Goal: Transaction & Acquisition: Purchase product/service

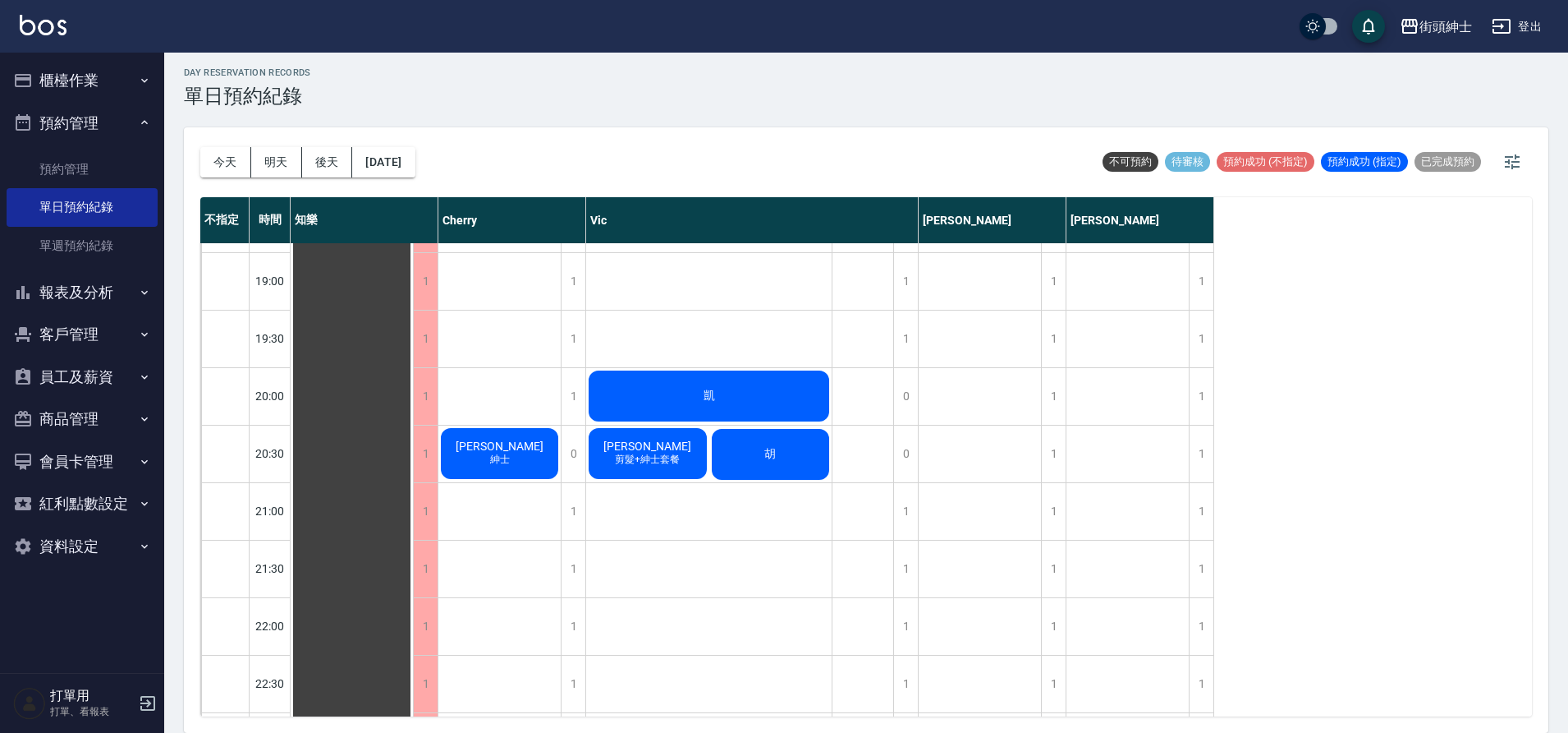
scroll to position [1189, 0]
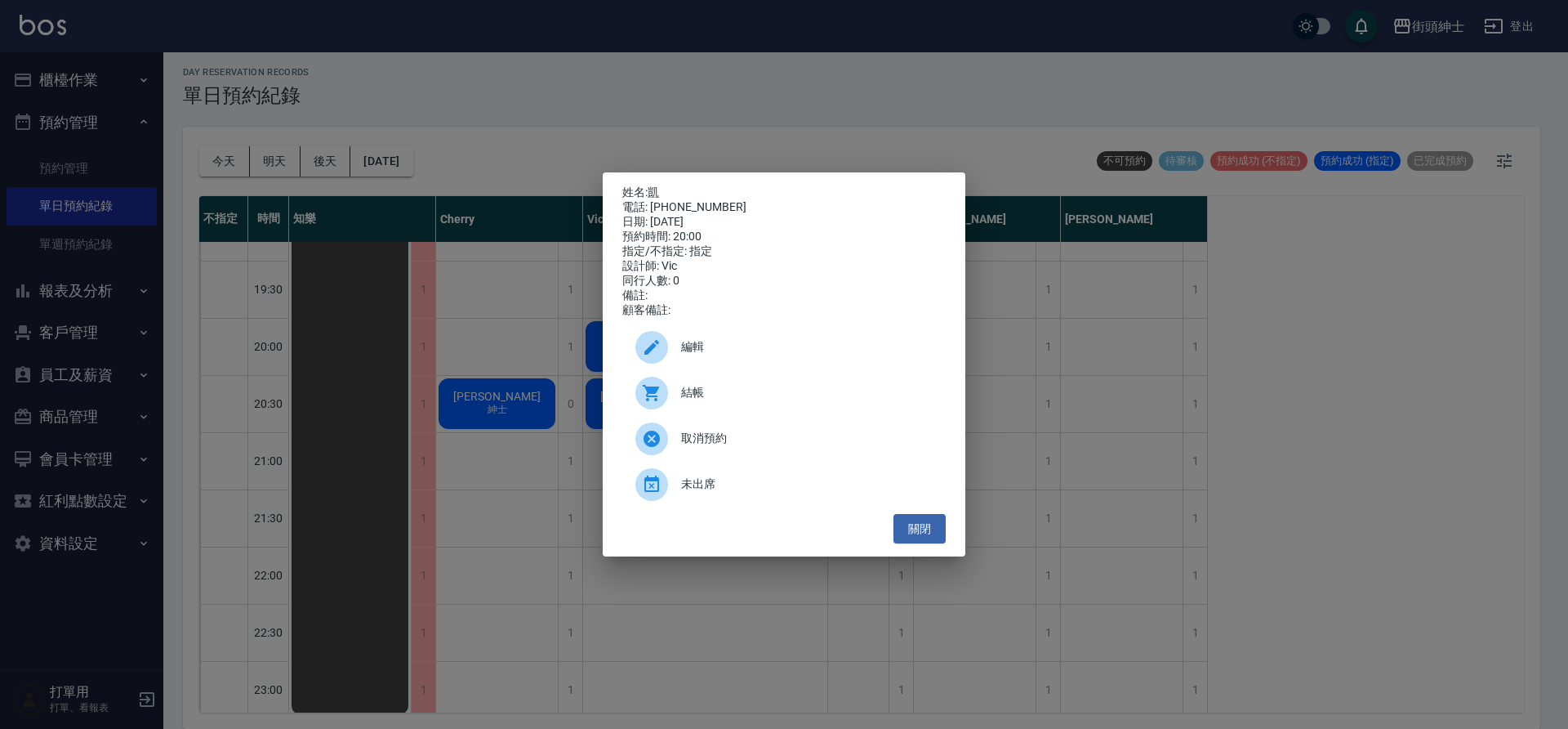
click at [720, 395] on span "結帳" at bounding box center [806, 392] width 251 height 17
click at [440, 263] on div "姓名: 凱 電話: 0979807420 日期: 2025/08/23 預約時間: 20:00 指定/不指定: 指定 設計師: Vic 同行人數: 0 備註:…" at bounding box center [784, 364] width 1568 height 729
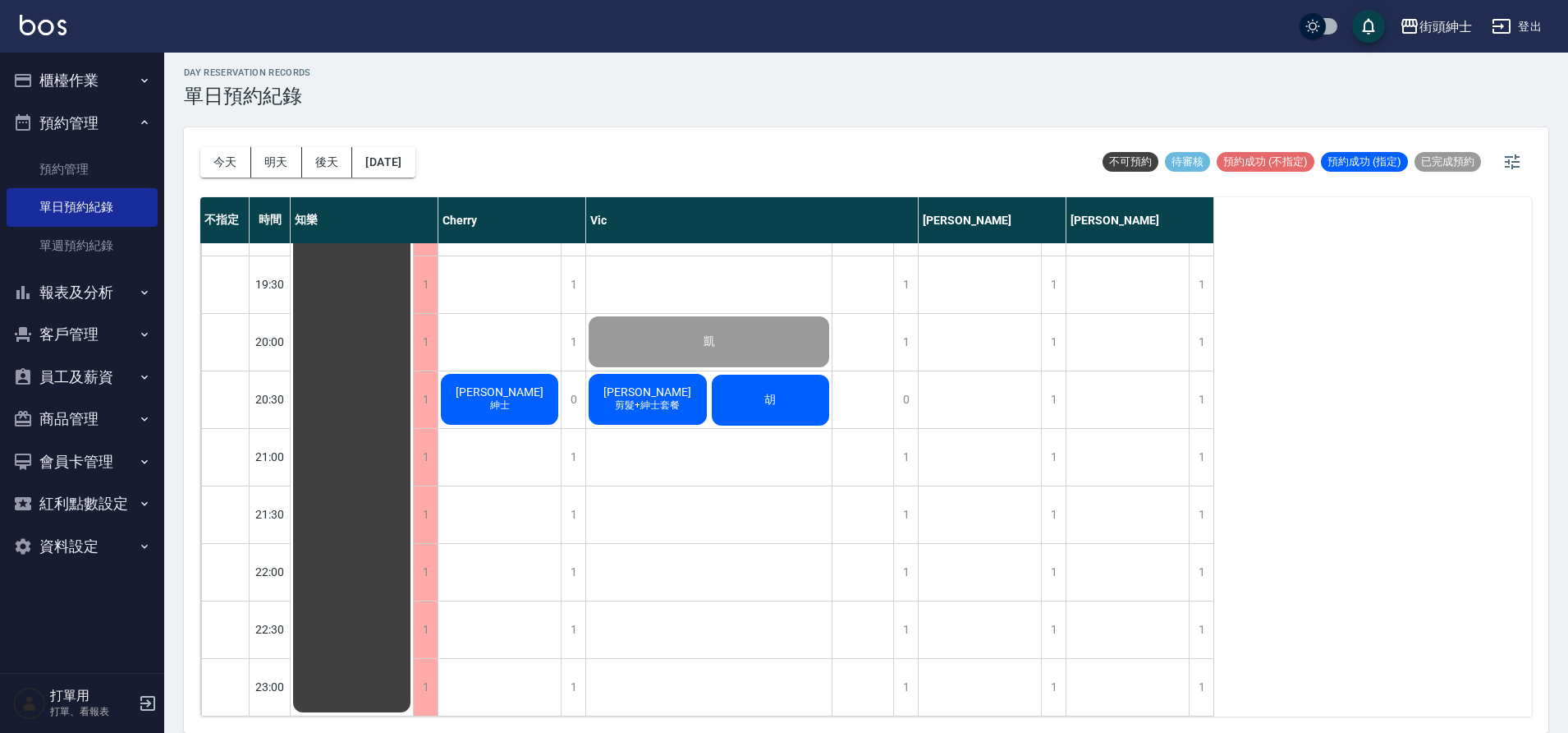
scroll to position [1208, 0]
click at [415, 162] on button "[DATE]" at bounding box center [383, 162] width 62 height 30
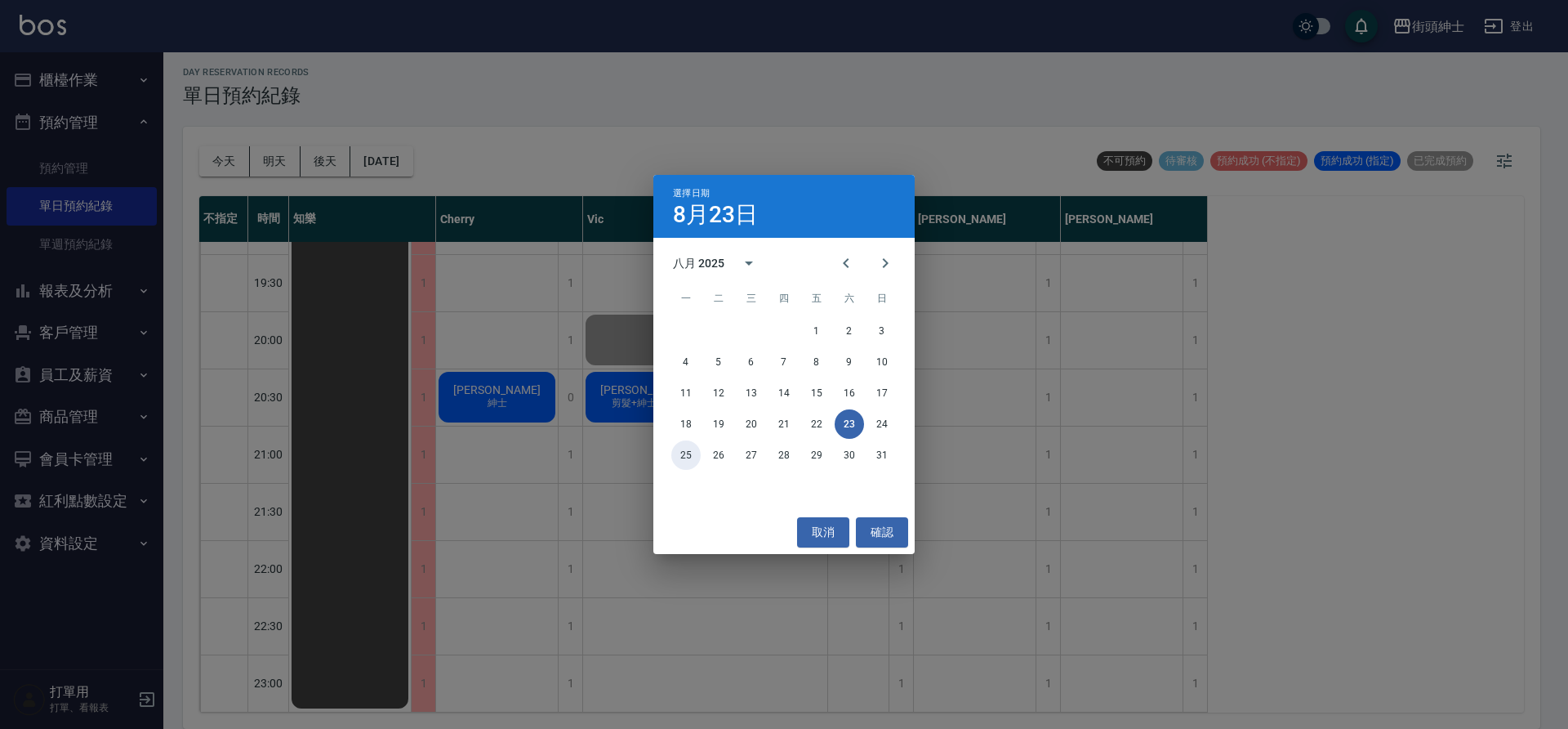
click at [694, 459] on button "25" at bounding box center [686, 456] width 29 height 29
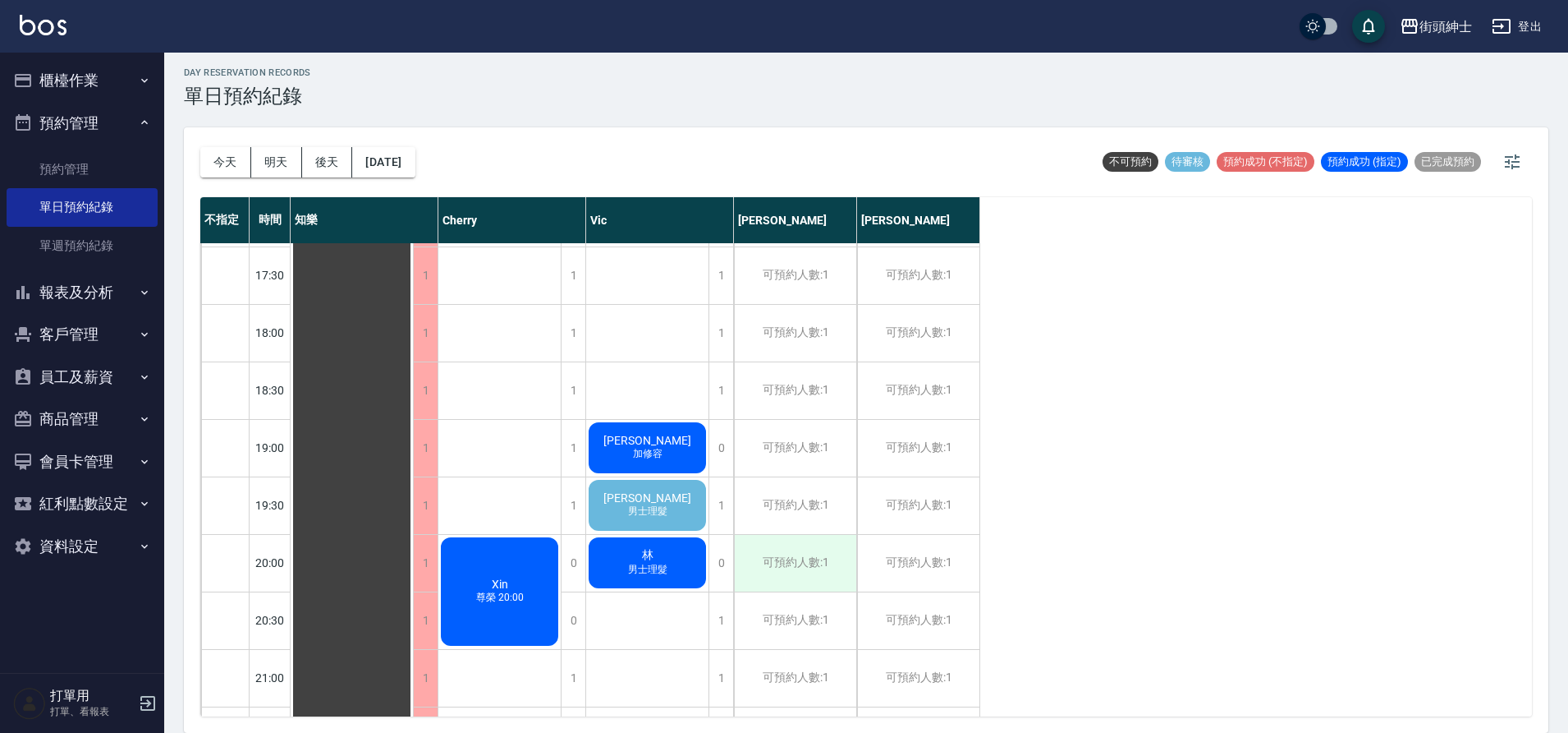
scroll to position [1050, 0]
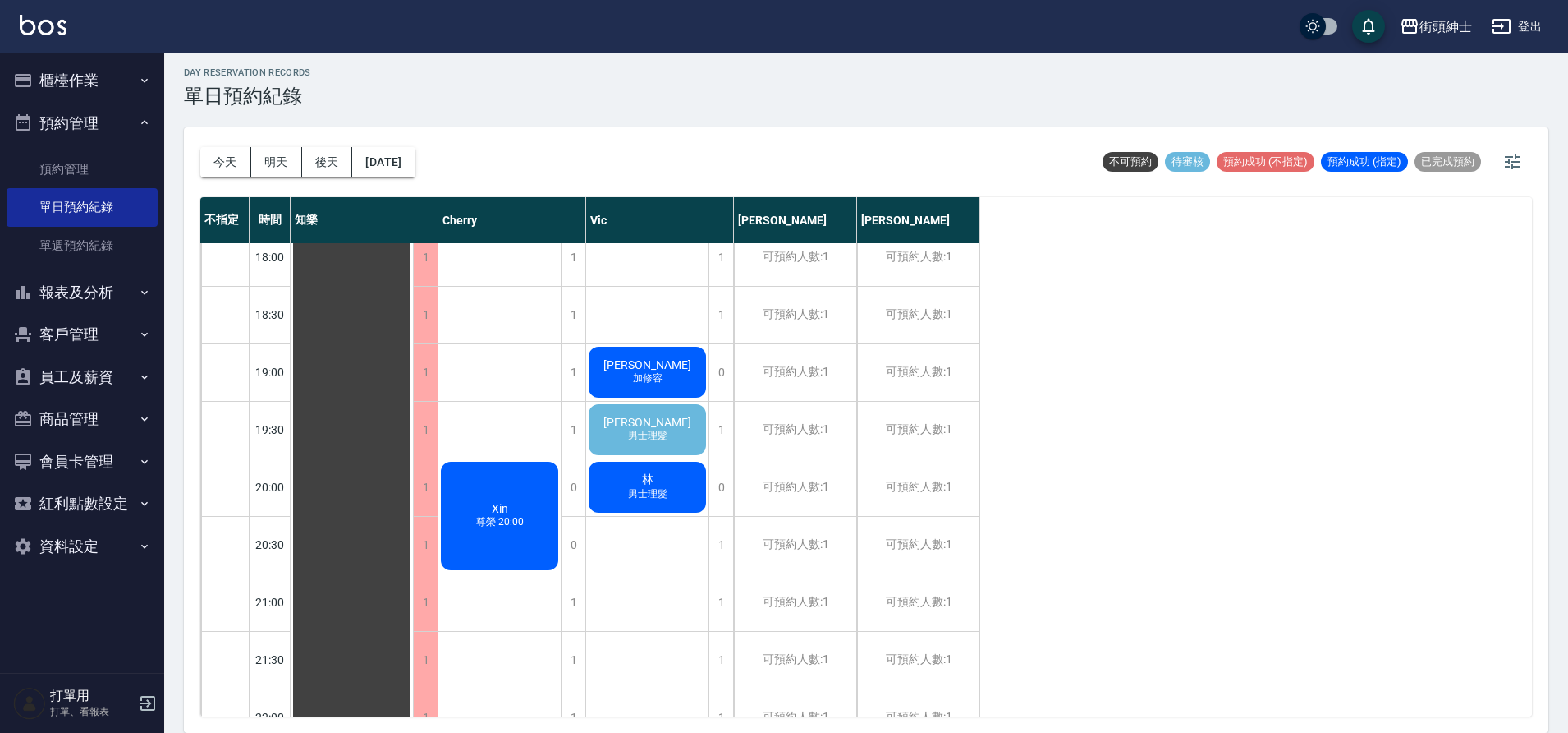
click at [125, 551] on button "資料設定" at bounding box center [82, 546] width 151 height 42
click at [122, 552] on button "資料設定" at bounding box center [82, 546] width 151 height 42
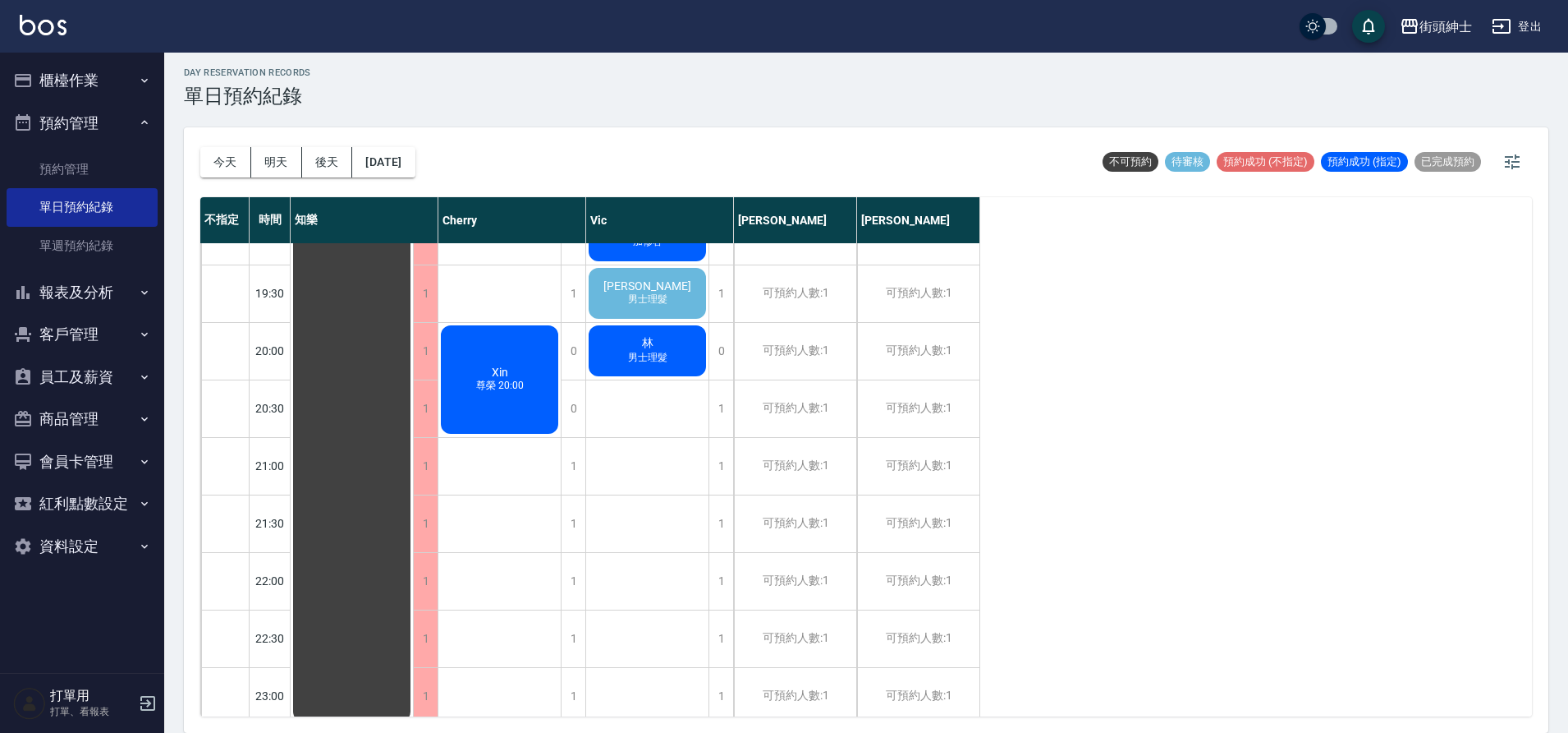
scroll to position [1189, 0]
click at [108, 548] on button "資料設定" at bounding box center [82, 546] width 151 height 42
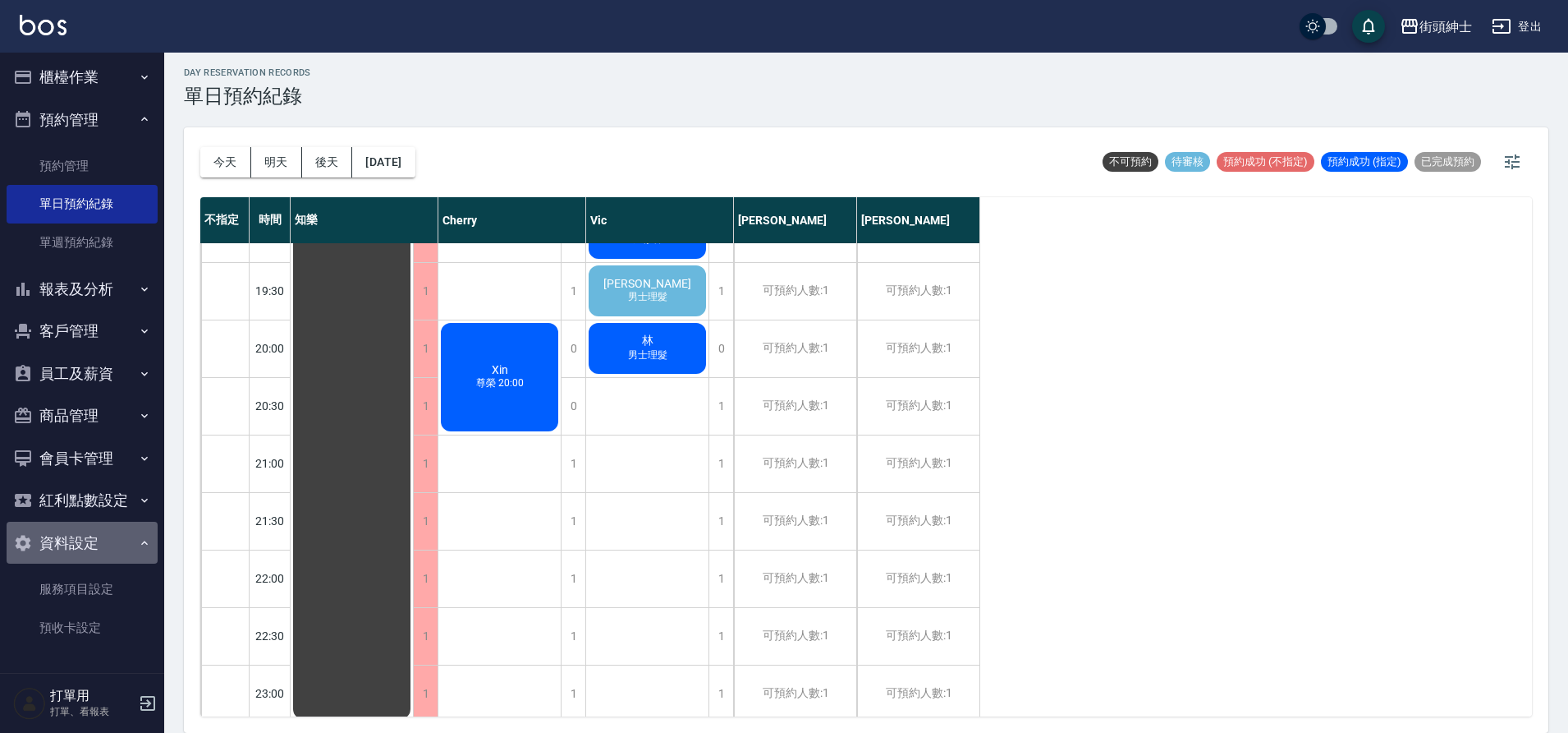
click at [119, 544] on button "資料設定" at bounding box center [82, 543] width 151 height 42
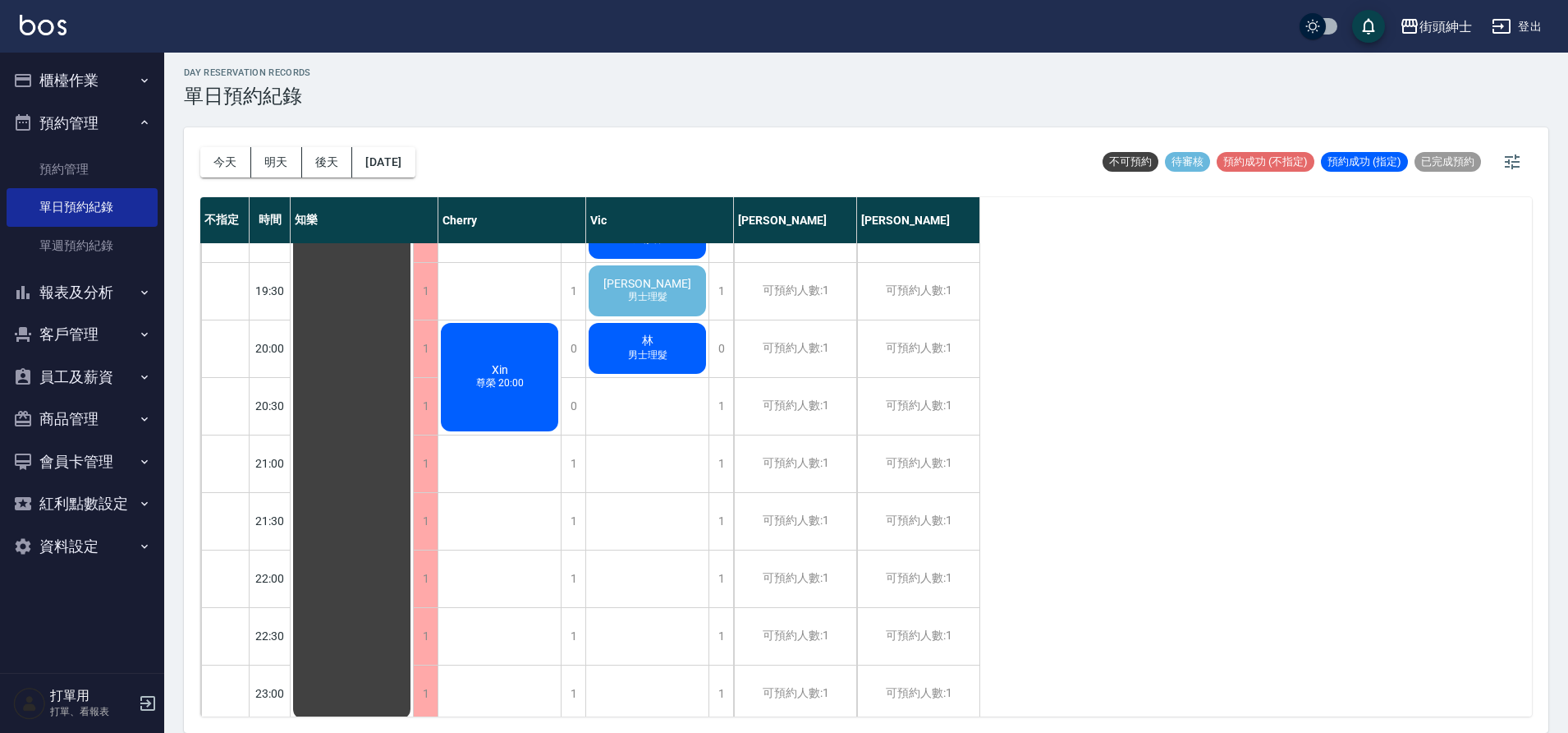
scroll to position [0, 0]
click at [116, 548] on button "資料設定" at bounding box center [82, 546] width 151 height 42
click at [115, 536] on button "資料設定" at bounding box center [82, 543] width 151 height 42
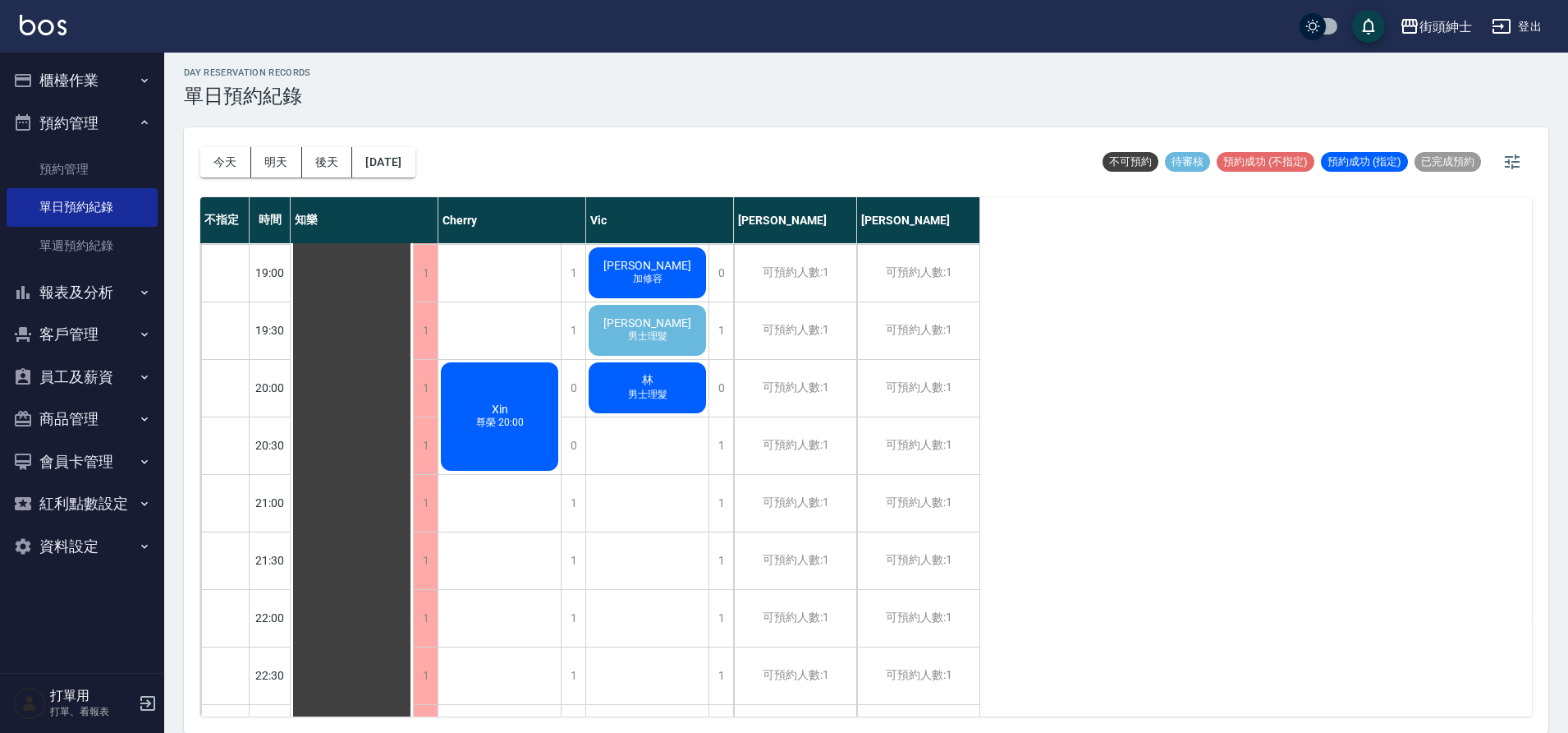
scroll to position [1149, 0]
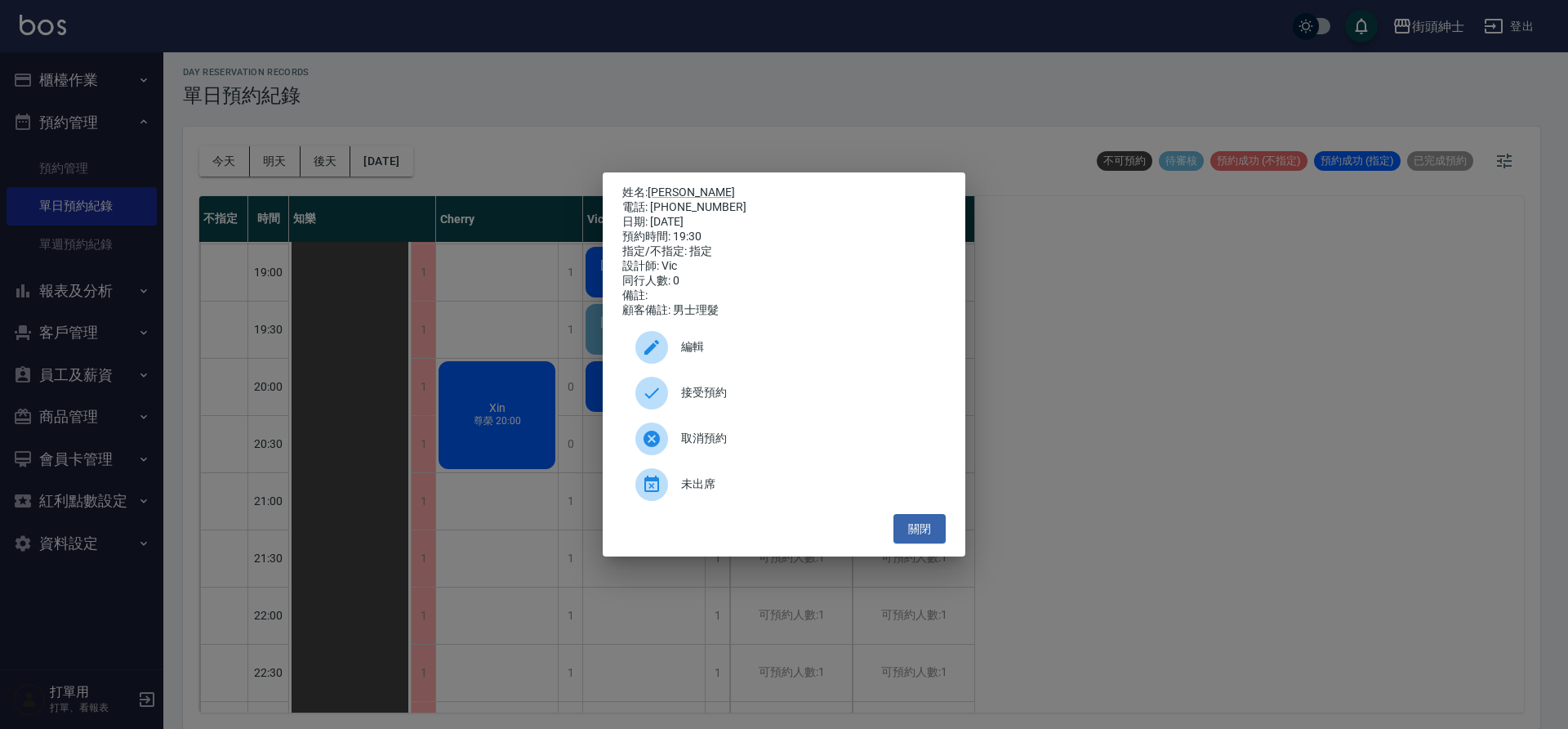
click at [767, 388] on div "接受預約" at bounding box center [784, 393] width 324 height 46
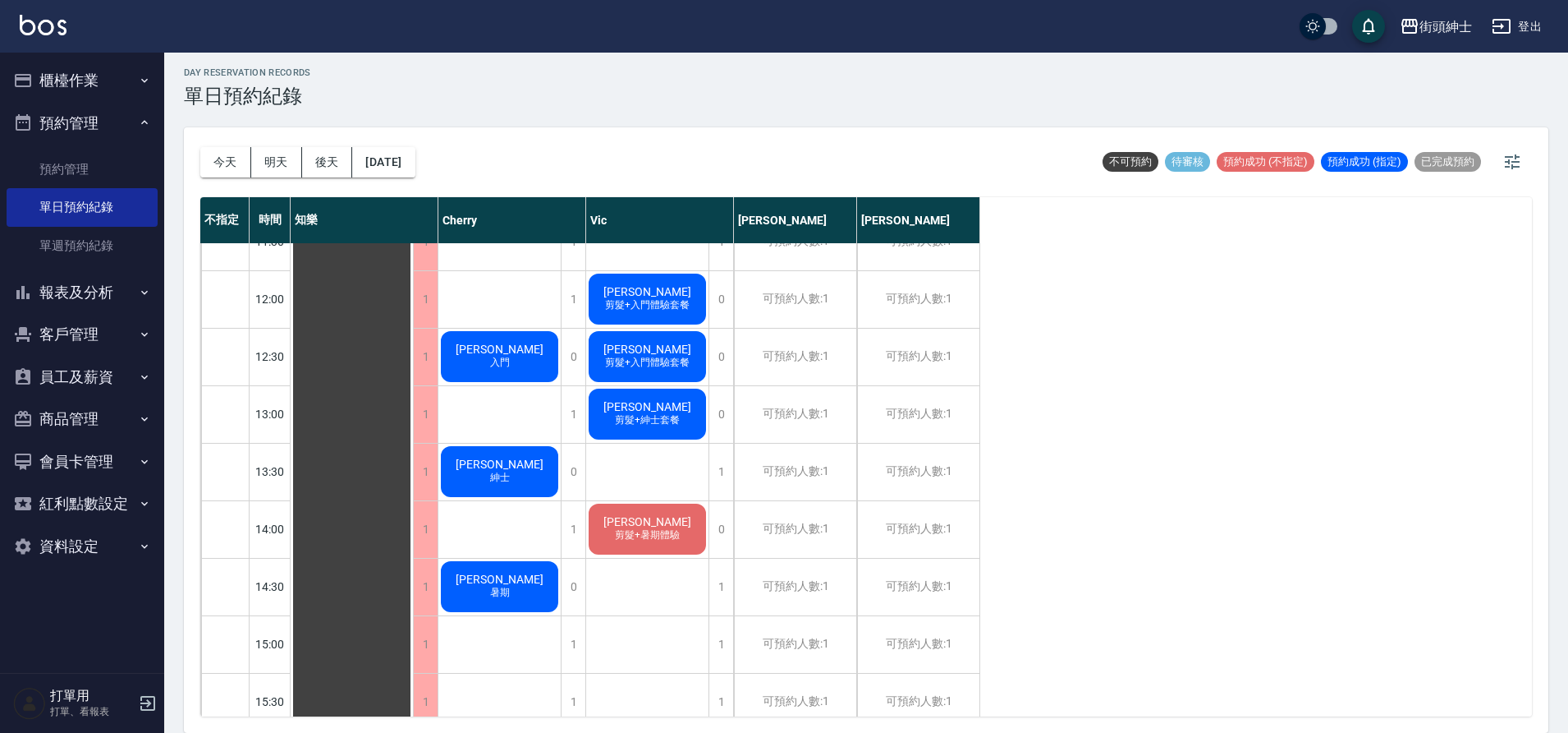
scroll to position [294, 0]
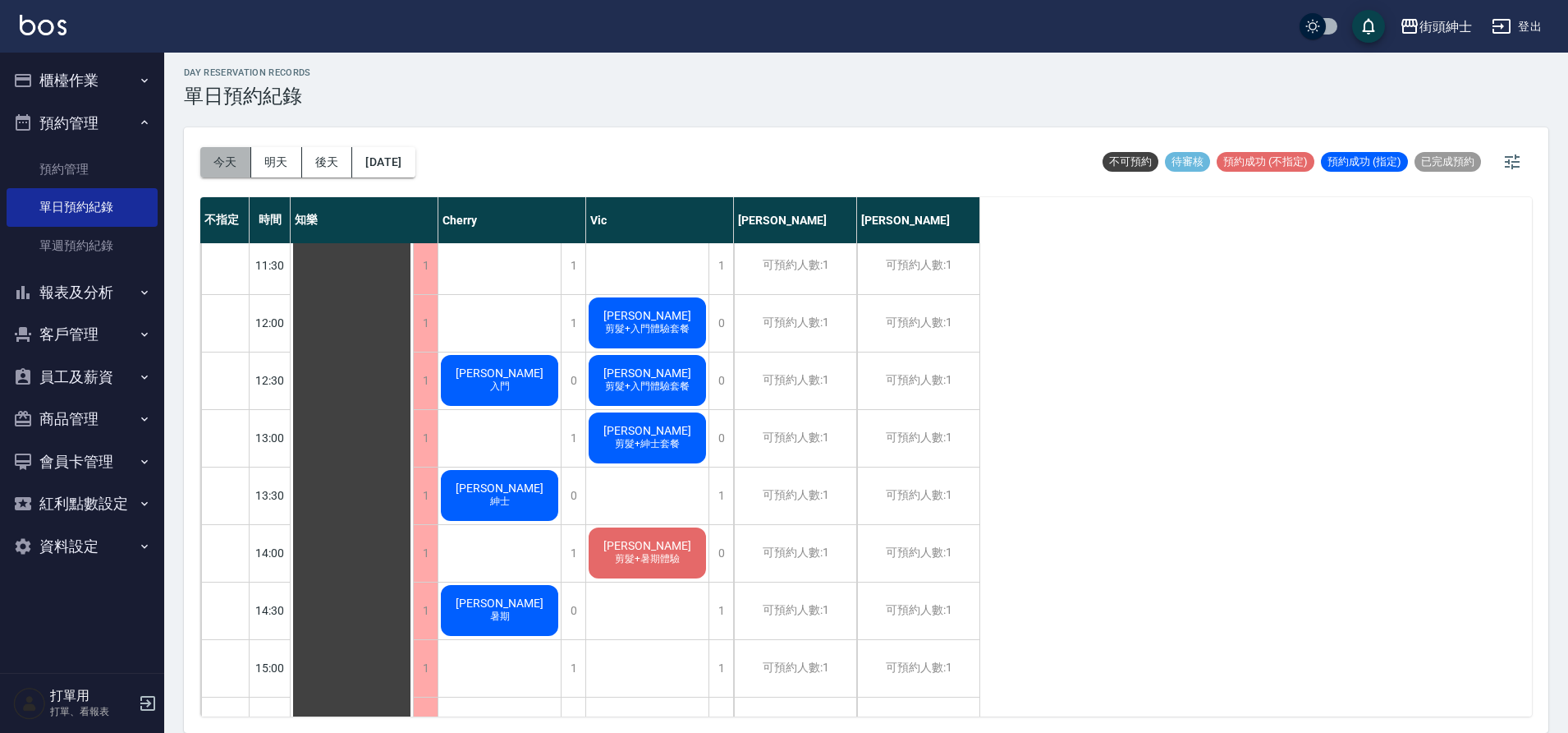
click at [231, 172] on button "今天" at bounding box center [225, 162] width 51 height 30
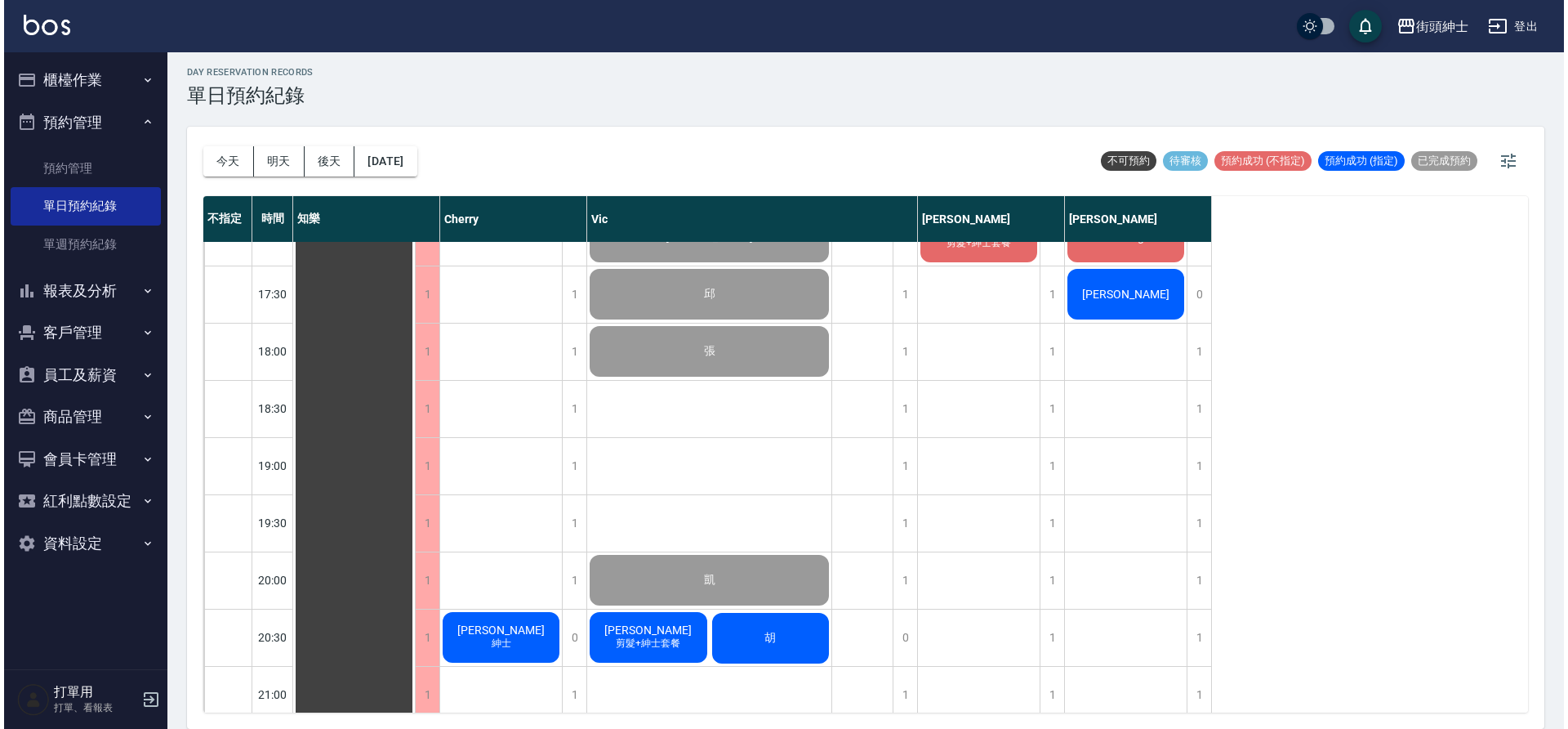
scroll to position [962, 0]
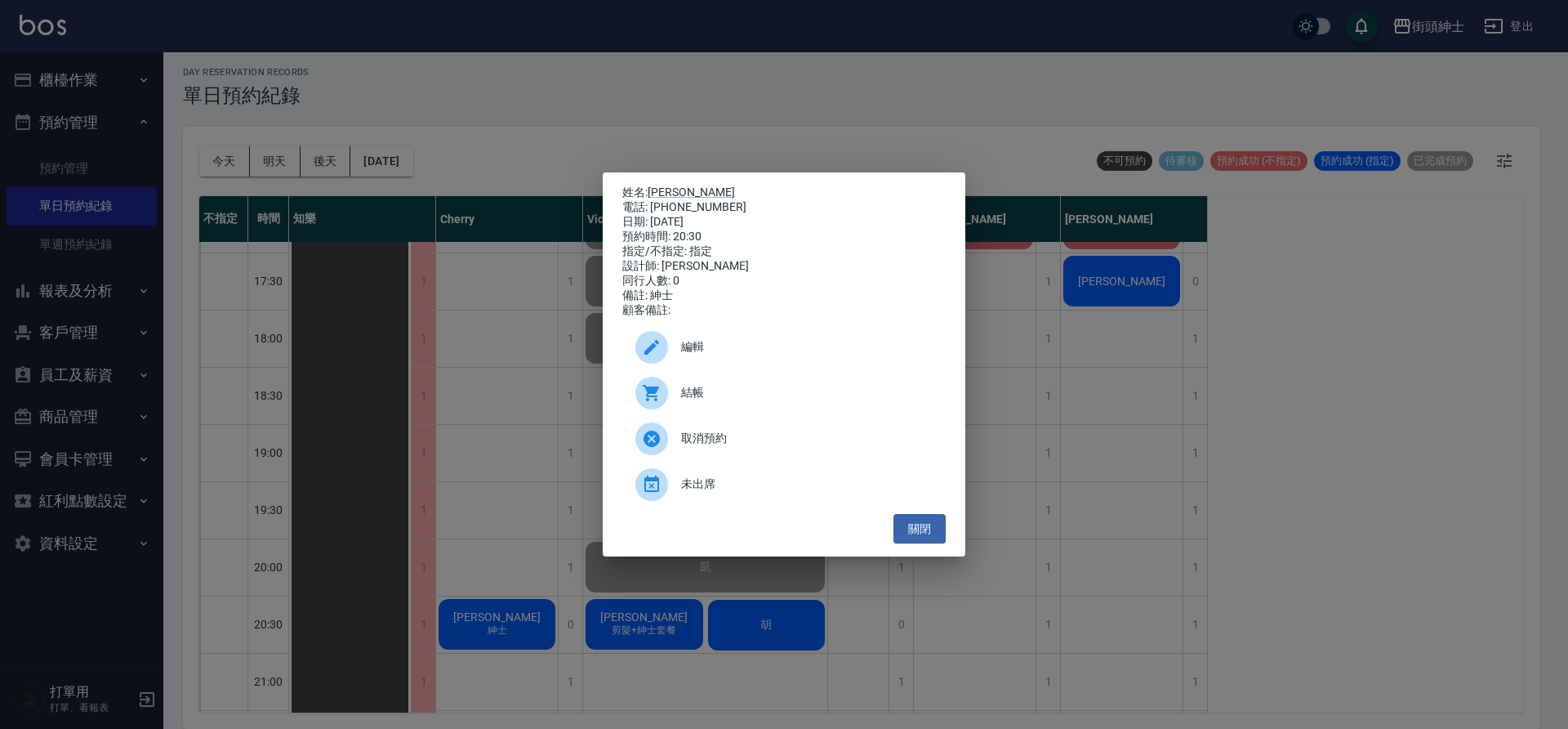
click at [706, 402] on span "結帳" at bounding box center [806, 392] width 251 height 17
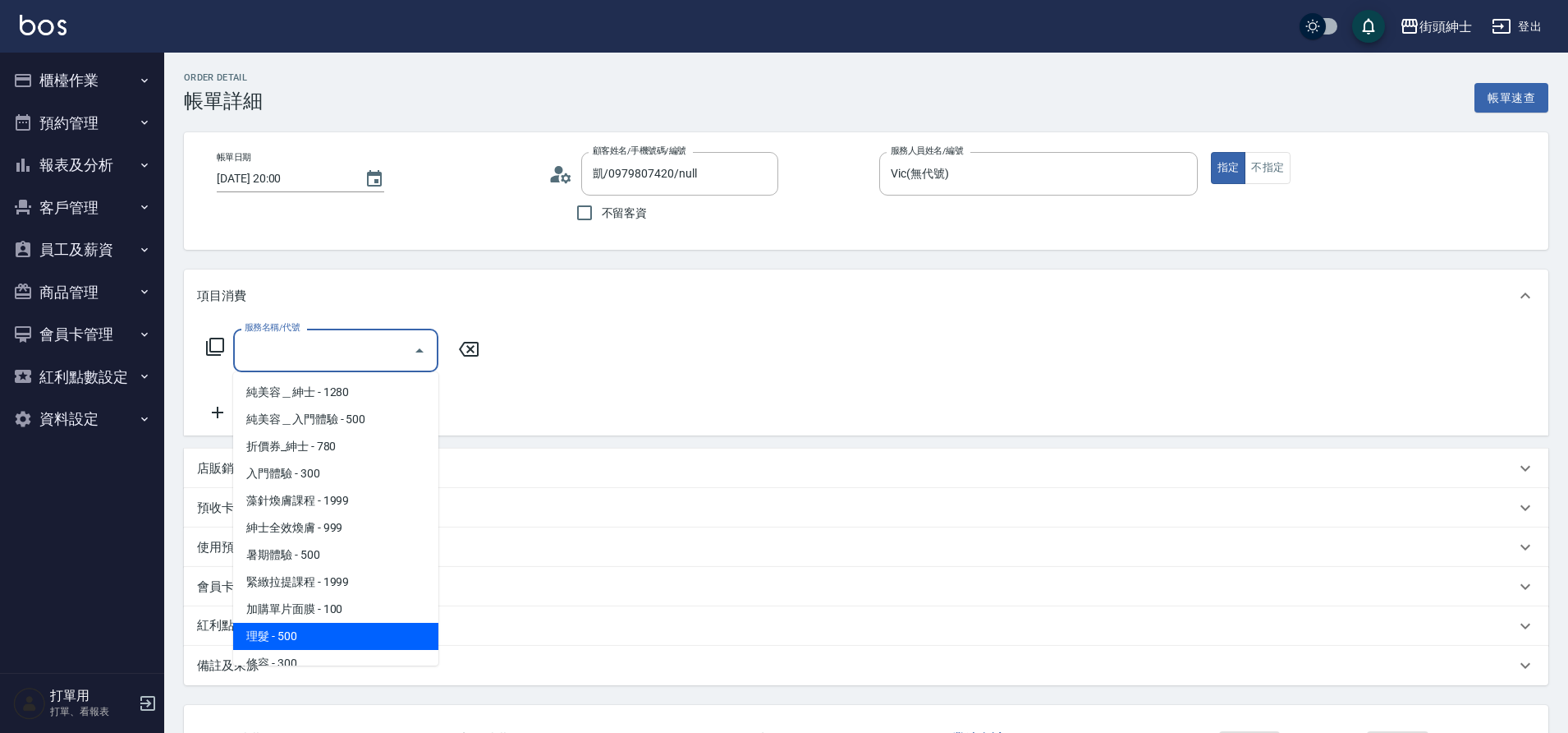
click at [353, 632] on span "理髮 - 500" at bounding box center [335, 636] width 205 height 27
type input "理髮(A02)"
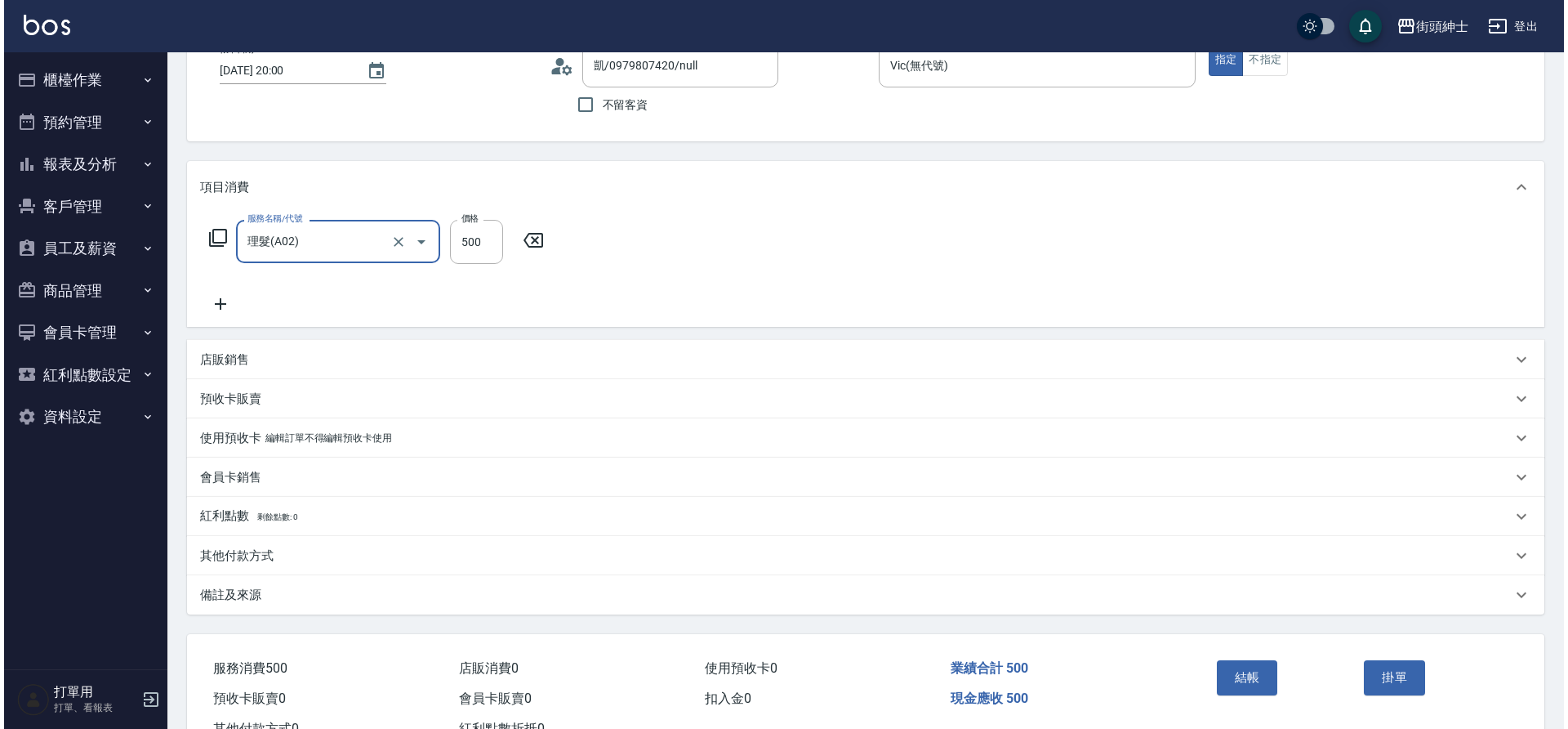
scroll to position [169, 0]
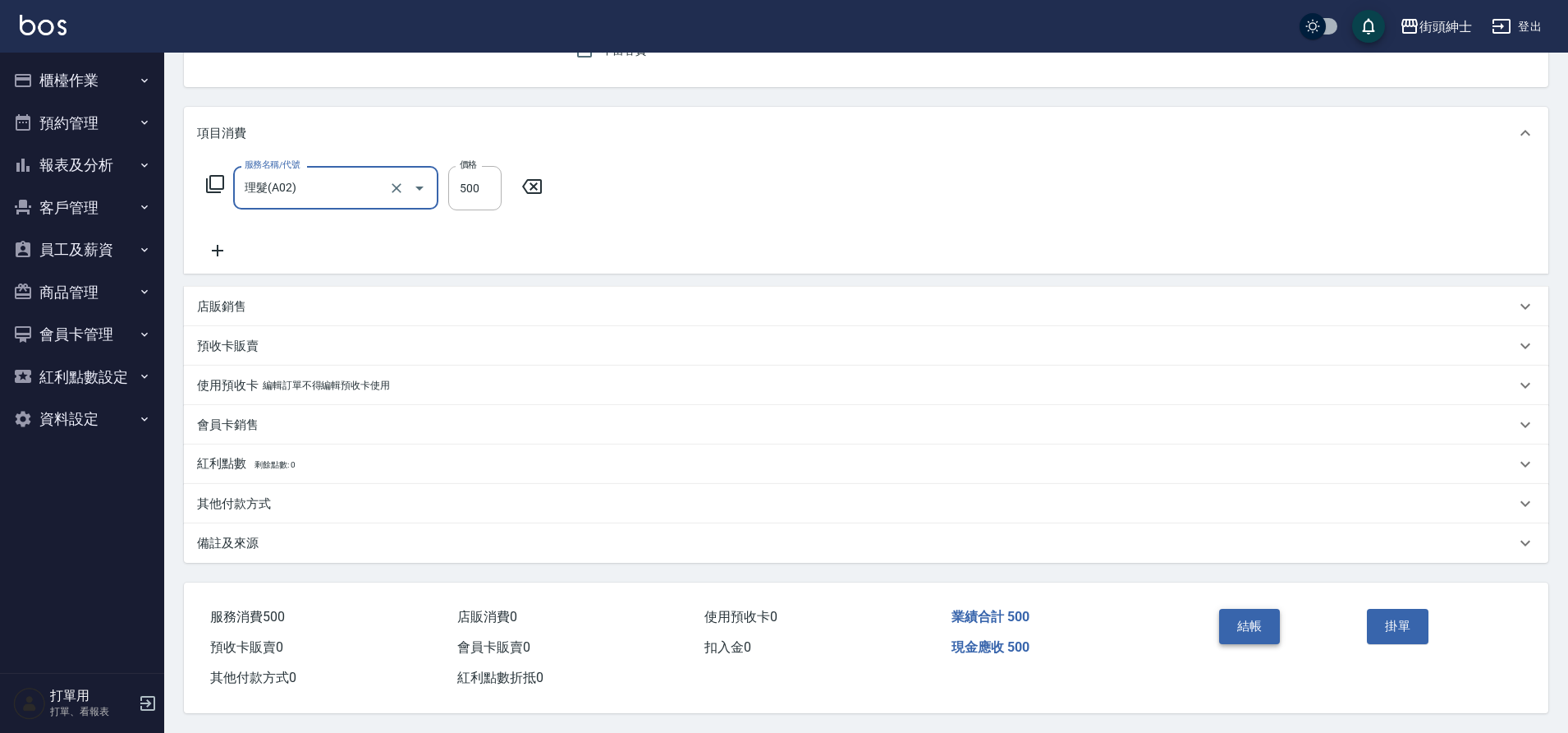
click at [1264, 611] on button "結帳" at bounding box center [1250, 626] width 62 height 35
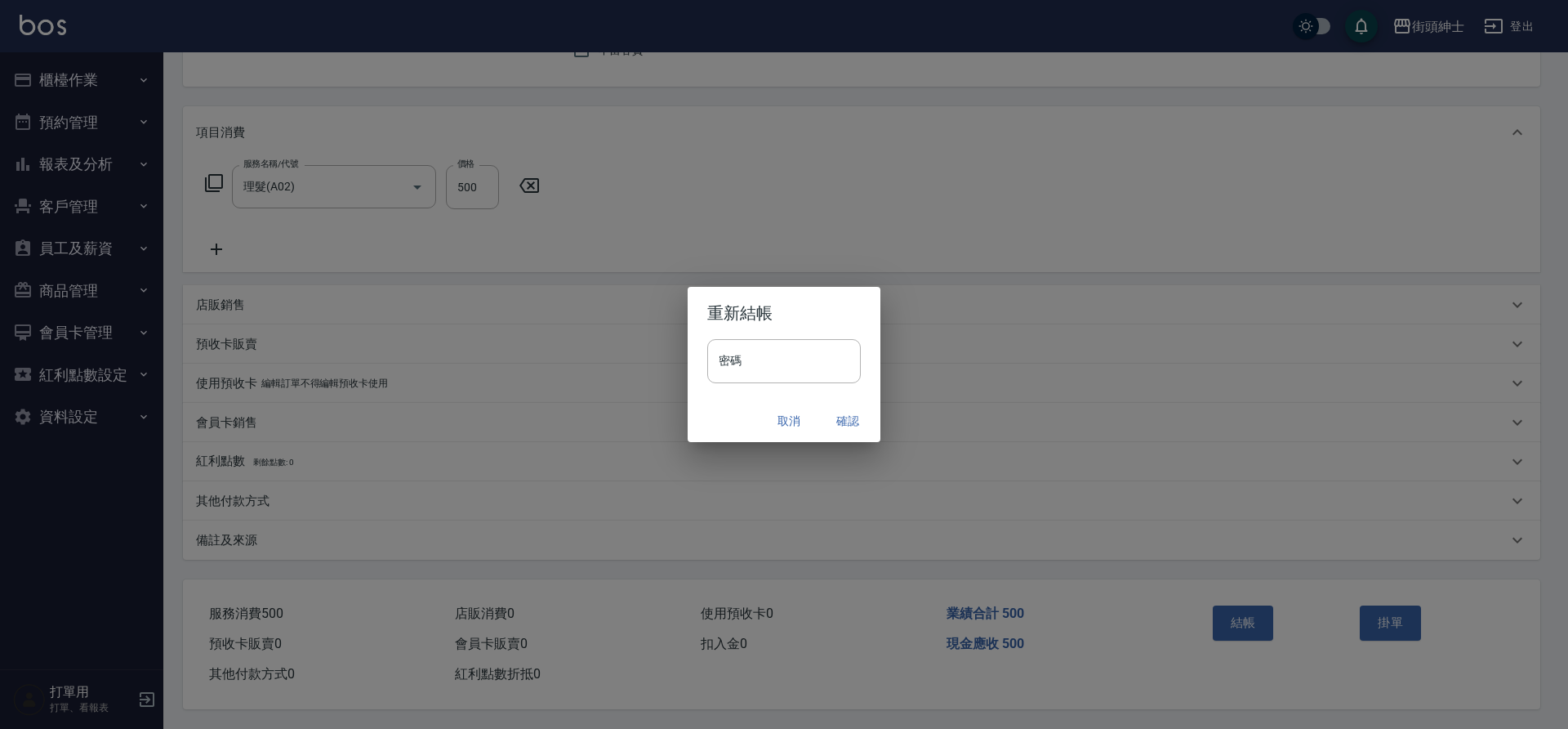
click at [837, 413] on button "確認" at bounding box center [848, 421] width 52 height 30
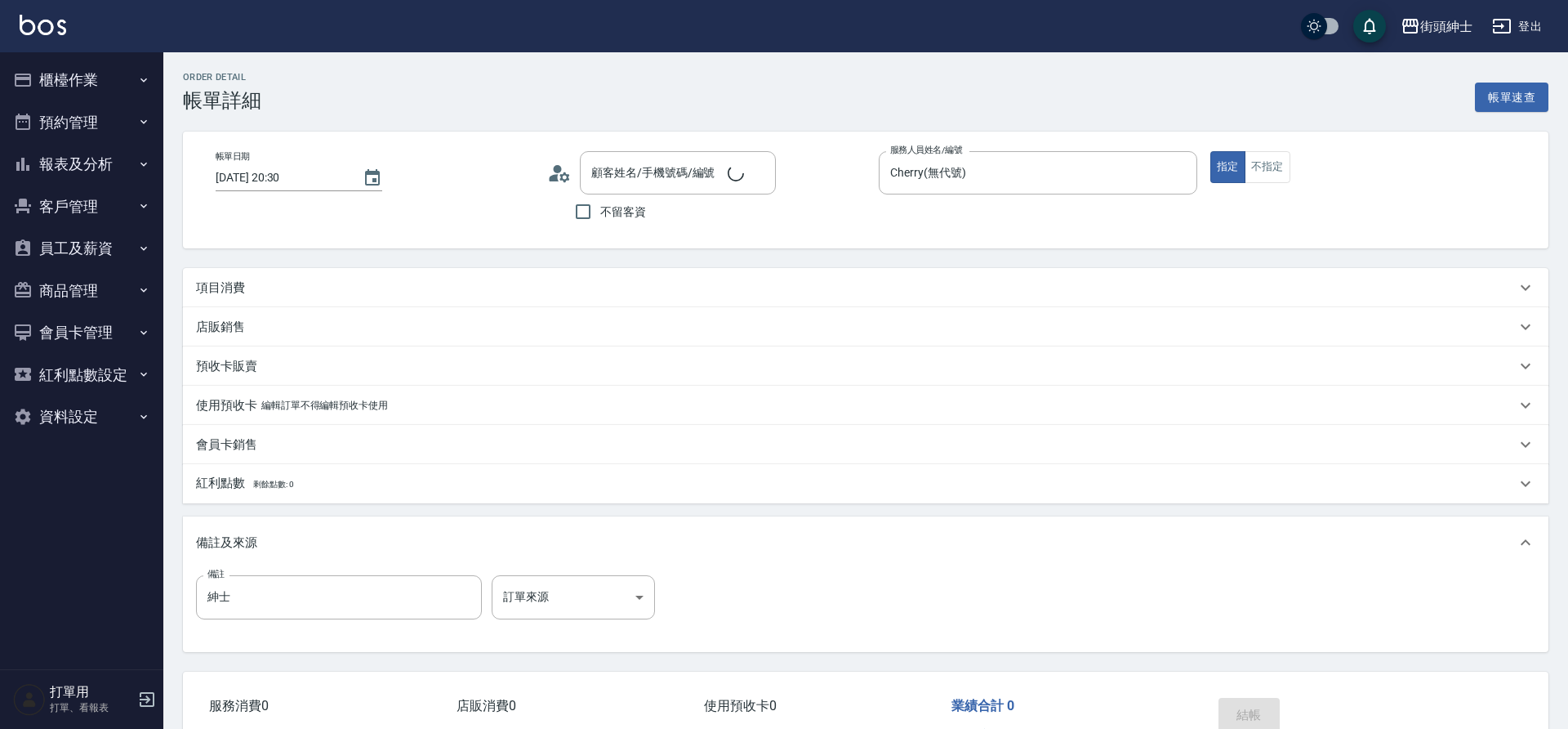
type input "2025/08/23 20:30"
type input "Cherry(無代號)"
type input "紳士"
click at [238, 276] on div "項目消費" at bounding box center [866, 287] width 1366 height 39
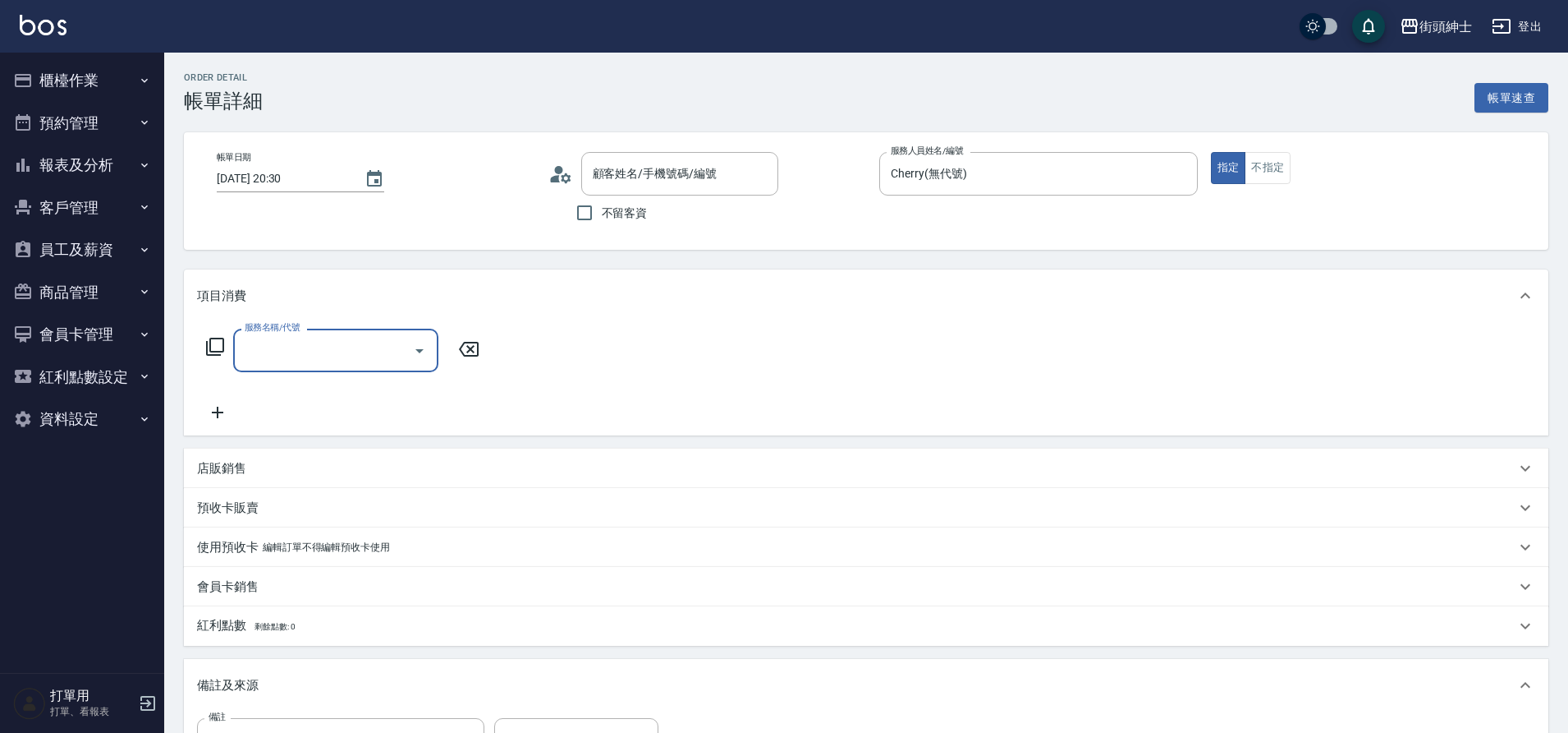
type input "謝如玫/0936820126/null"
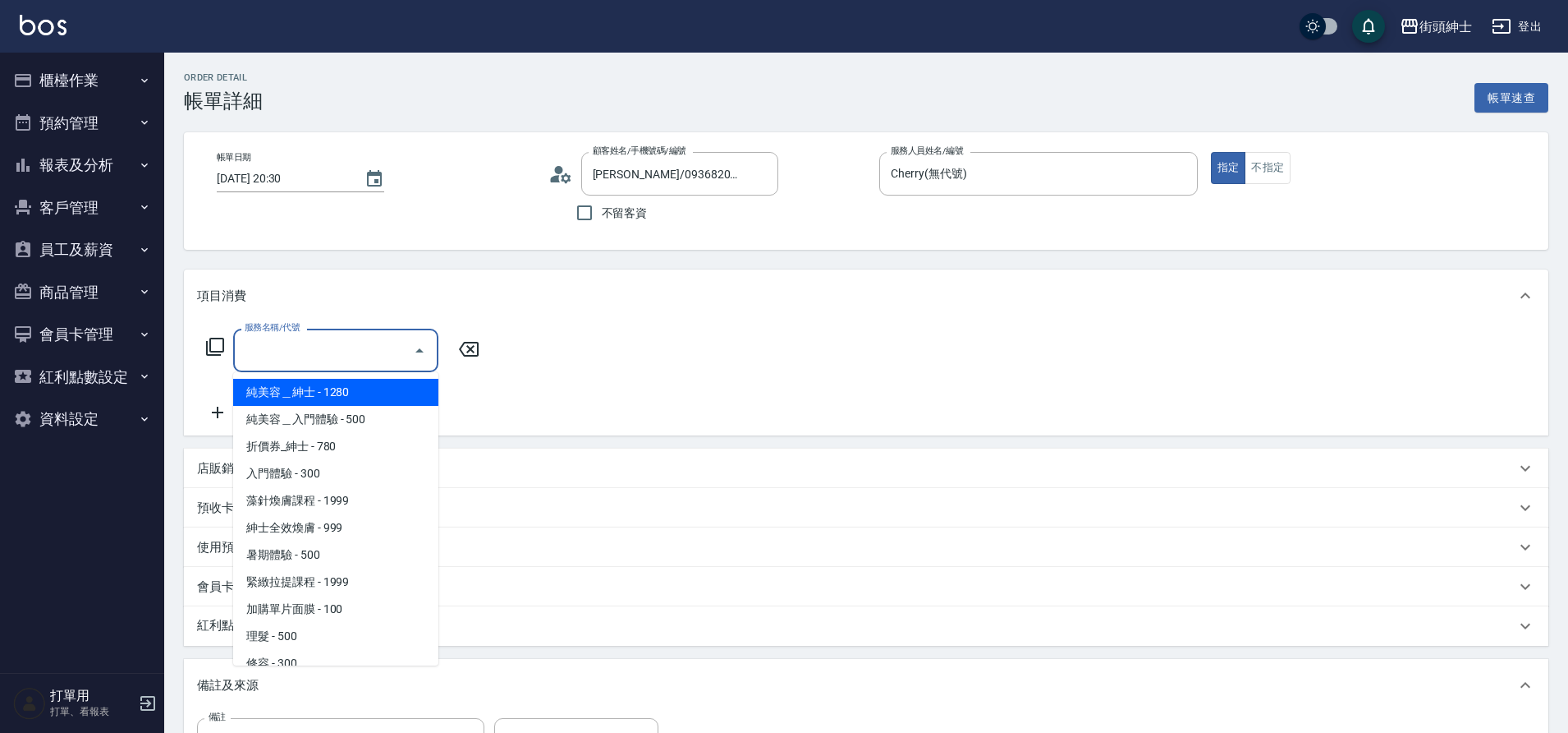
click at [331, 357] on input "服務名稱/代號" at bounding box center [324, 349] width 165 height 29
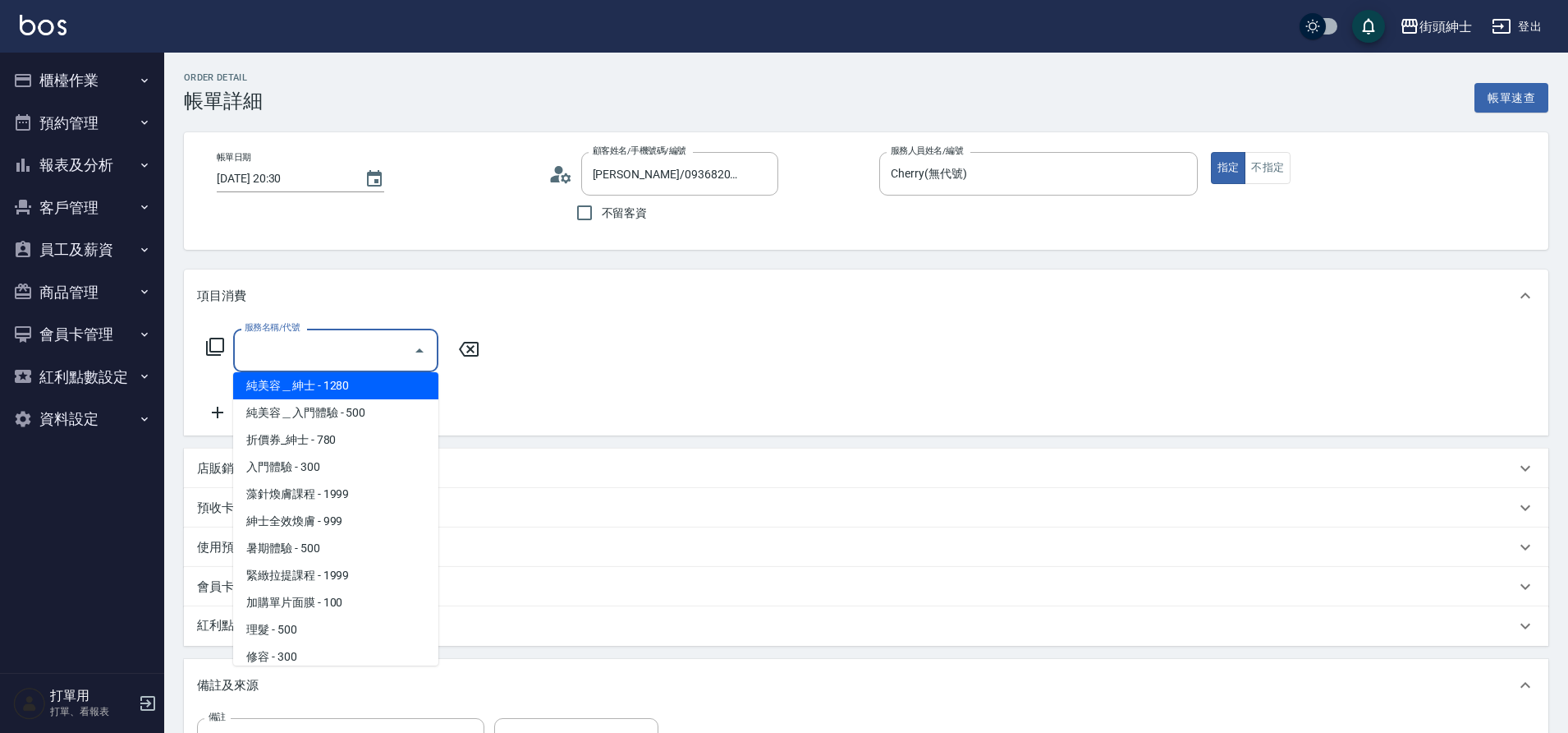
scroll to position [4, 0]
click at [352, 521] on span "紳士全效煥膚 - 999" at bounding box center [335, 524] width 205 height 27
type input "紳士[PERSON_NAME]膚"
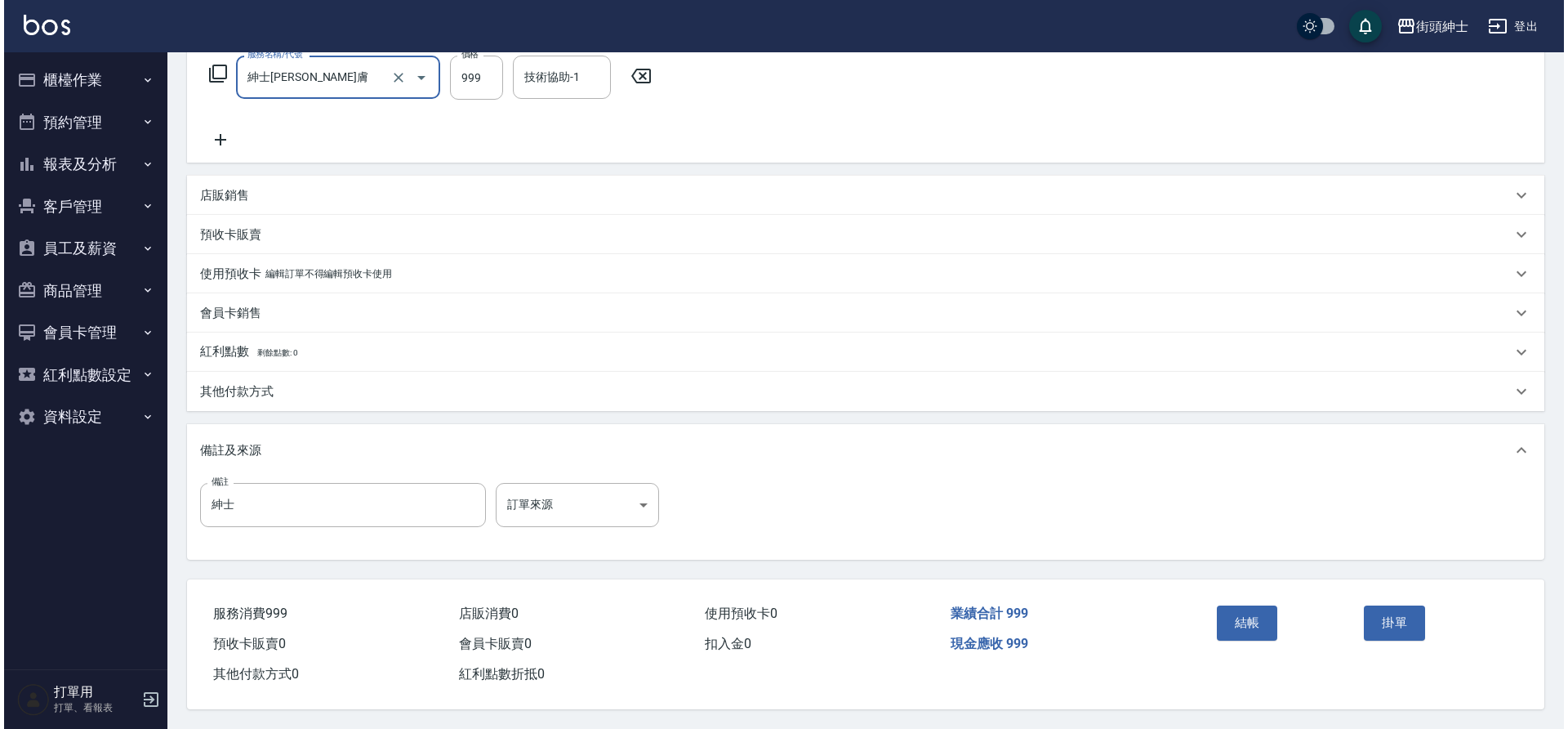
scroll to position [279, 0]
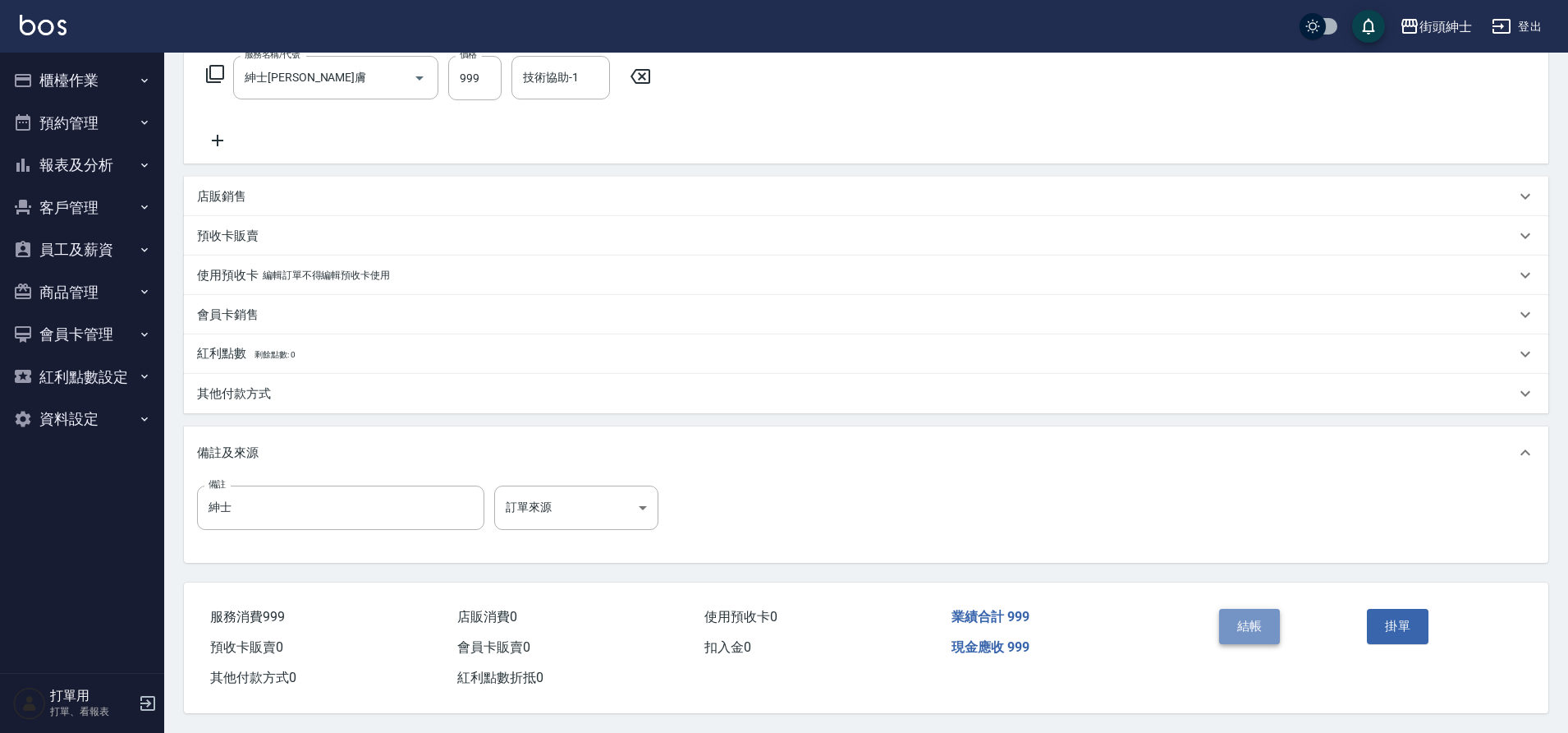
drag, startPoint x: 0, startPoint y: 0, endPoint x: 1255, endPoint y: 632, distance: 1405.2
click at [1255, 632] on button "結帳" at bounding box center [1250, 626] width 62 height 35
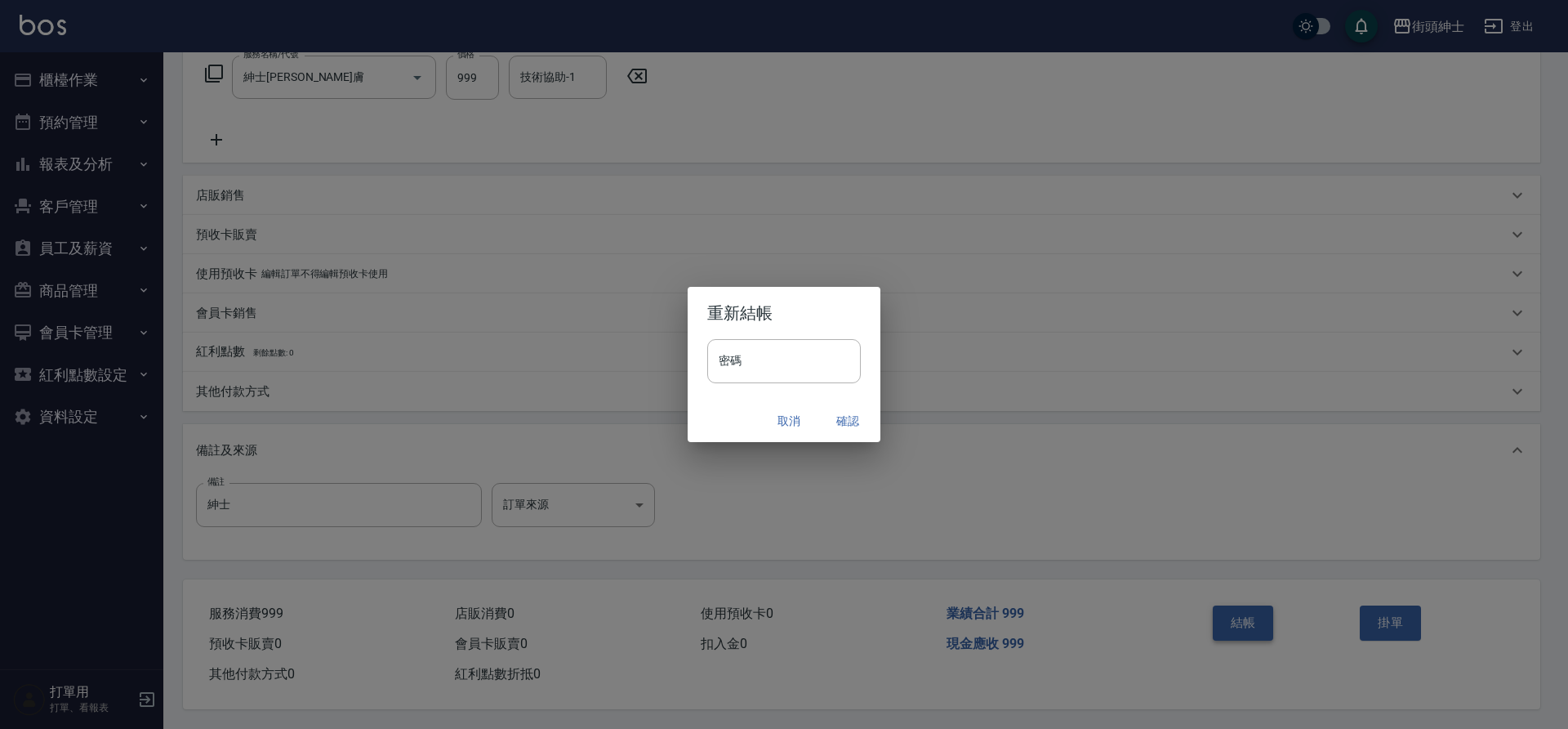
click at [848, 413] on button "確認" at bounding box center [848, 421] width 52 height 30
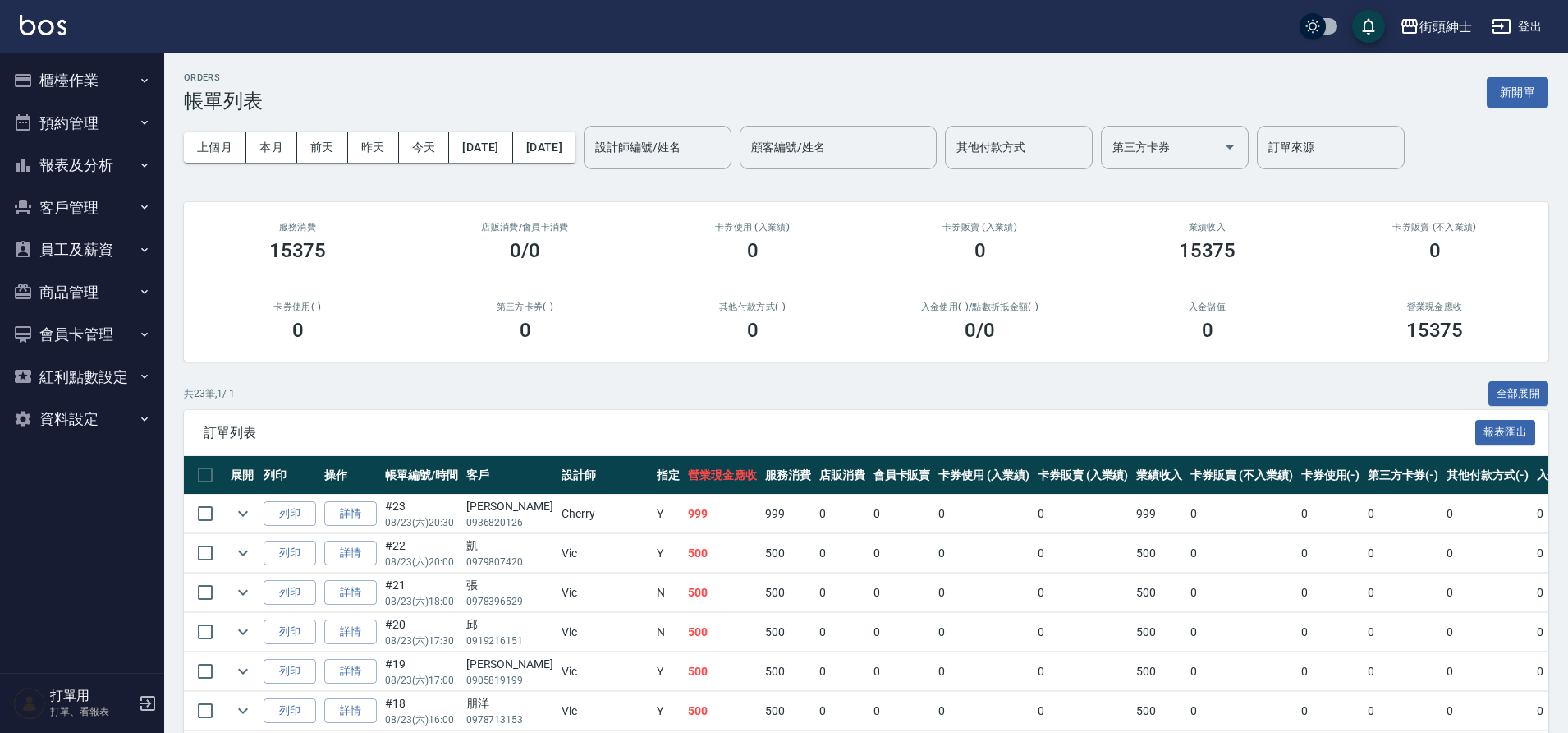
click at [87, 120] on button "預約管理" at bounding box center [82, 123] width 151 height 42
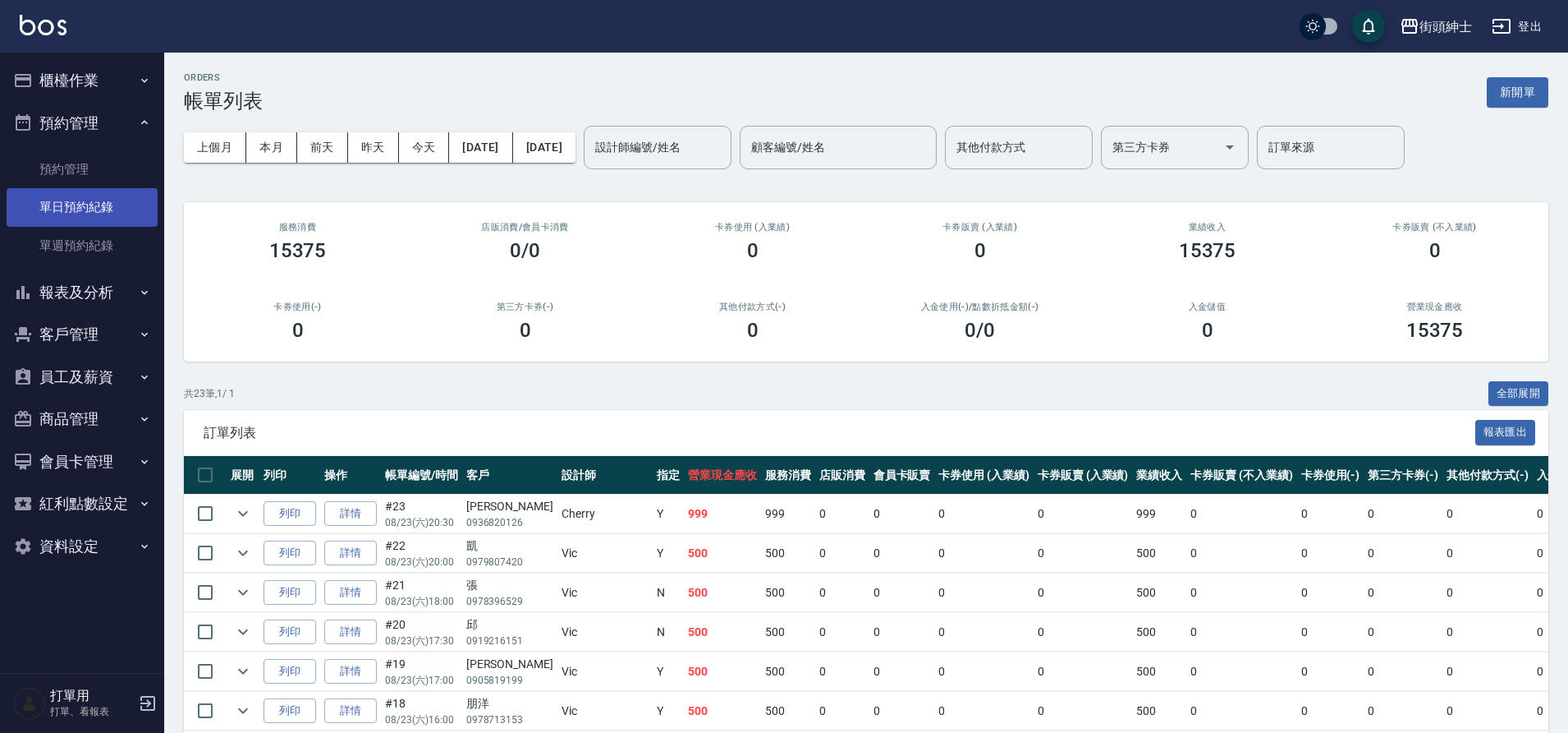
drag, startPoint x: 1255, startPoint y: 632, endPoint x: 97, endPoint y: 202, distance: 1235.3
click at [97, 202] on link "單日預約紀錄" at bounding box center [82, 207] width 151 height 38
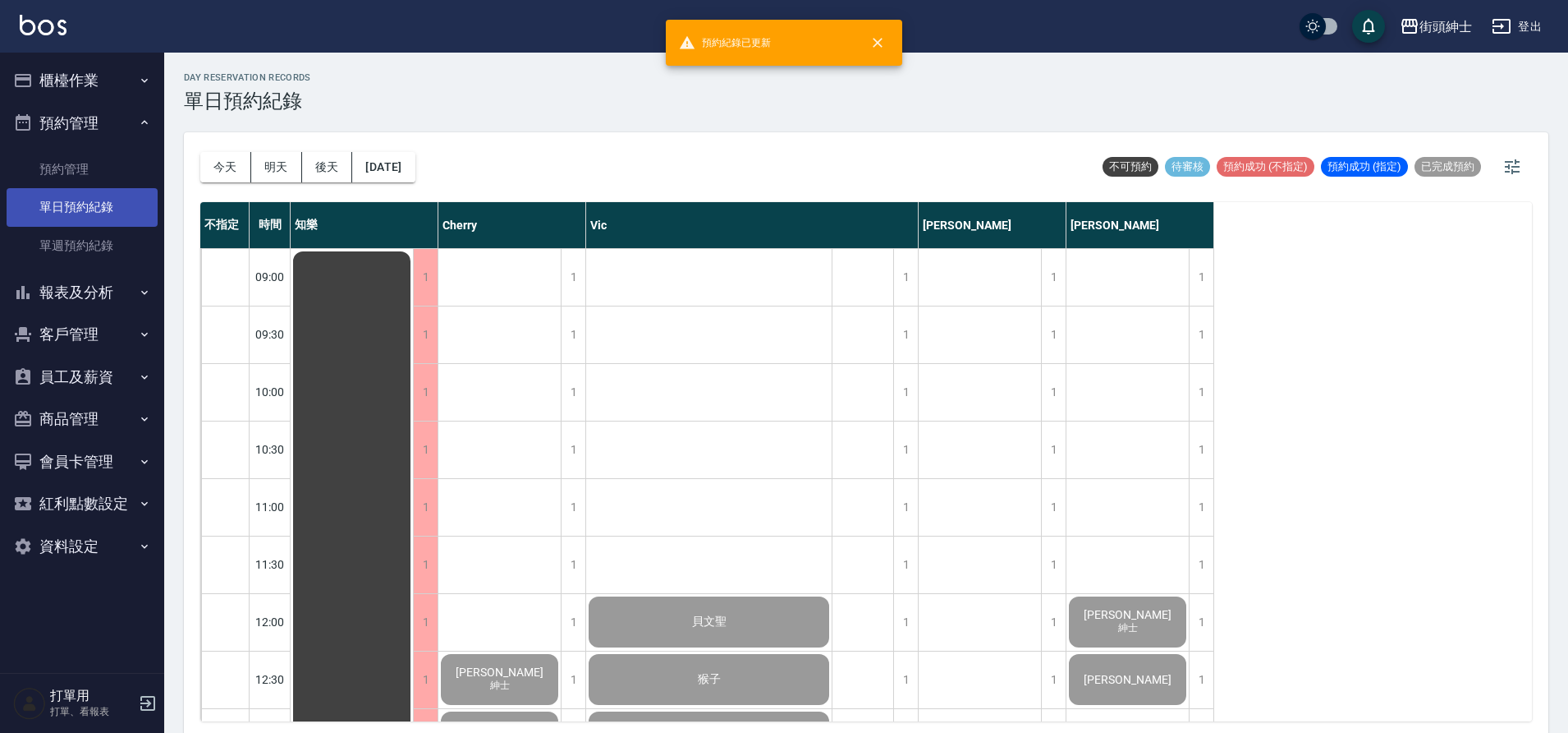
drag, startPoint x: 97, startPoint y: 202, endPoint x: 397, endPoint y: 161, distance: 302.8
click at [397, 161] on button "[DATE]" at bounding box center [383, 166] width 62 height 30
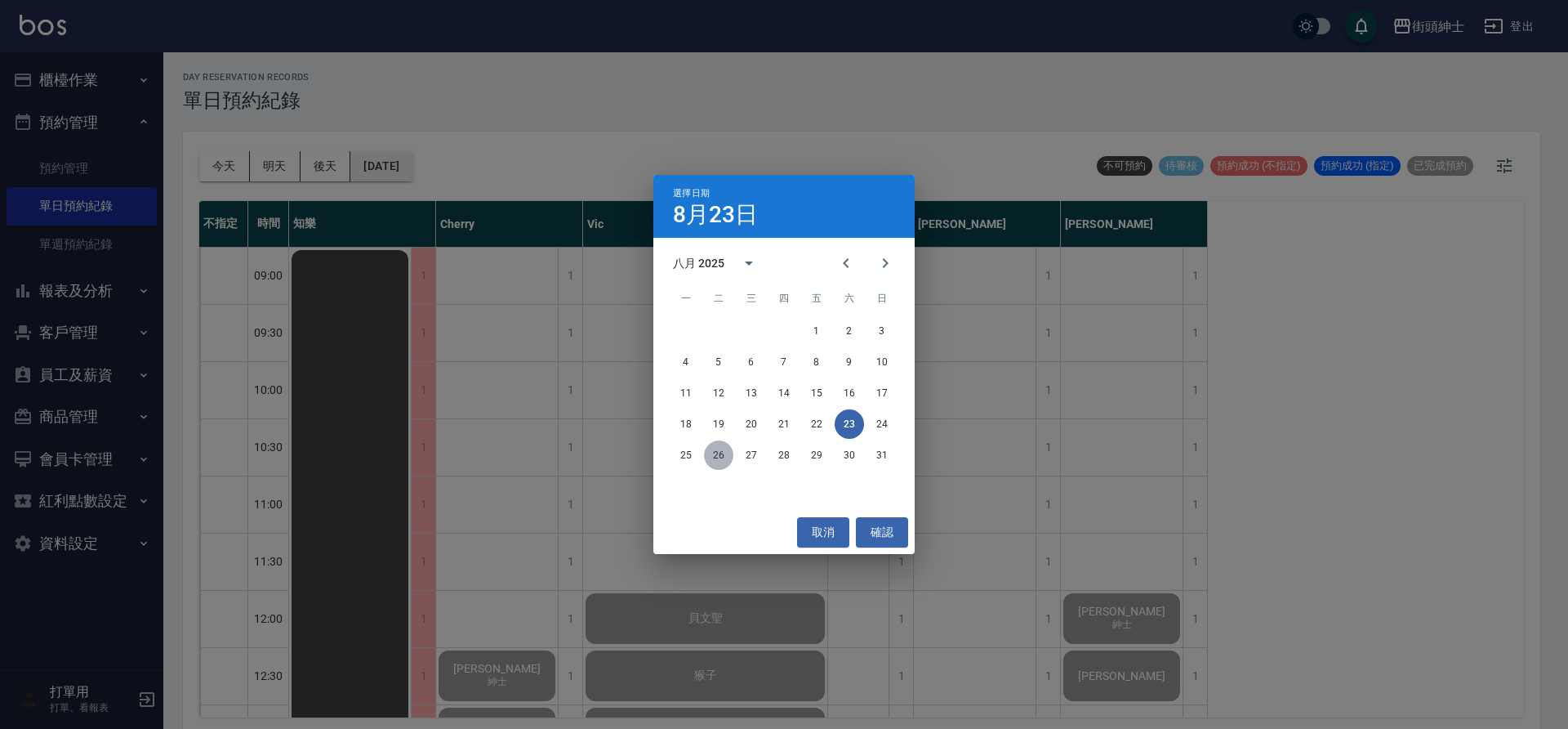
click at [720, 458] on button "26" at bounding box center [719, 456] width 29 height 29
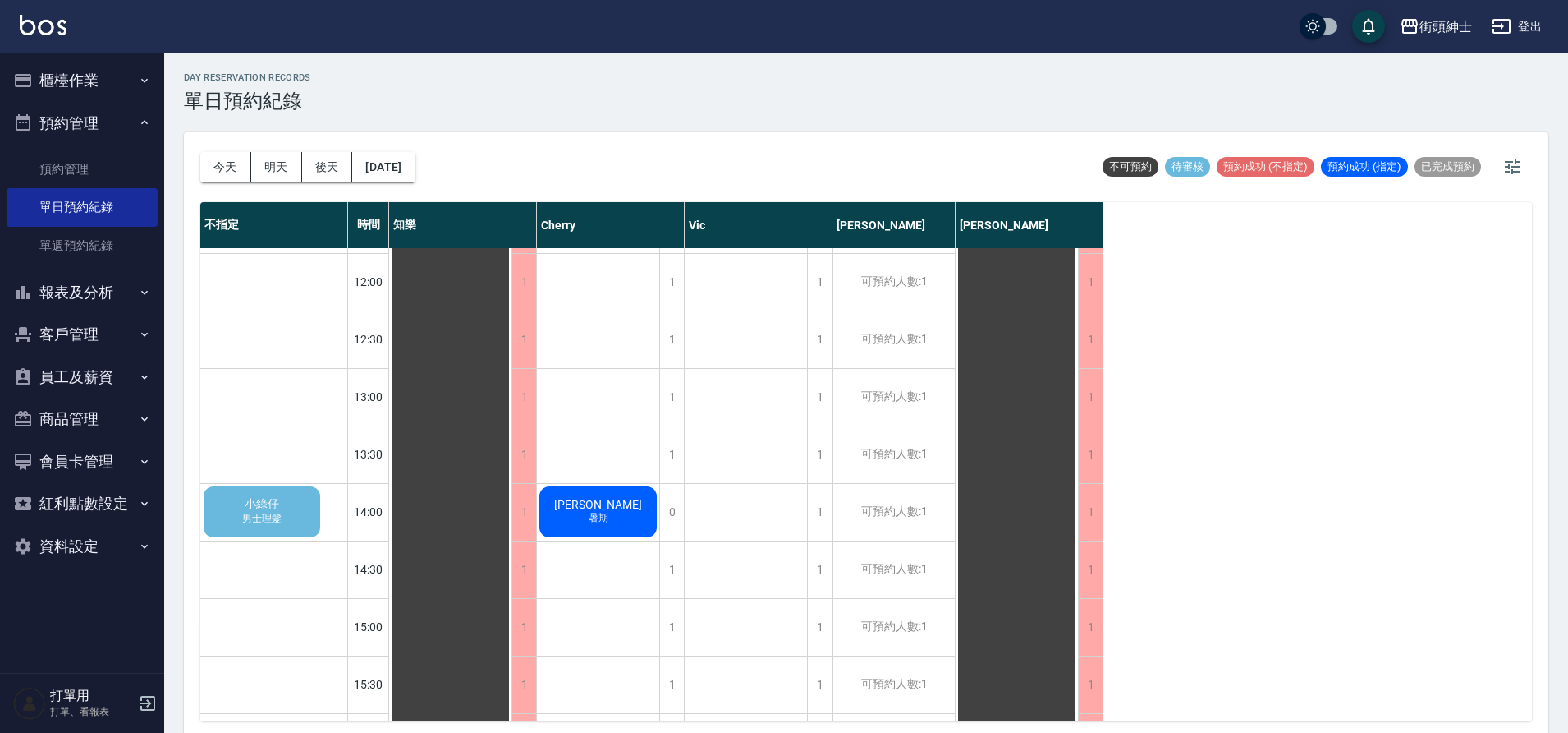
scroll to position [337, 0]
click at [258, 521] on span "男士理髮" at bounding box center [262, 521] width 46 height 14
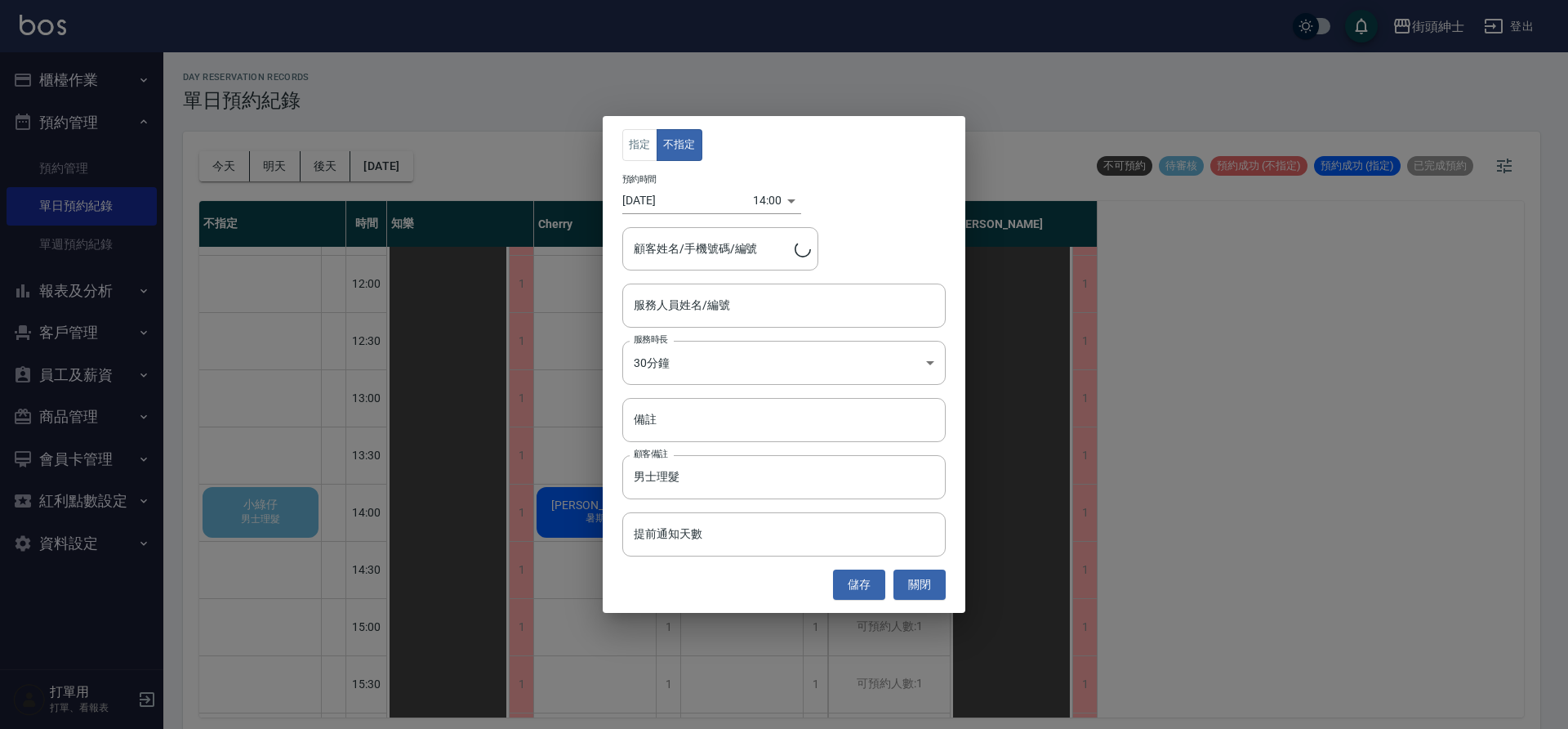
type input "小綠仔/0953917804"
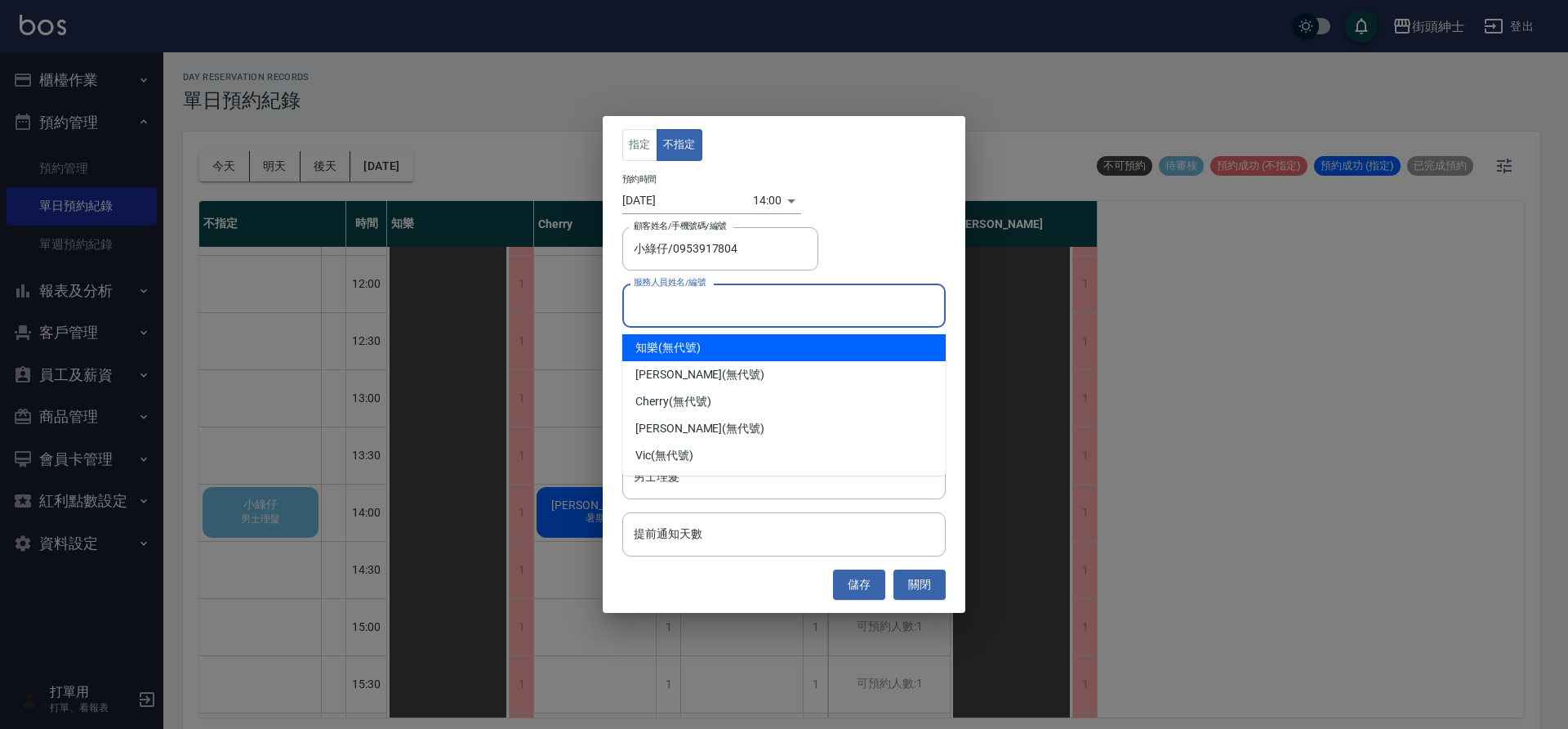
drag, startPoint x: 395, startPoint y: 160, endPoint x: 719, endPoint y: 302, distance: 353.8
click at [719, 302] on input "服務人員姓名/編號" at bounding box center [784, 305] width 309 height 28
click at [657, 434] on div "eric (無代號)" at bounding box center [784, 428] width 324 height 27
type input "eric(無代號)"
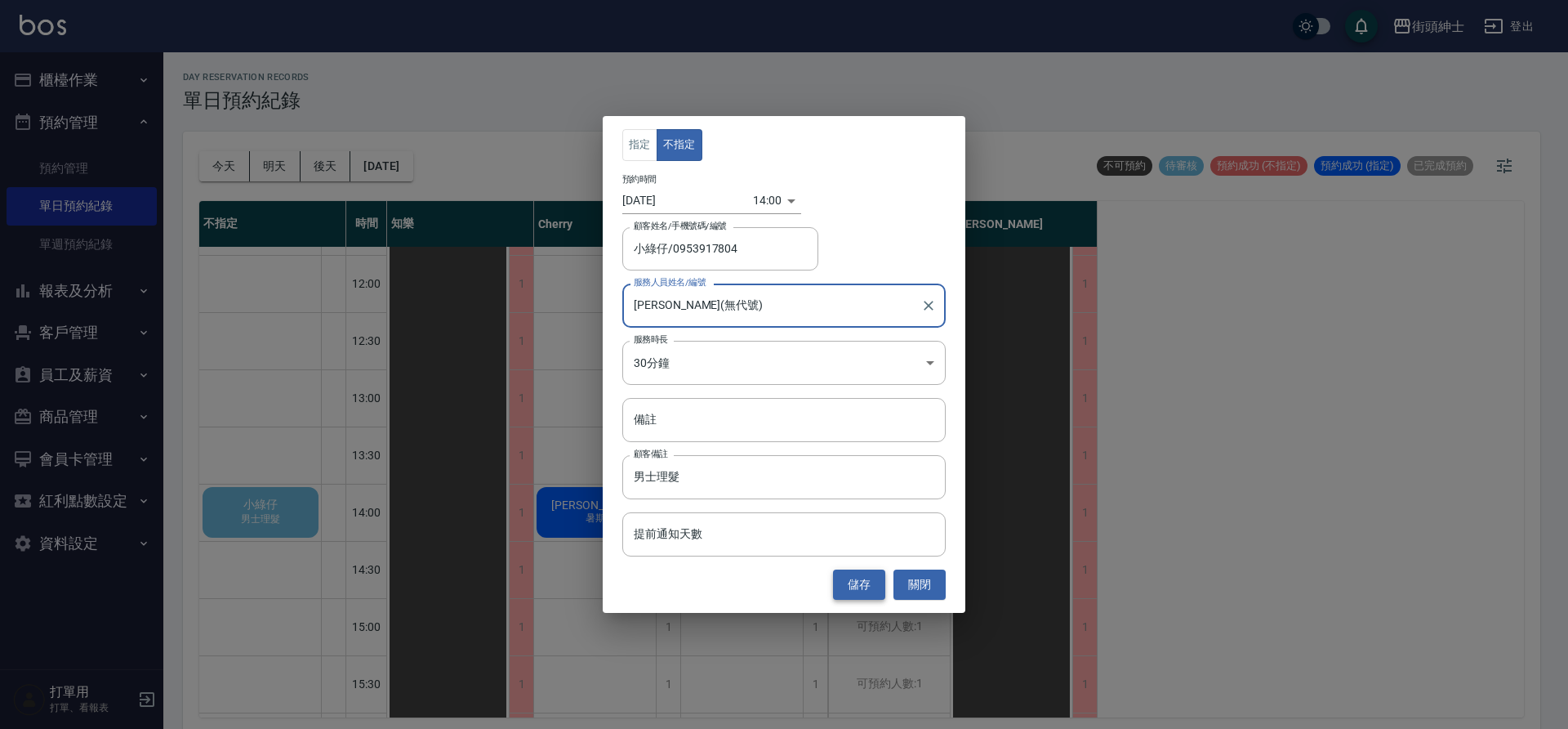
drag, startPoint x: 719, startPoint y: 302, endPoint x: 859, endPoint y: 584, distance: 314.8
click at [859, 584] on button "儲存" at bounding box center [859, 584] width 52 height 30
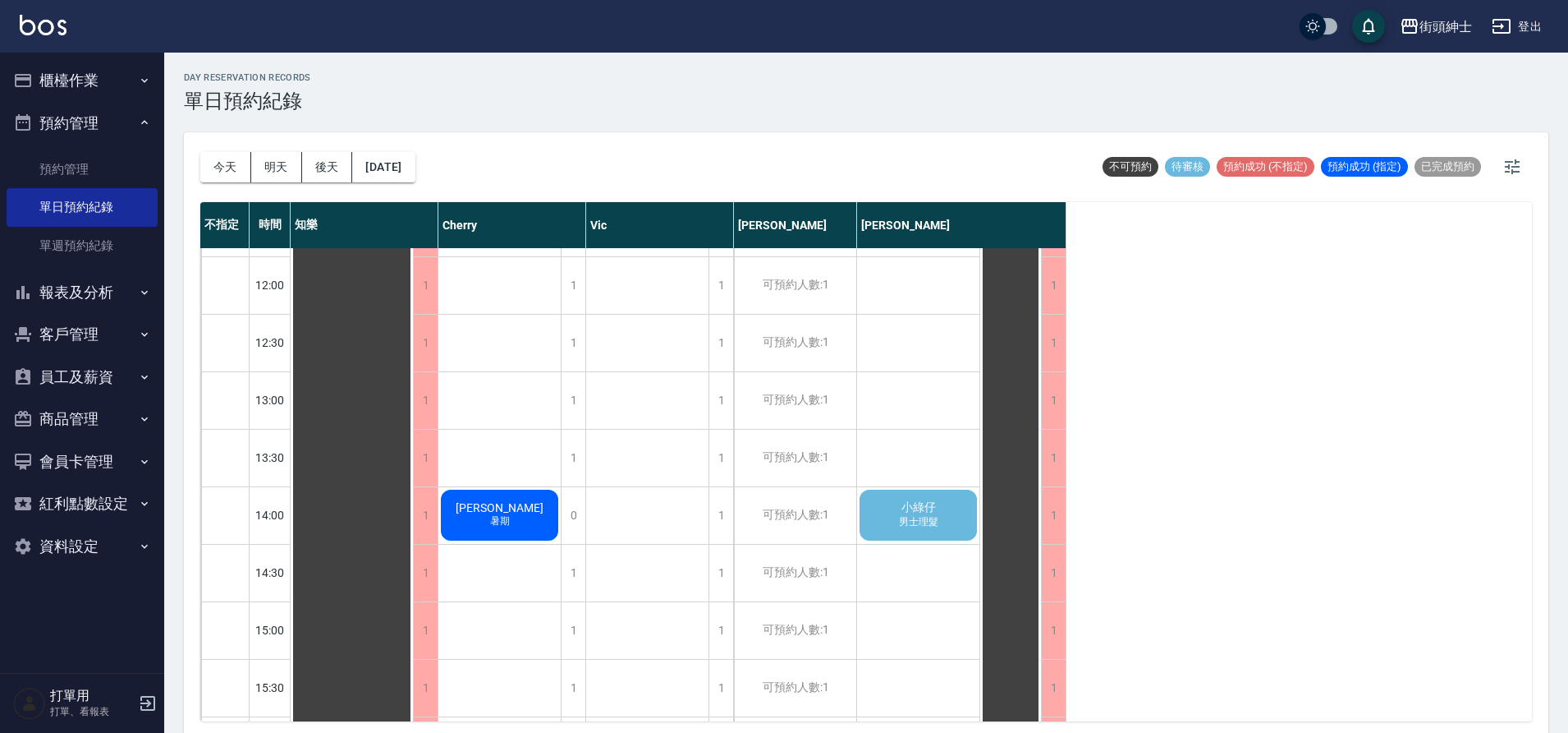
click at [367, 732] on span "小綠仔" at bounding box center [352, 745] width 29 height 15
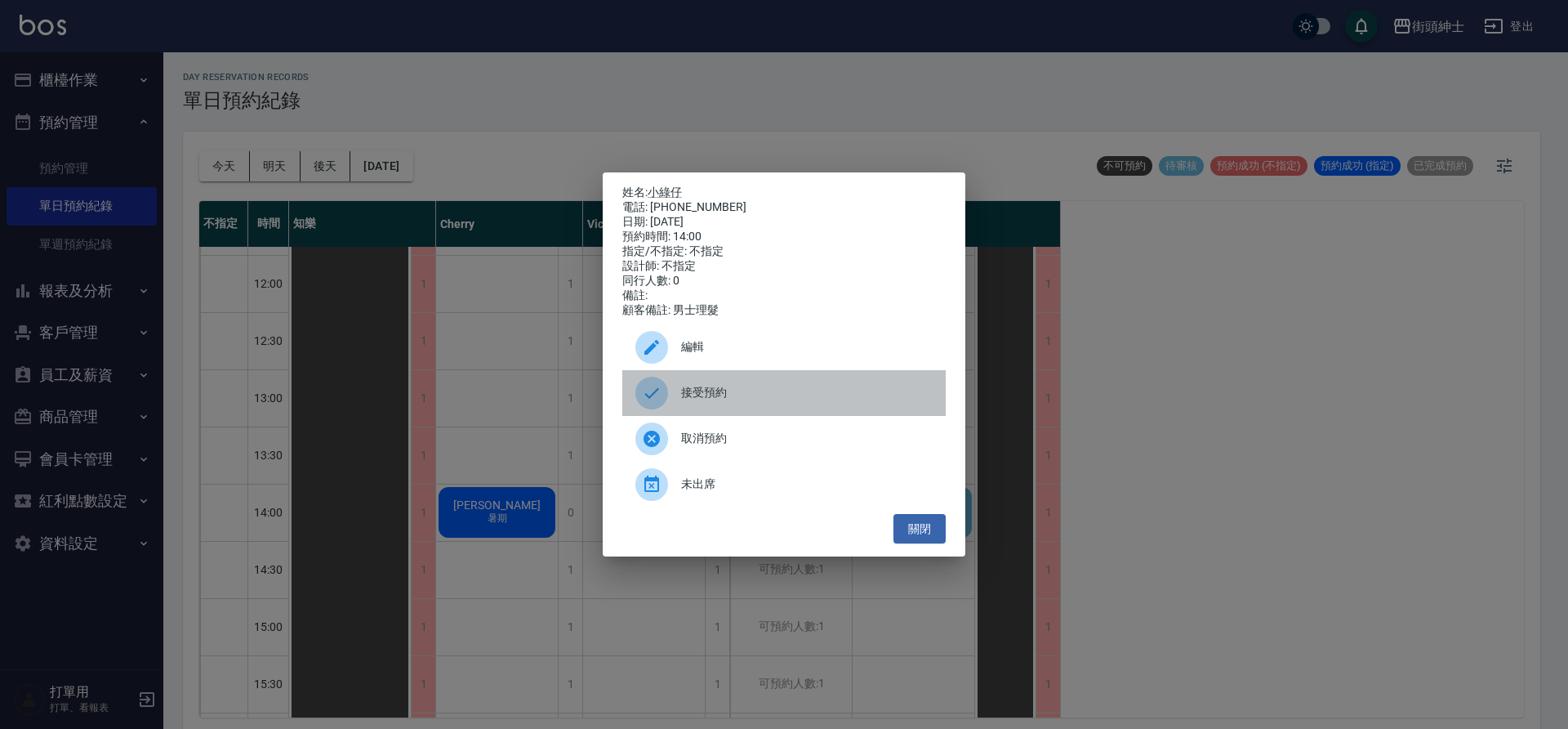
click at [736, 402] on span "接受預約" at bounding box center [806, 392] width 251 height 17
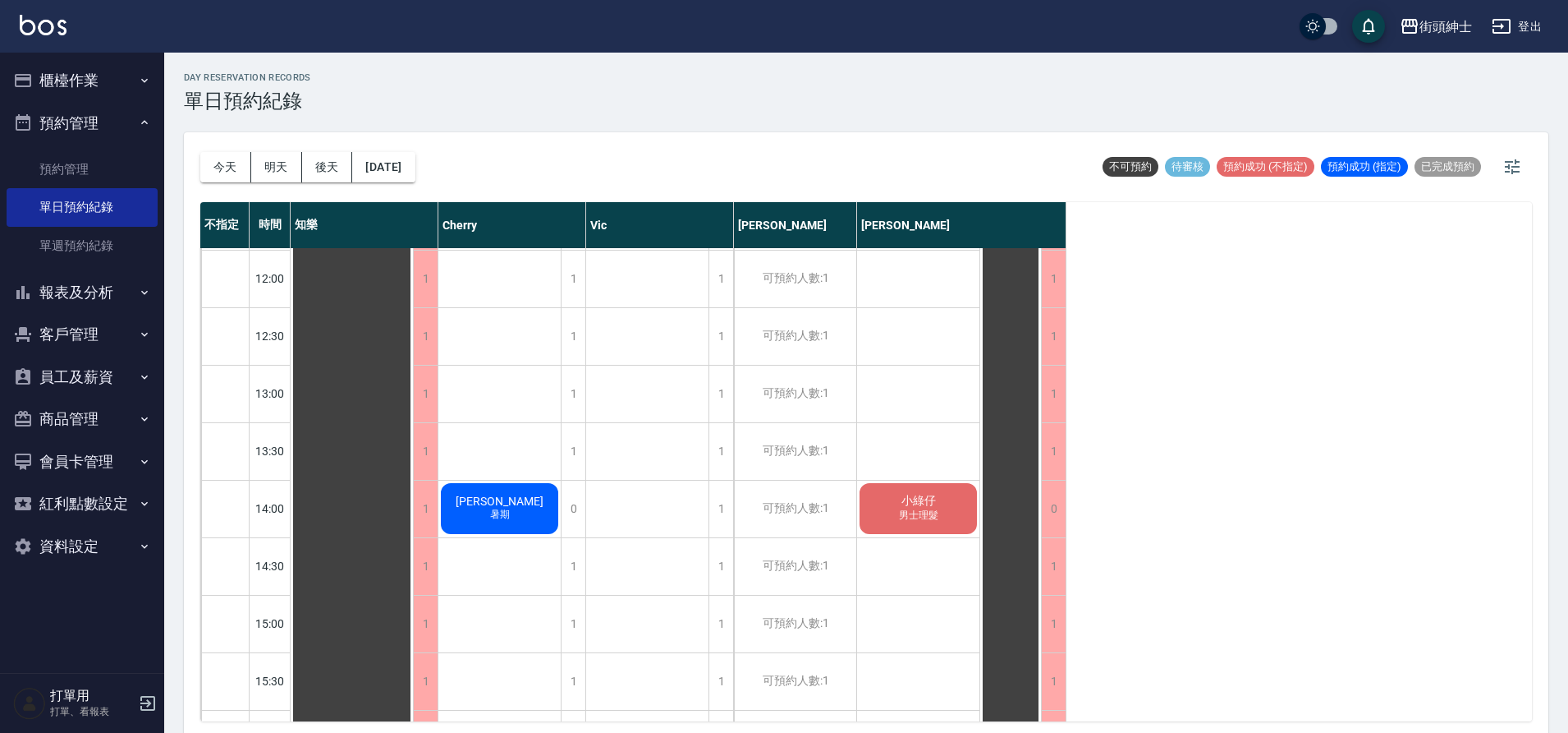
scroll to position [490, 0]
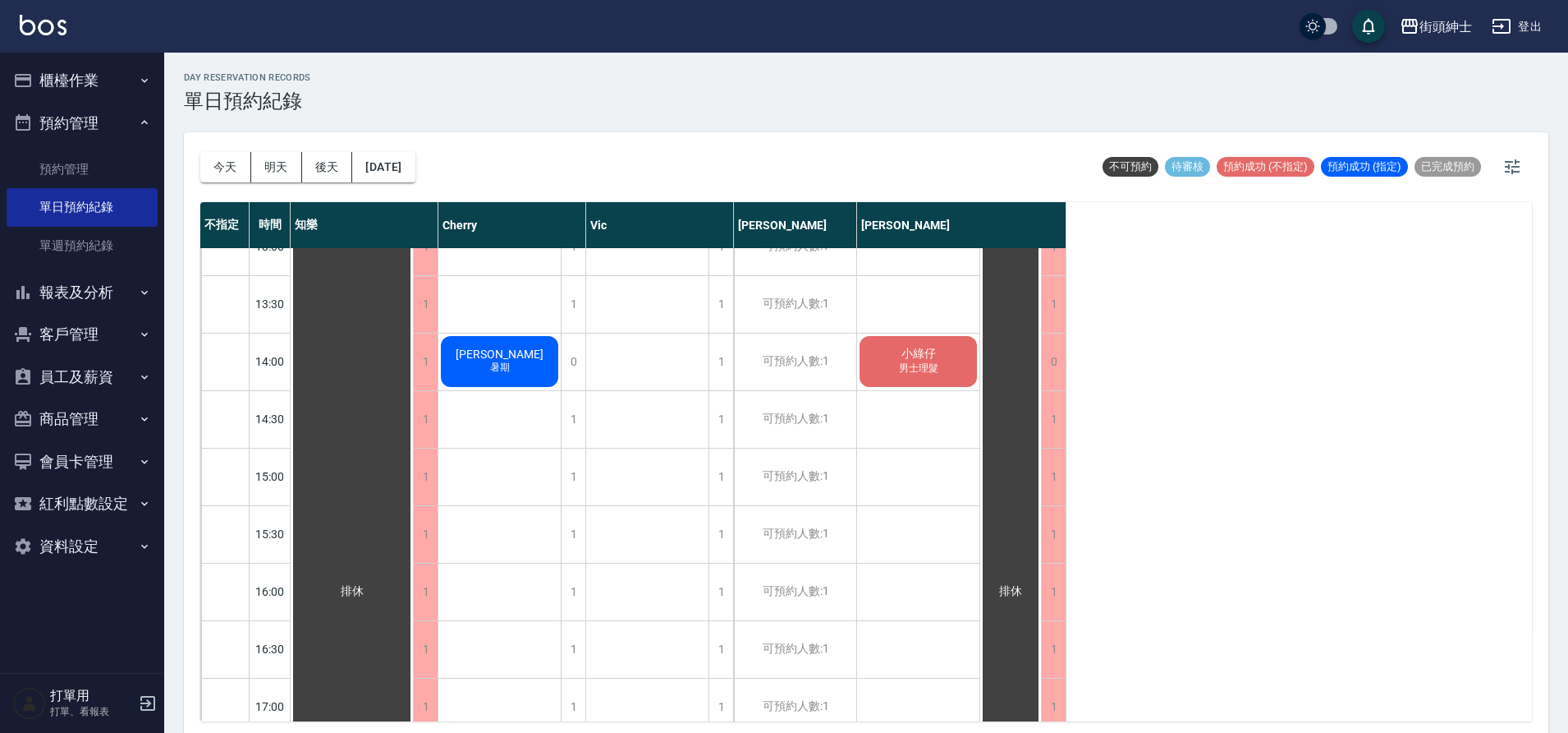
click at [235, 174] on button "今天" at bounding box center [225, 166] width 51 height 30
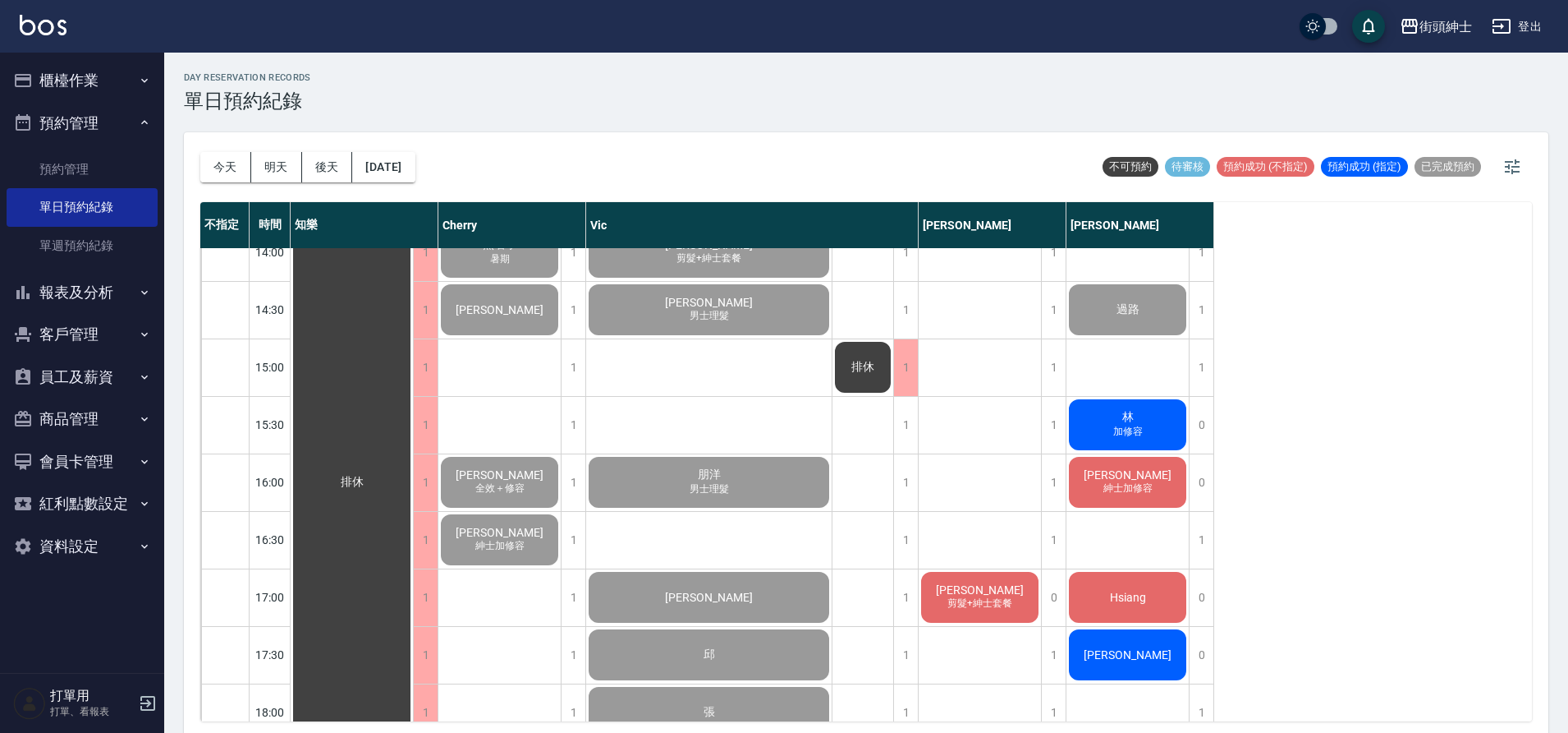
scroll to position [624, 0]
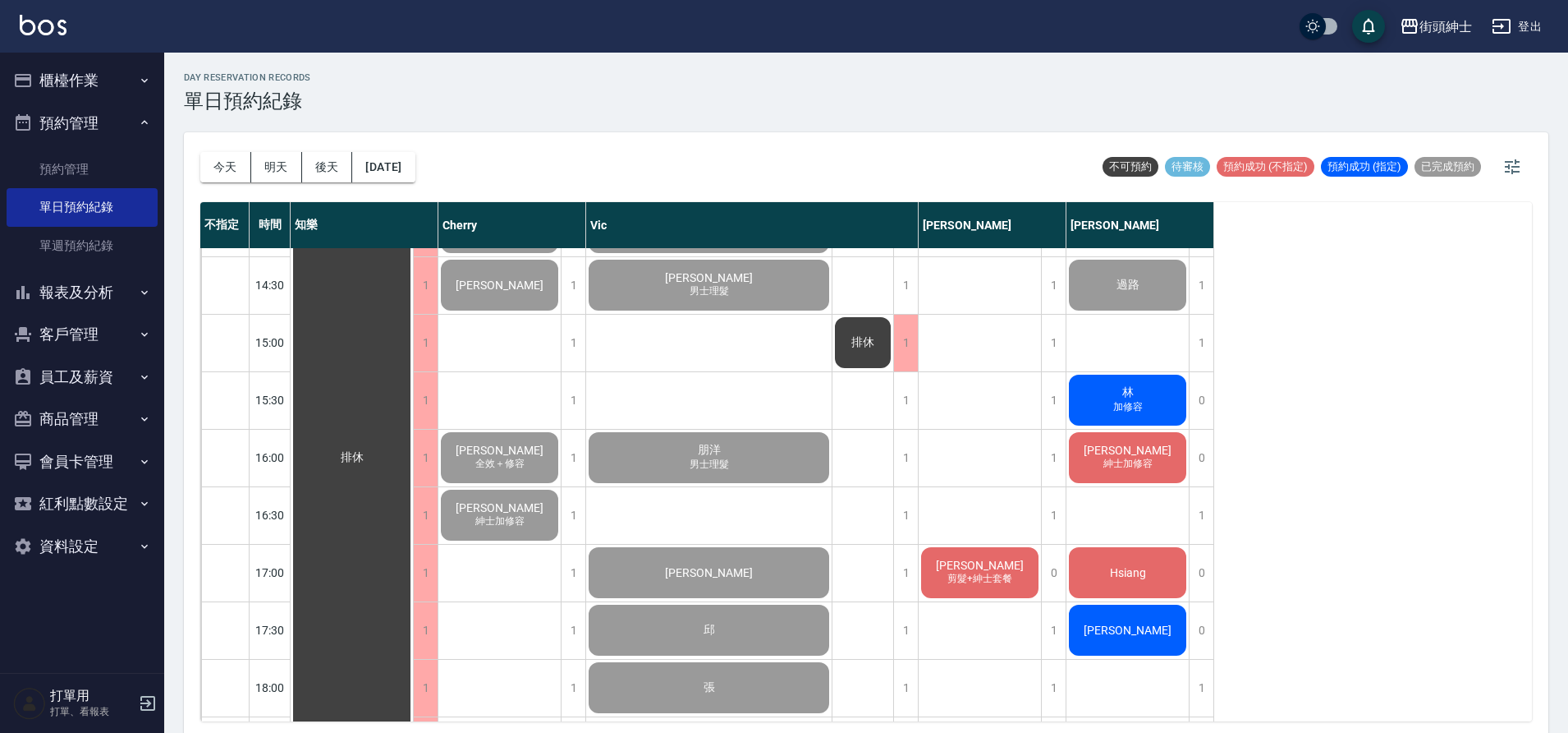
click at [413, 402] on div "林 加修容" at bounding box center [351, 458] width 122 height 1666
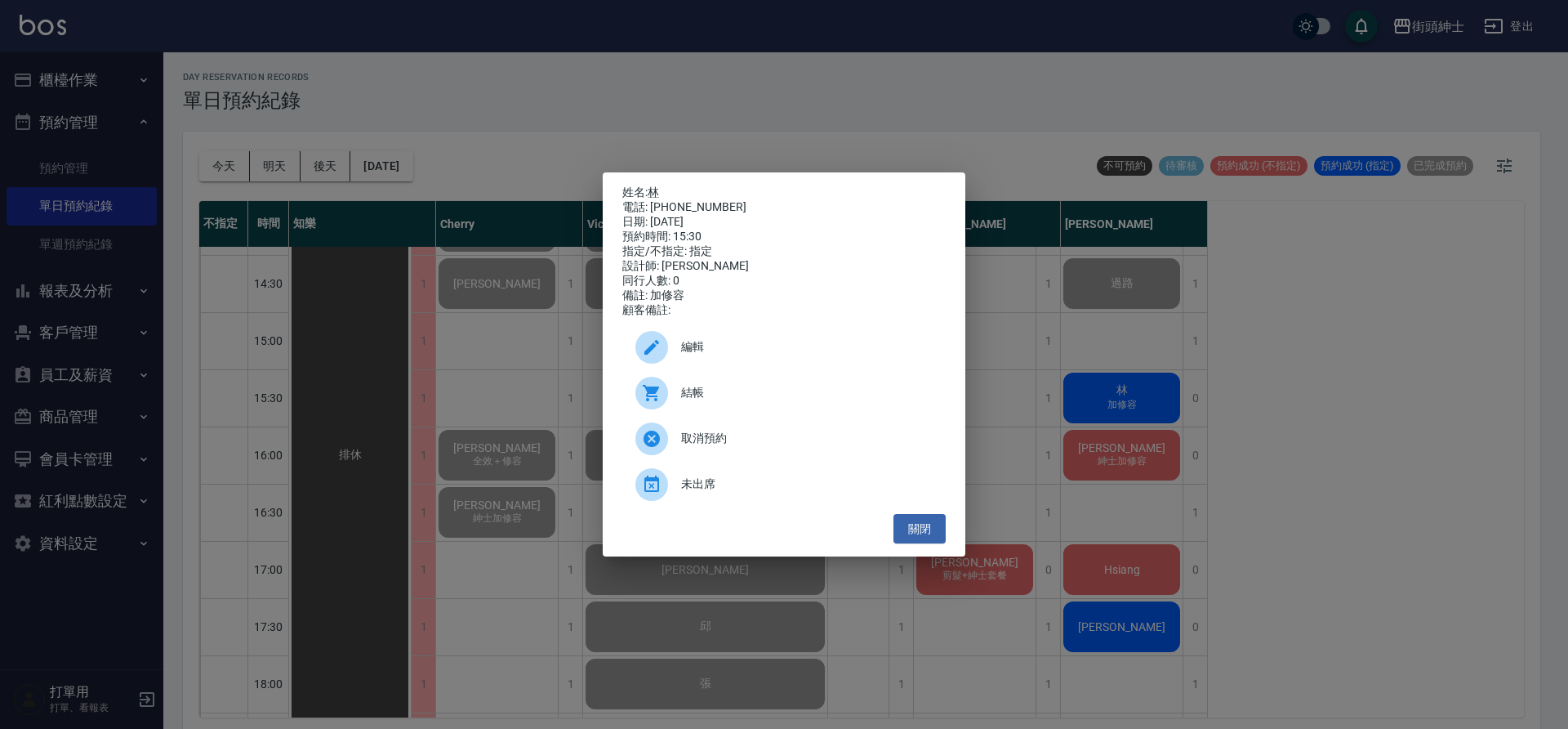
click at [684, 400] on span "結帳" at bounding box center [806, 392] width 251 height 17
click at [930, 542] on button "關閉" at bounding box center [919, 529] width 52 height 30
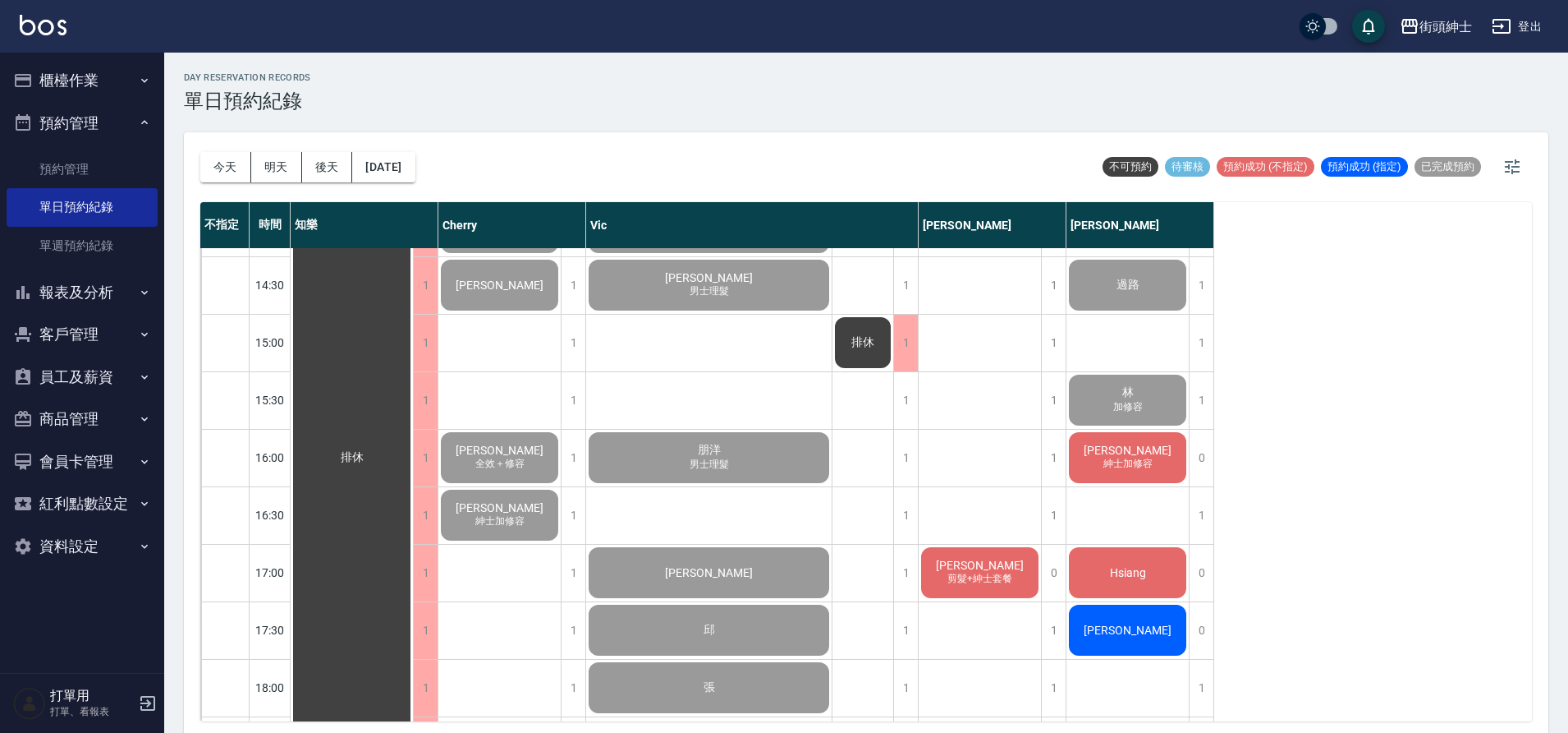
click at [513, 68] on span "紳士加修容" at bounding box center [500, 61] width 27 height 14
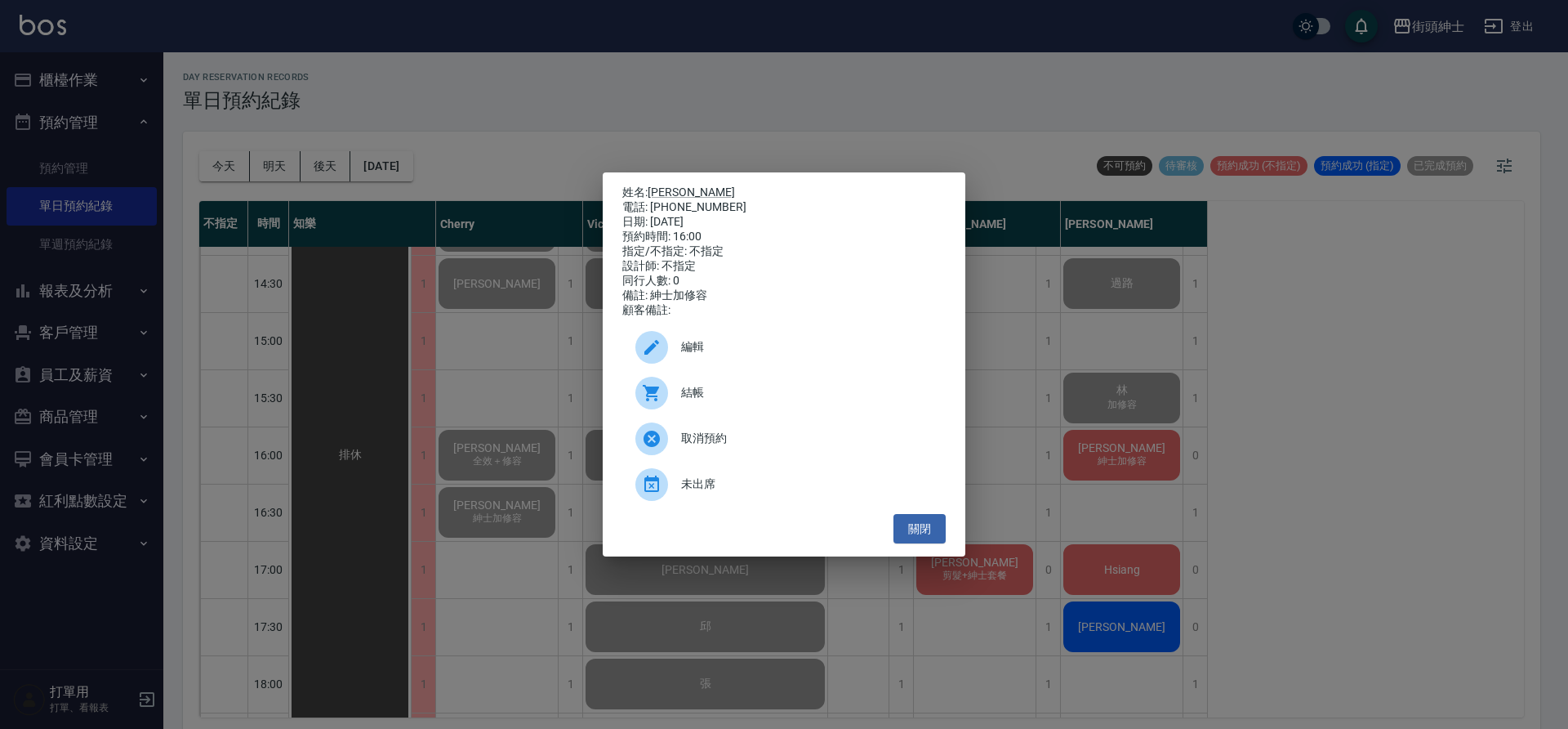
click at [764, 398] on span "結帳" at bounding box center [806, 392] width 251 height 17
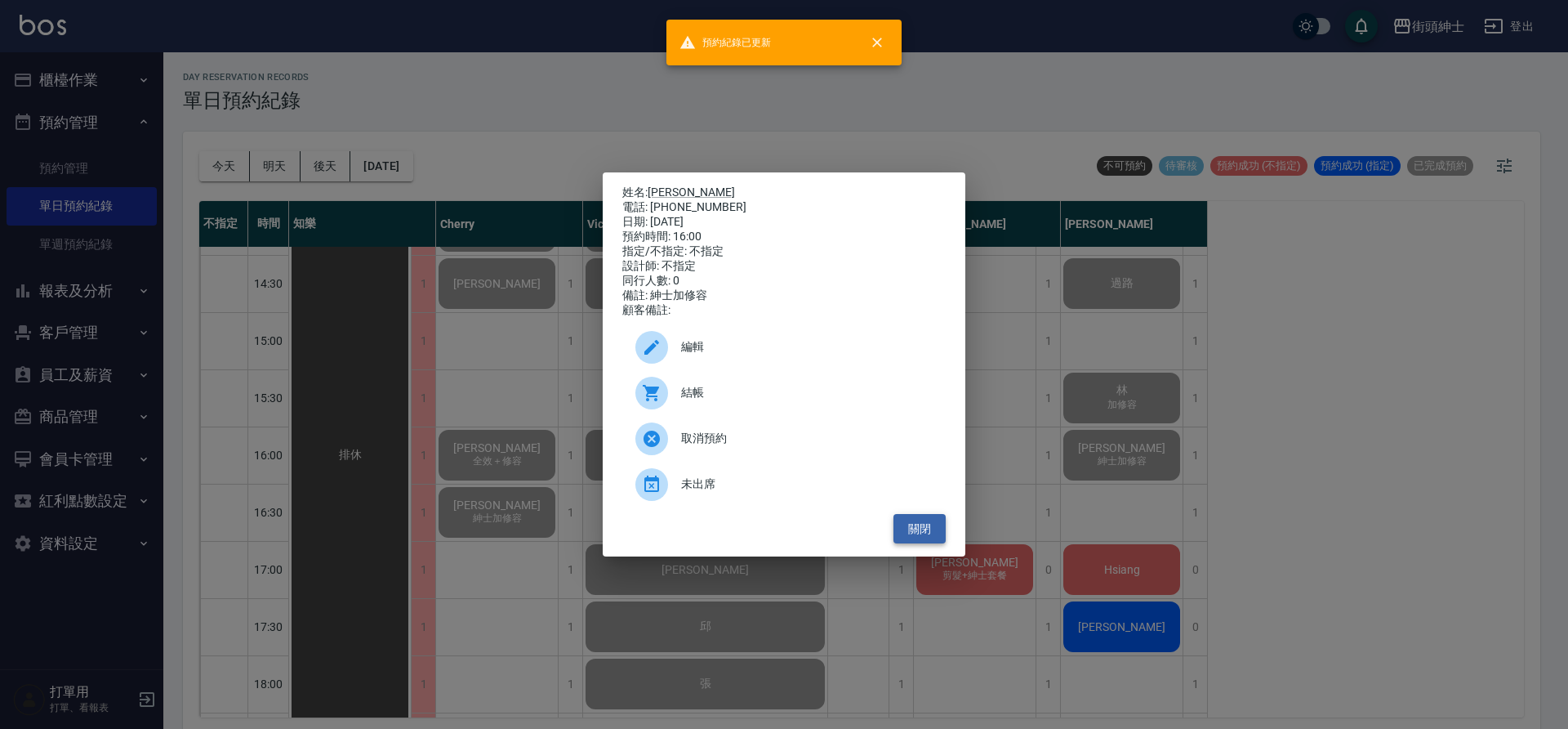
click at [935, 535] on button "關閉" at bounding box center [919, 529] width 52 height 30
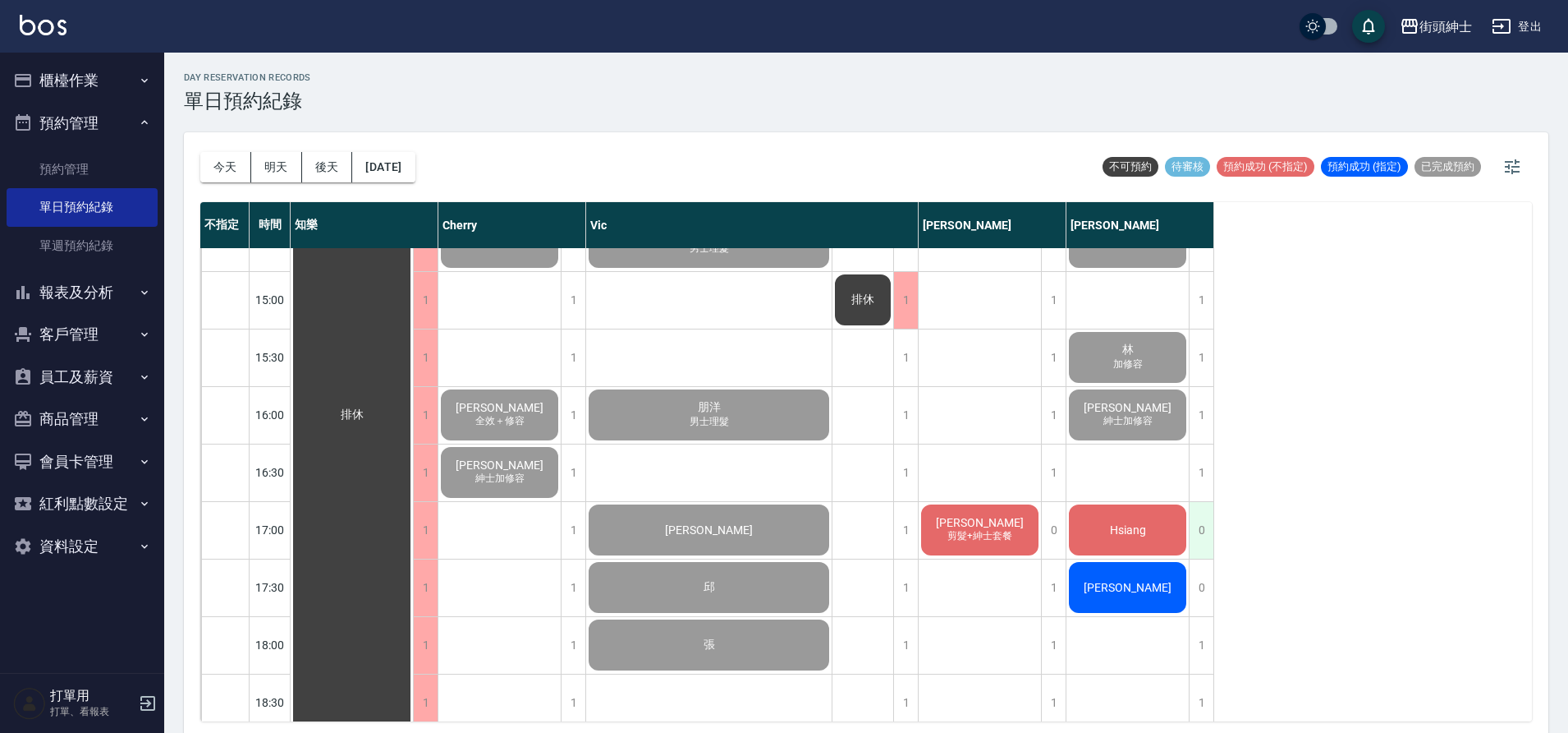
scroll to position [670, 0]
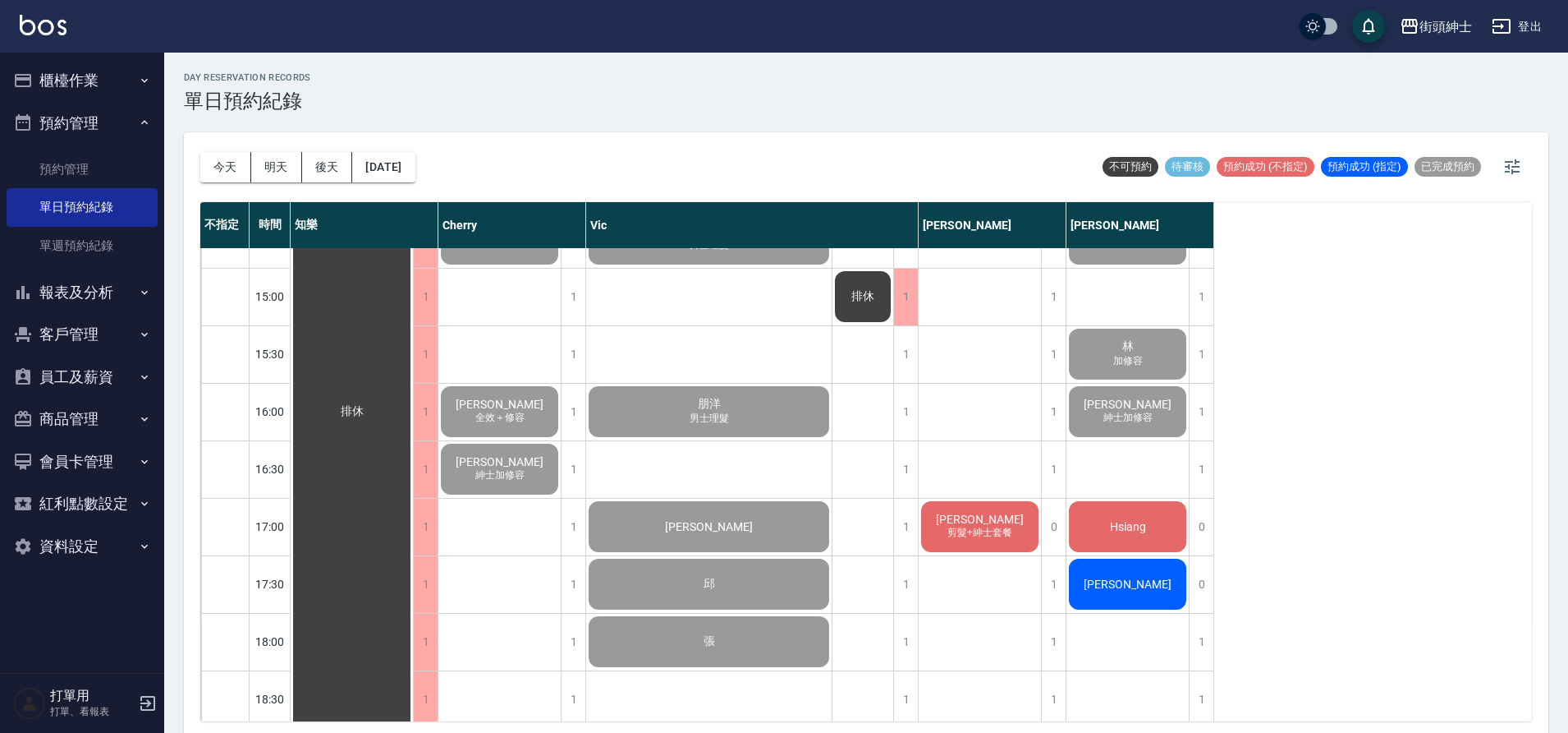
click at [367, 419] on span "Hsiang" at bounding box center [352, 412] width 29 height 15
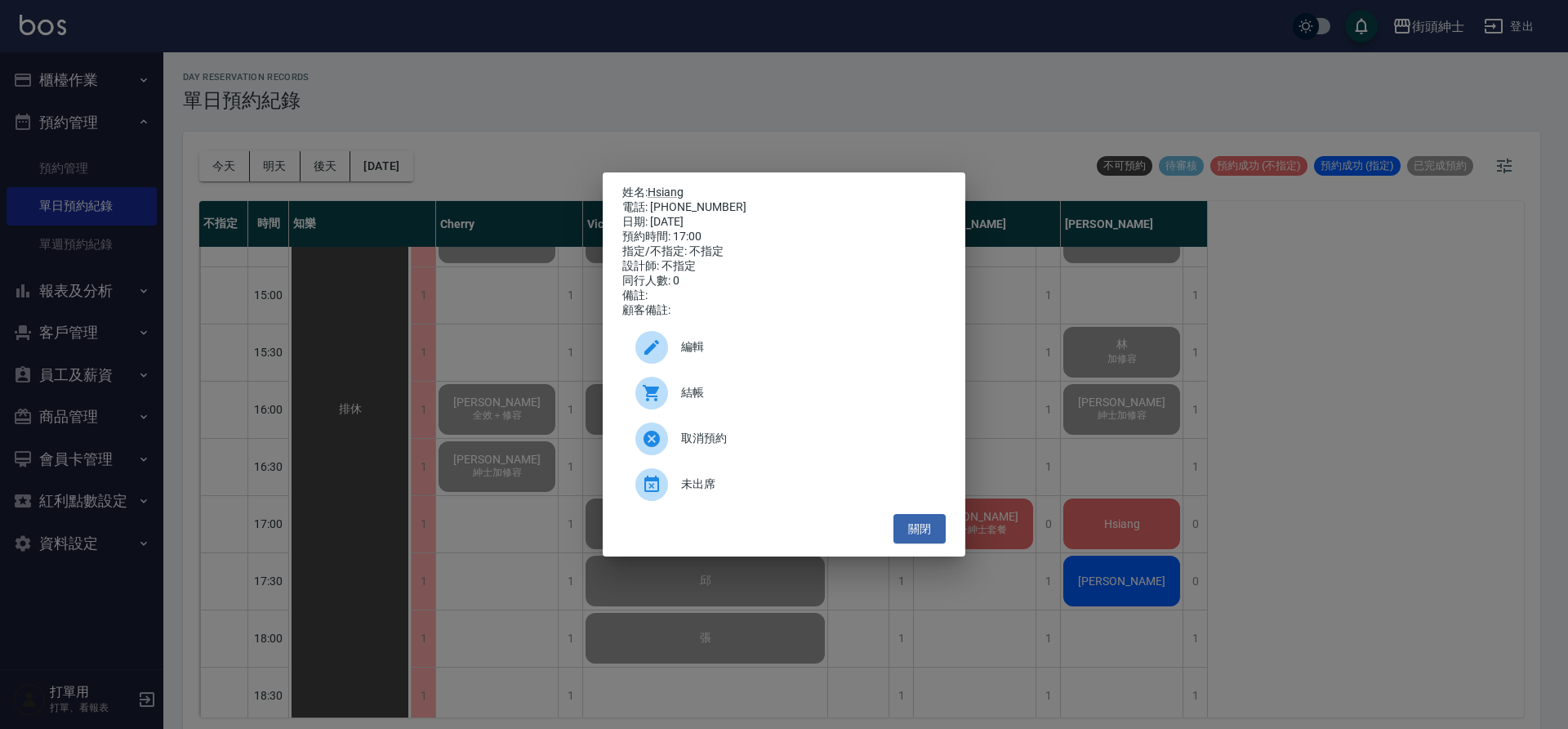
click at [832, 393] on span "結帳" at bounding box center [806, 392] width 251 height 17
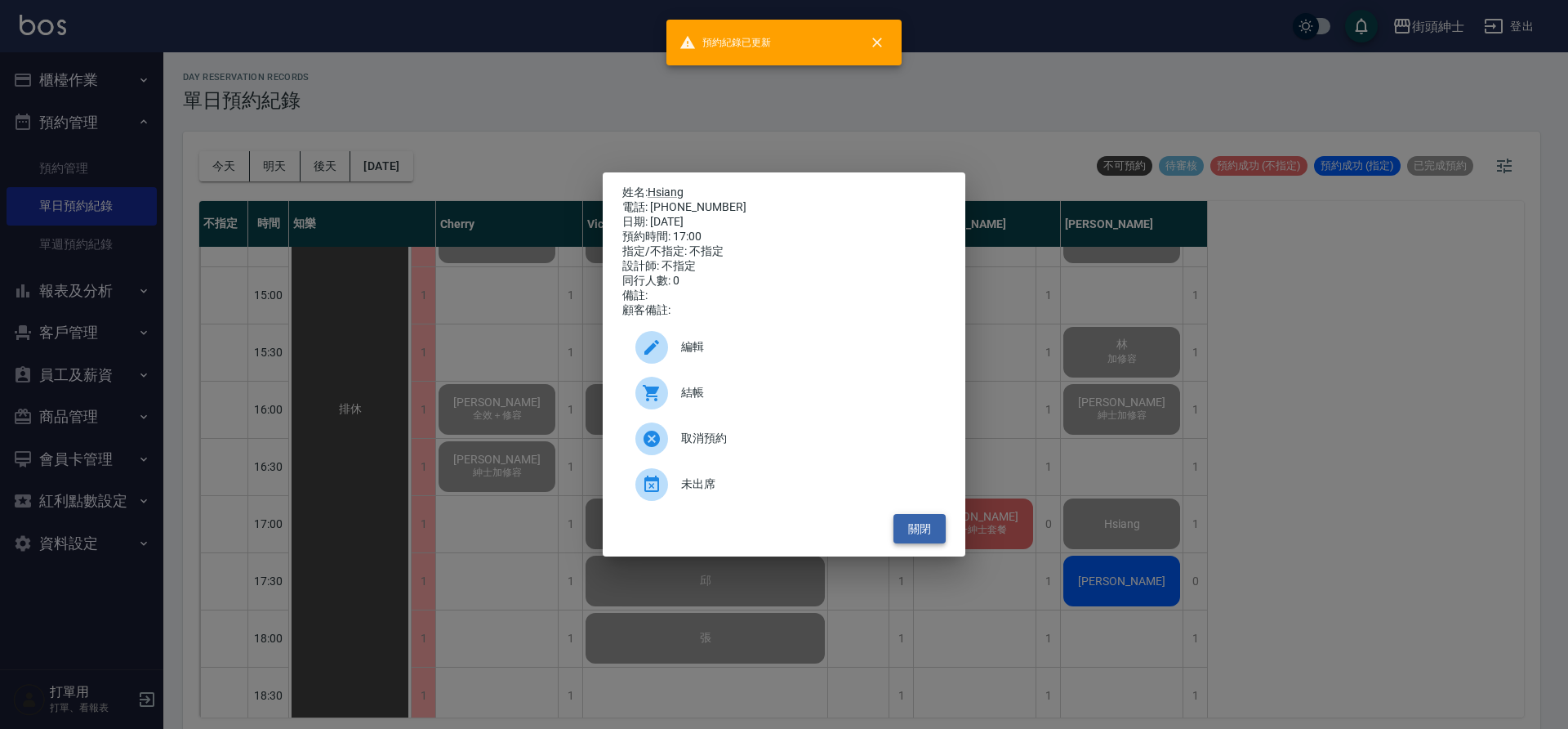
click at [921, 536] on button "關閉" at bounding box center [919, 529] width 52 height 30
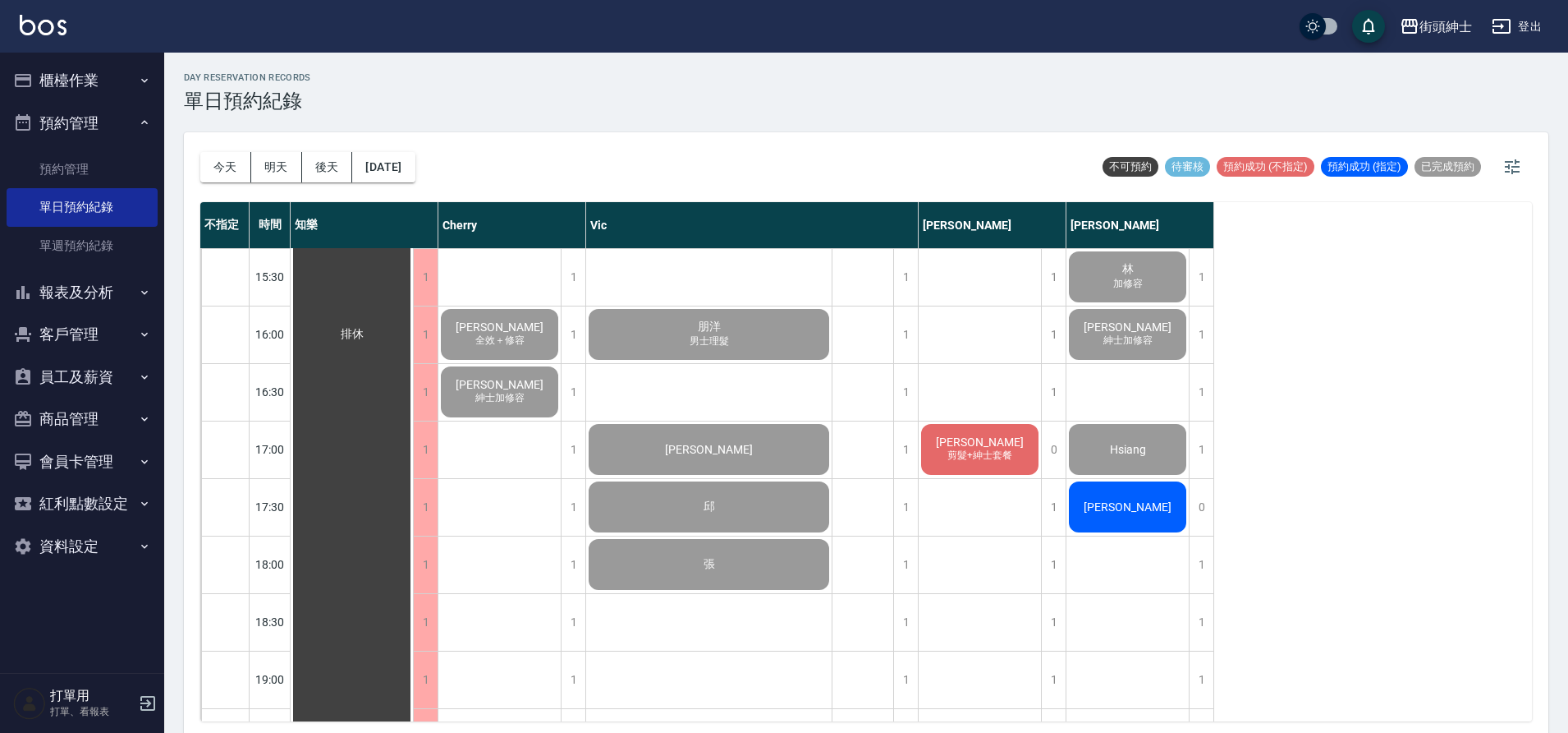
scroll to position [765, 0]
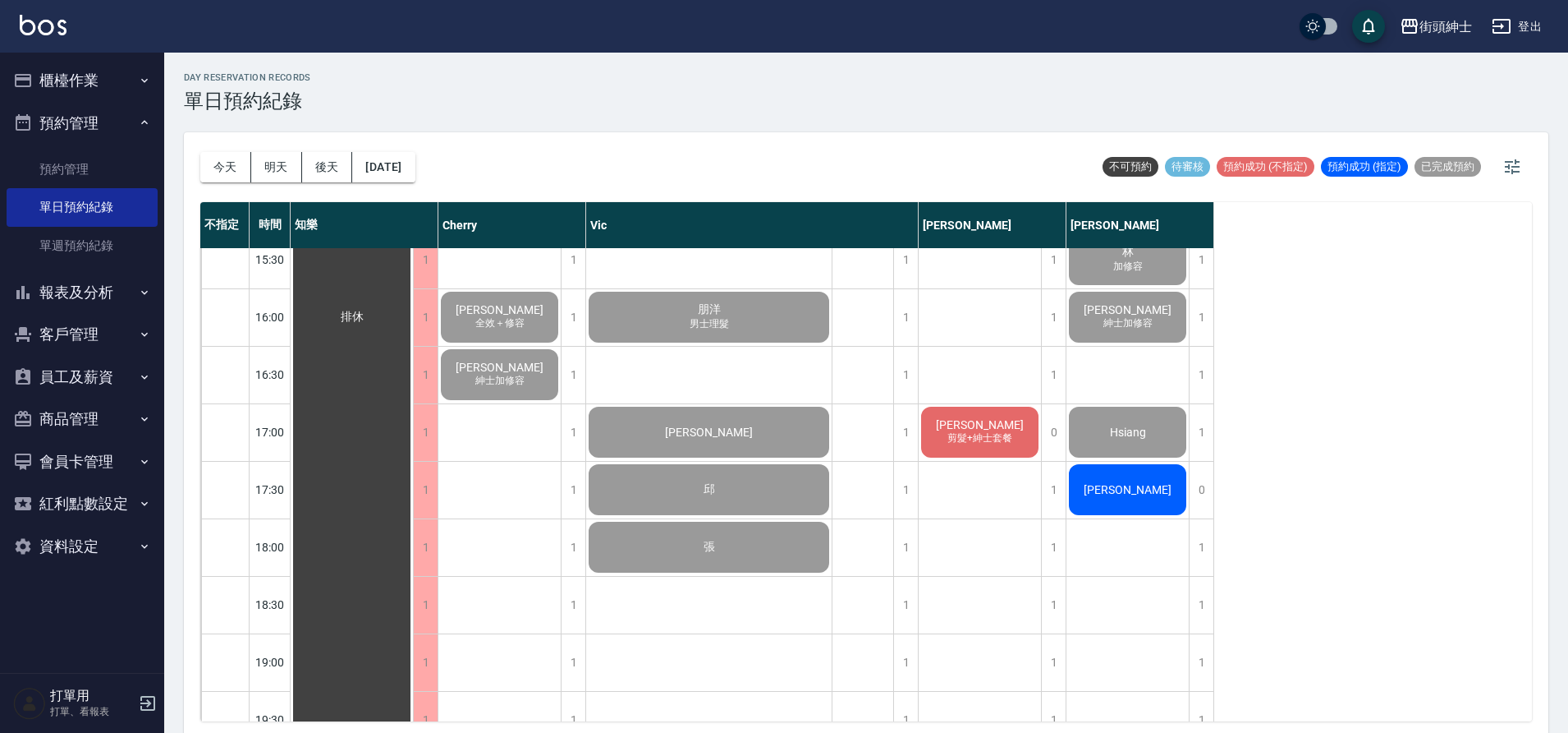
click at [413, 498] on div "[PERSON_NAME]" at bounding box center [351, 317] width 122 height 1666
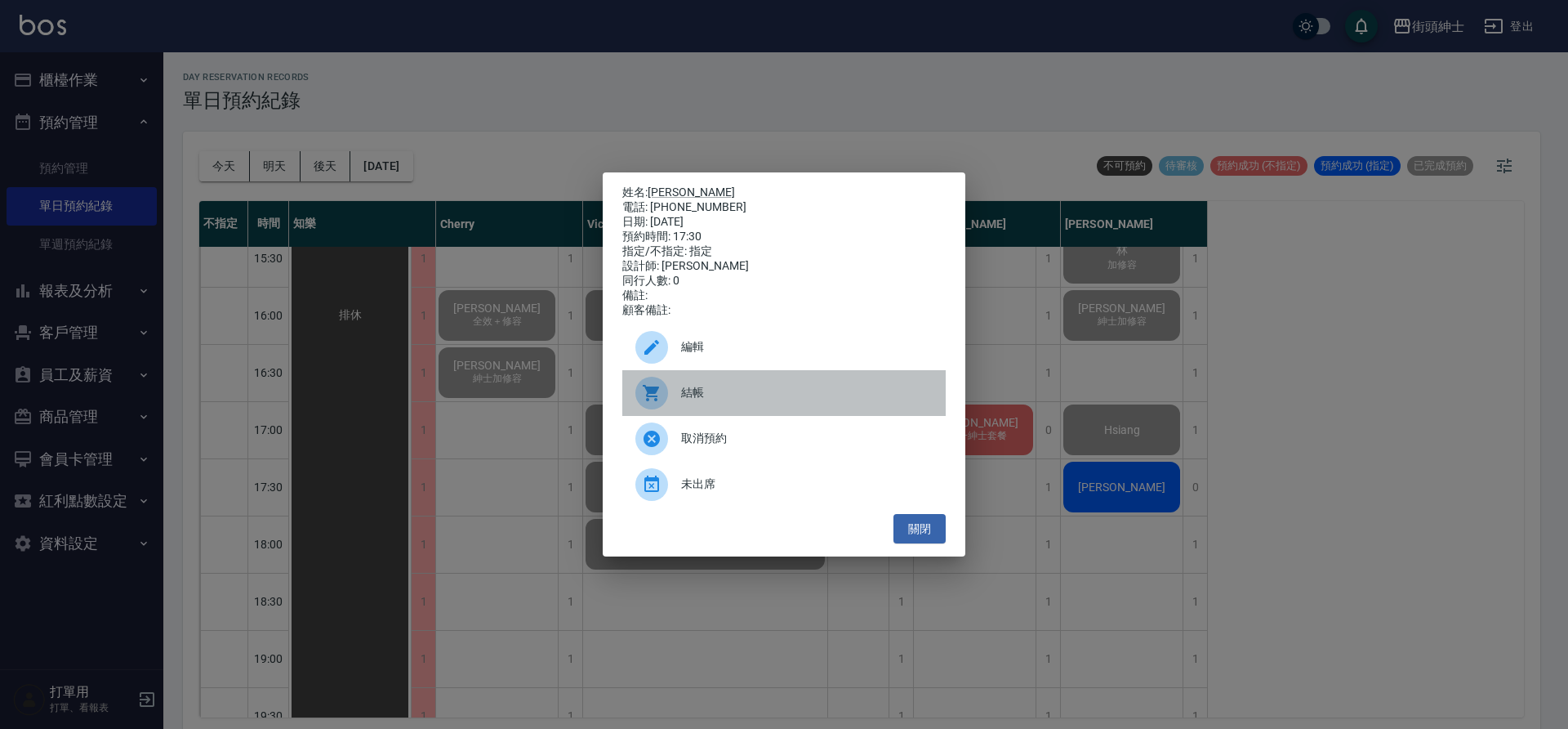
click at [726, 402] on span "結帳" at bounding box center [806, 392] width 251 height 17
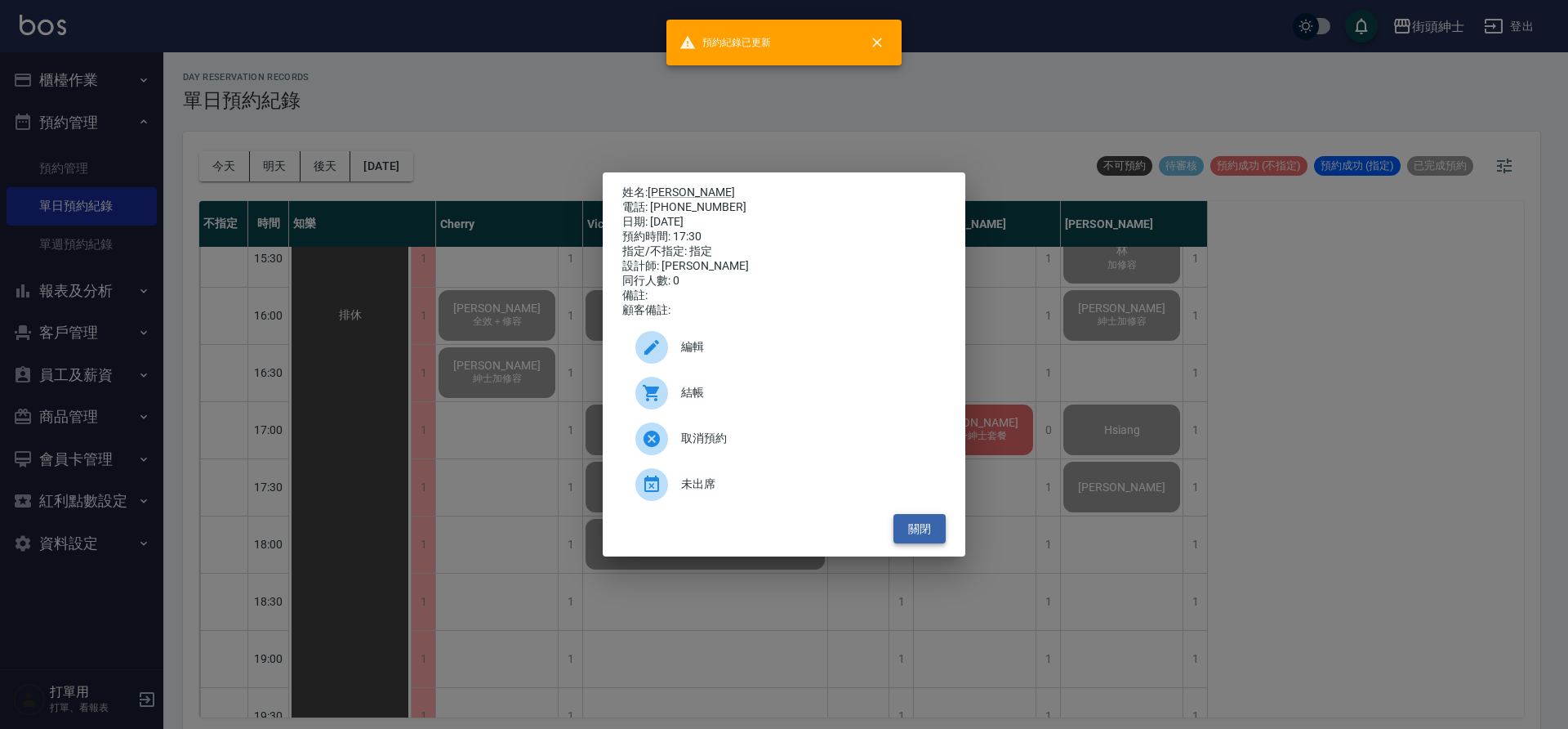
click at [926, 520] on button "關閉" at bounding box center [919, 529] width 52 height 30
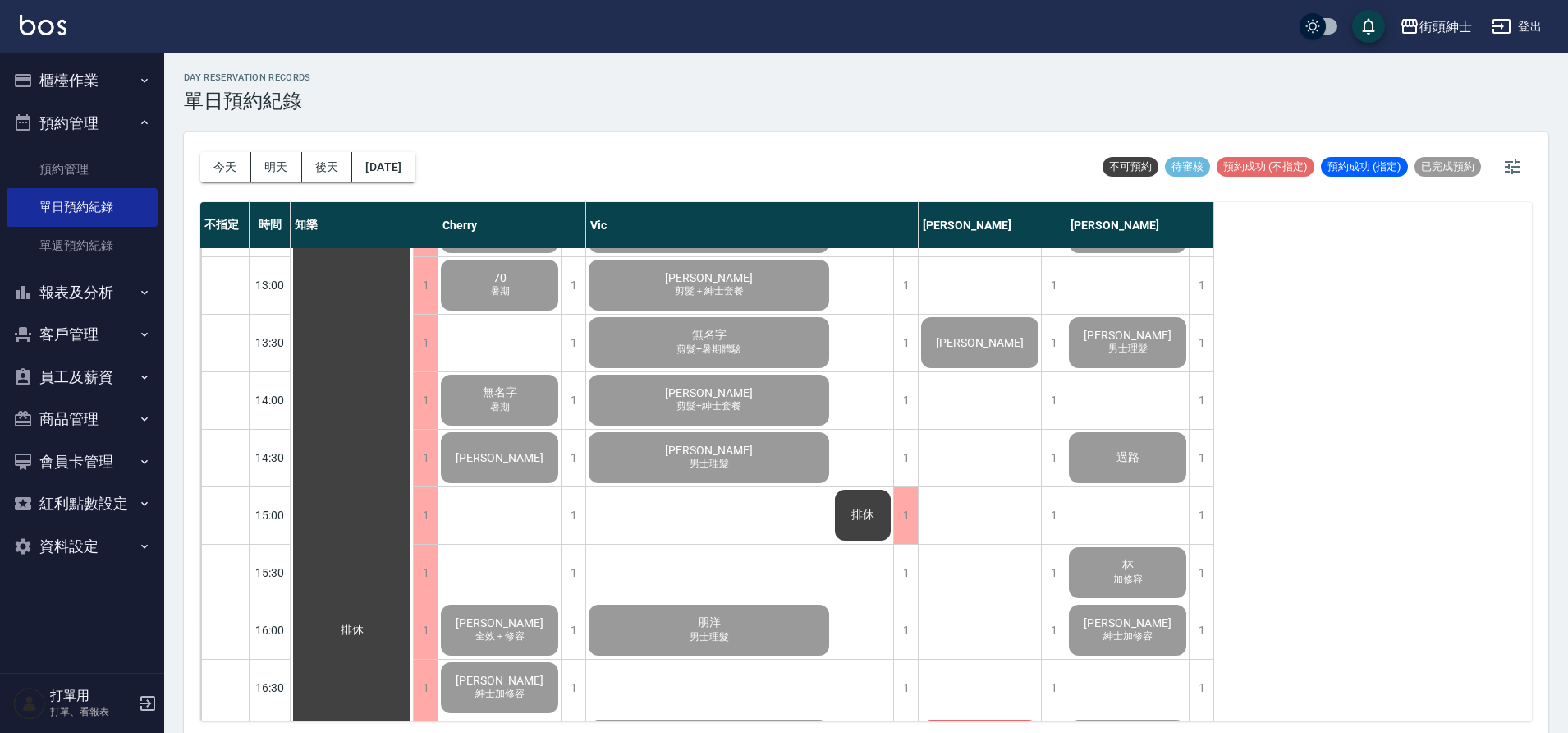
scroll to position [731, 0]
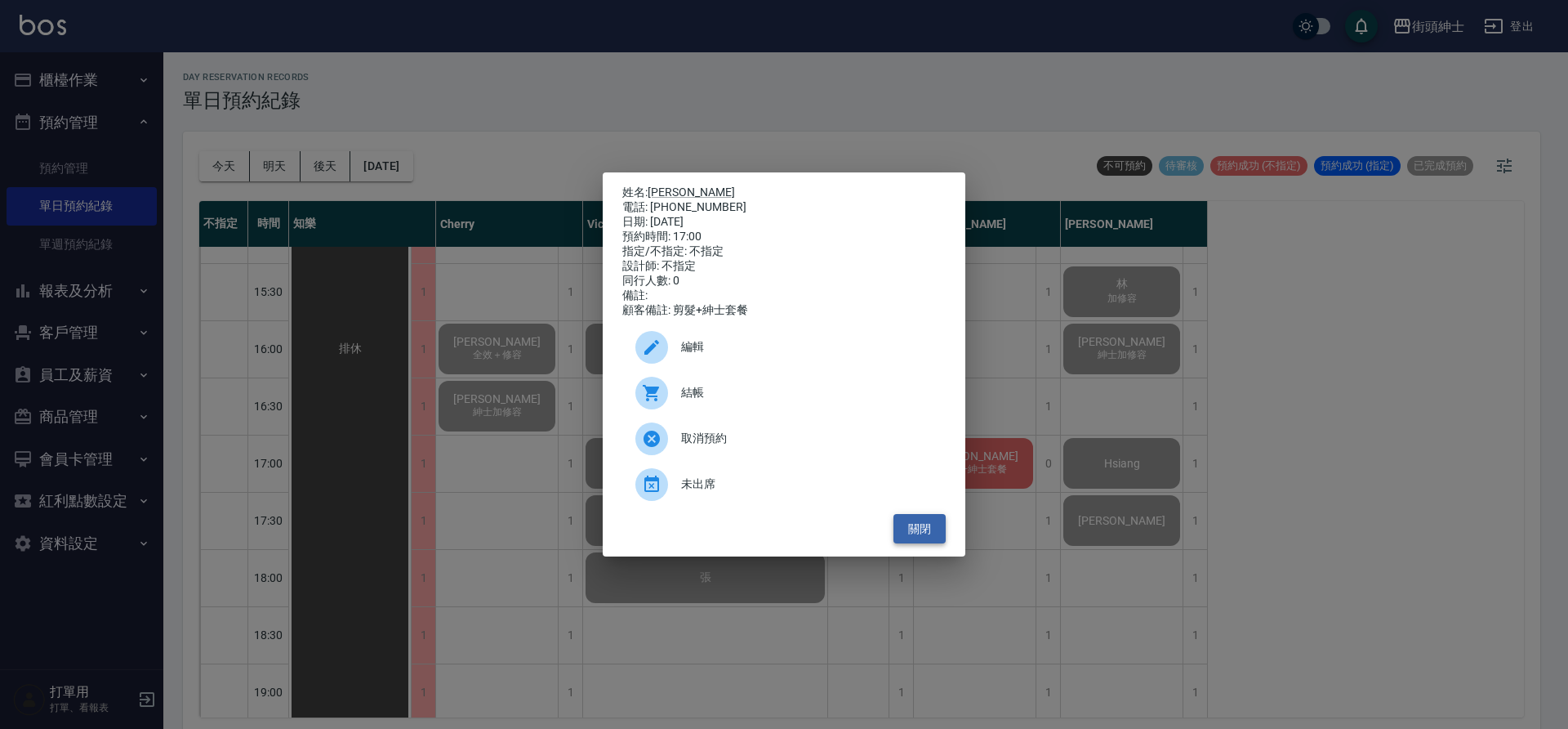
click at [906, 536] on button "關閉" at bounding box center [919, 529] width 52 height 30
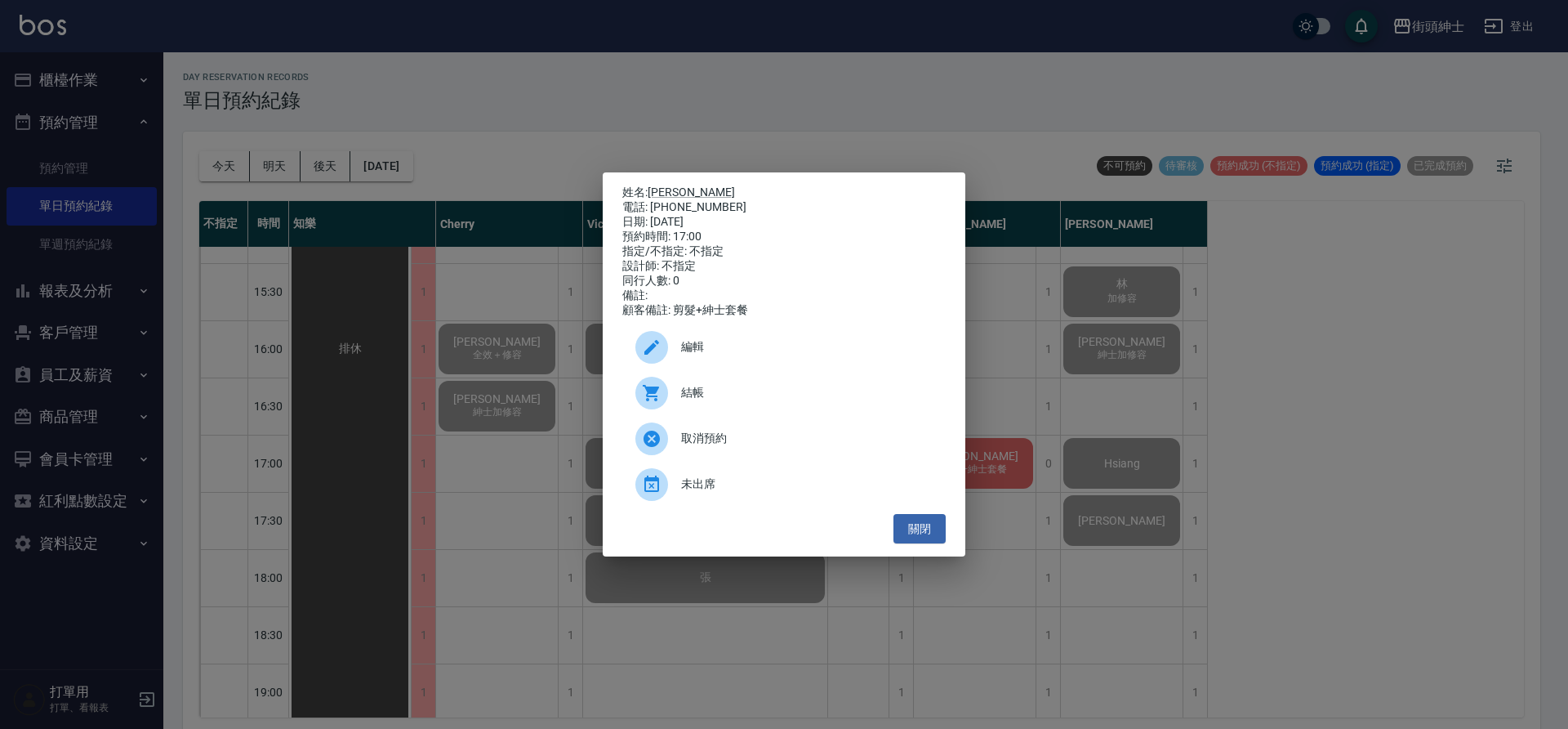
click at [744, 398] on span "結帳" at bounding box center [806, 392] width 251 height 17
click at [939, 525] on button "關閉" at bounding box center [919, 529] width 52 height 30
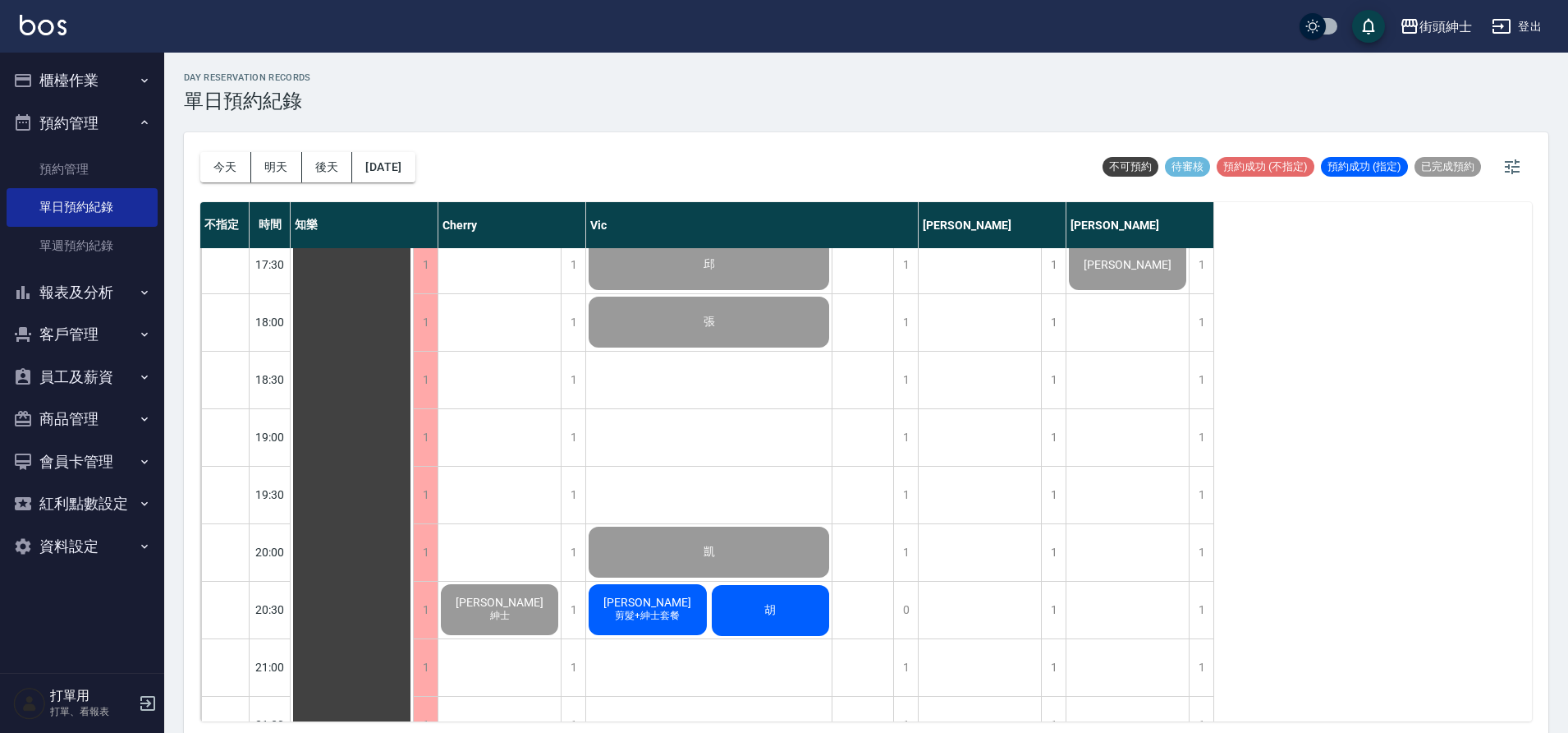
scroll to position [1208, 0]
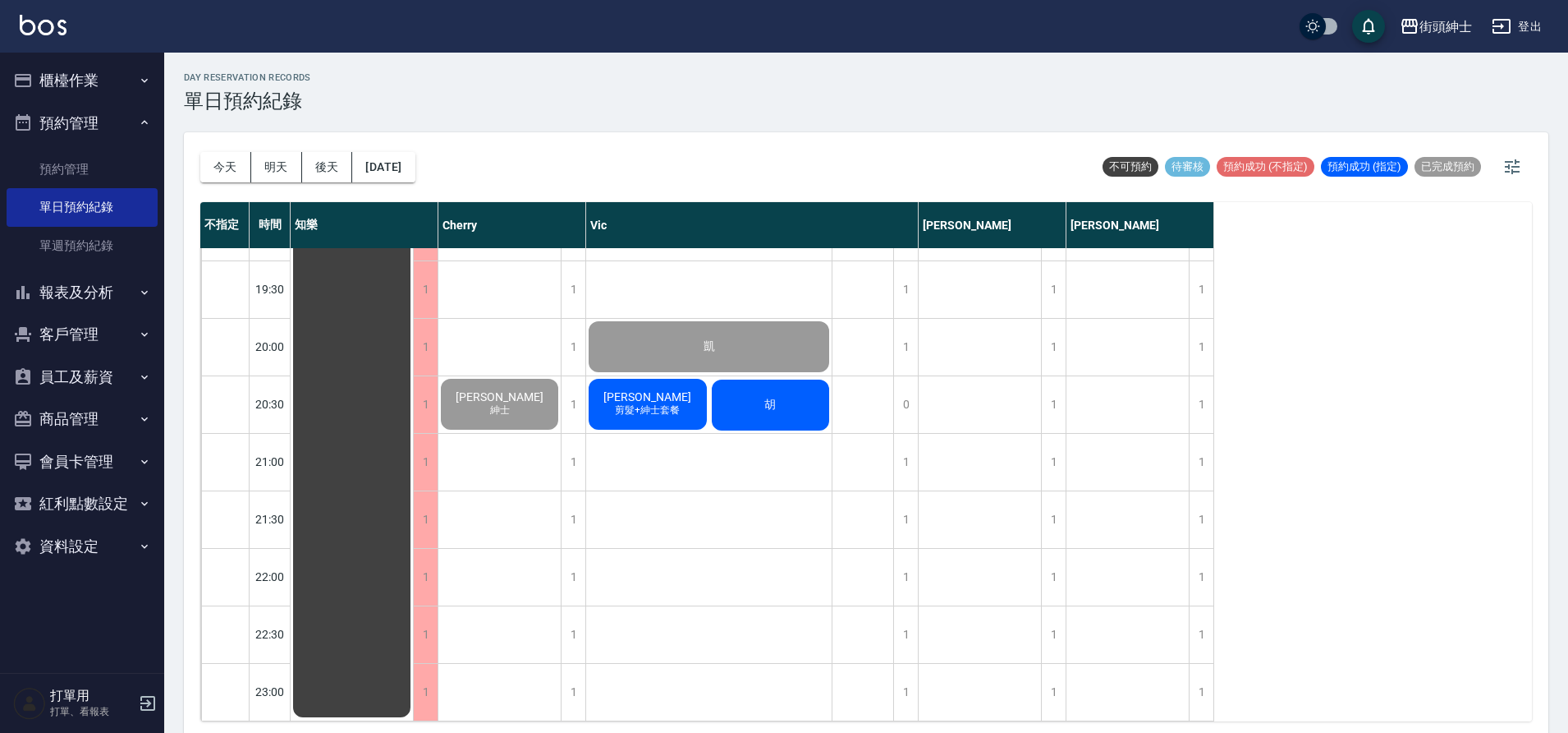
click at [785, 397] on div "胡" at bounding box center [771, 405] width 123 height 56
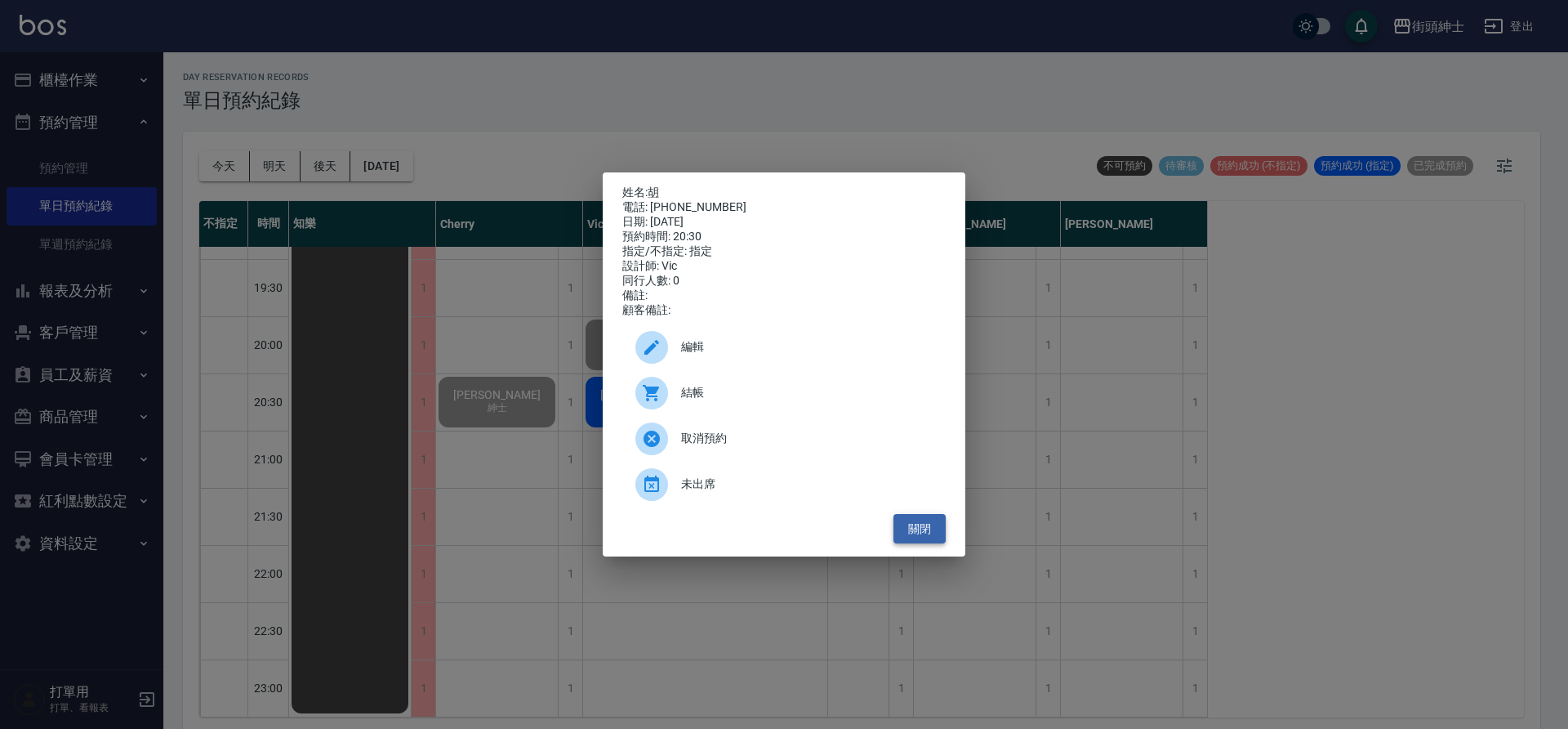
drag, startPoint x: 938, startPoint y: 543, endPoint x: 930, endPoint y: 545, distance: 8.2
click at [937, 543] on button "關閉" at bounding box center [919, 529] width 52 height 30
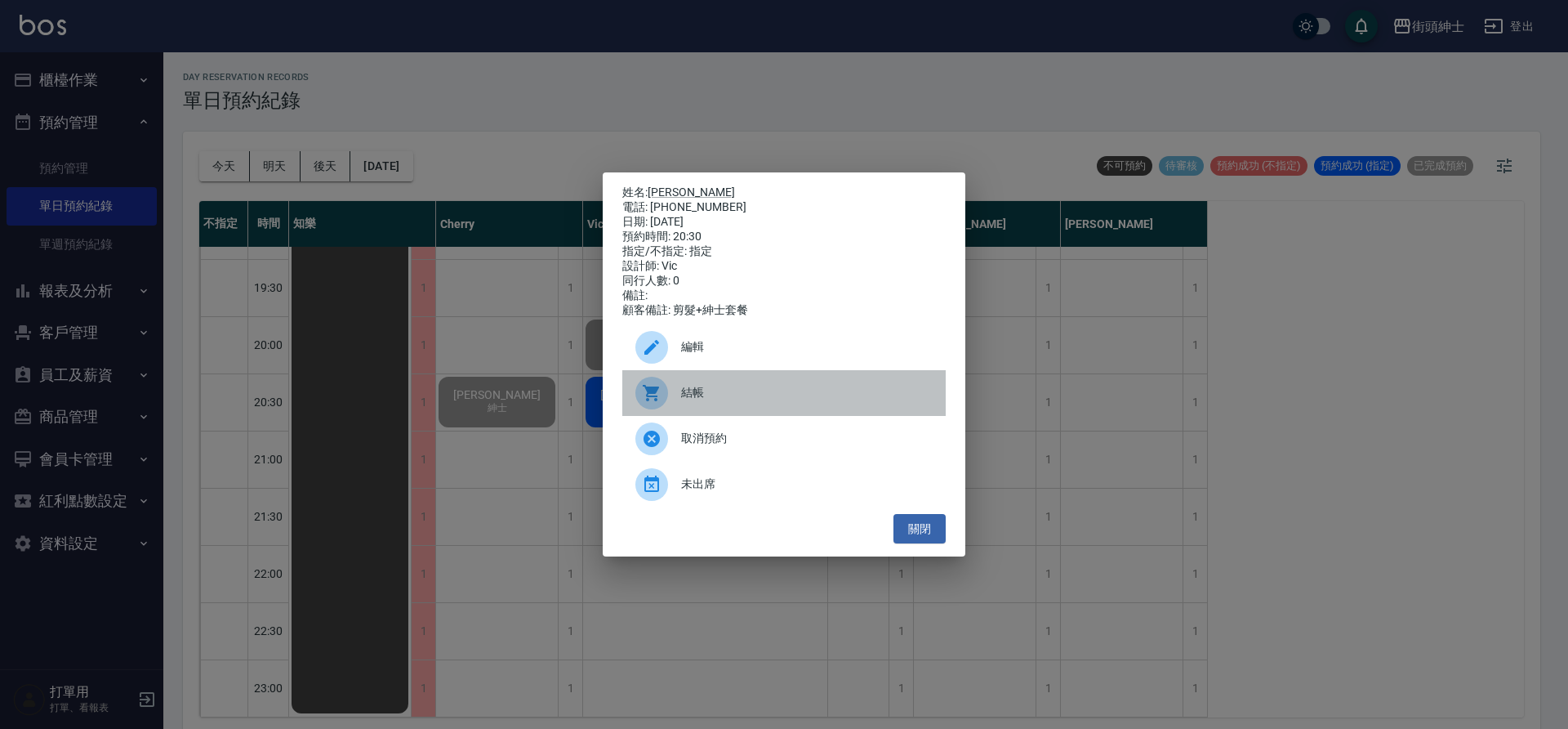
click at [727, 399] on span "結帳" at bounding box center [806, 392] width 251 height 17
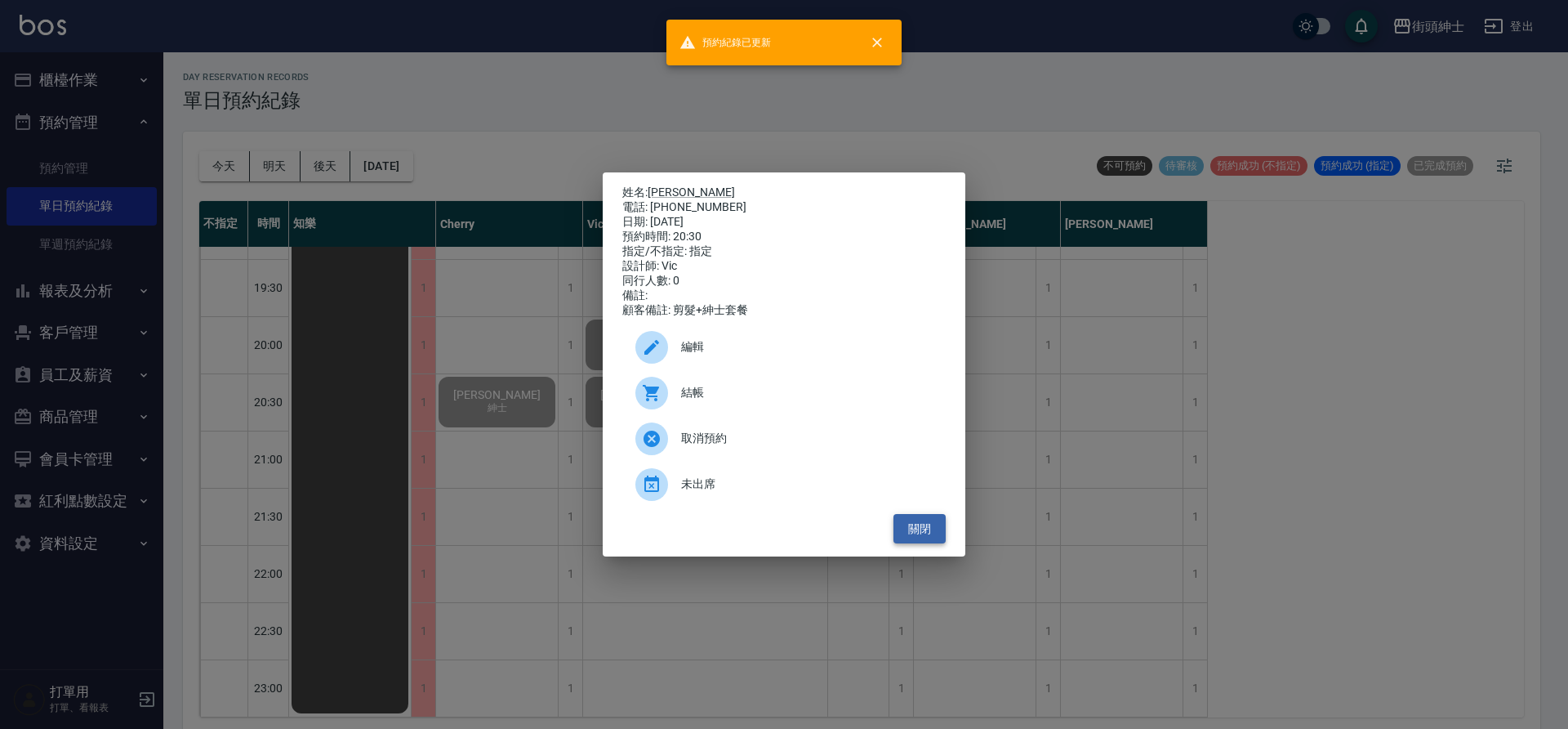
click at [905, 524] on button "關閉" at bounding box center [919, 529] width 52 height 30
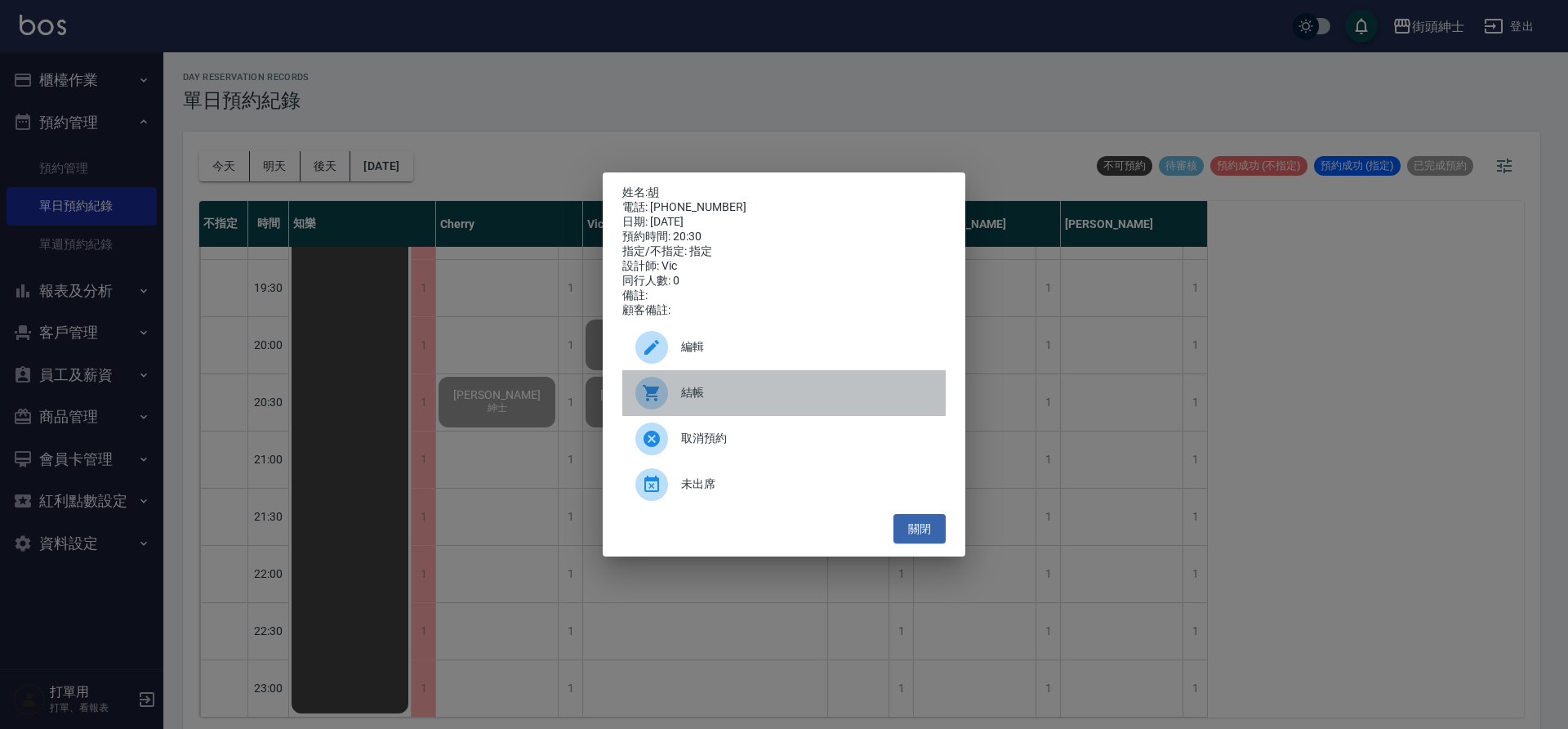
click at [764, 398] on span "結帳" at bounding box center [806, 392] width 251 height 17
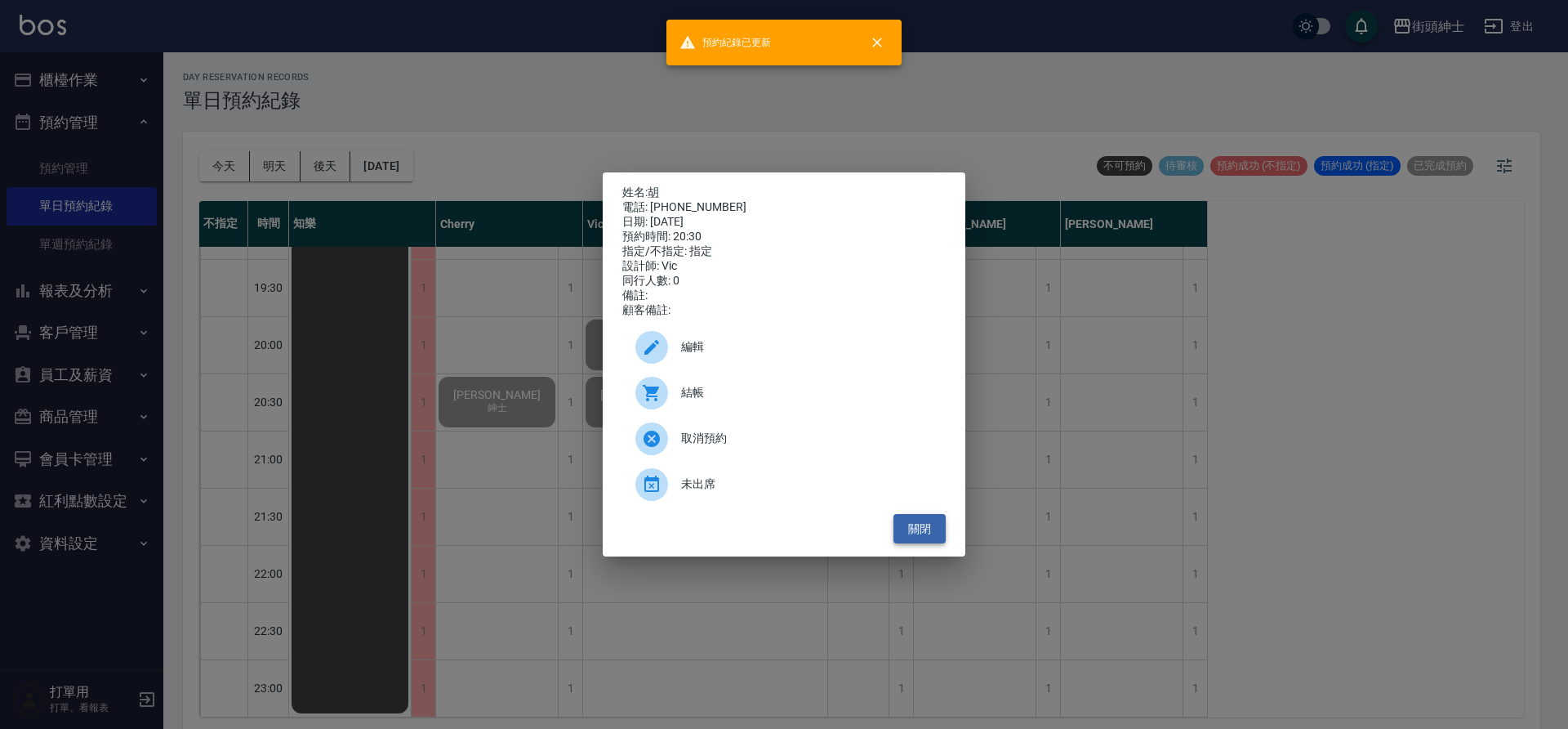
click at [917, 544] on button "關閉" at bounding box center [919, 529] width 52 height 30
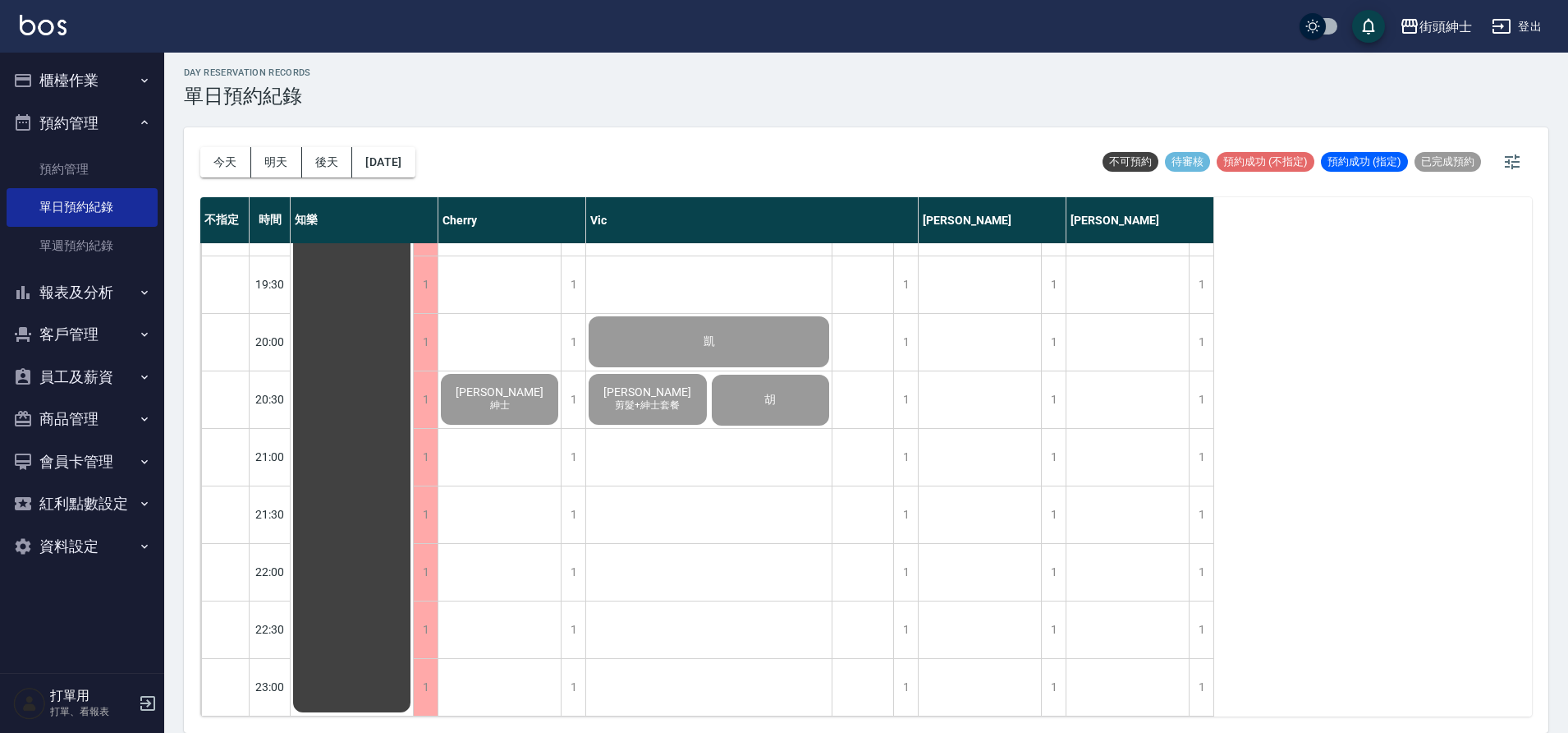
click at [120, 72] on button "櫃檯作業" at bounding box center [82, 80] width 151 height 42
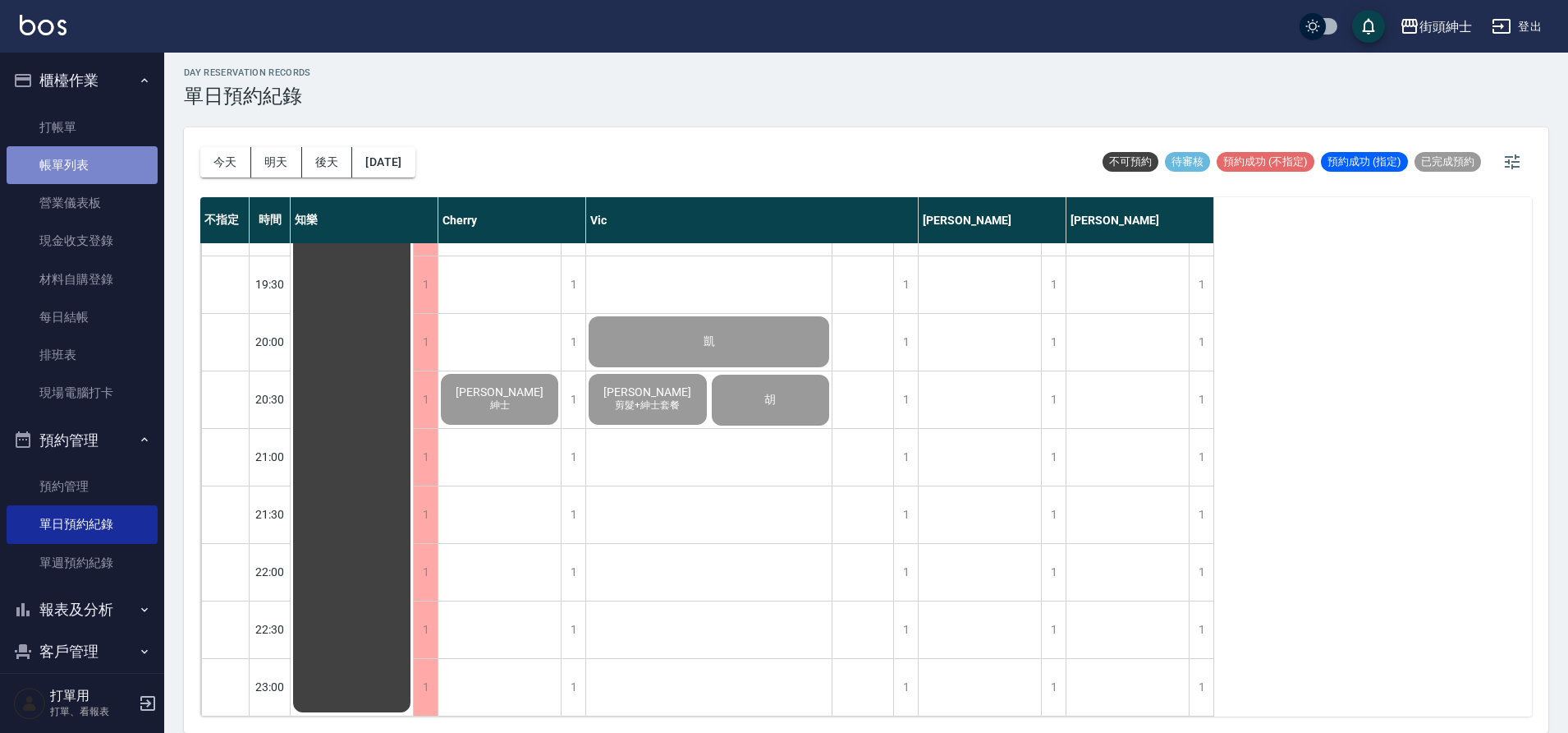
click at [104, 164] on link "帳單列表" at bounding box center [82, 165] width 151 height 38
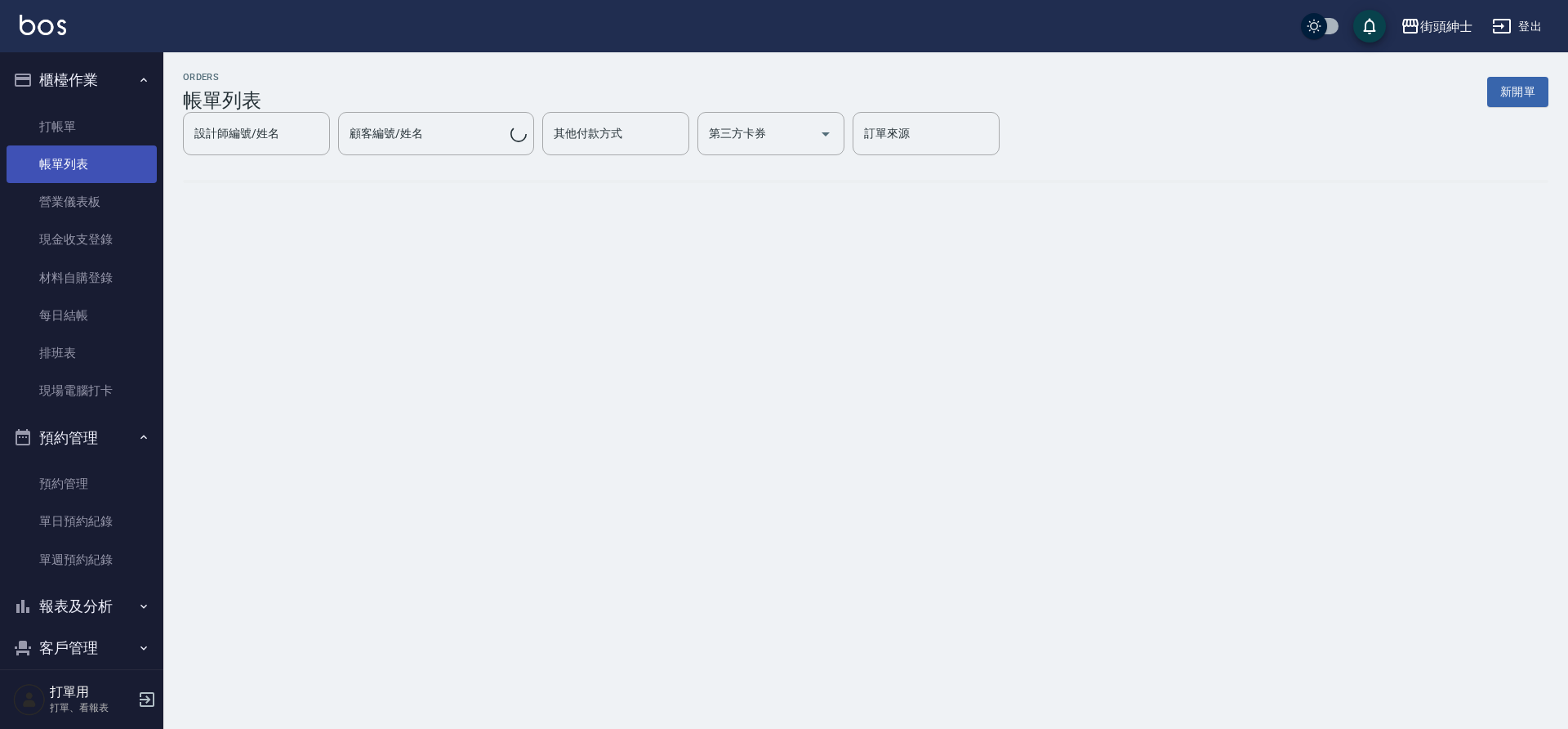
click at [96, 186] on link "營業儀表板" at bounding box center [81, 201] width 150 height 38
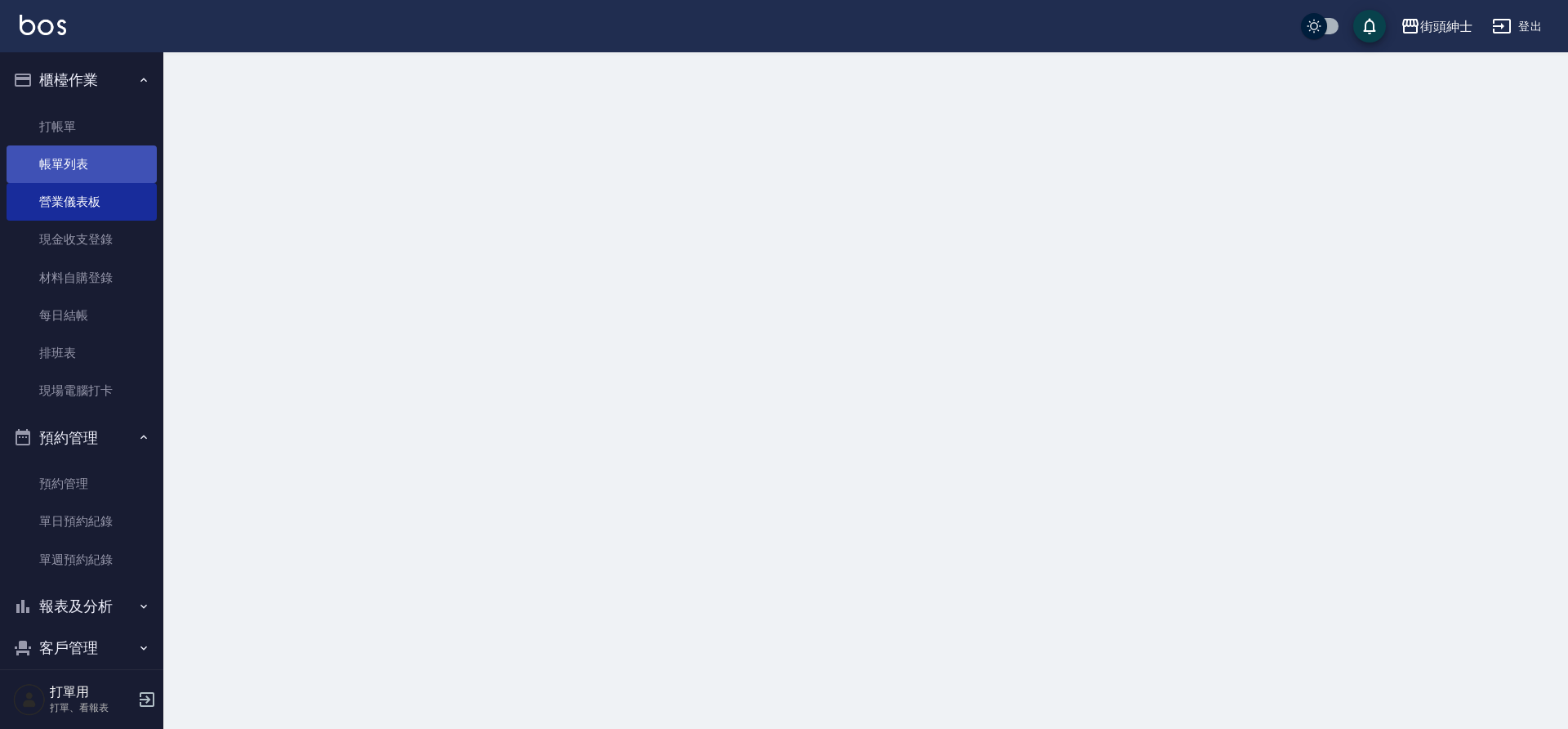
click at [97, 153] on link "帳單列表" at bounding box center [81, 164] width 150 height 38
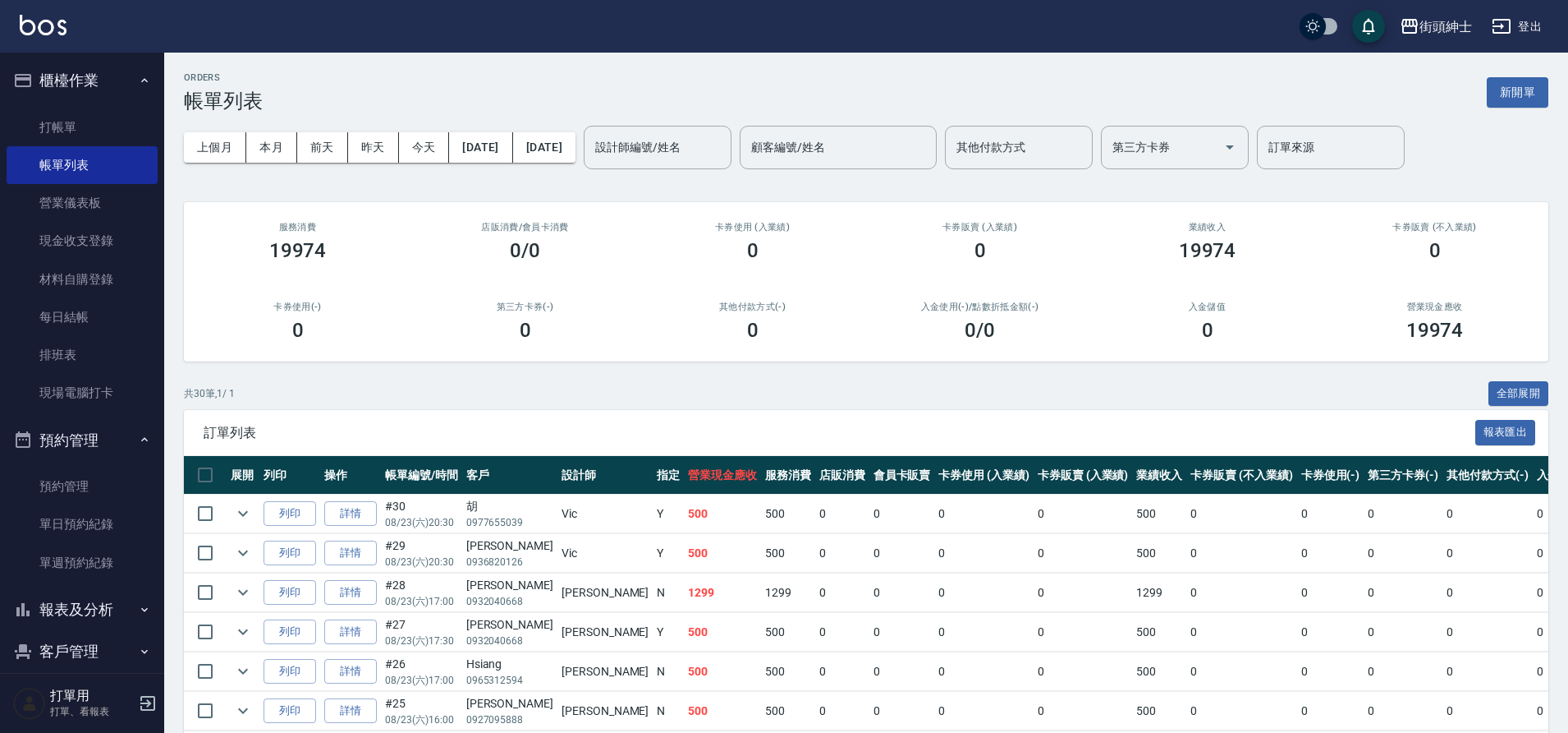
click at [110, 70] on button "櫃檯作業" at bounding box center [82, 80] width 151 height 42
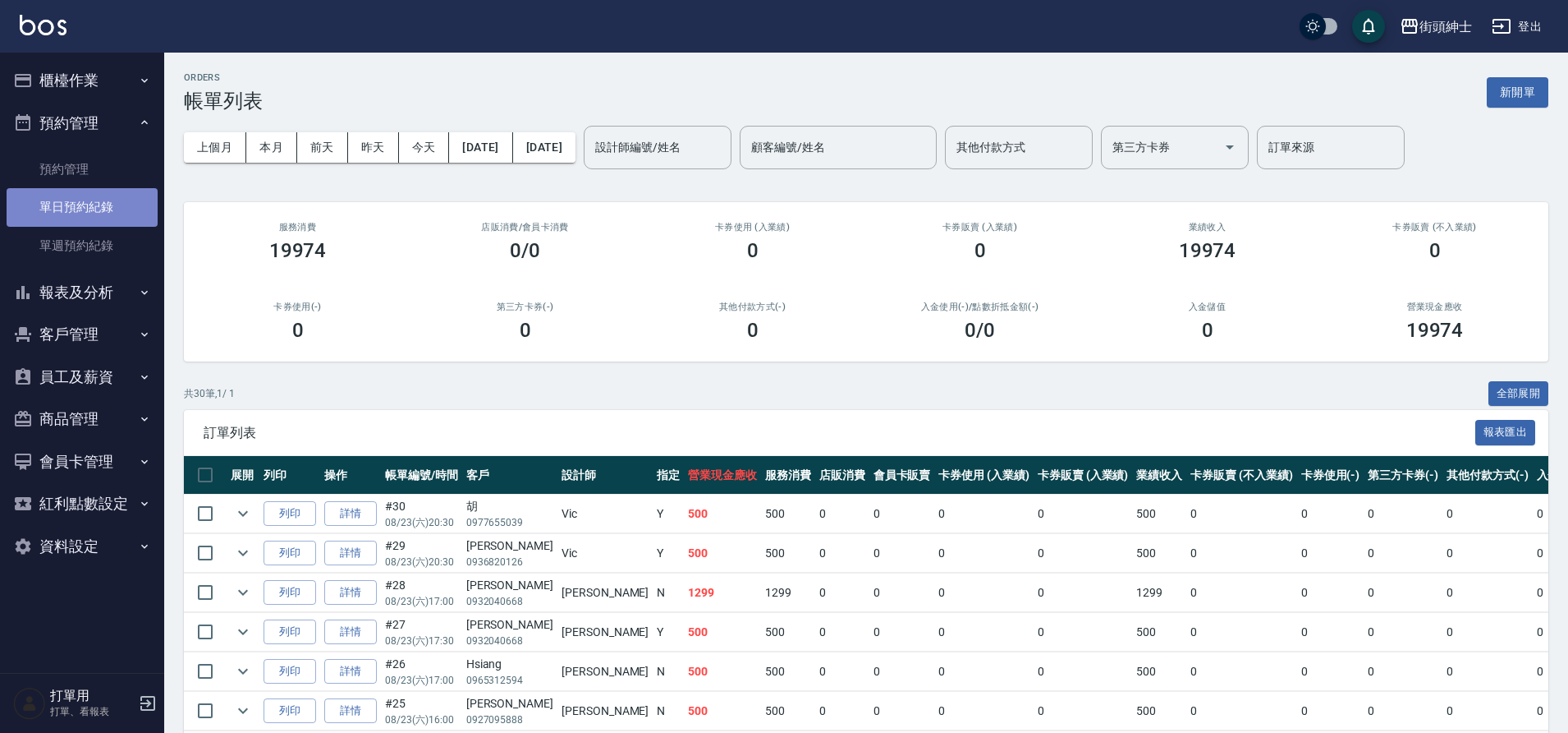
click at [125, 211] on link "單日預約紀錄" at bounding box center [82, 207] width 151 height 38
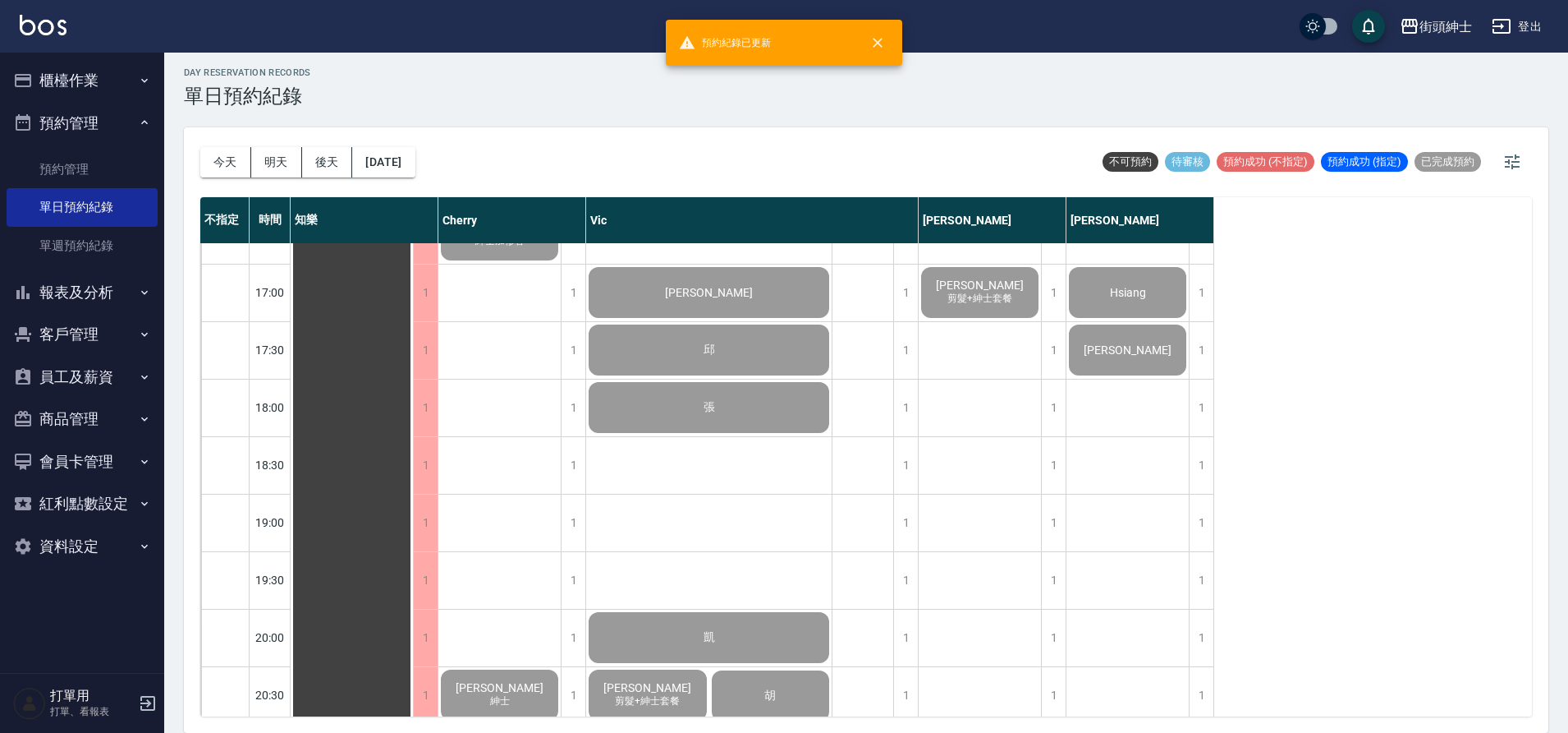
scroll to position [548, 0]
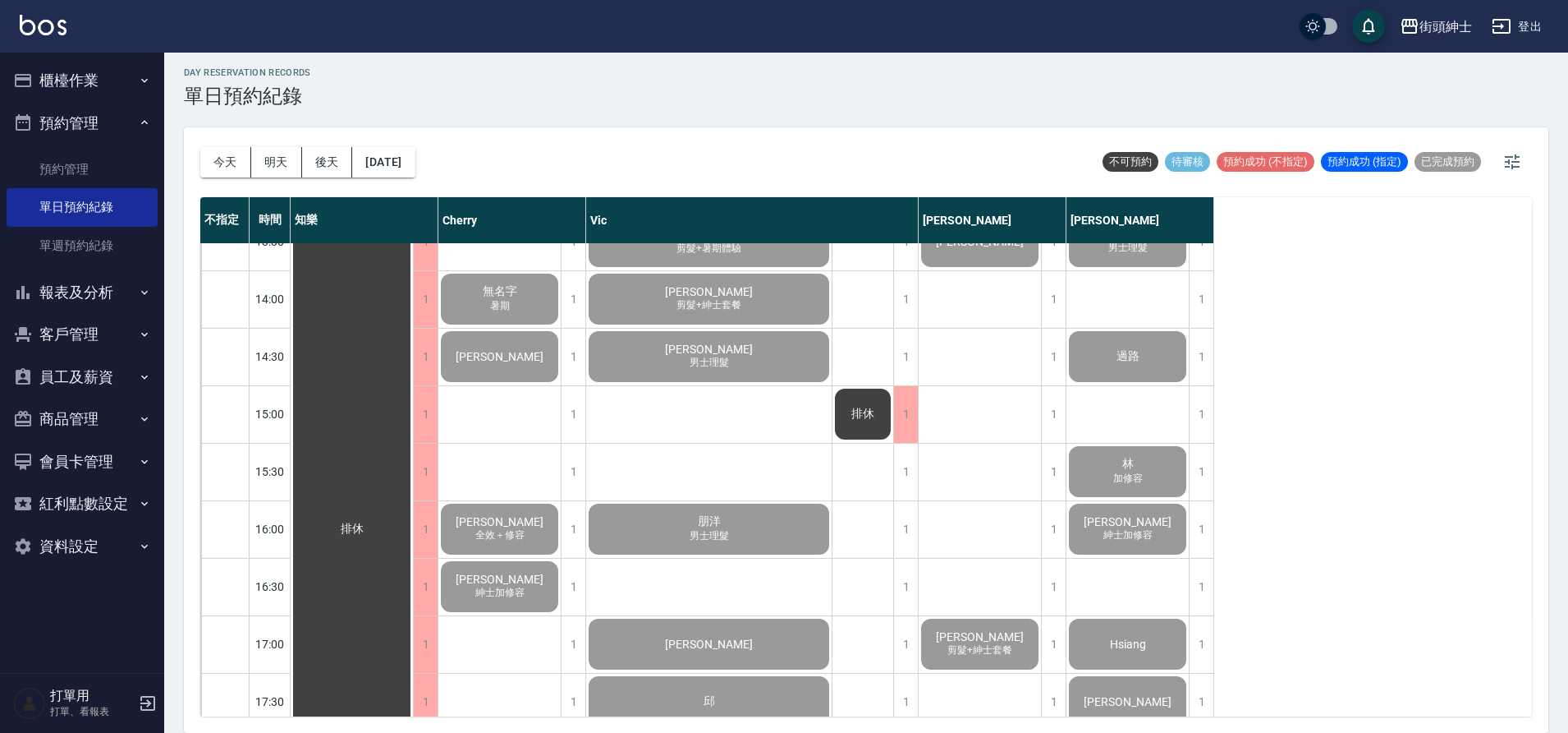
click at [413, 643] on div "歐陽逸 剪髮+紳士套餐" at bounding box center [351, 529] width 122 height 1666
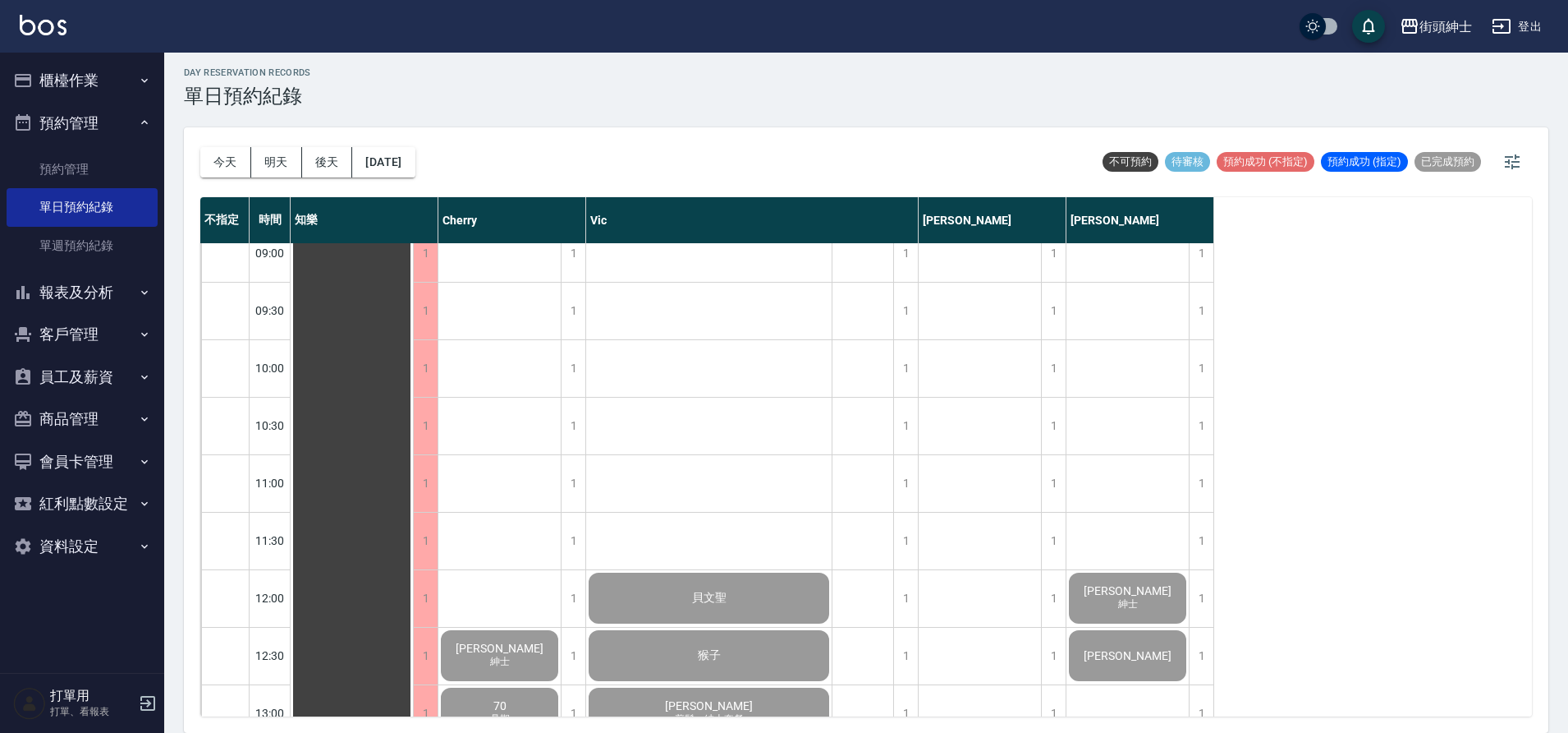
scroll to position [605, 0]
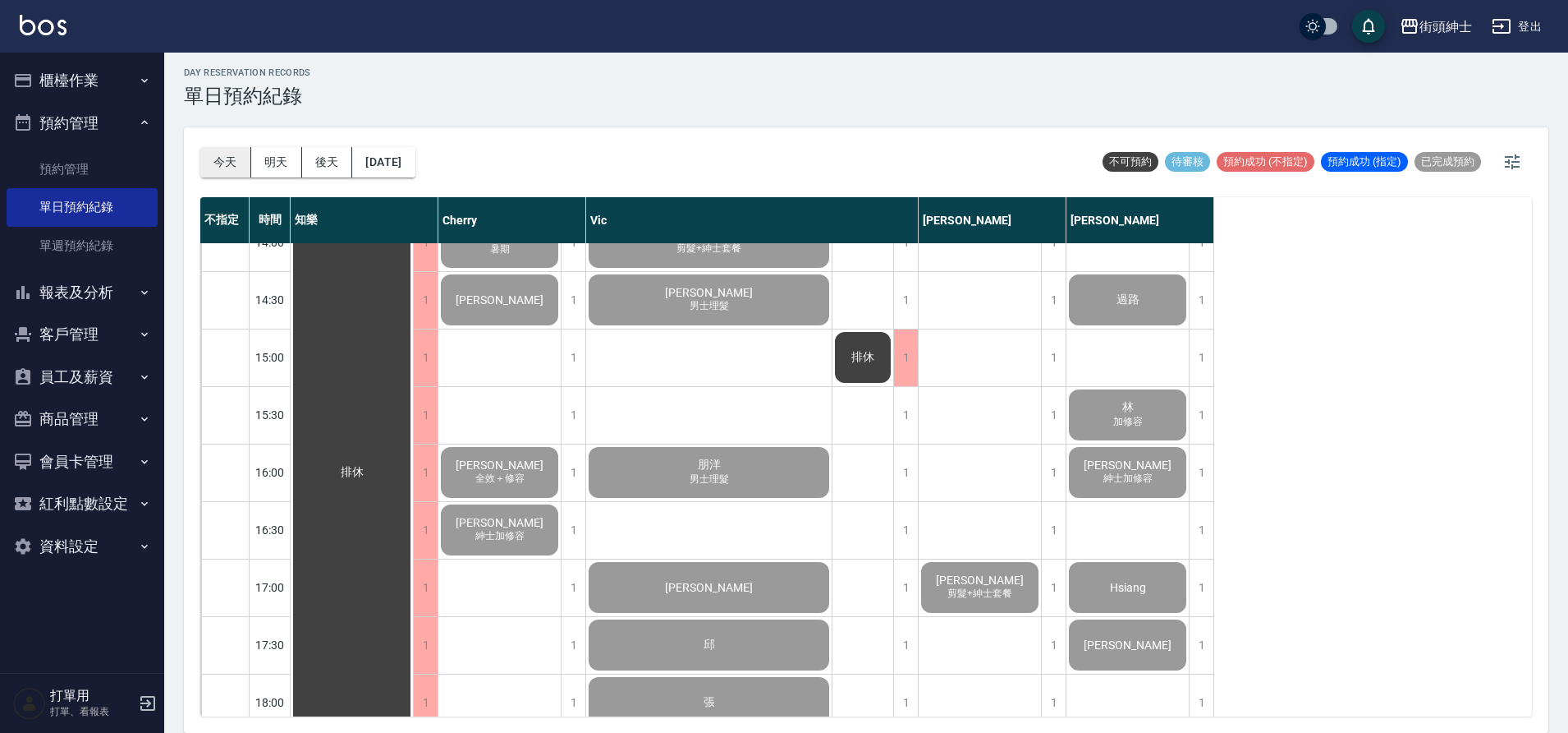
click at [242, 158] on button "今天" at bounding box center [225, 162] width 51 height 30
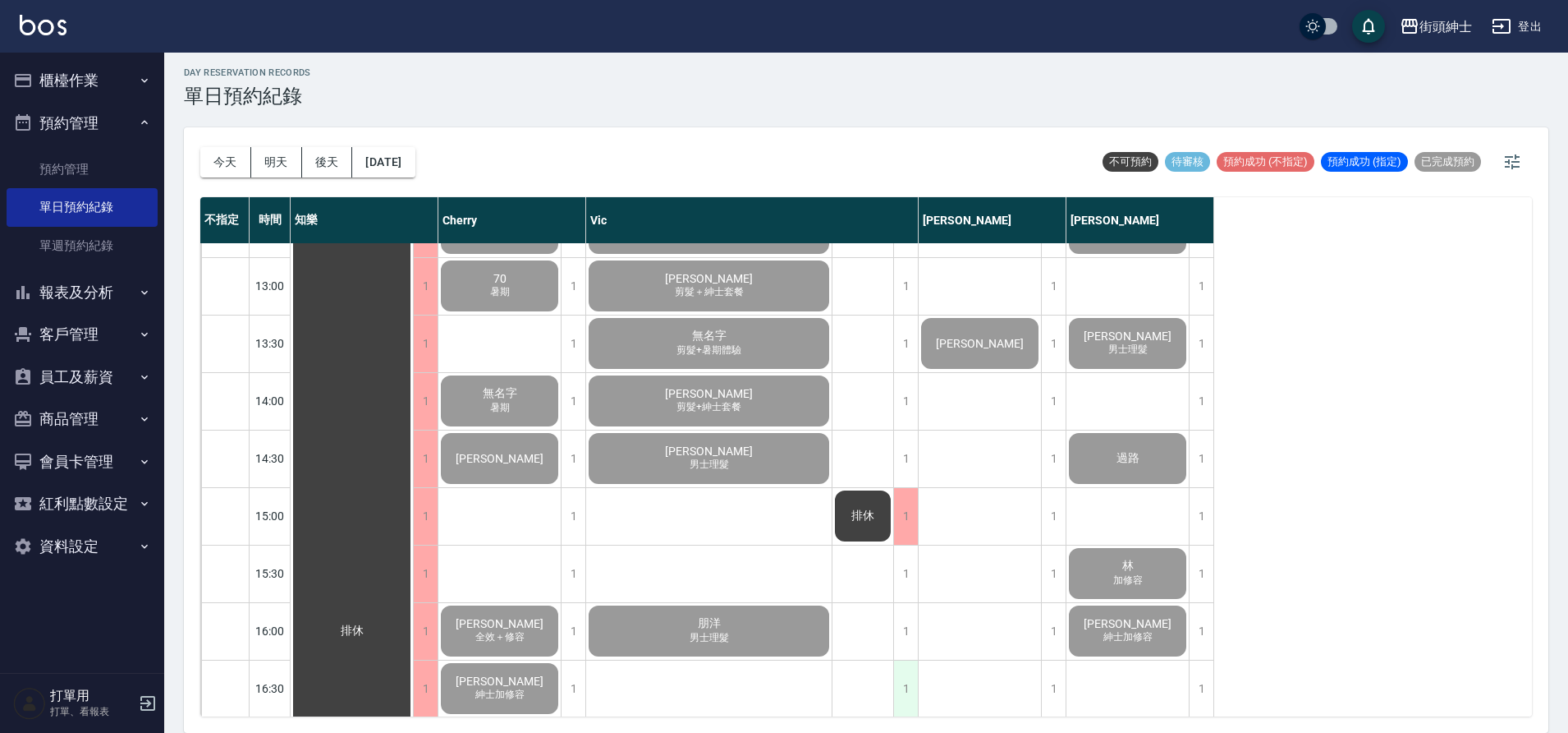
scroll to position [453, 0]
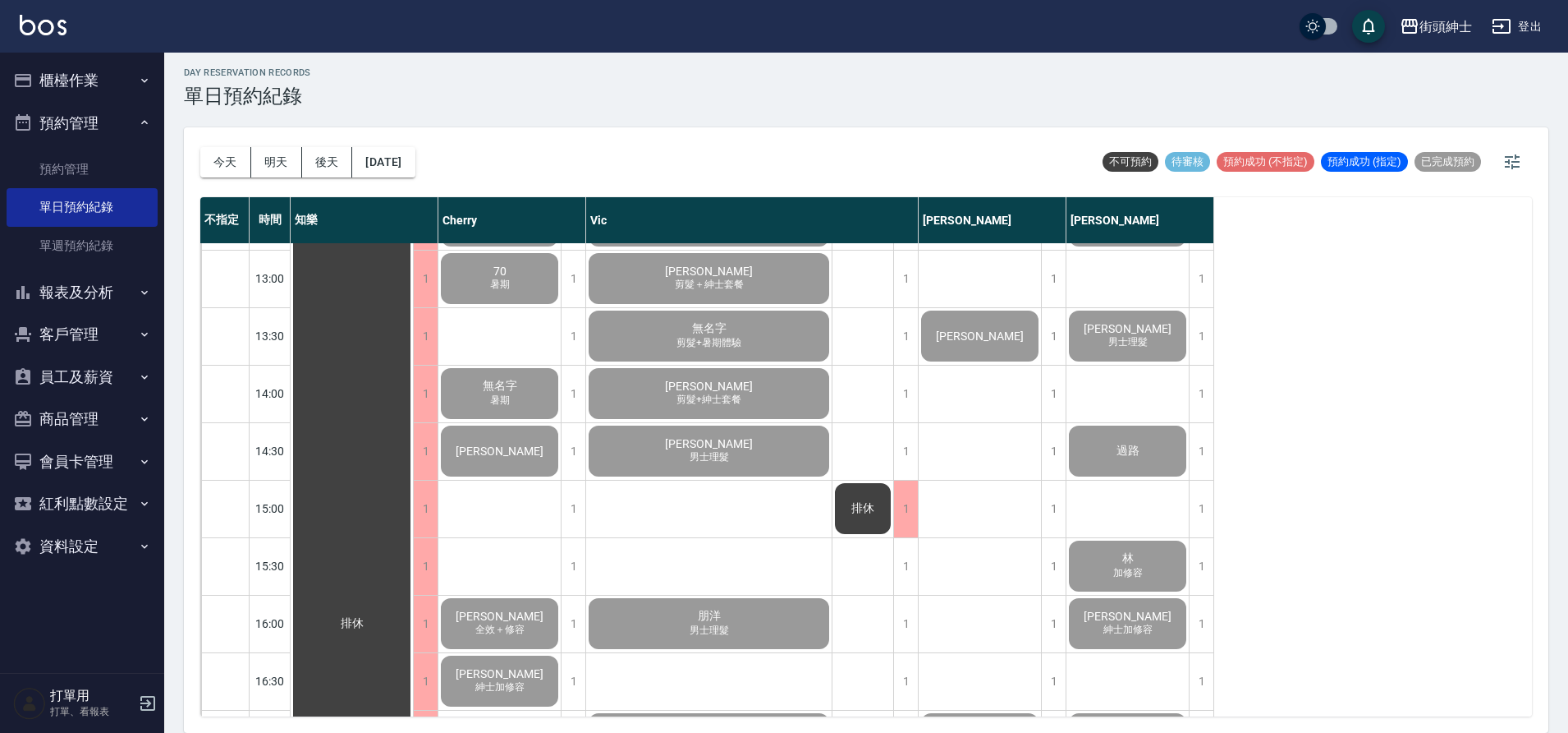
click at [413, 450] on div "凱瑞 男士理髮" at bounding box center [351, 624] width 122 height 1666
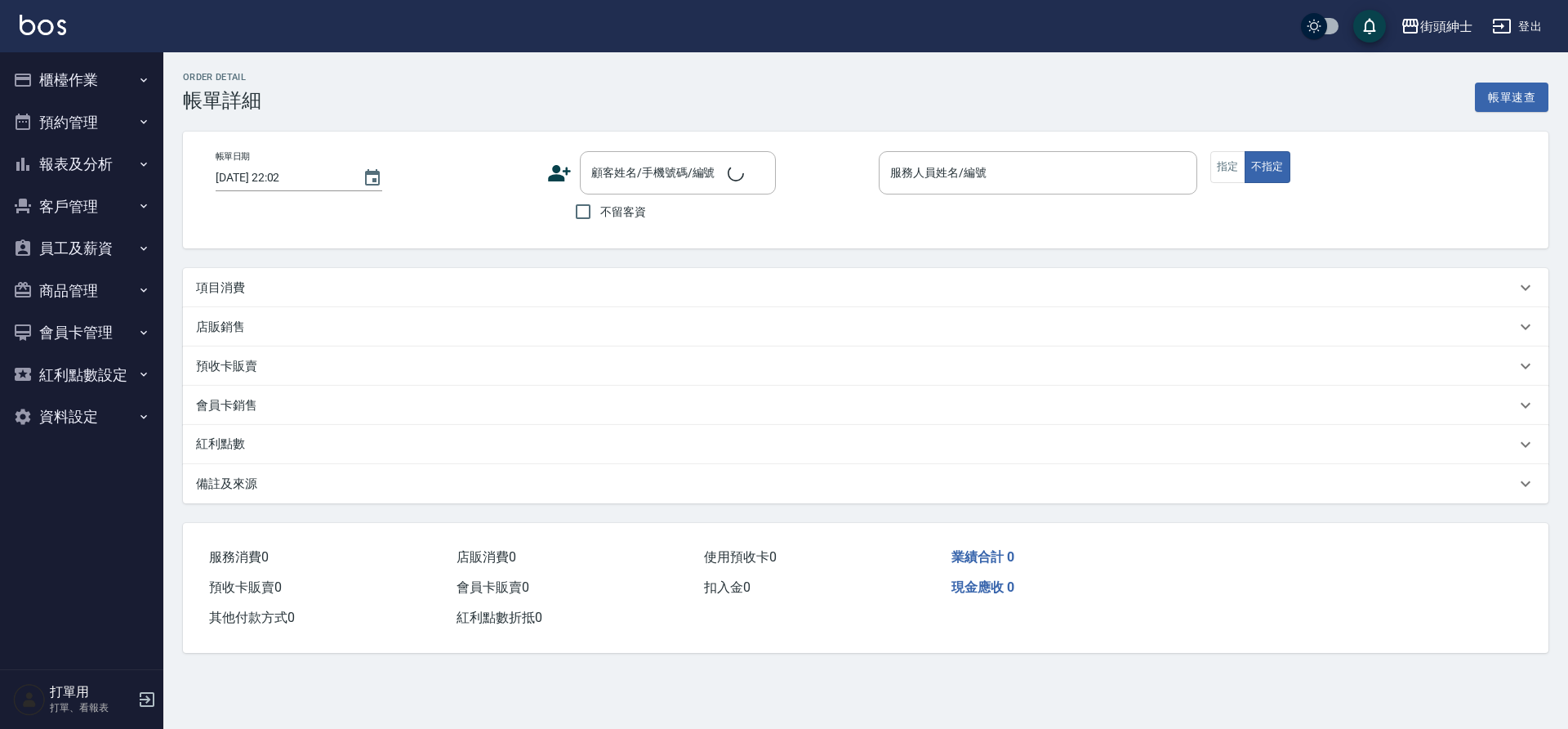
click at [148, 124] on icon "button" at bounding box center [144, 122] width 13 height 13
type input "2025/08/23 15:30"
type input "[PERSON_NAME](無代號)"
type input "加修容"
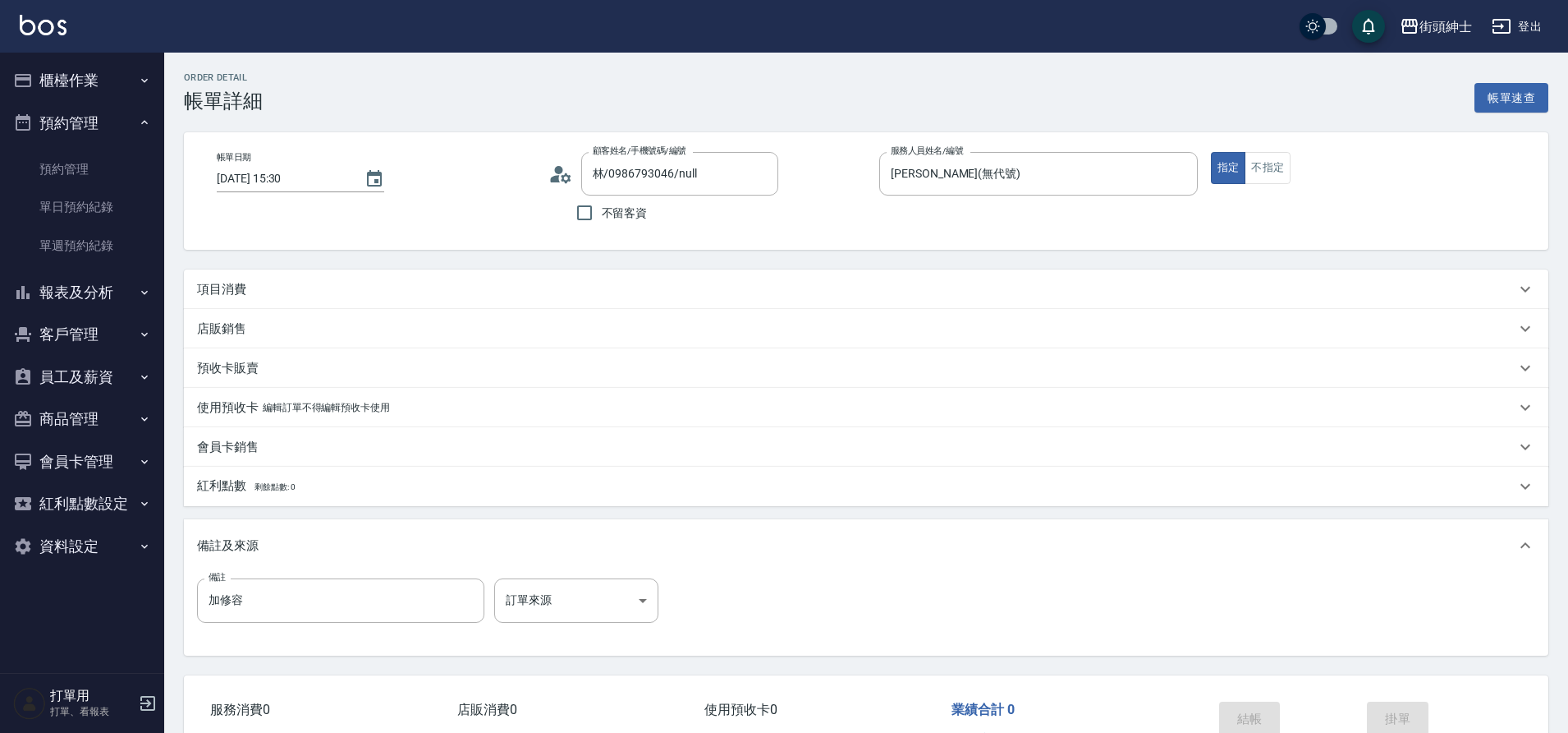
type input "林/0986793046/null"
click at [135, 118] on button "預約管理" at bounding box center [82, 123] width 151 height 42
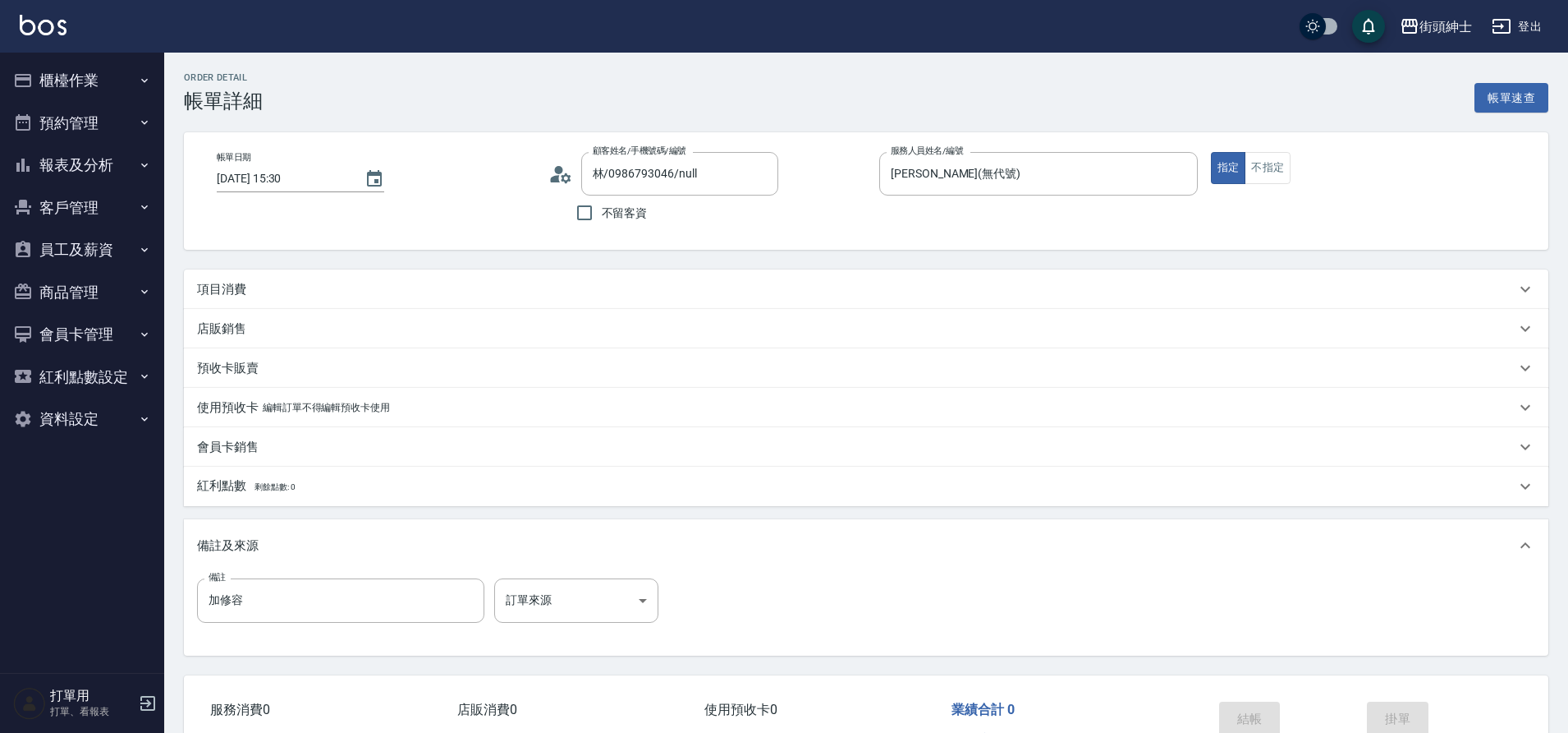
click at [329, 291] on div "項目消費" at bounding box center [856, 290] width 1319 height 17
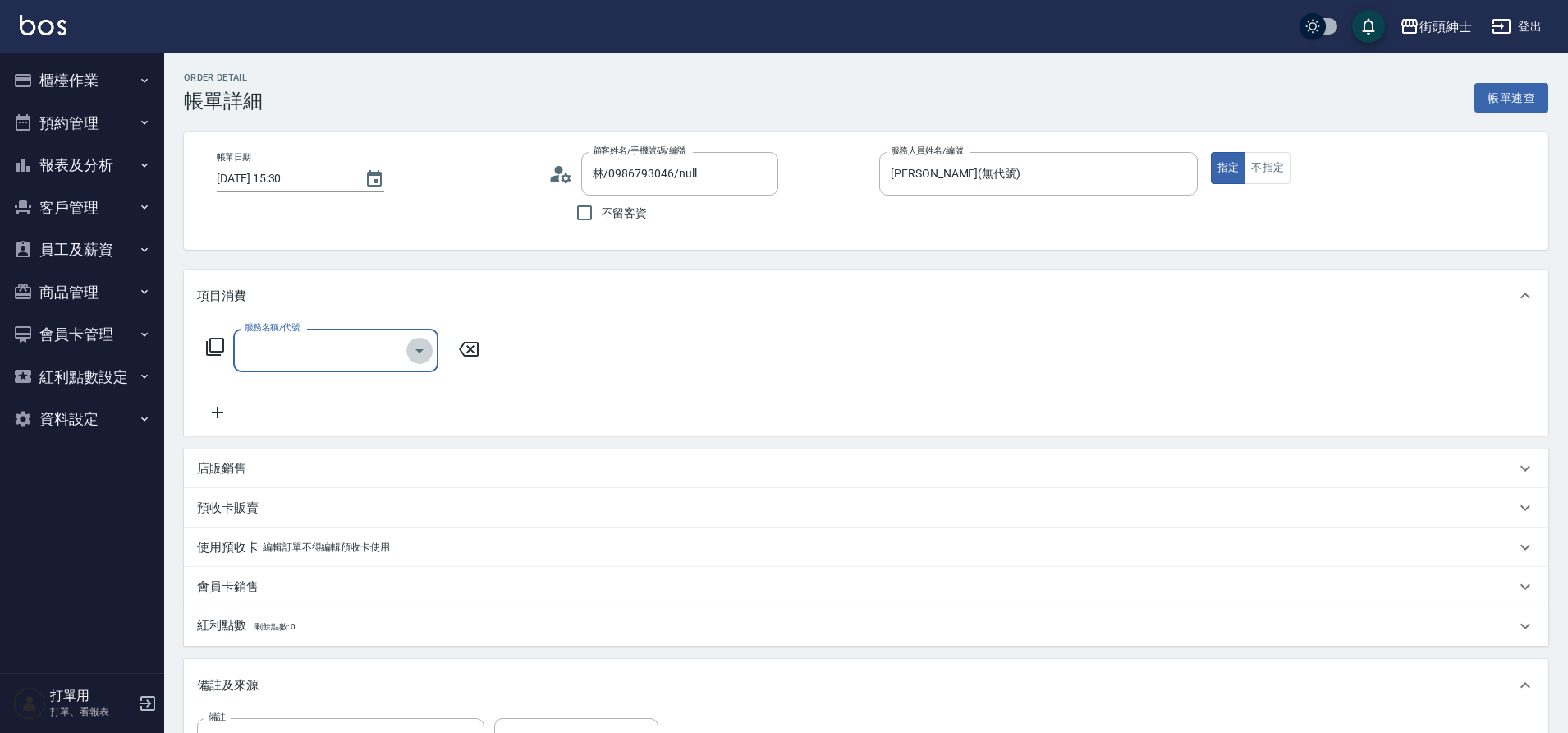
click at [421, 349] on icon "Open" at bounding box center [419, 351] width 8 height 4
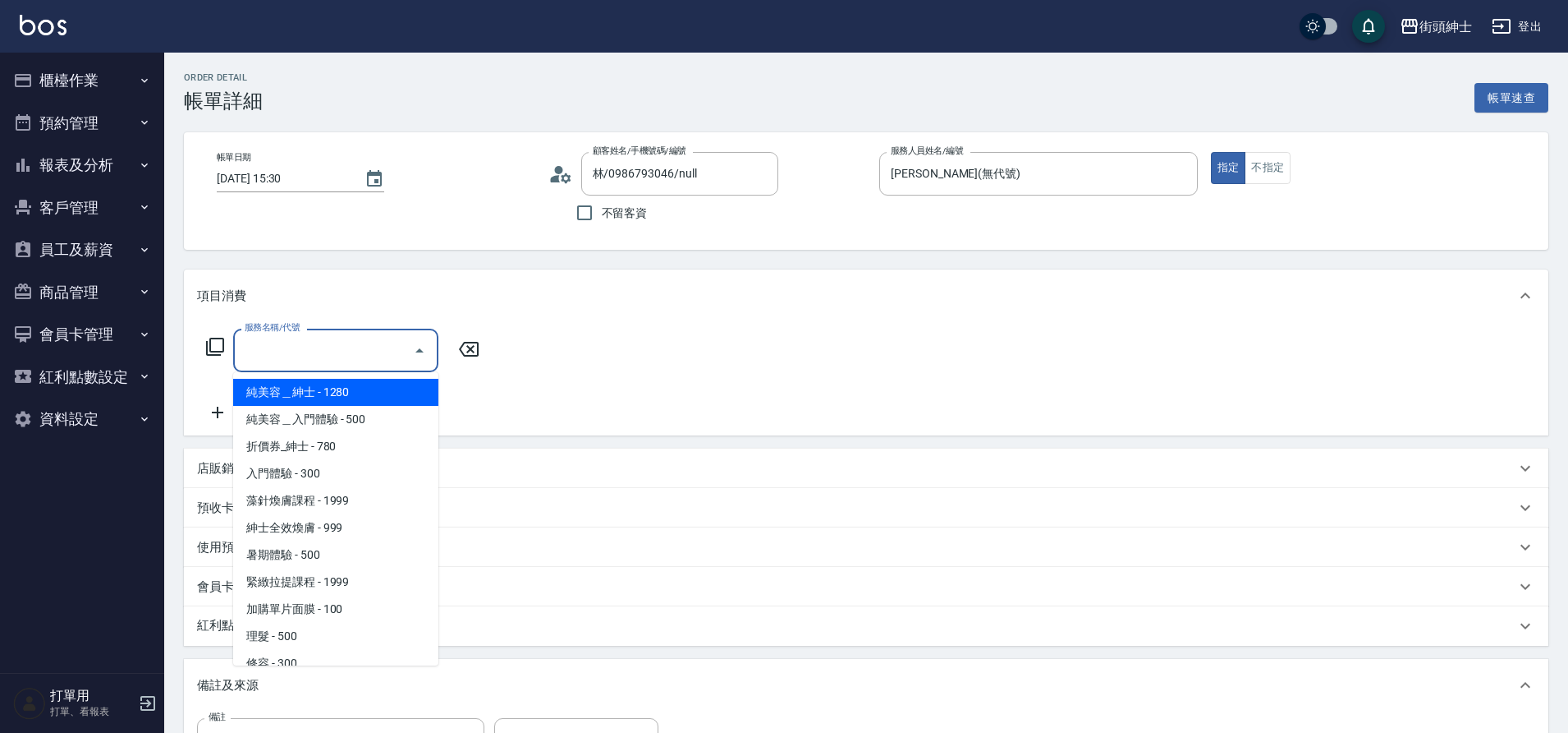
click at [305, 635] on span "理髮 - 500" at bounding box center [335, 636] width 205 height 27
type input "理髮(A02)"
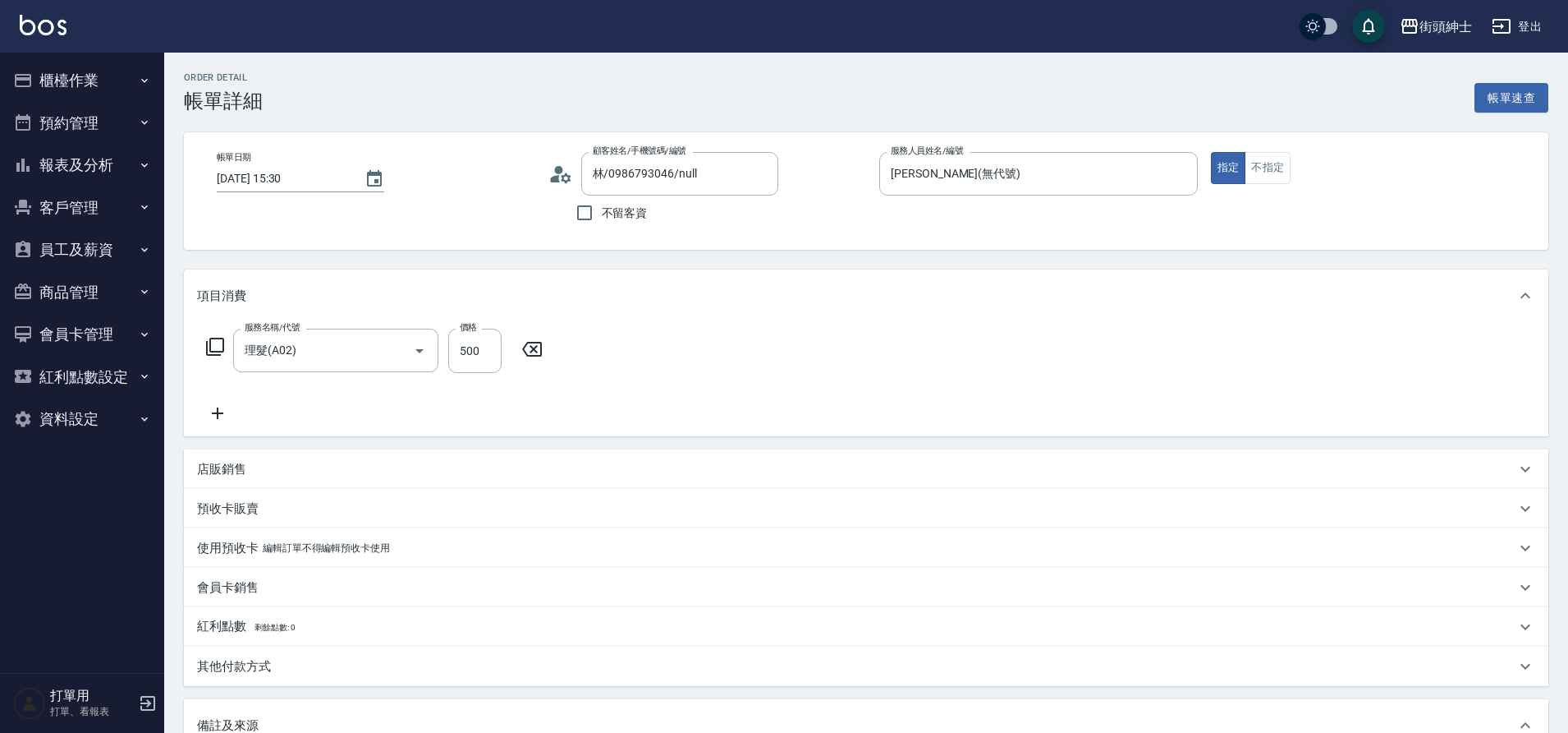
click at [227, 413] on icon at bounding box center [217, 413] width 41 height 19
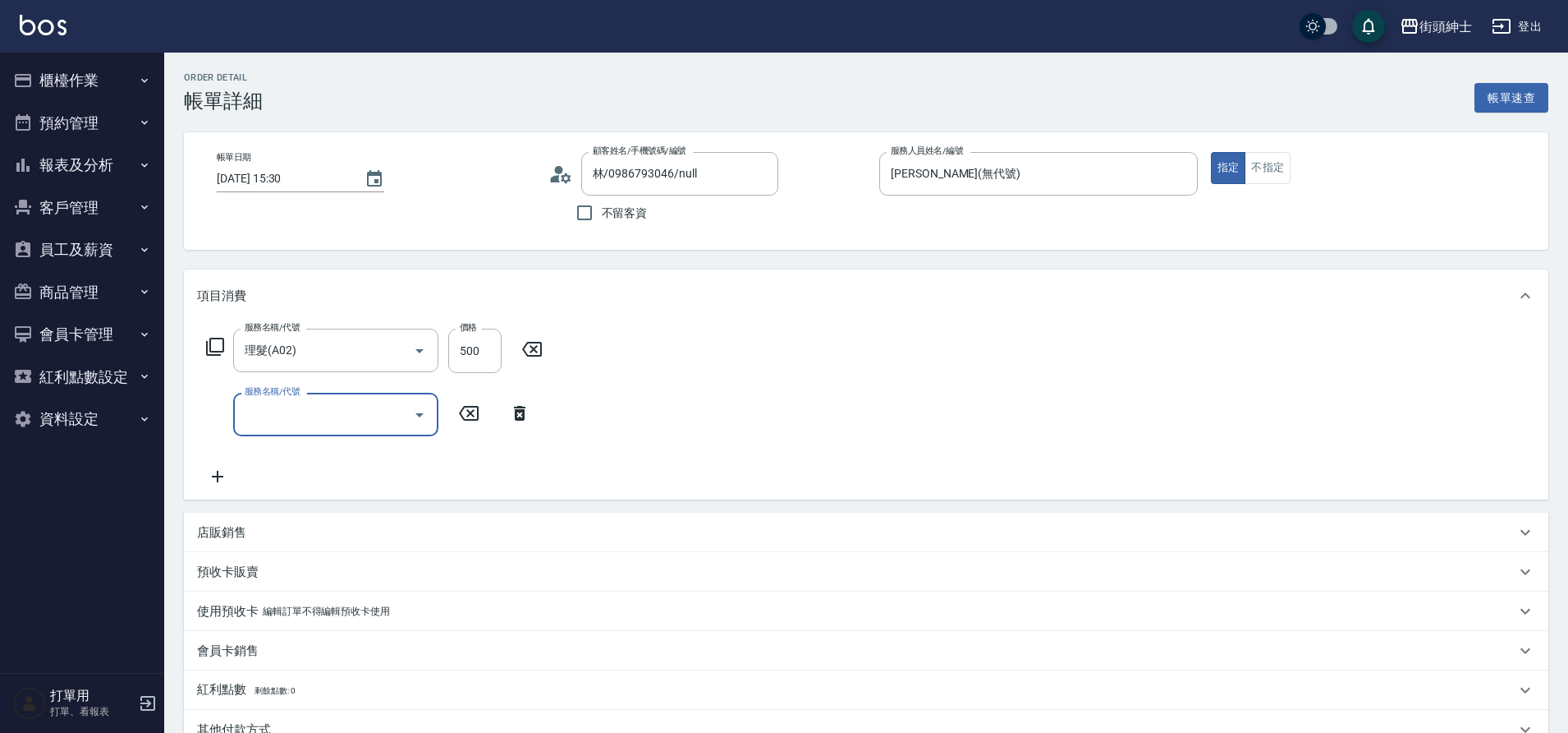
click at [412, 419] on icon "Open" at bounding box center [419, 414] width 19 height 19
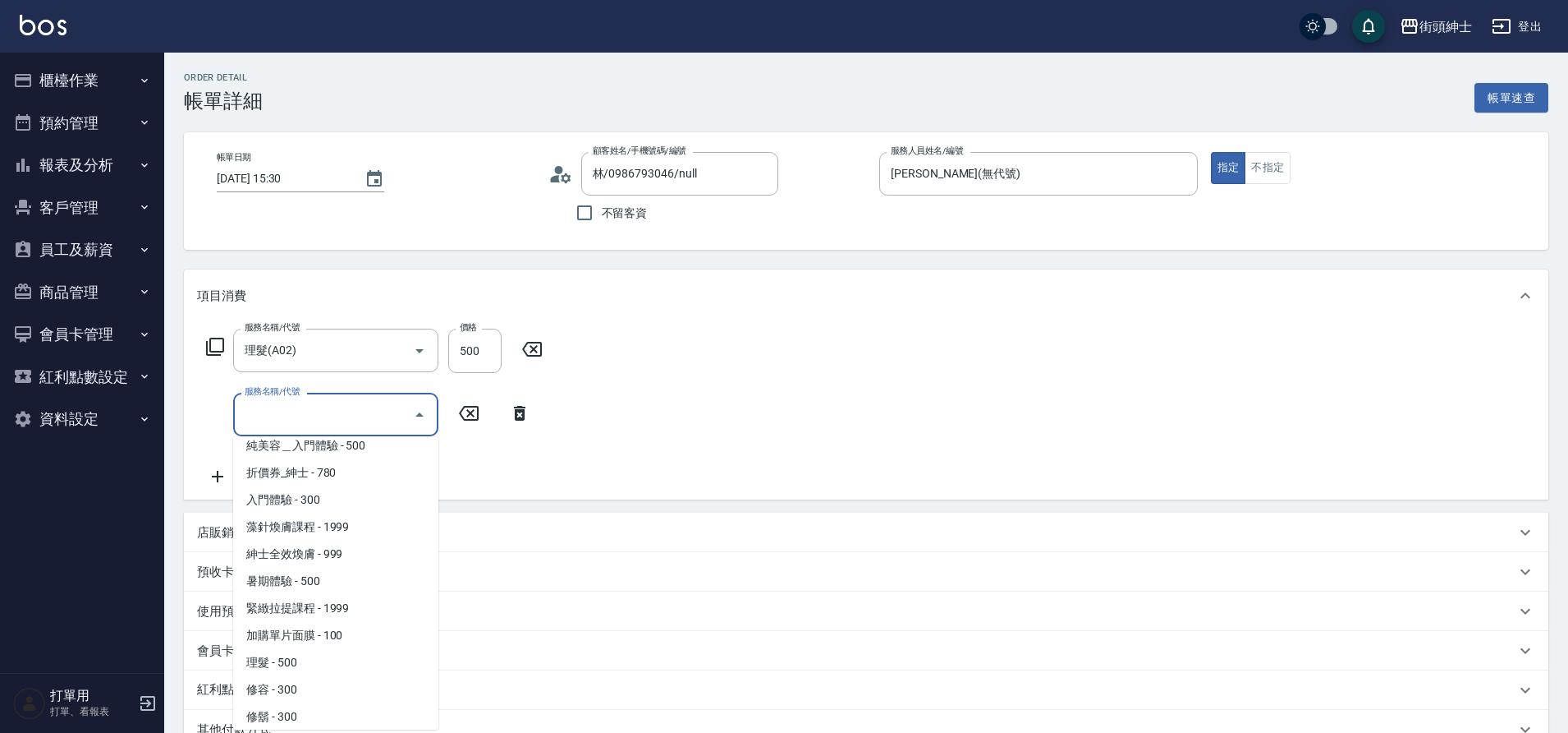
scroll to position [45, 0]
click at [296, 675] on span "修容 - 300" at bounding box center [335, 681] width 205 height 27
type input "修容(A03)"
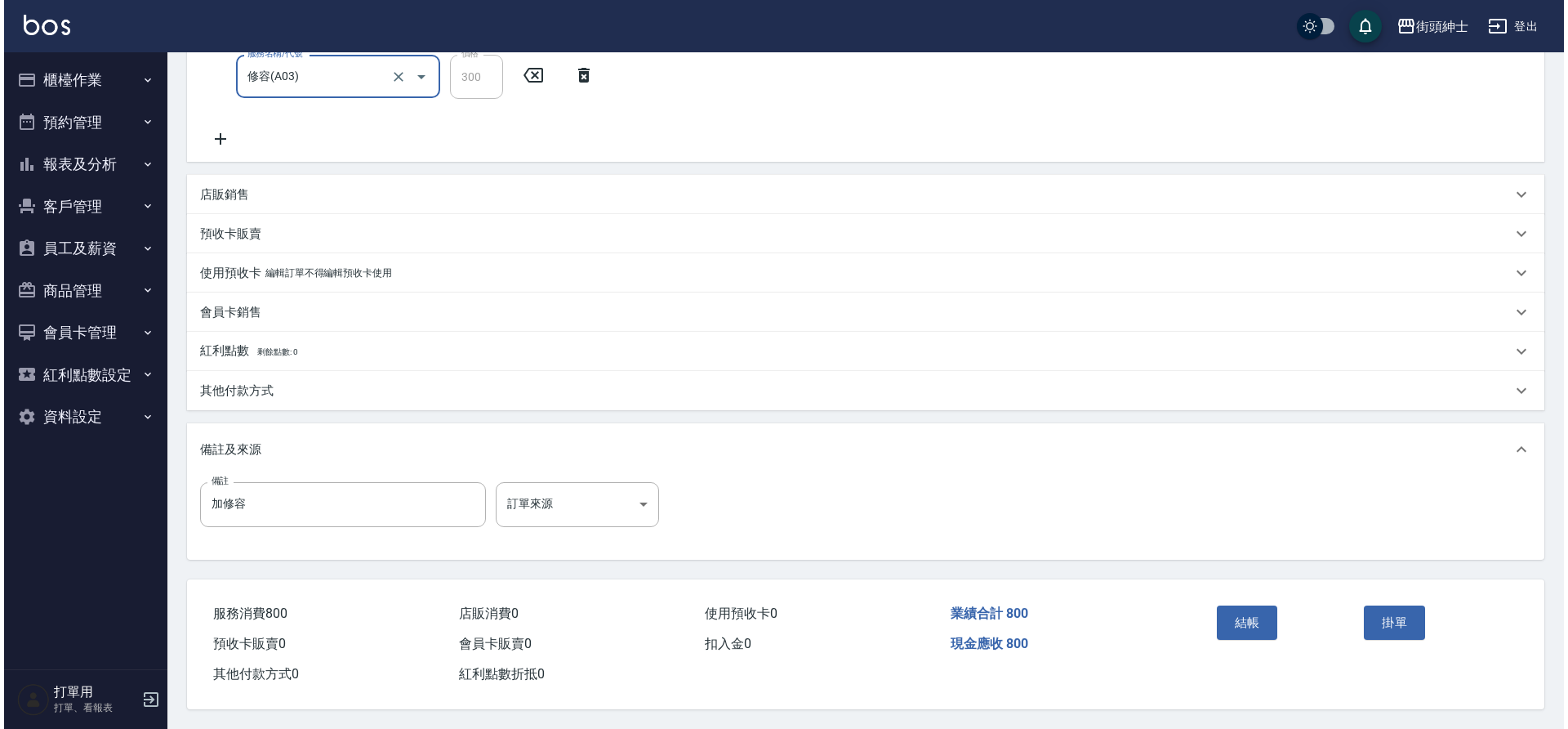
scroll to position [343, 0]
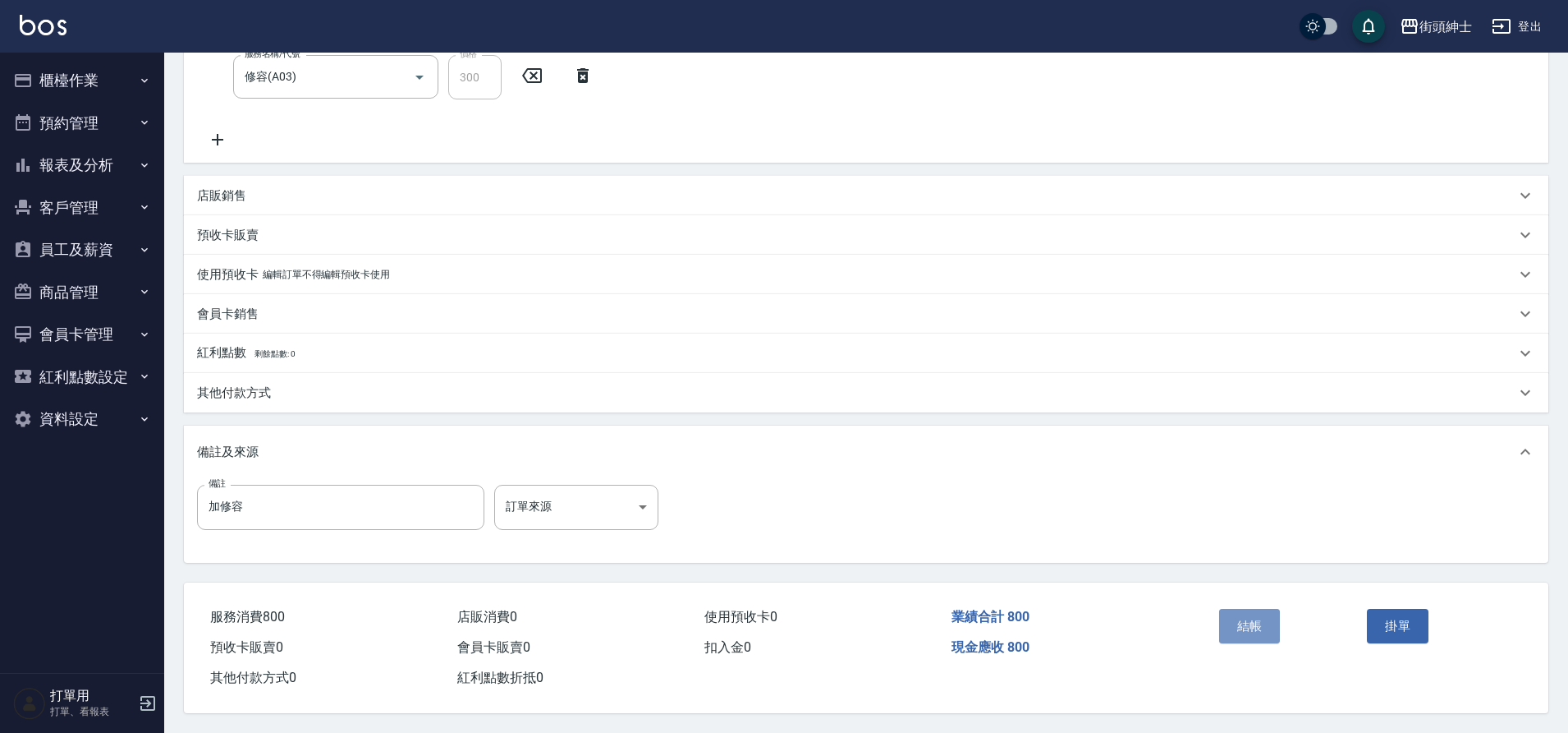
click at [1232, 629] on button "結帳" at bounding box center [1250, 626] width 62 height 35
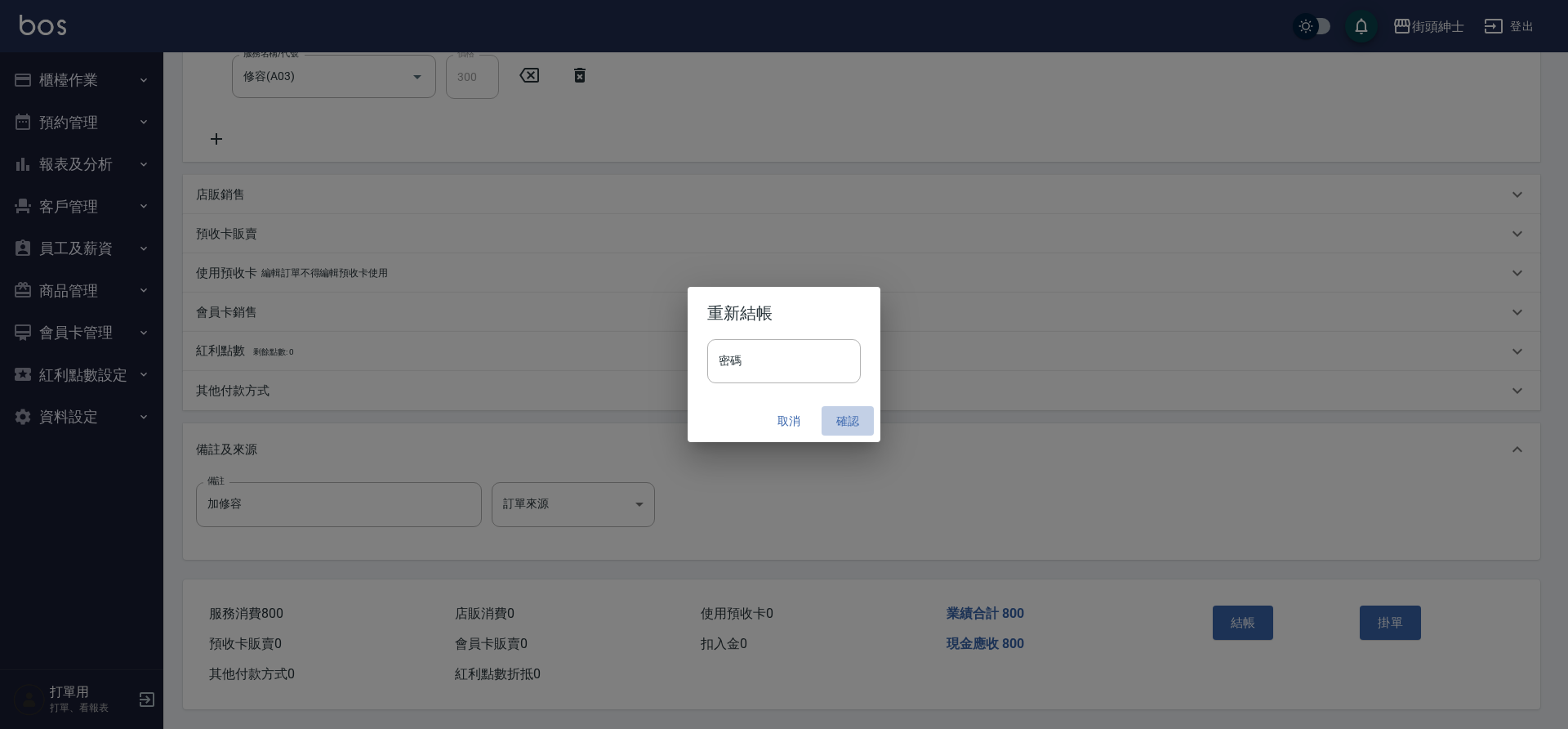
click at [847, 420] on button "確認" at bounding box center [848, 421] width 52 height 30
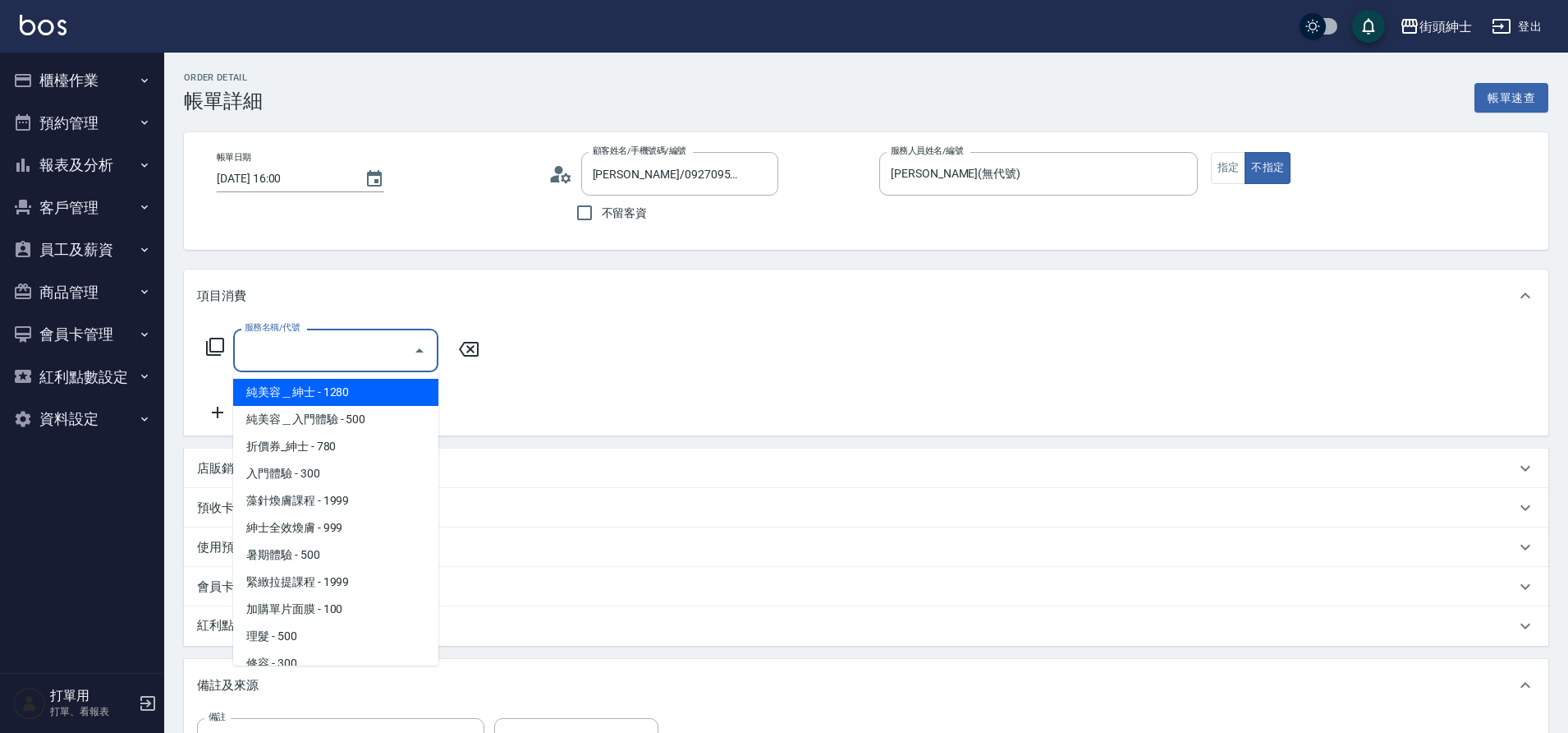
click at [281, 637] on span "理髮 - 500" at bounding box center [335, 636] width 205 height 27
type input "理髮(A02)"
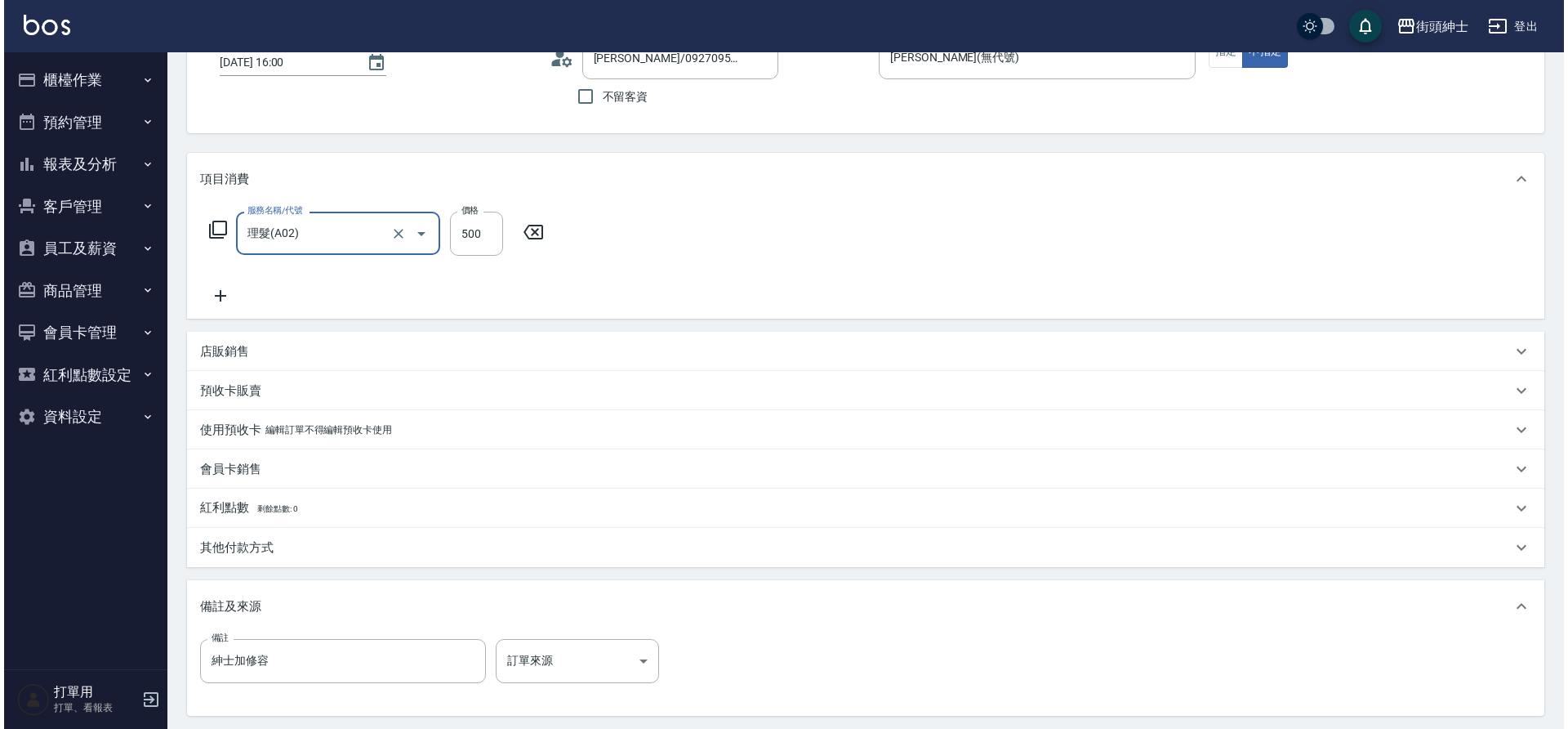
scroll to position [279, 0]
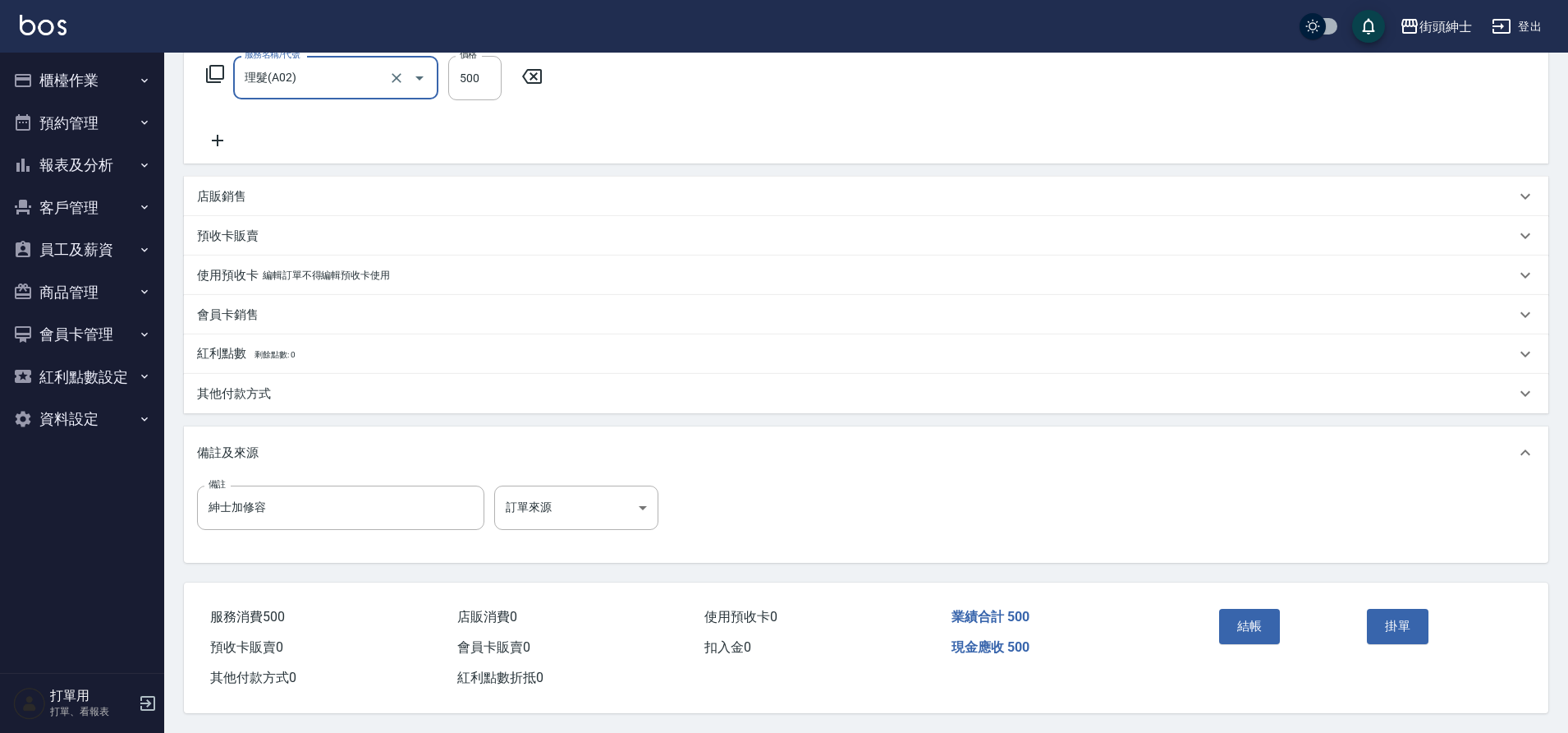
click at [1238, 621] on button "結帳" at bounding box center [1250, 626] width 62 height 35
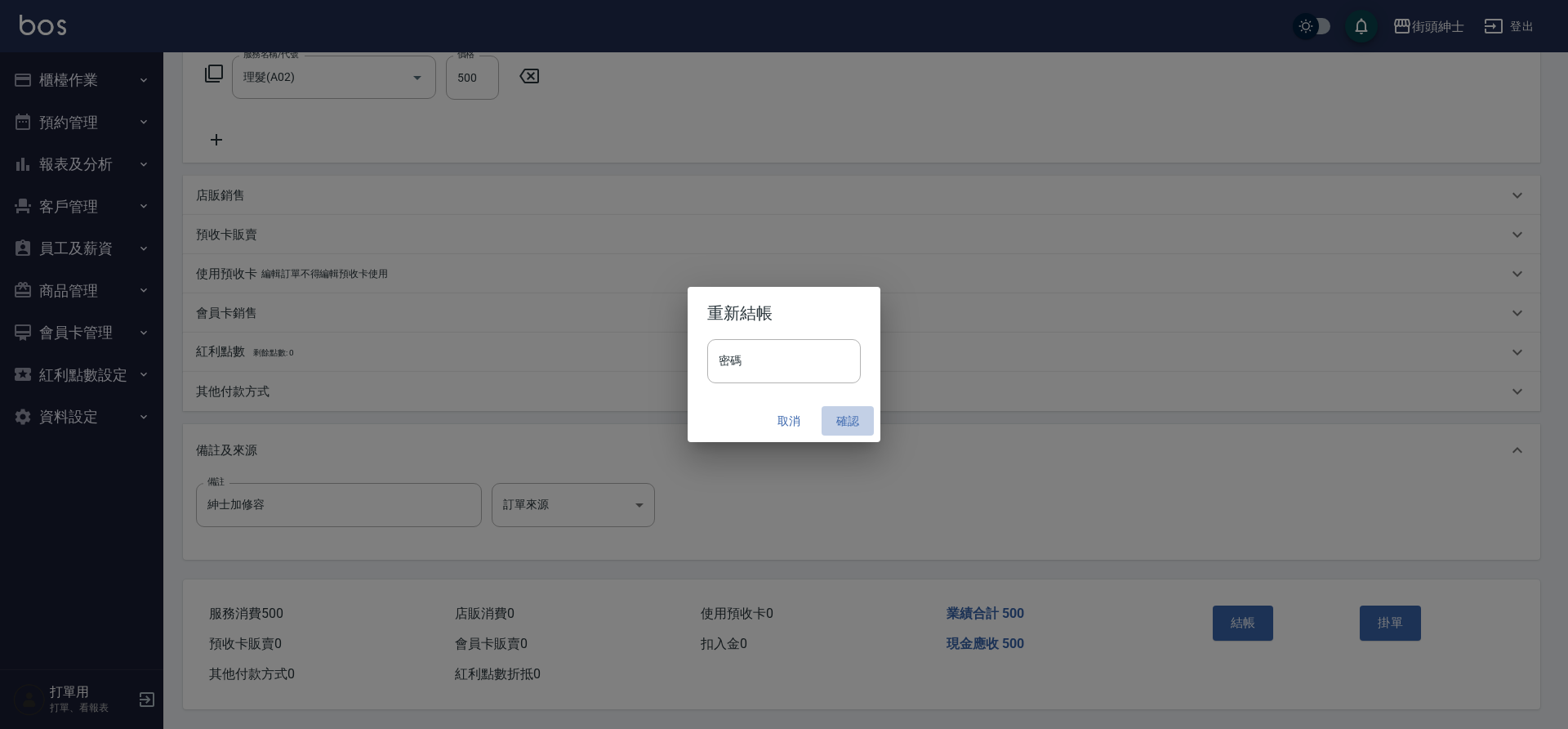
click at [845, 422] on button "確認" at bounding box center [848, 421] width 52 height 30
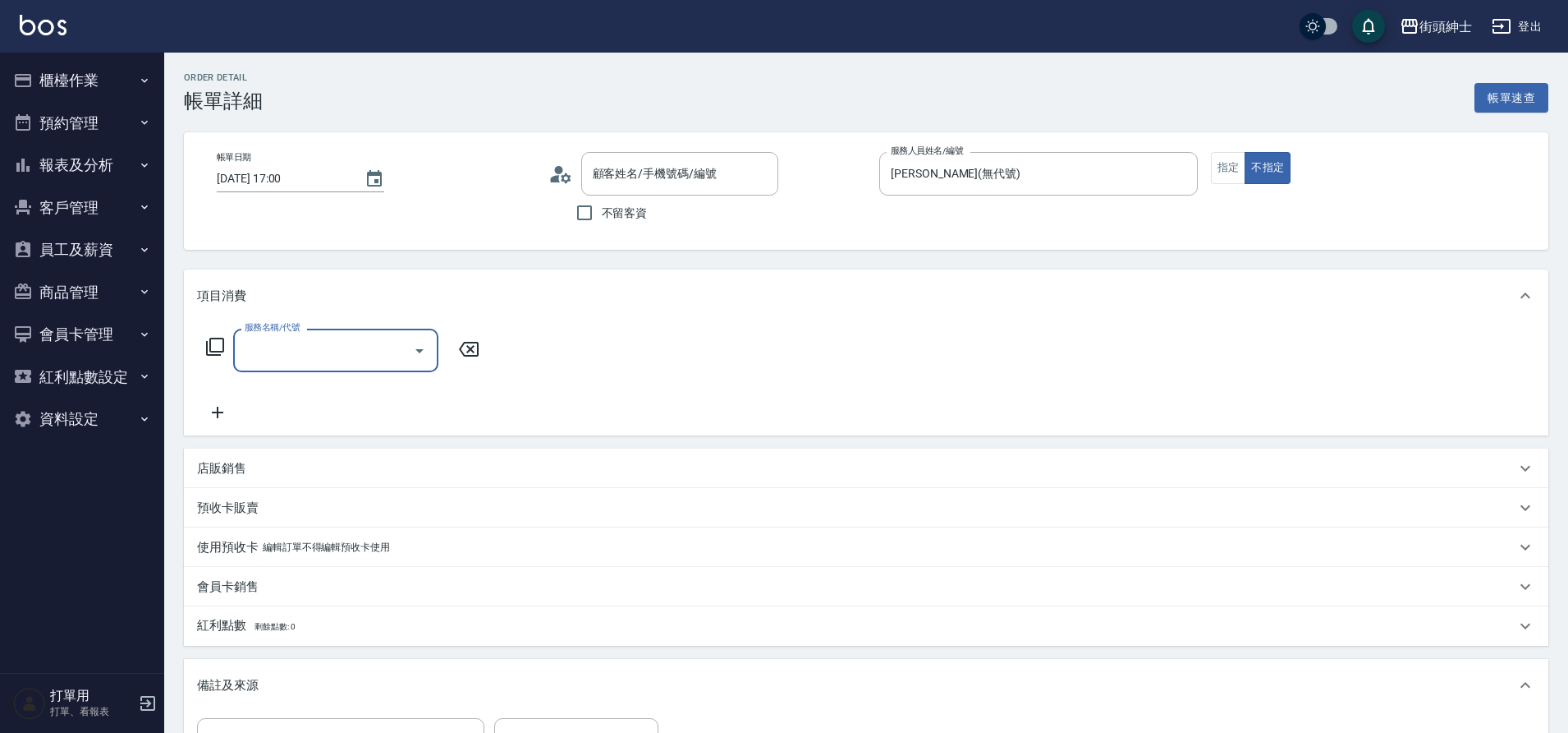
type input "Hsiang/0965312594/null"
click at [415, 349] on icon "Open" at bounding box center [419, 350] width 19 height 19
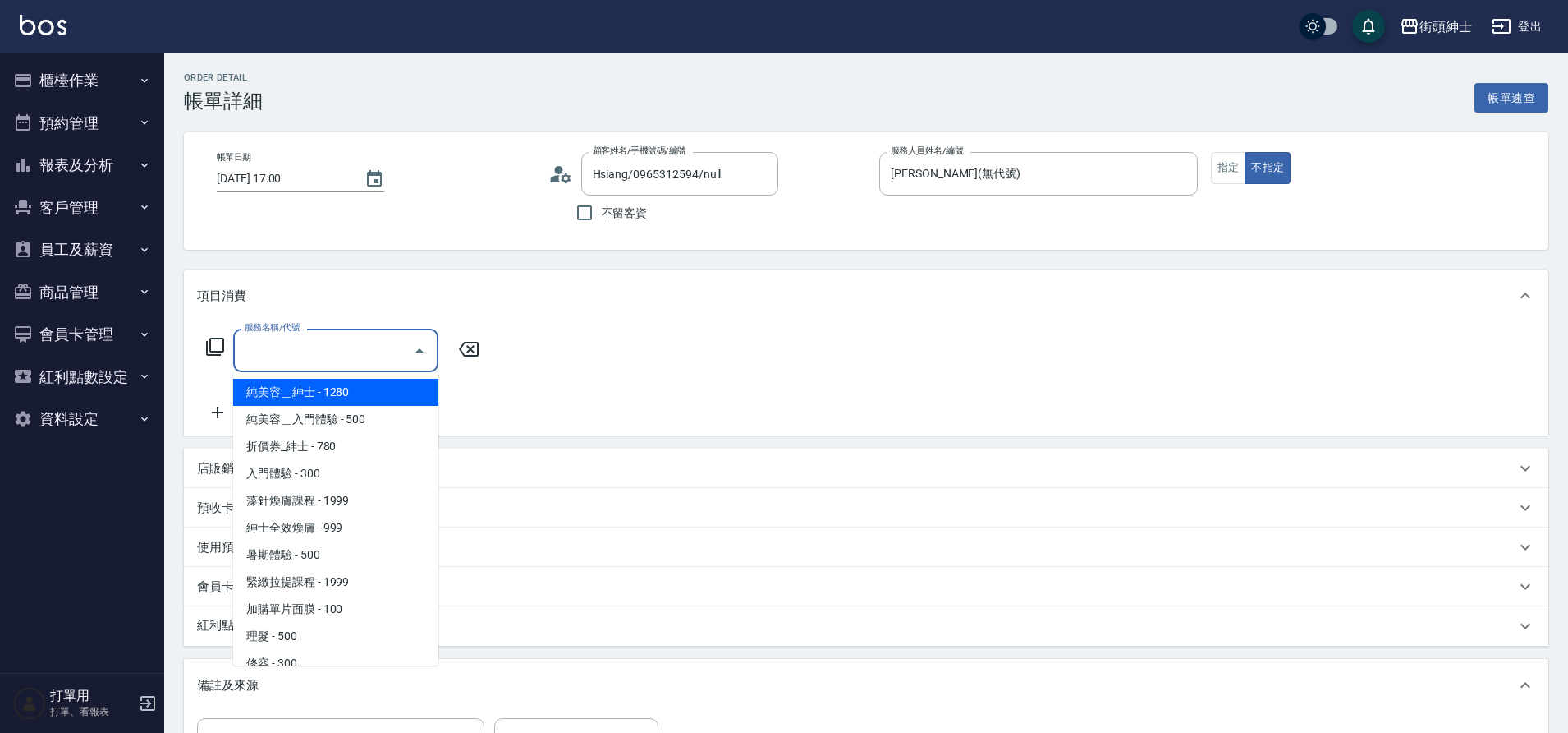
click at [287, 636] on span "理髮 - 500" at bounding box center [335, 636] width 205 height 27
type input "理髮(A02)"
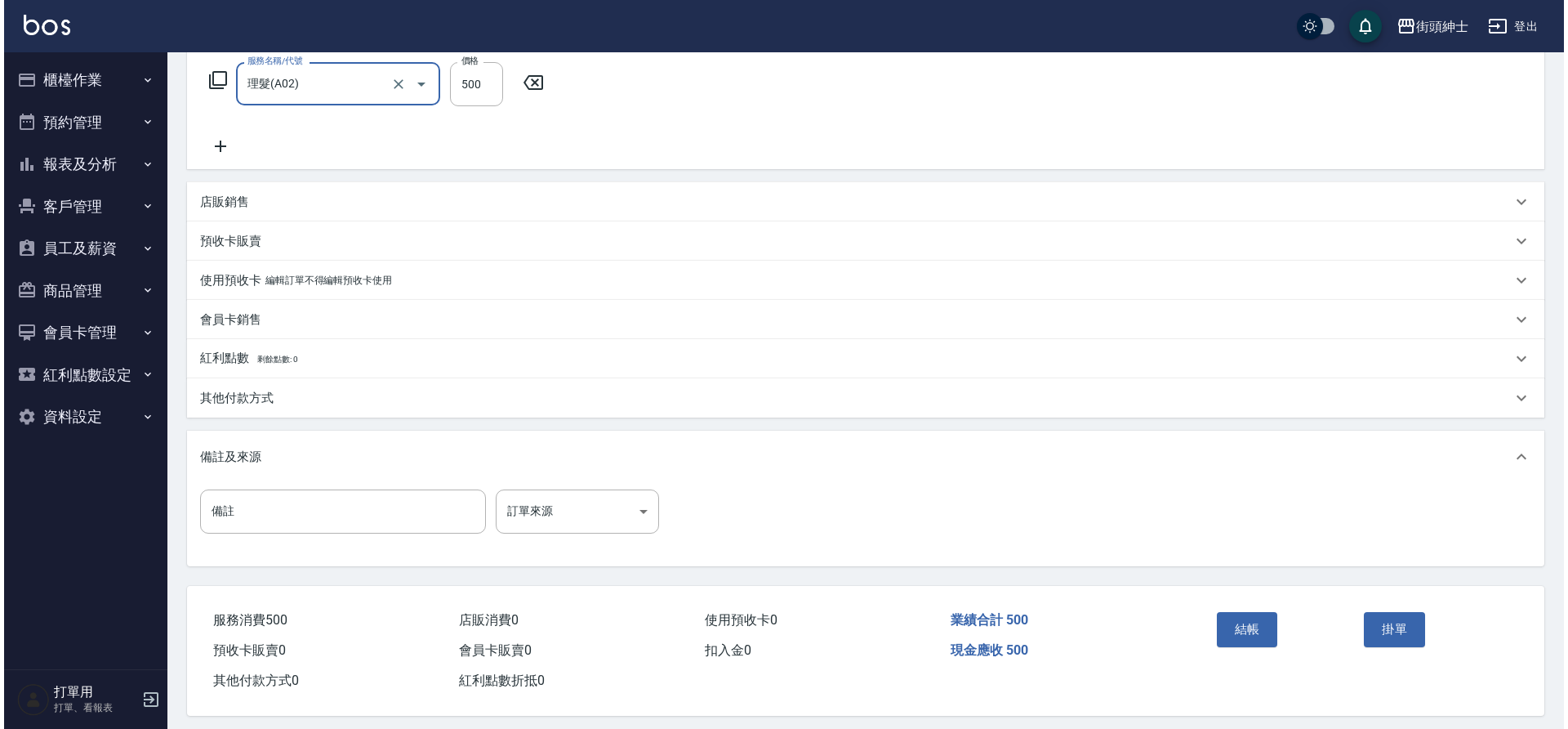
scroll to position [279, 0]
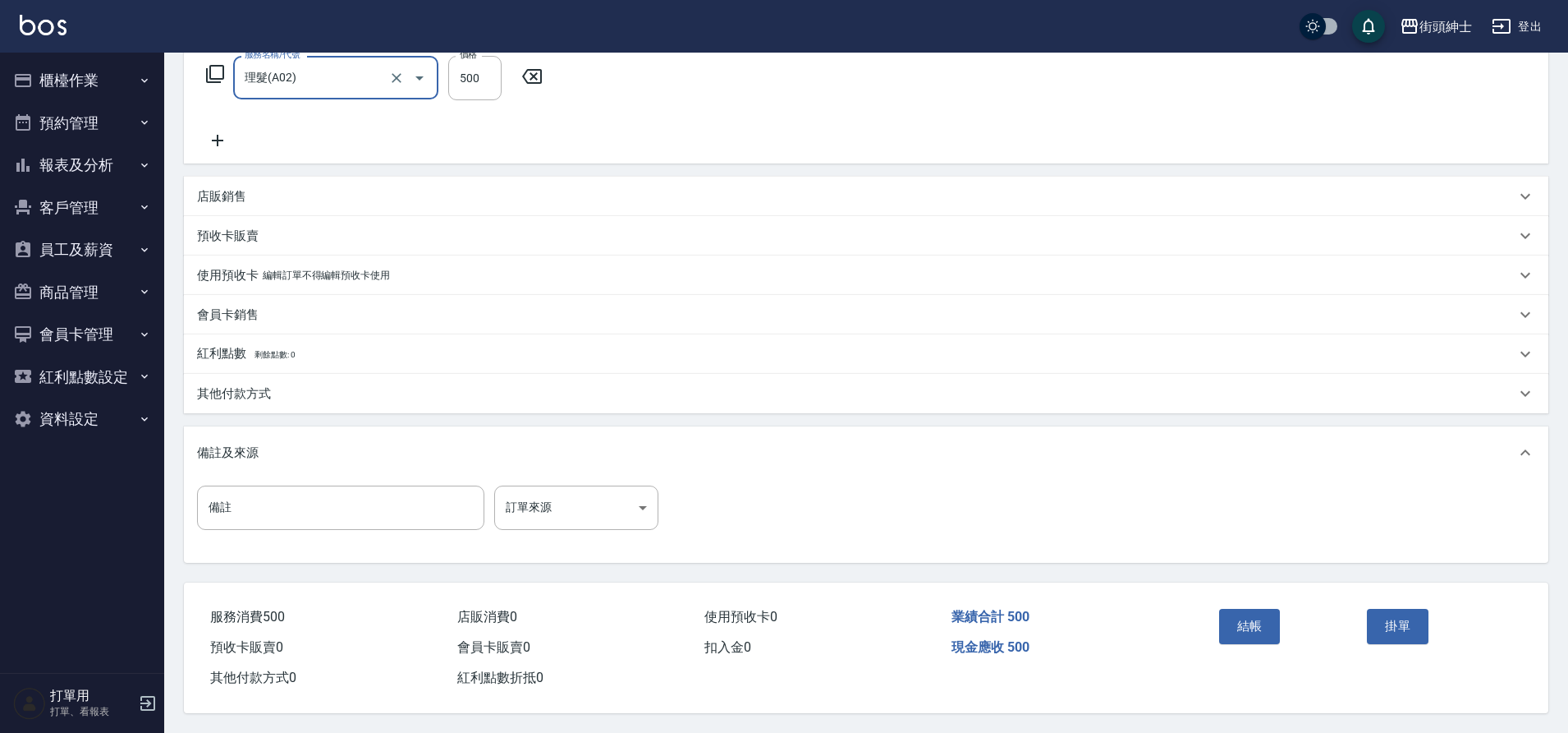
click at [1261, 621] on button "結帳" at bounding box center [1250, 626] width 62 height 35
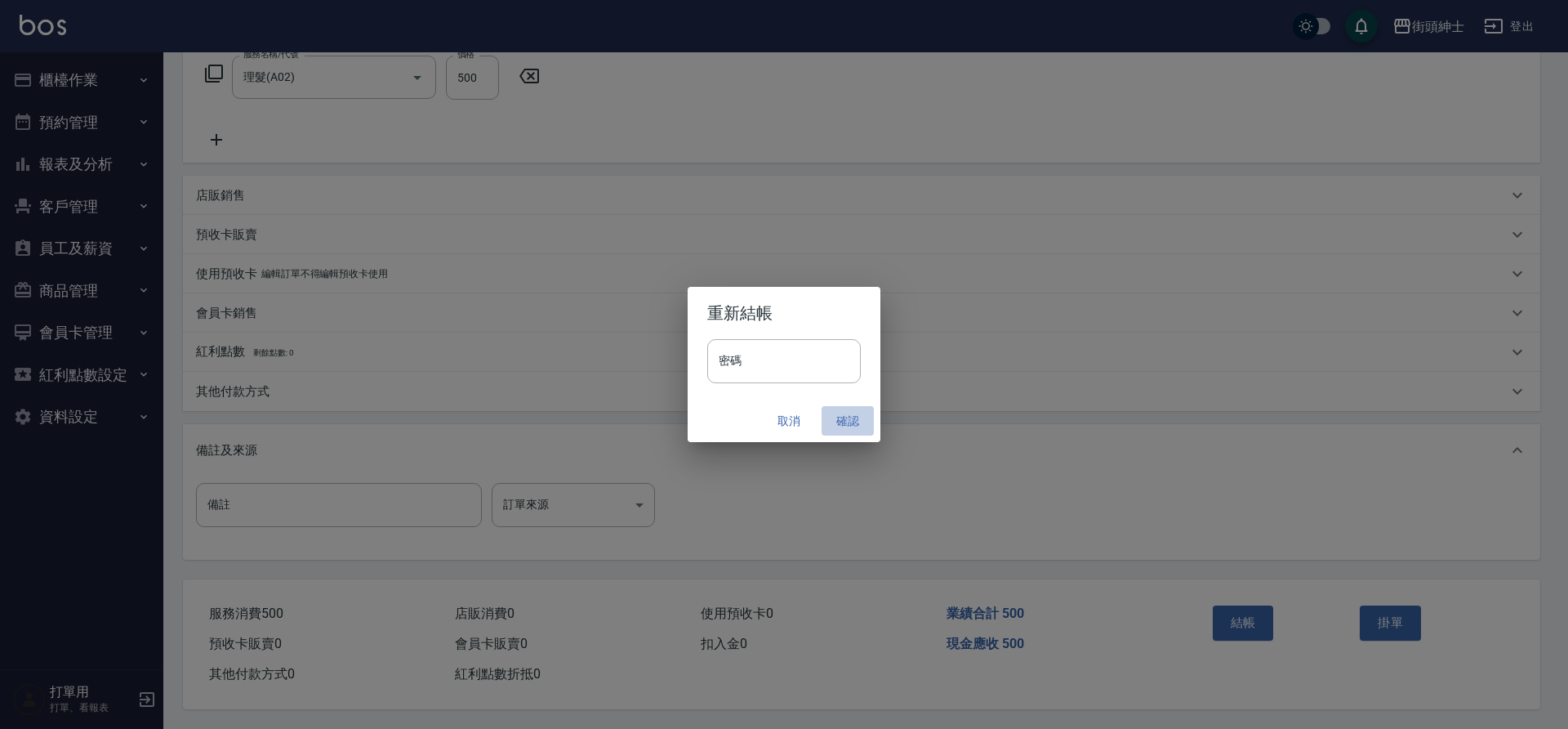
click at [831, 421] on button "確認" at bounding box center [848, 421] width 52 height 30
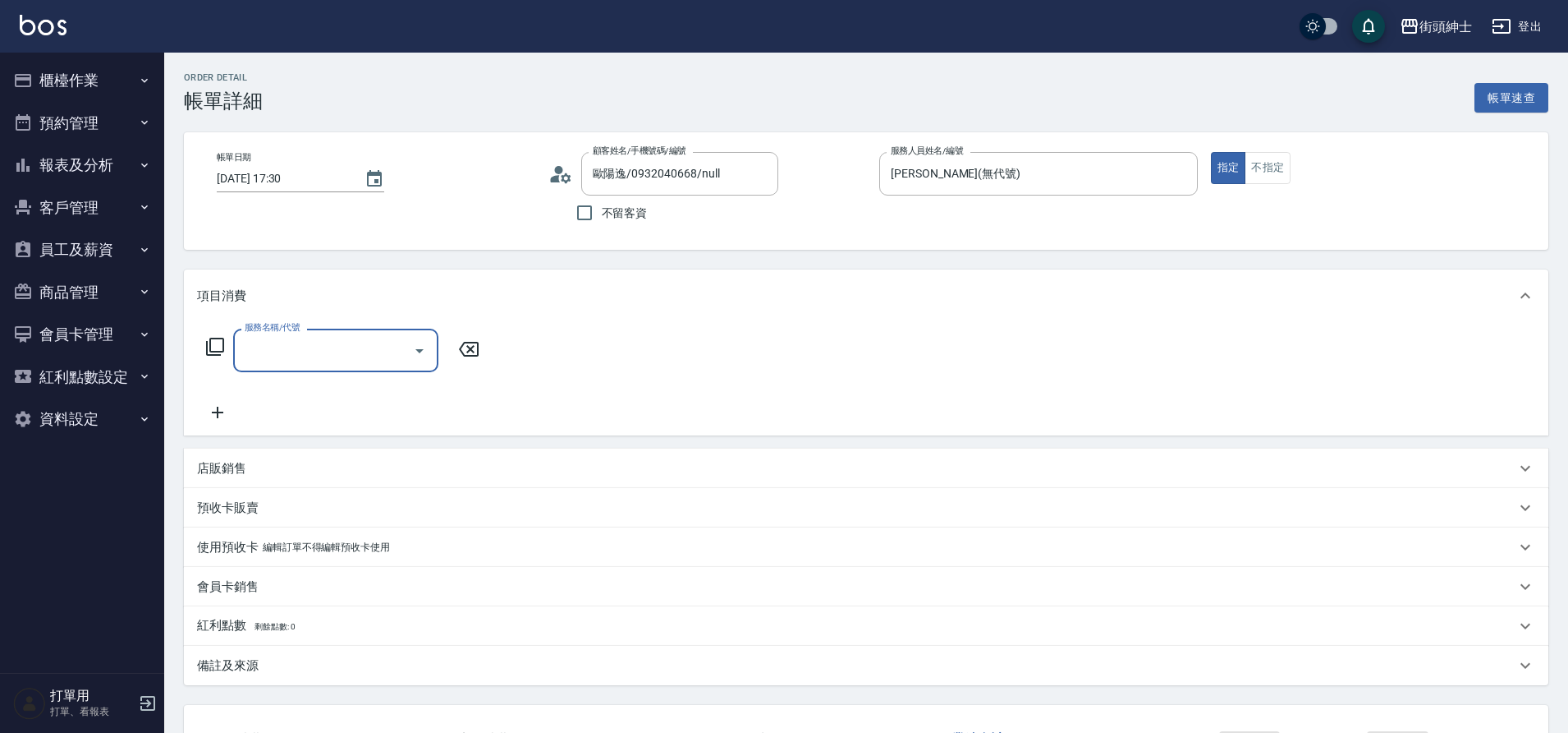
click at [403, 346] on input "服務名稱/代號" at bounding box center [324, 349] width 165 height 29
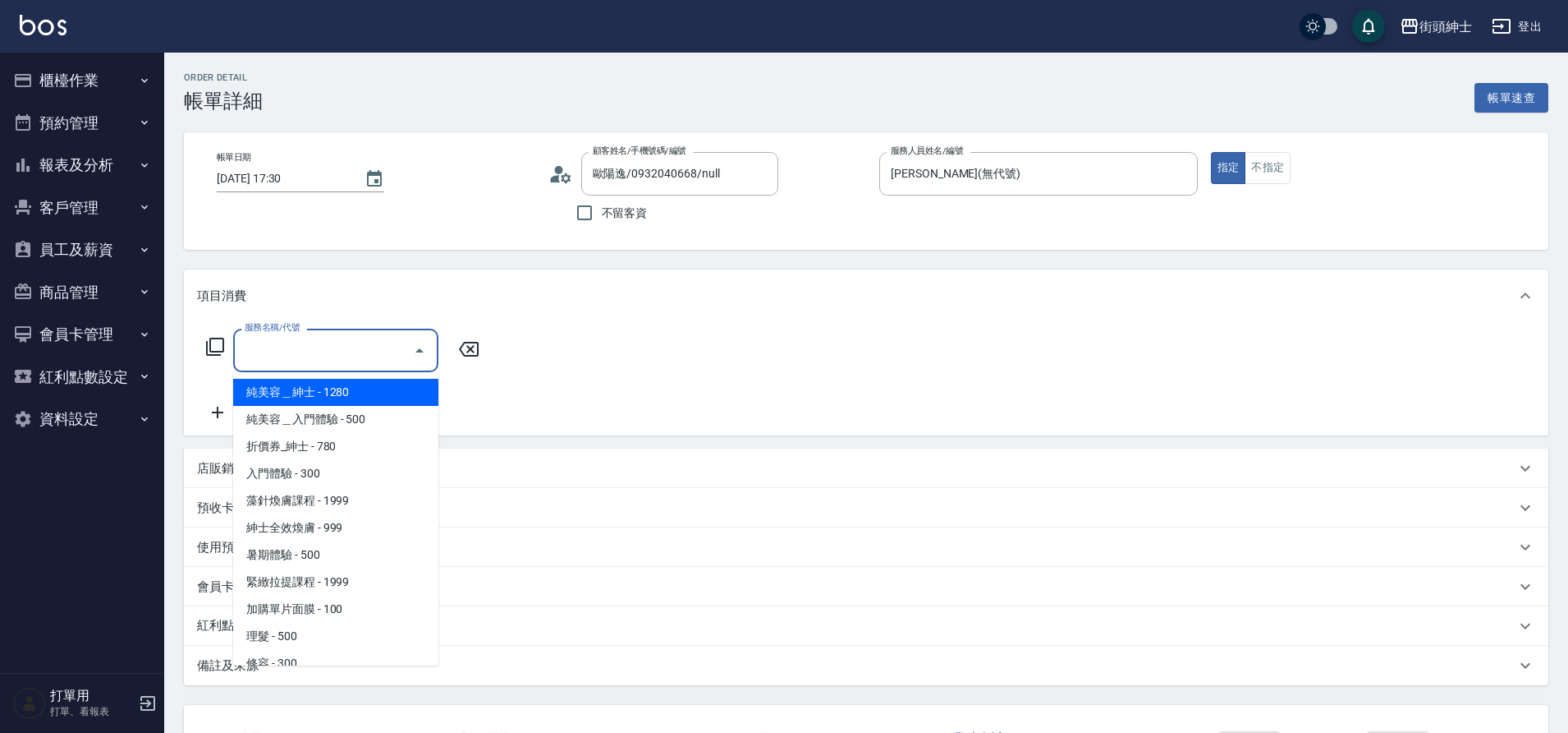
click at [290, 644] on span "理髮 - 500" at bounding box center [335, 636] width 205 height 27
type input "理髮(A02)"
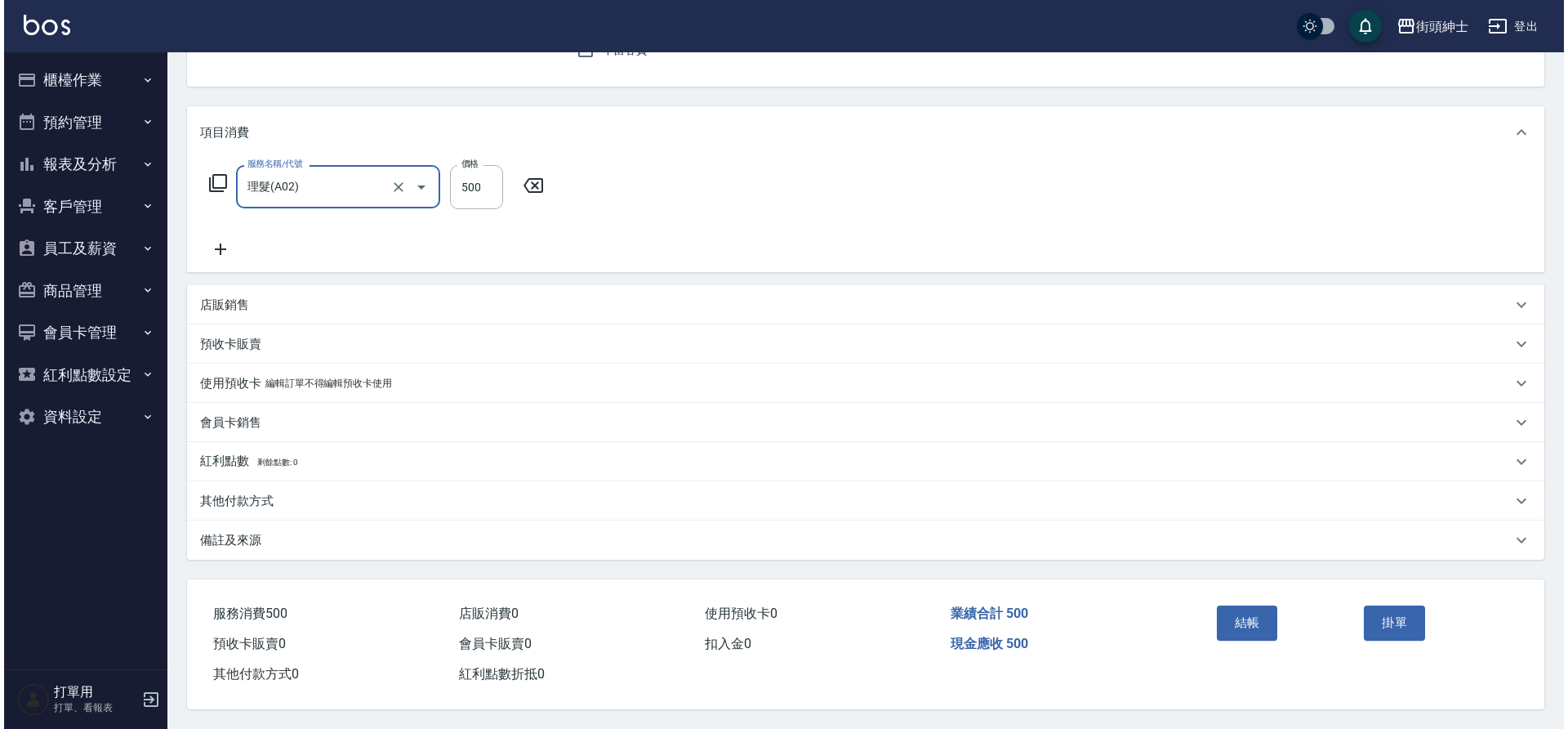
scroll to position [169, 0]
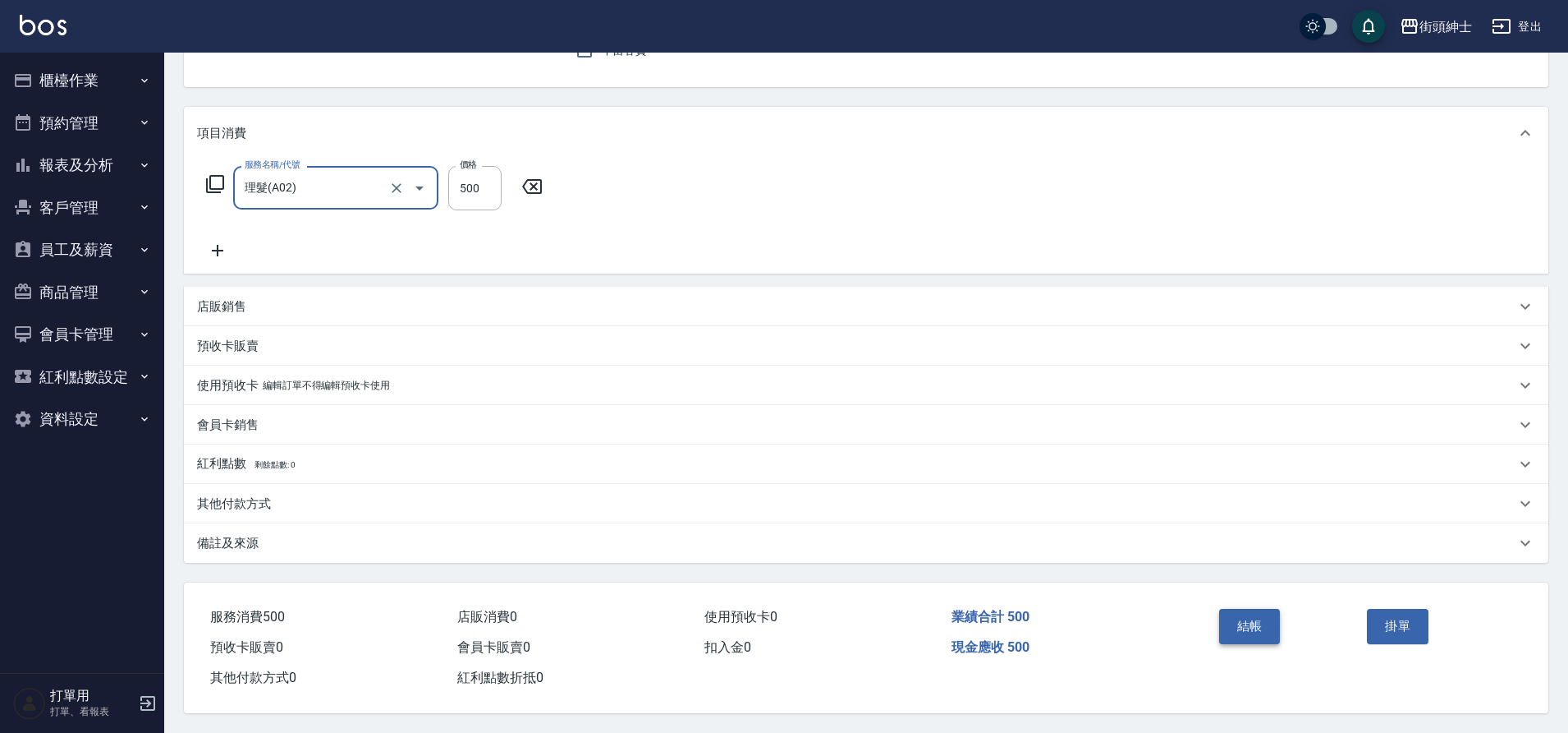
drag, startPoint x: 0, startPoint y: 0, endPoint x: 1259, endPoint y: 615, distance: 1401.2
click at [1259, 615] on button "結帳" at bounding box center [1250, 626] width 62 height 35
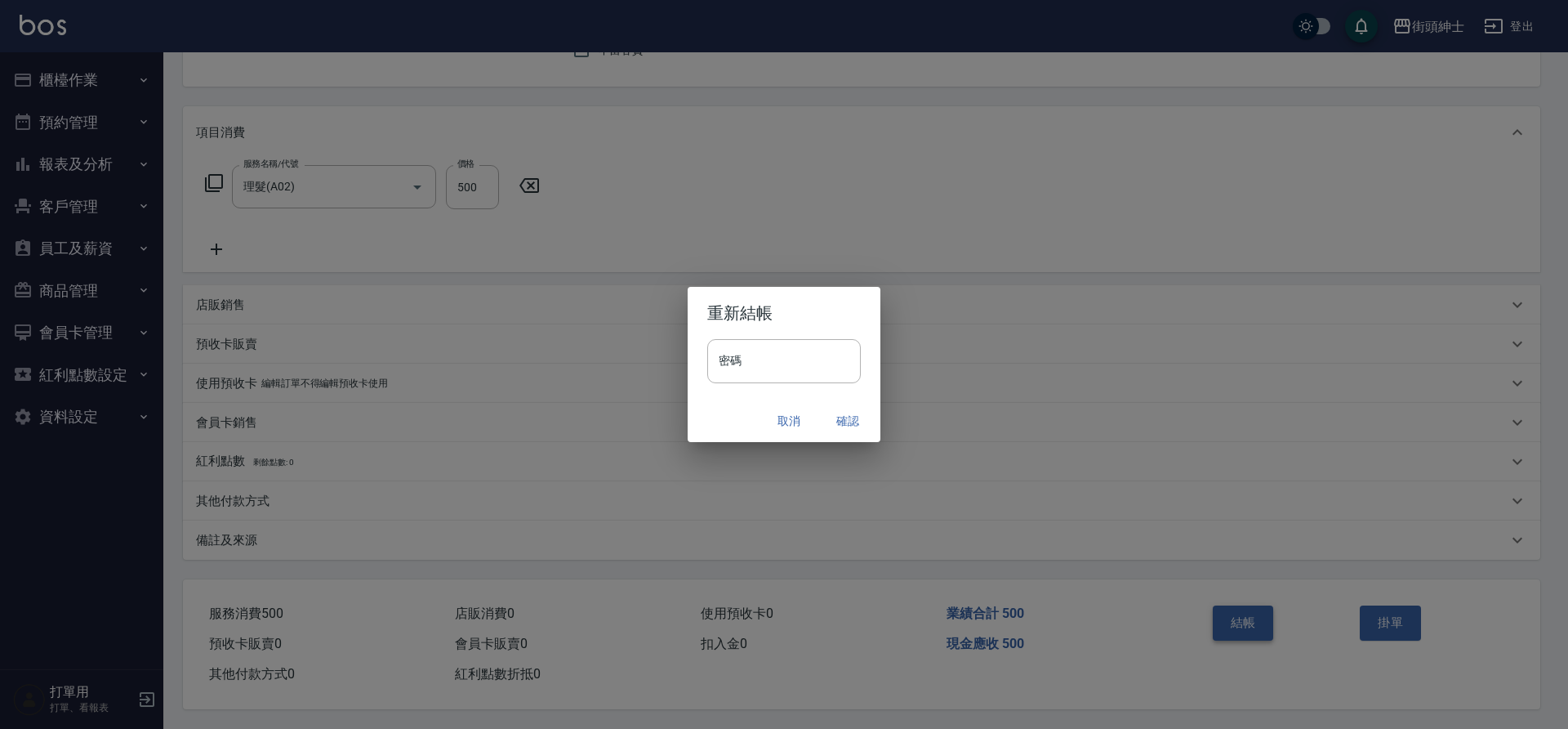
click at [850, 423] on button "確認" at bounding box center [848, 421] width 52 height 30
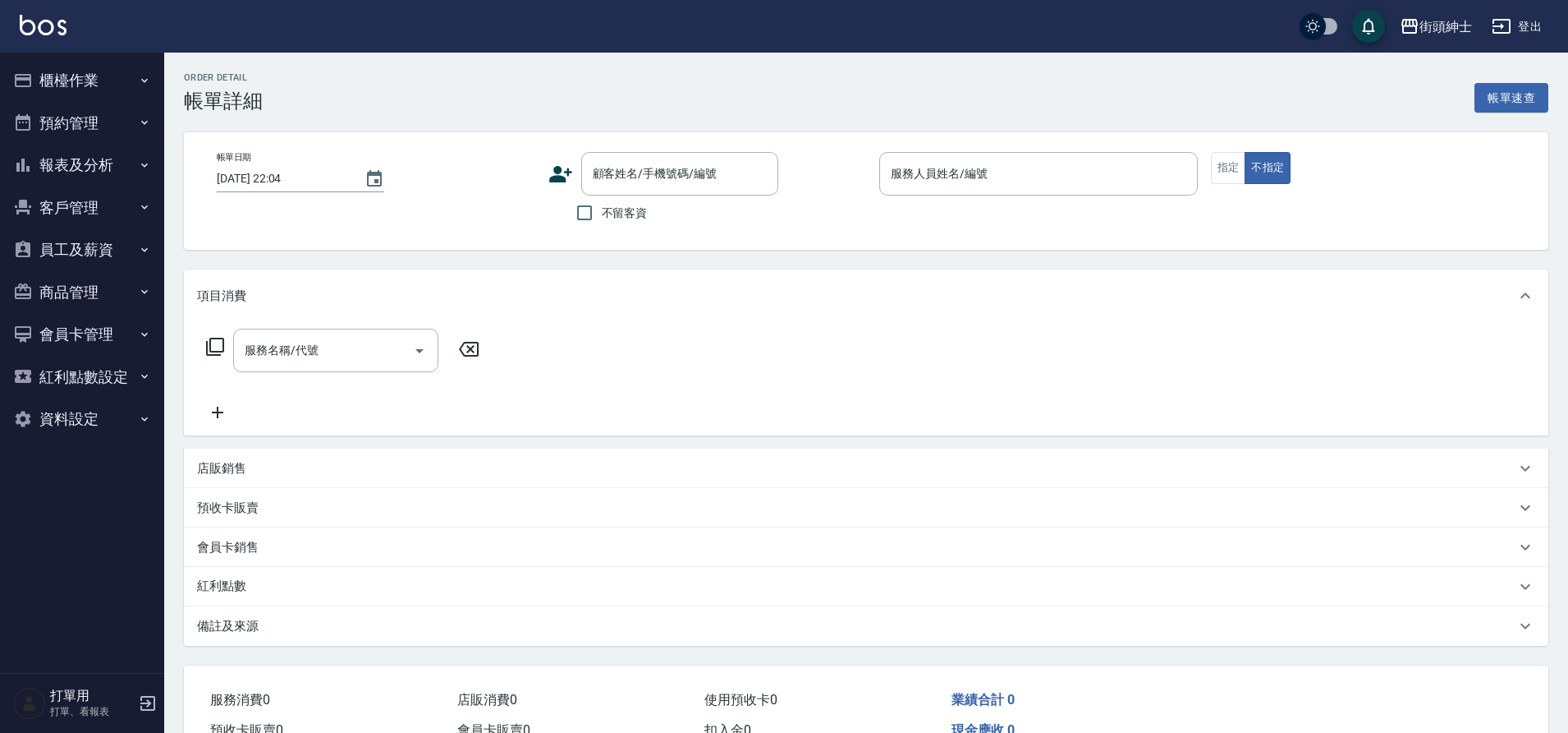
click at [411, 357] on icon "Open" at bounding box center [419, 350] width 19 height 19
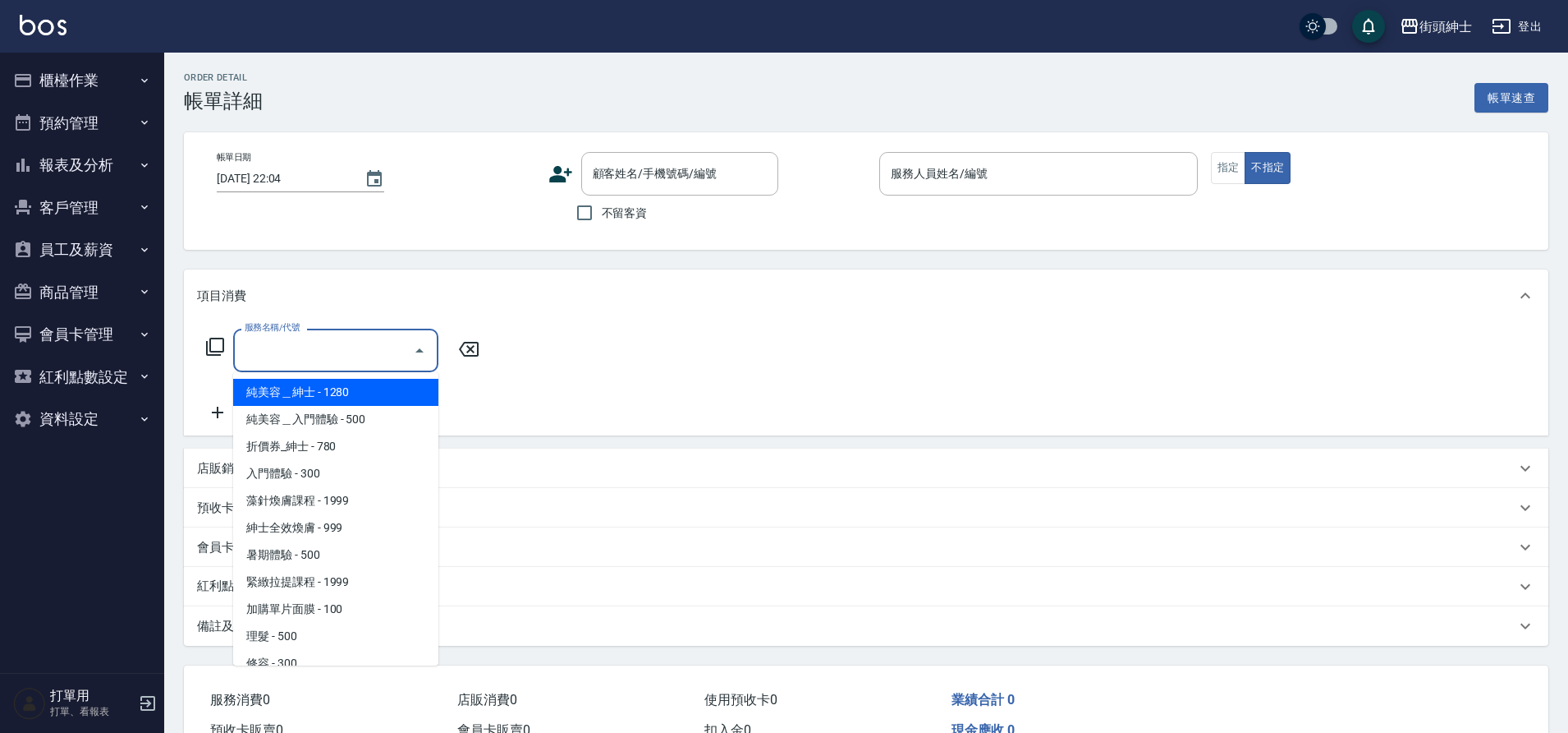
type input "[DATE] 17:00"
type input "[PERSON_NAME](無代號)"
type input "FB/Instagram"
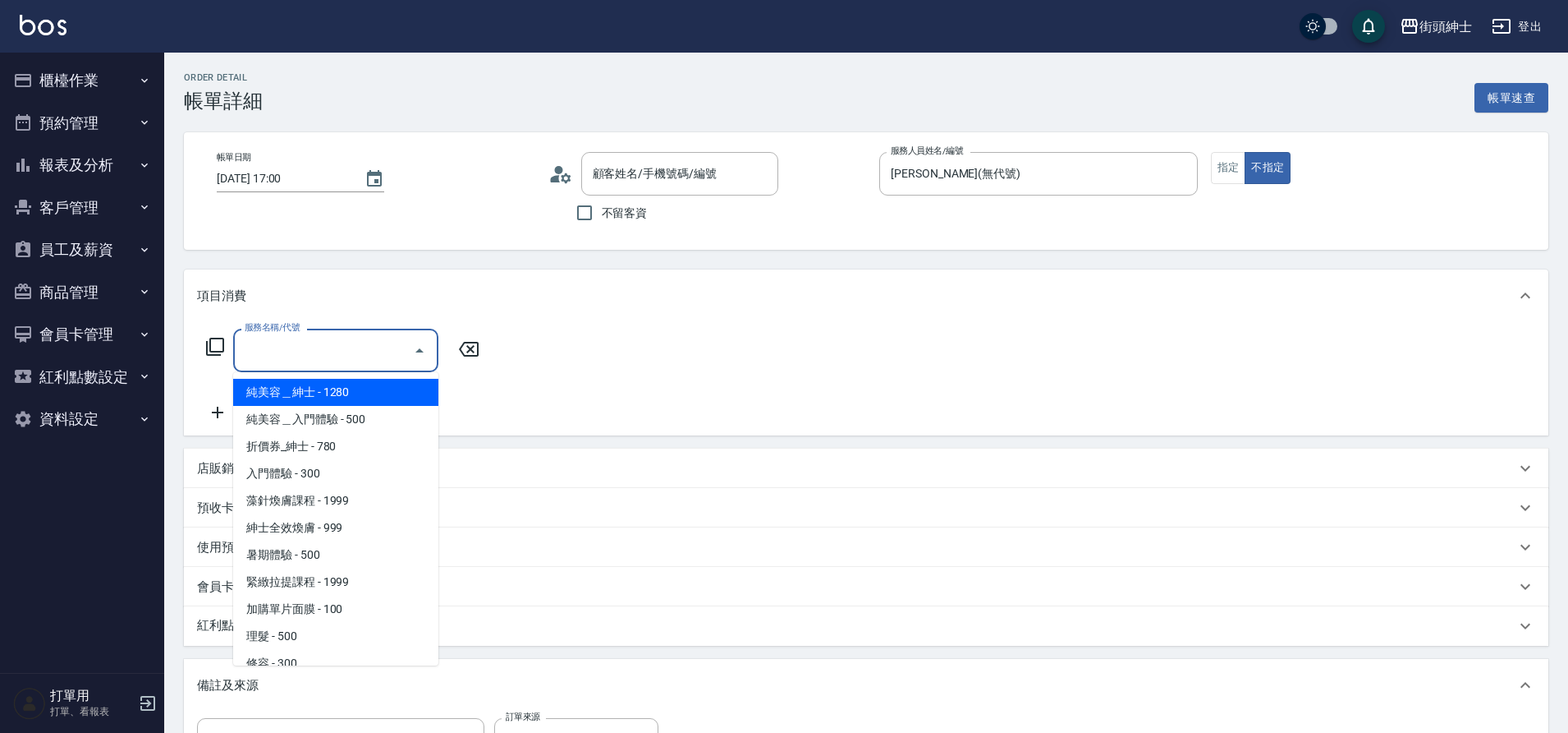
type input "歐陽逸/0932040668/null"
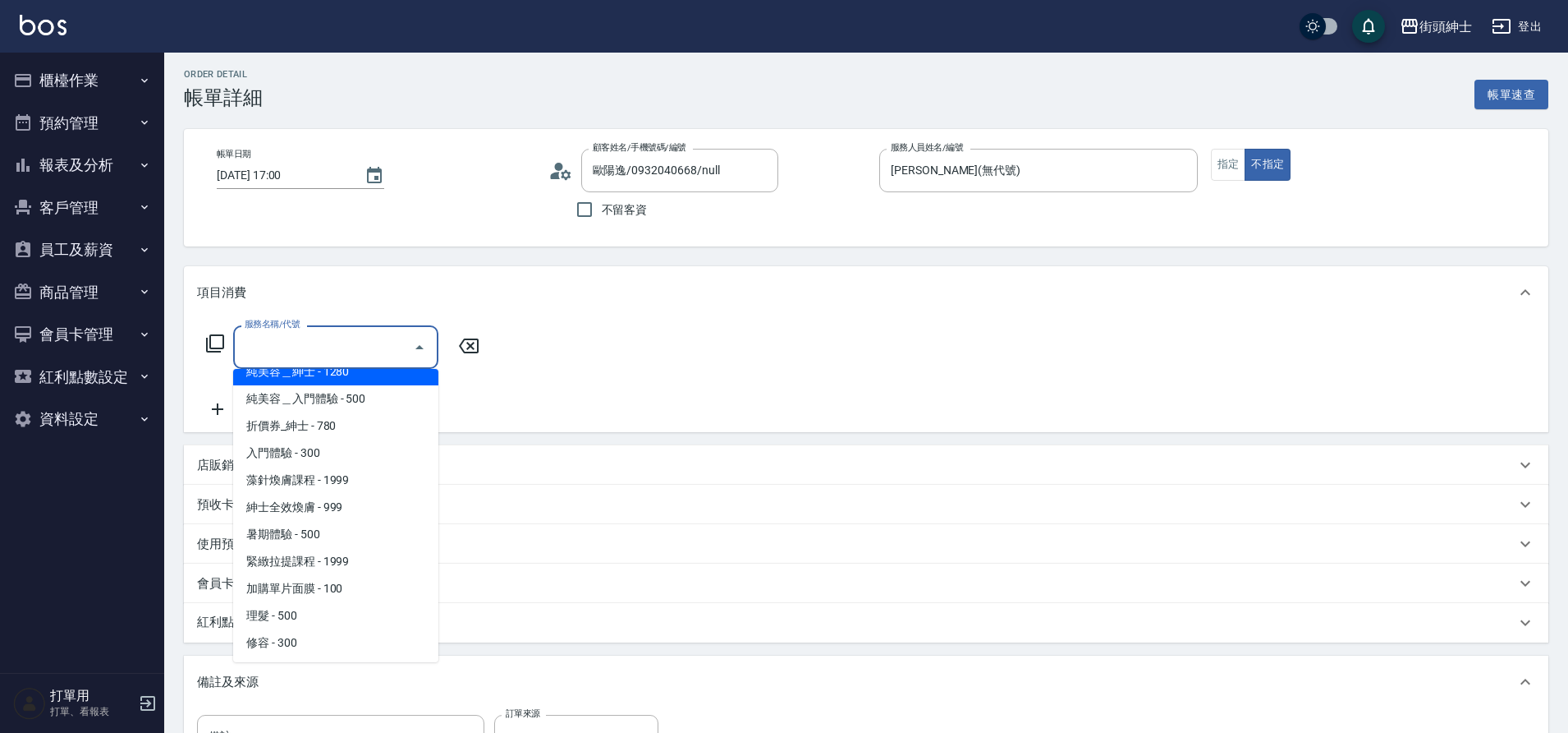
scroll to position [16, 0]
click at [318, 509] on span "紳士全效煥膚 - 999" at bounding box center [335, 509] width 205 height 27
type input "紳士全效煥膚"
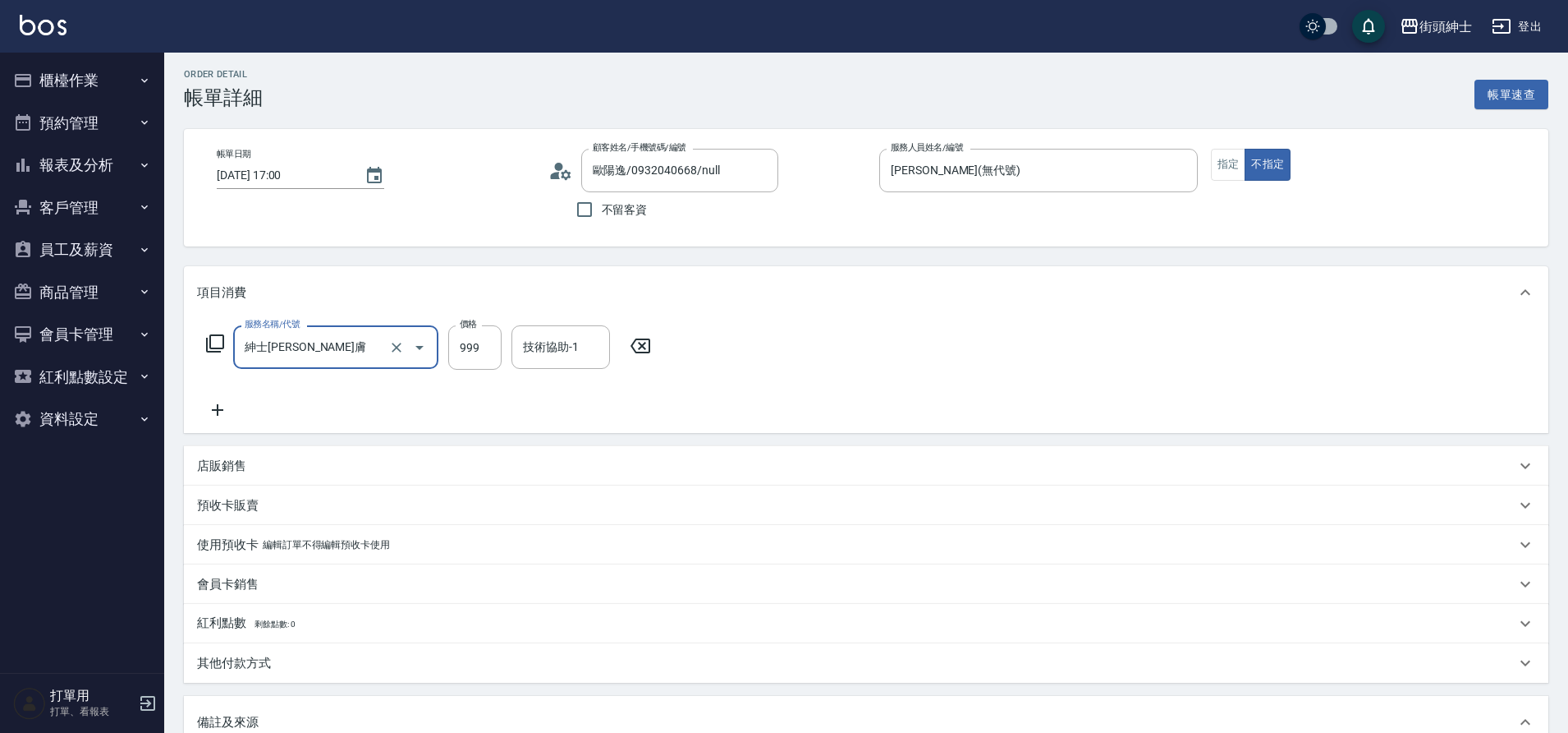
click at [215, 403] on icon at bounding box center [217, 409] width 41 height 19
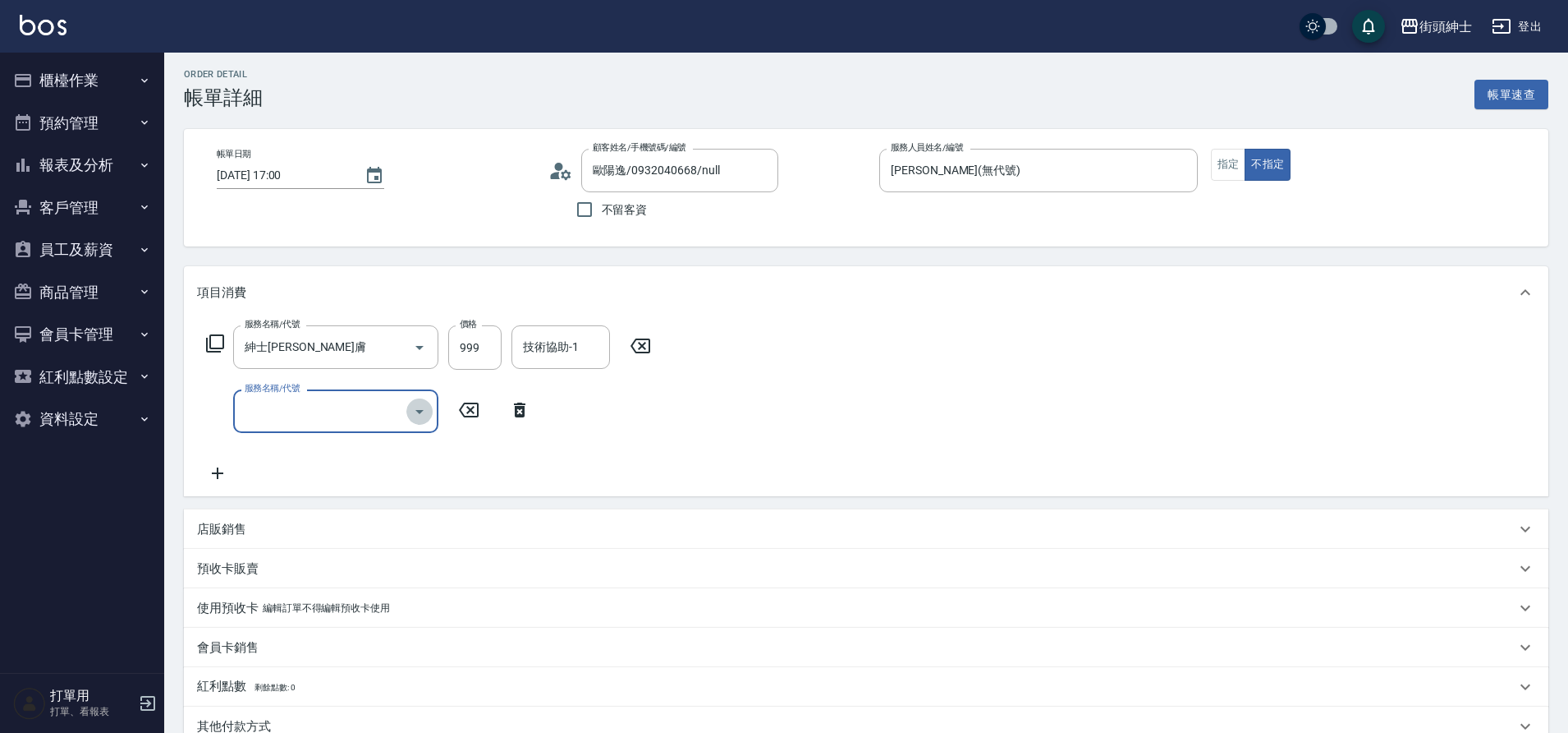
click at [416, 412] on icon "Open" at bounding box center [419, 411] width 19 height 19
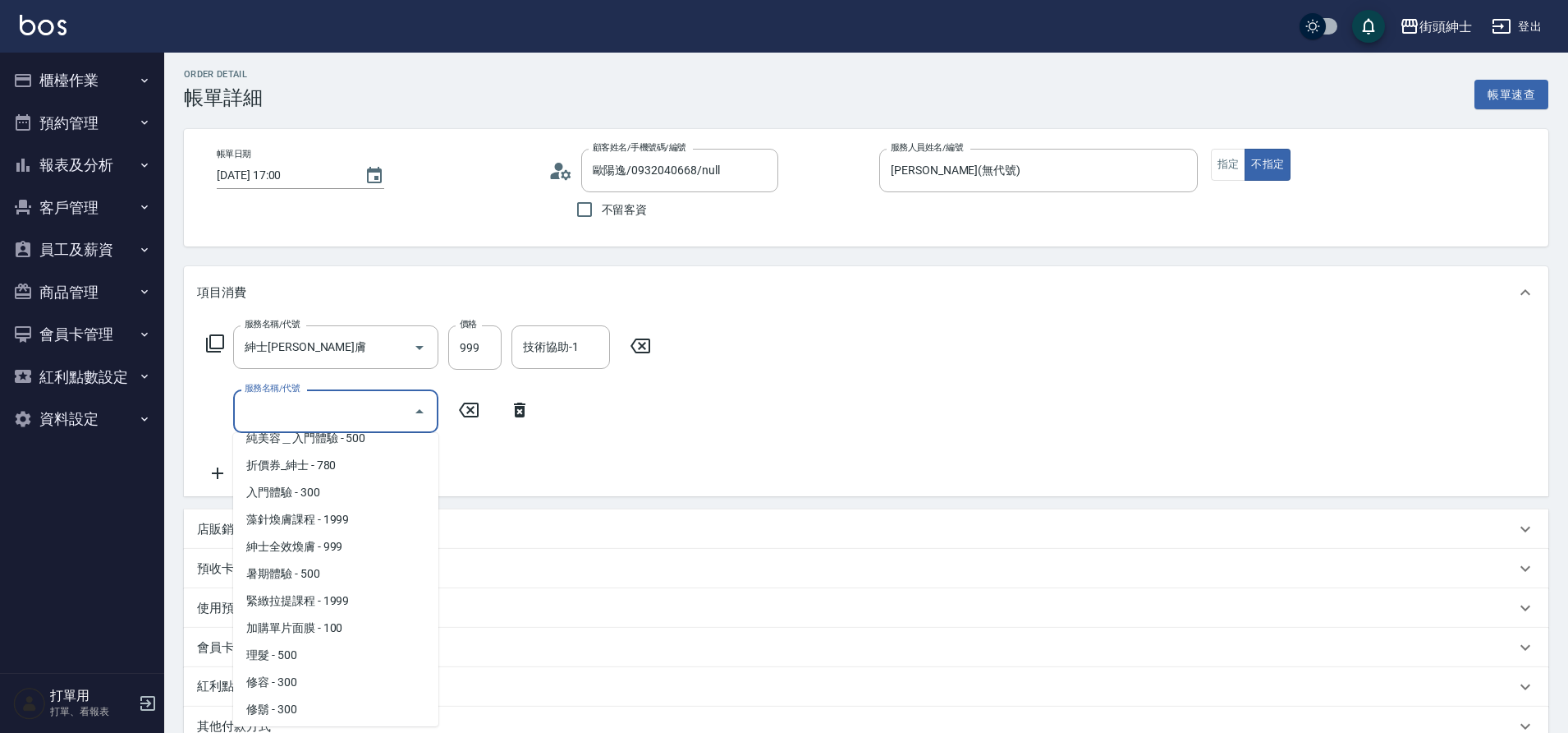
scroll to position [45, 0]
click at [290, 681] on span "修容 - 300" at bounding box center [335, 679] width 205 height 27
type input "修容(A03)"
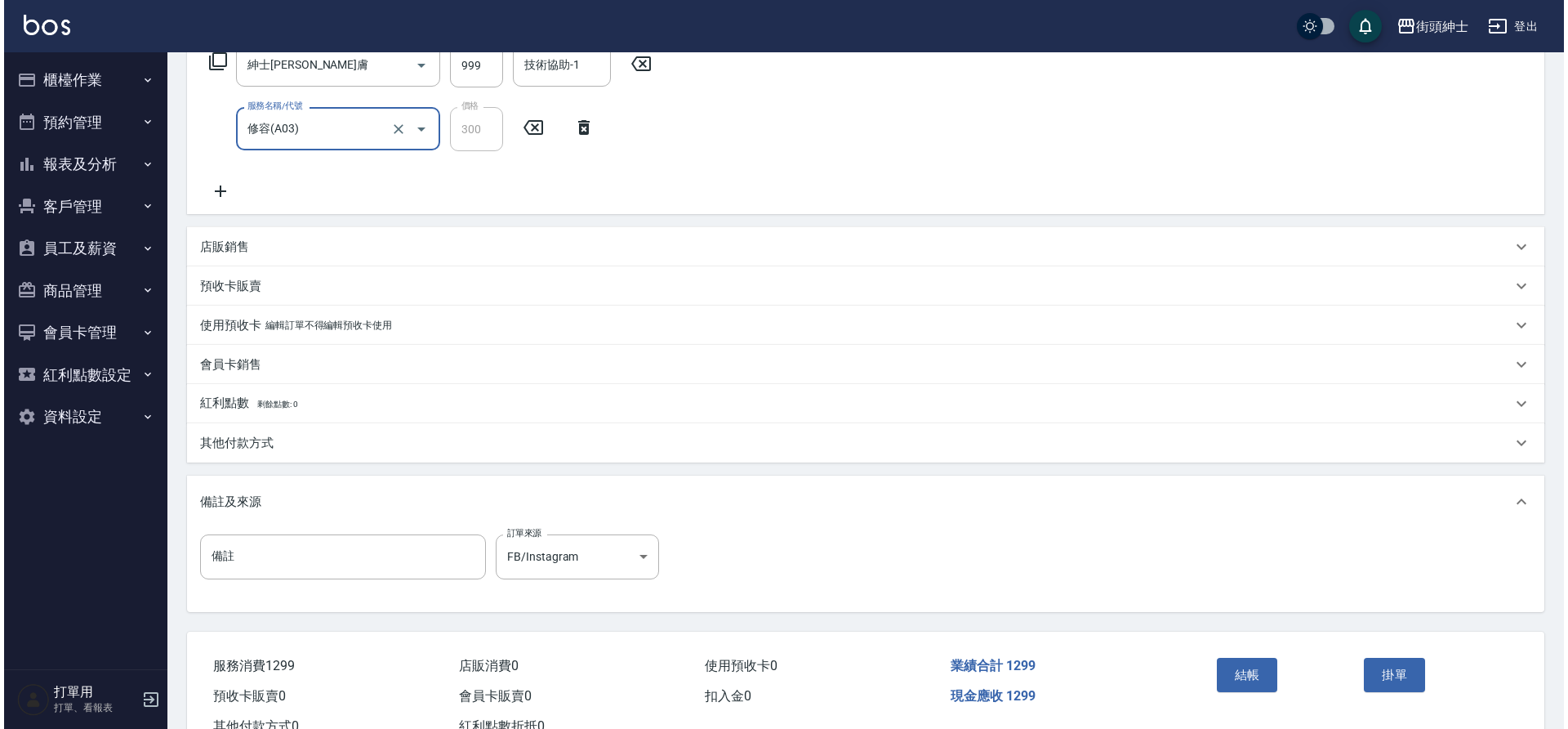
scroll to position [343, 0]
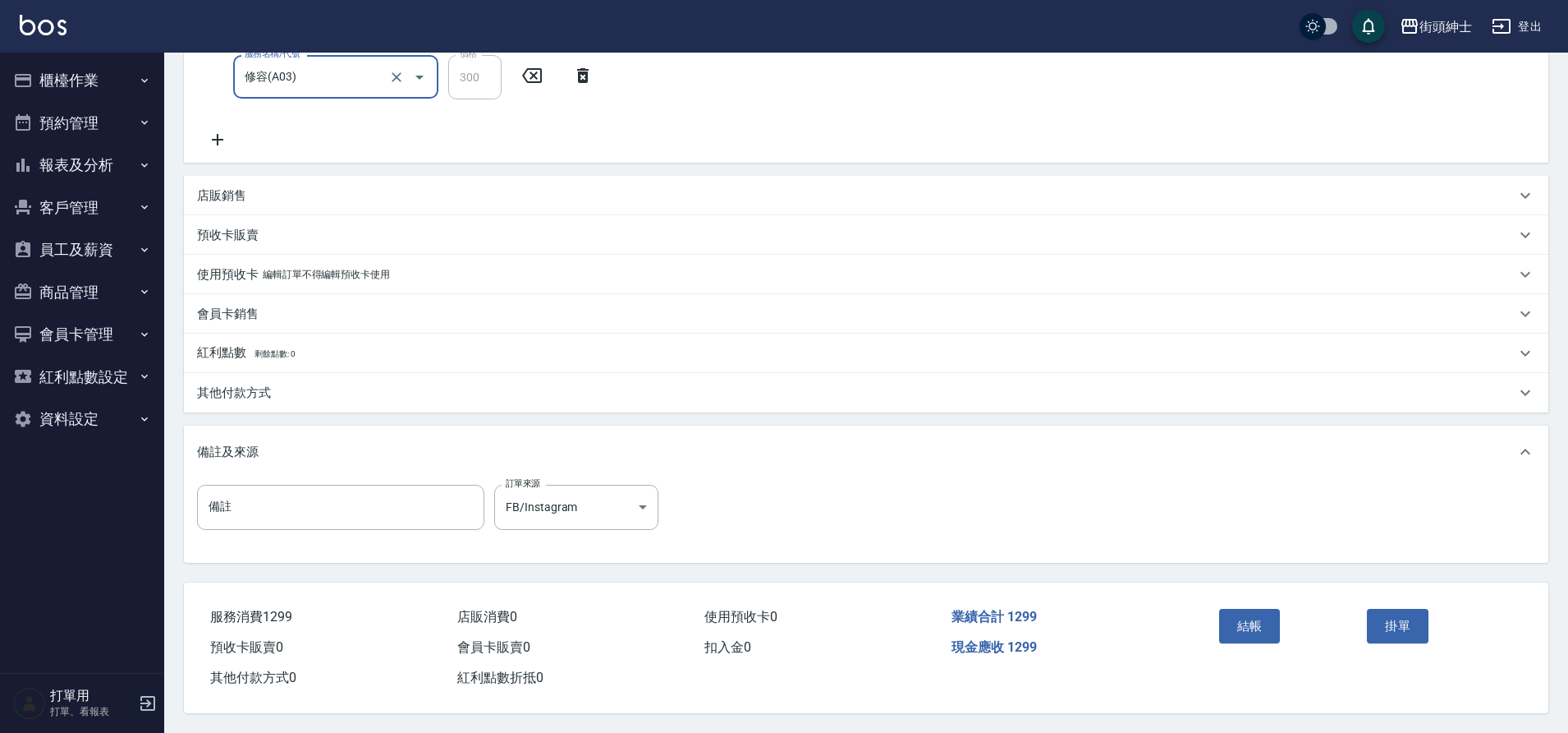
click at [1249, 624] on button "結帳" at bounding box center [1250, 626] width 62 height 35
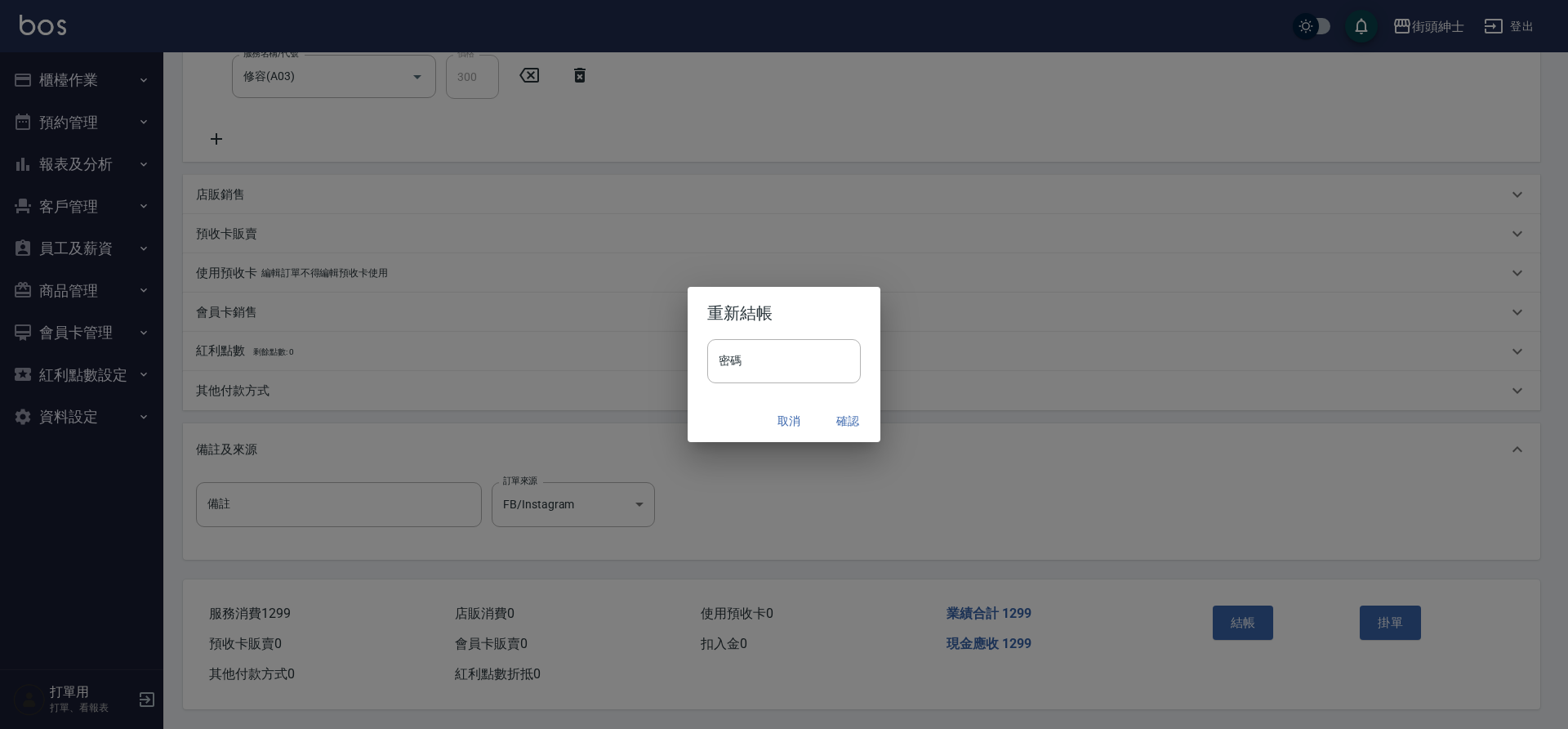
click at [847, 423] on button "確認" at bounding box center [848, 421] width 52 height 30
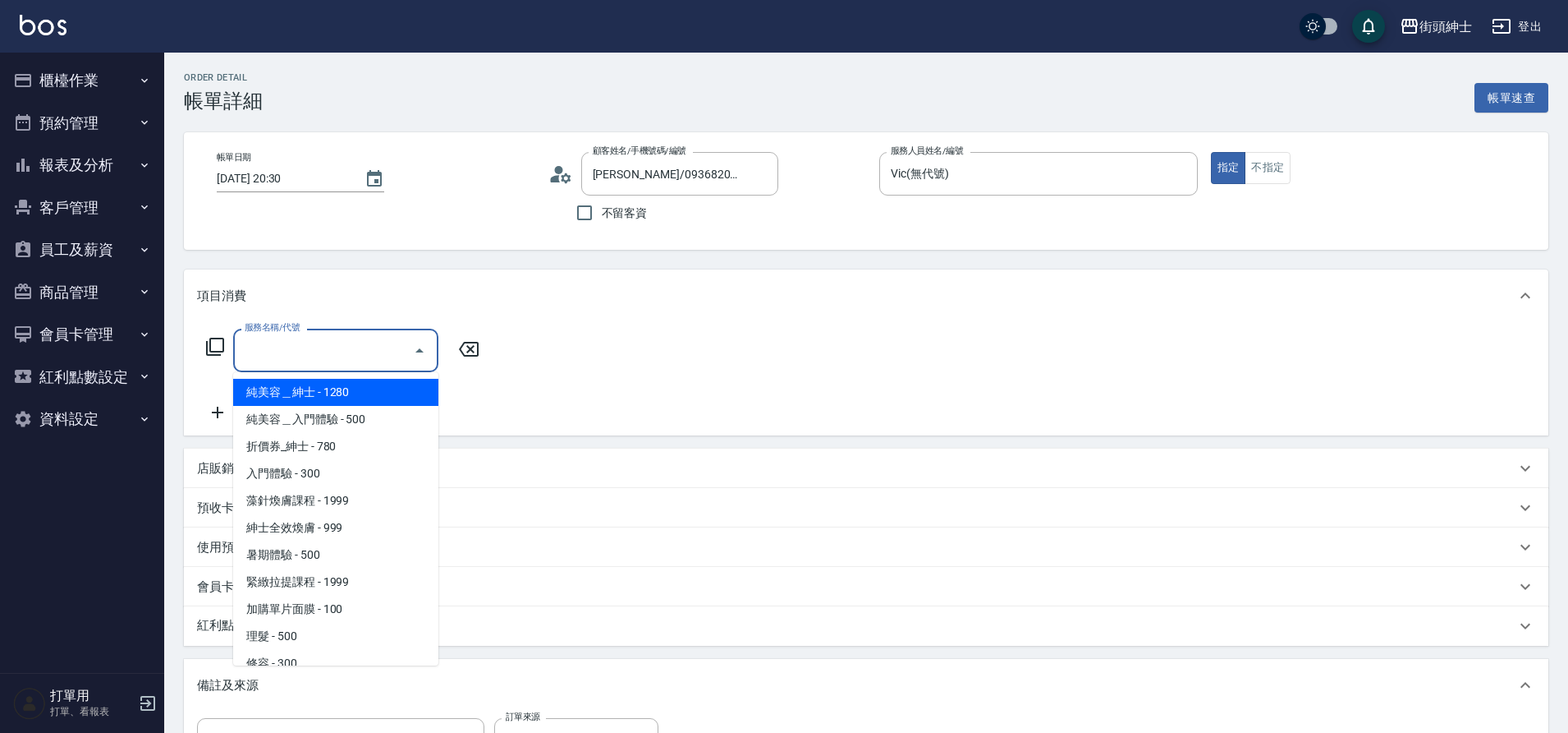
click at [267, 636] on span "理髮 - 500" at bounding box center [335, 636] width 205 height 27
type input "理髮(A02)"
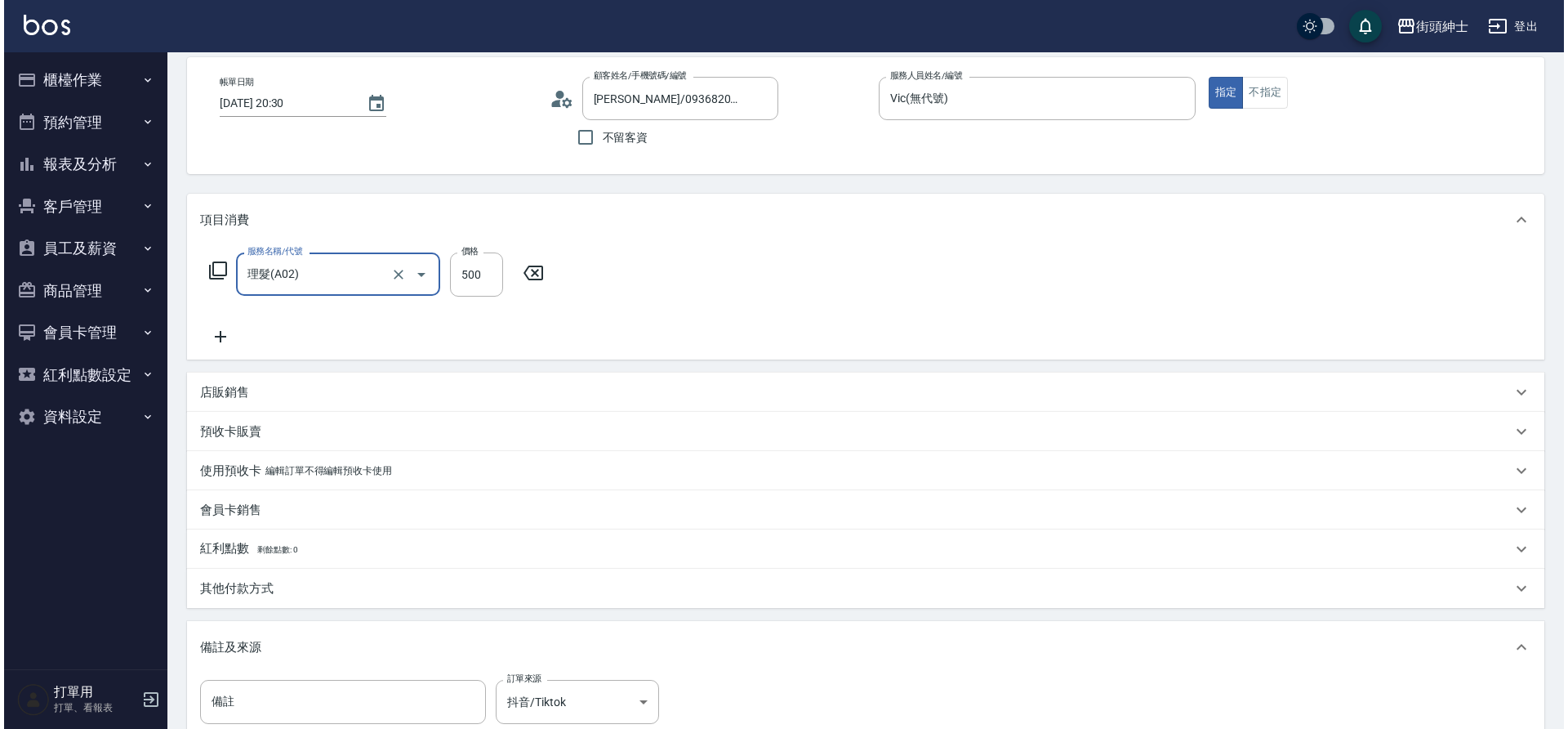
scroll to position [279, 0]
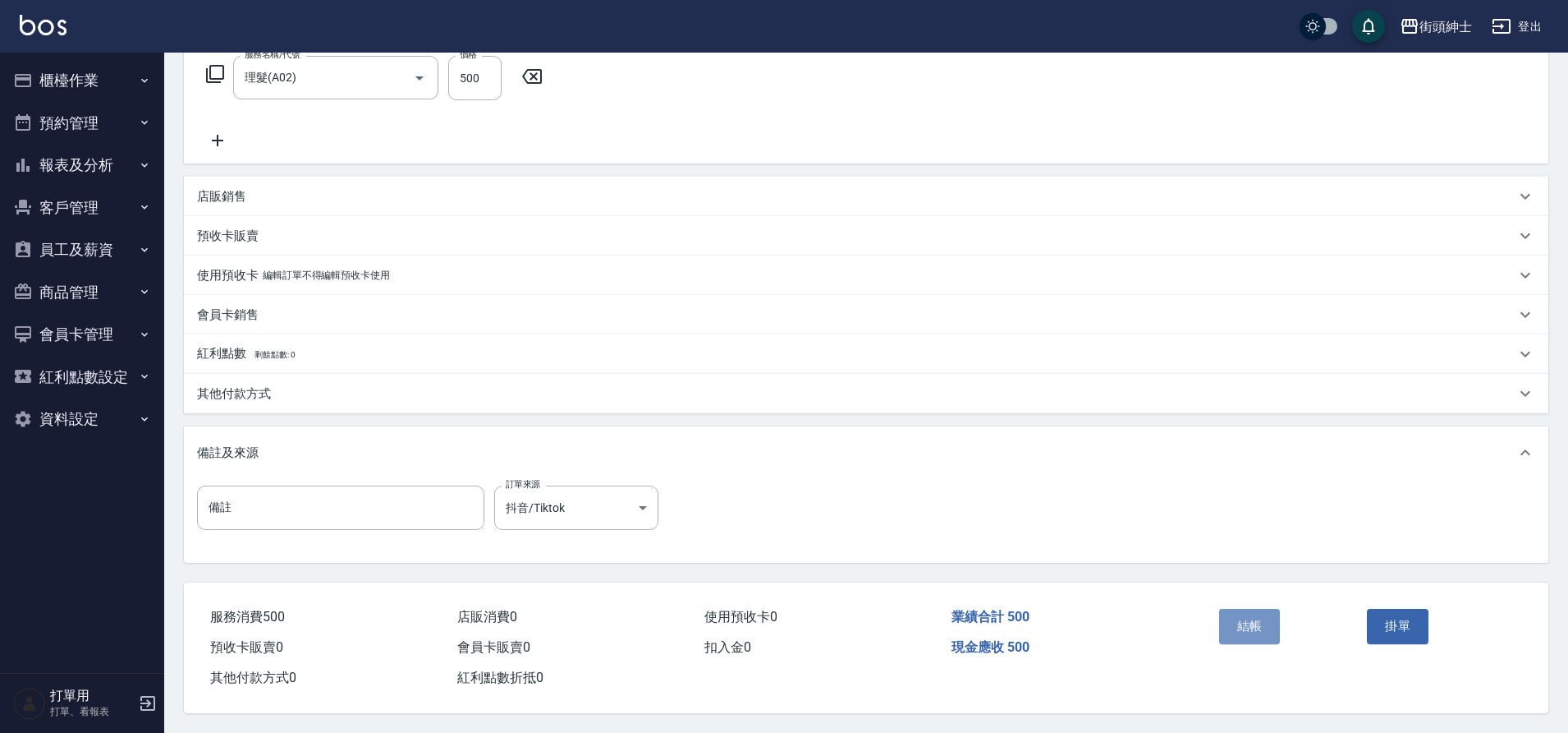
click at [1241, 623] on button "結帳" at bounding box center [1250, 626] width 62 height 35
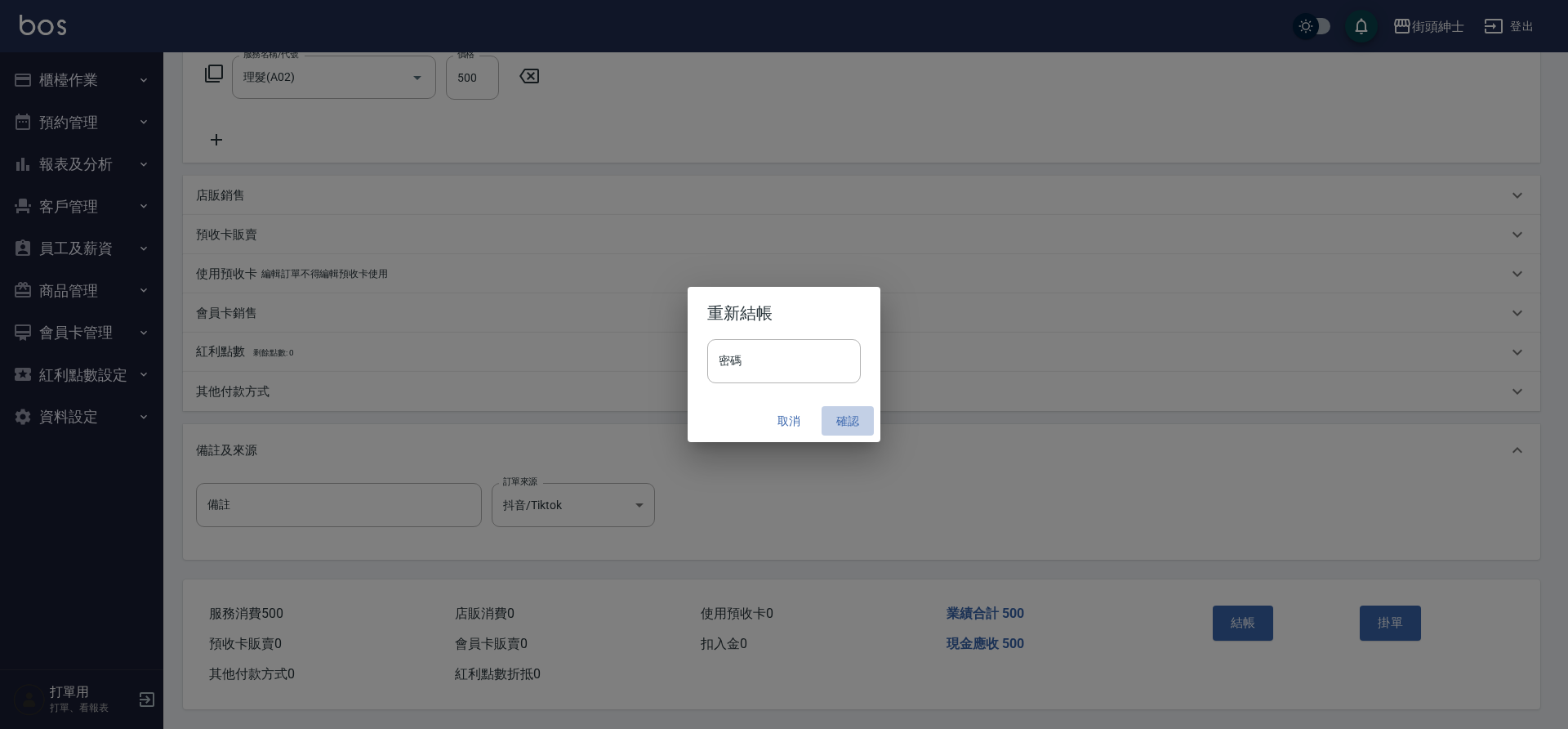
click at [836, 418] on button "確認" at bounding box center [848, 421] width 52 height 30
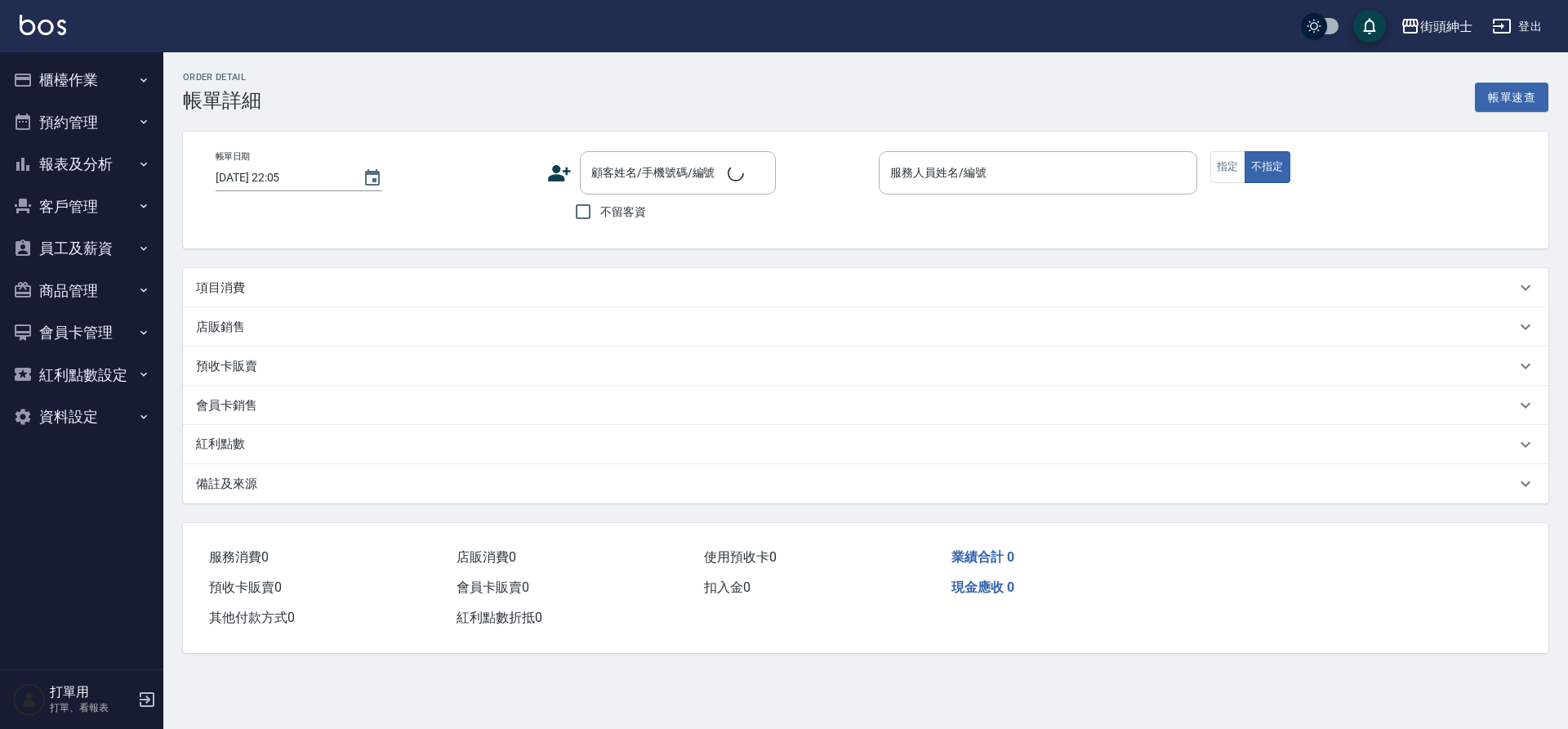
type input "[DATE] 20:30"
type input "Vic(無代號)"
click at [553, 297] on div "項目消費" at bounding box center [866, 287] width 1366 height 39
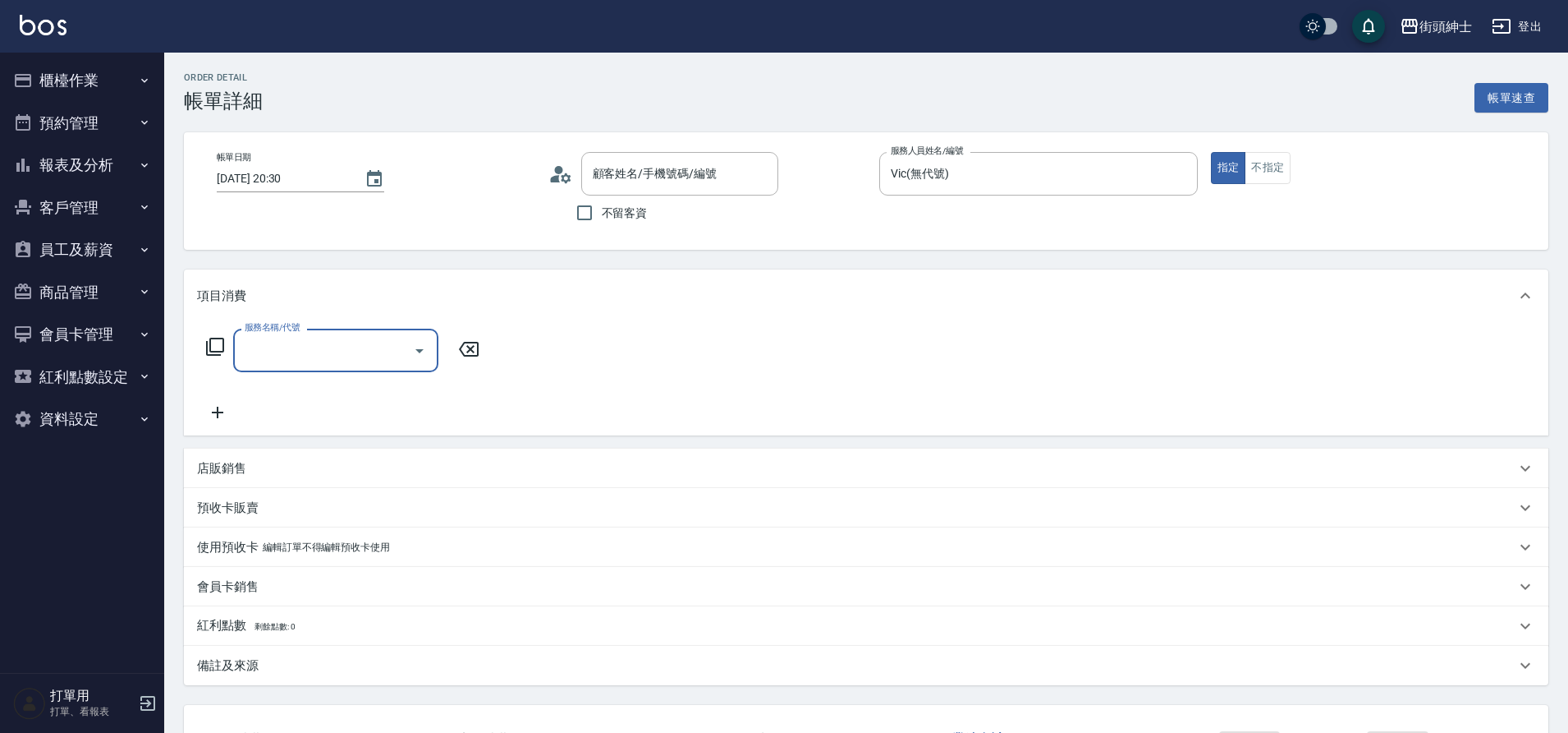
type input "胡/0977655039/null"
click at [408, 349] on button "Open" at bounding box center [419, 350] width 27 height 27
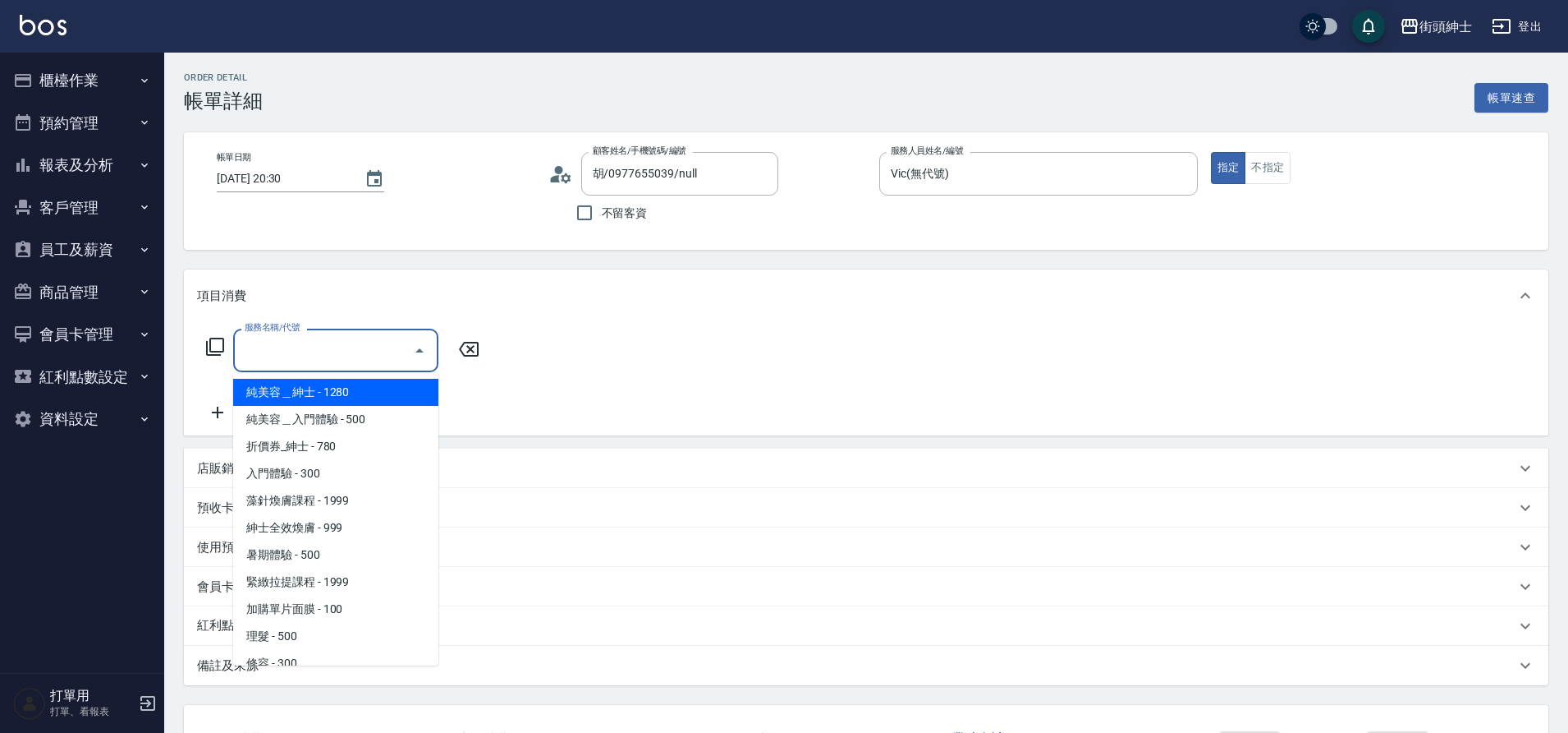
click at [285, 627] on span "理髮 - 500" at bounding box center [335, 636] width 205 height 27
type input "理髮(A02)"
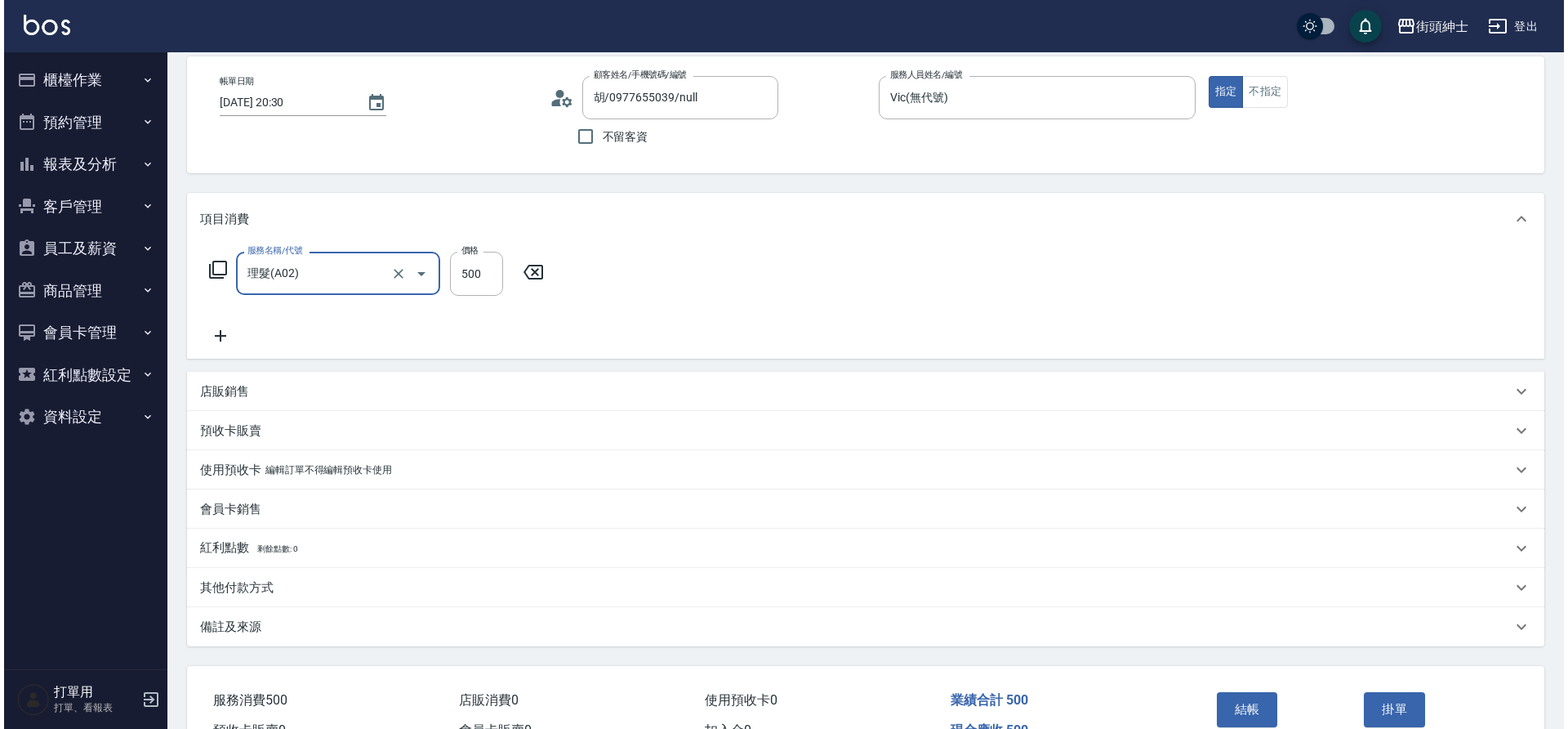
scroll to position [86, 0]
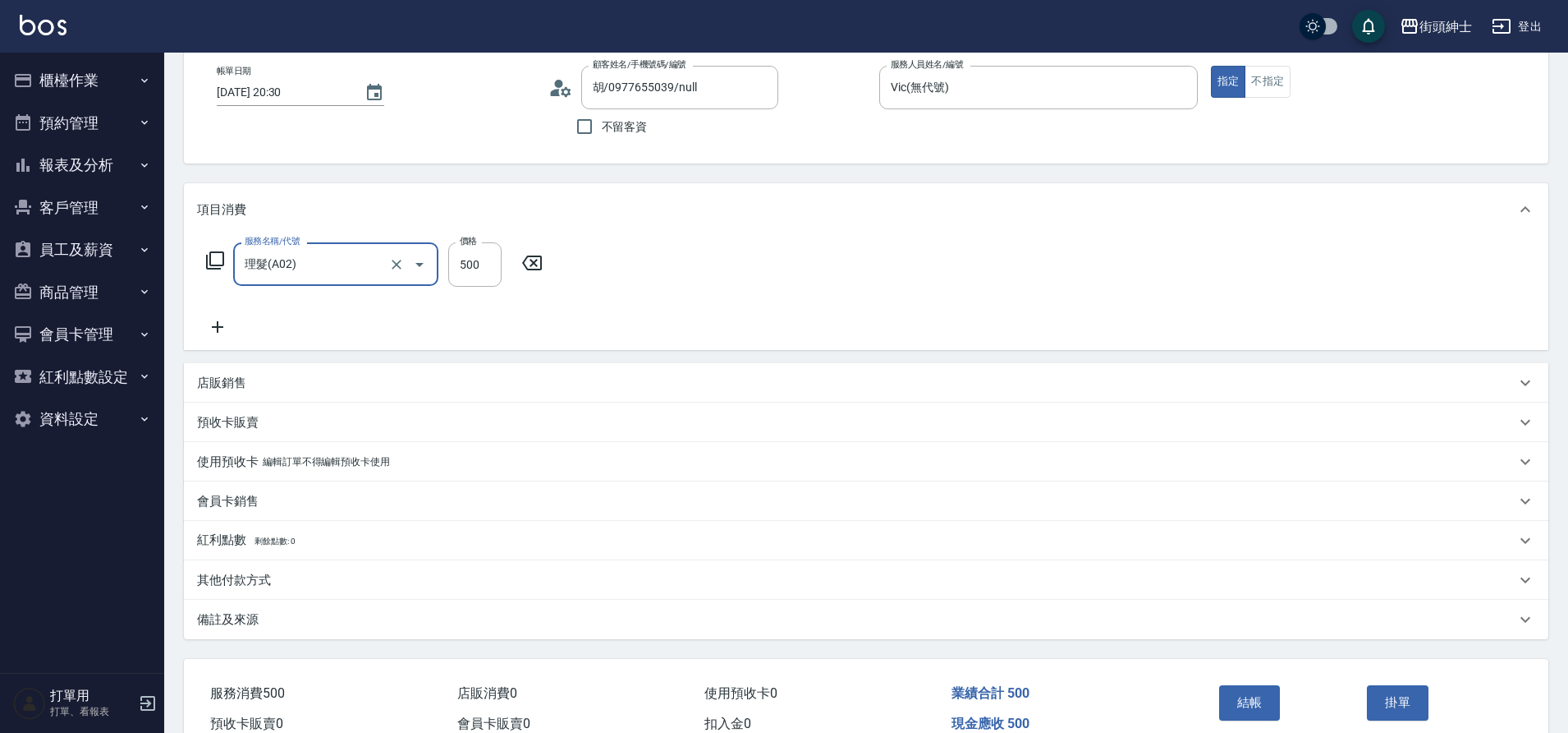
click at [1257, 704] on button "結帳" at bounding box center [1250, 703] width 62 height 35
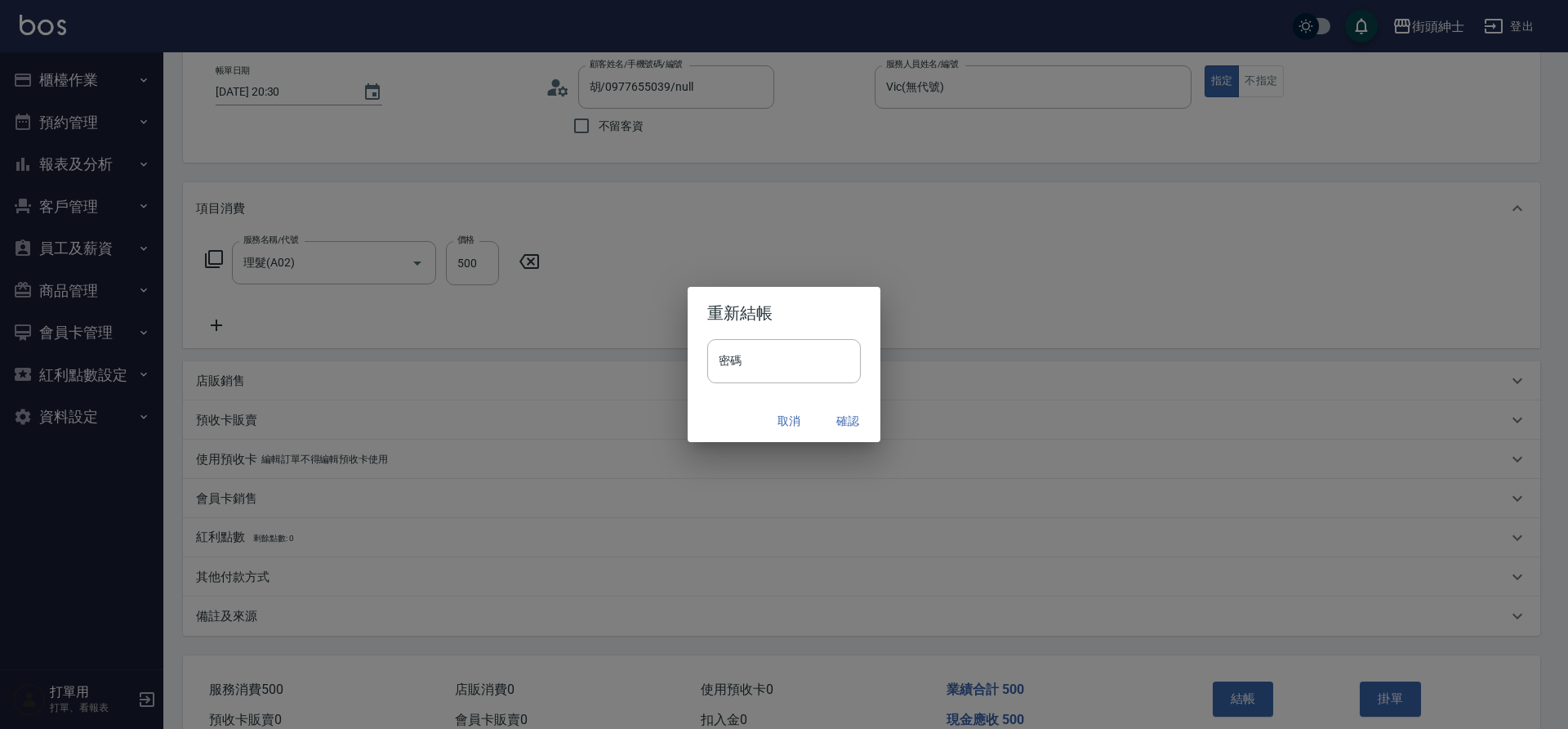
click at [848, 421] on button "確認" at bounding box center [848, 421] width 52 height 30
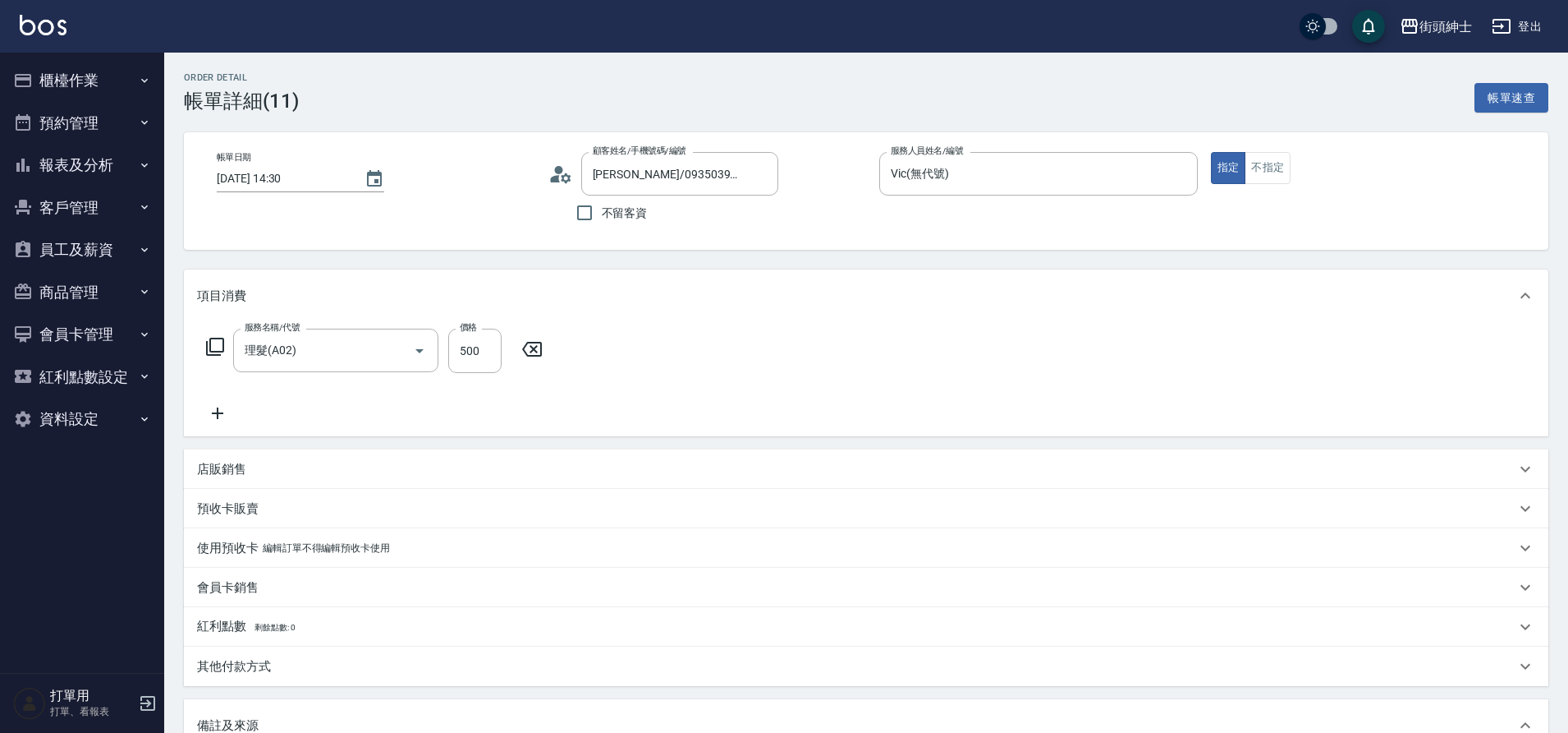
click at [211, 413] on icon at bounding box center [217, 413] width 41 height 19
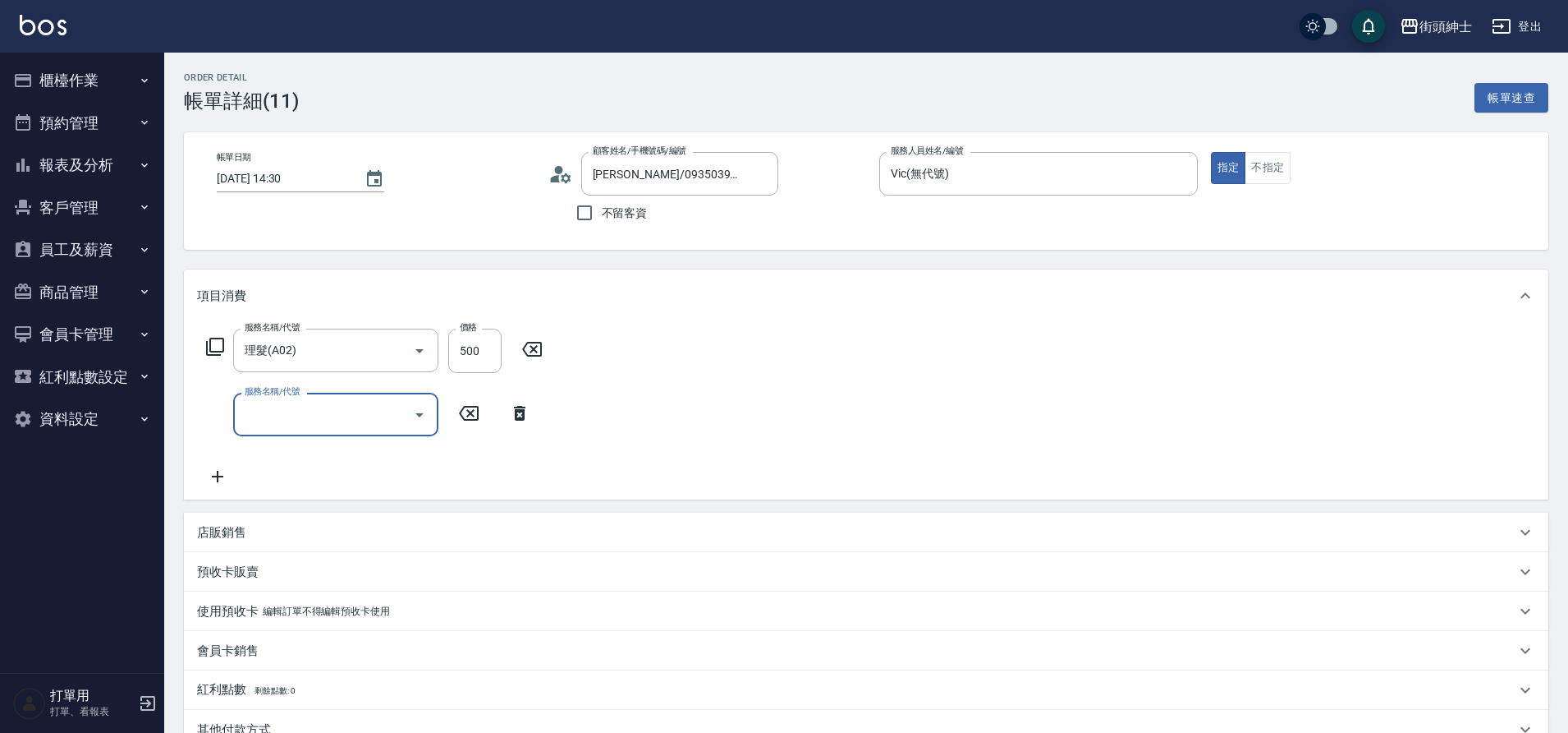
click at [400, 415] on input "服務名稱/代號" at bounding box center [324, 414] width 165 height 29
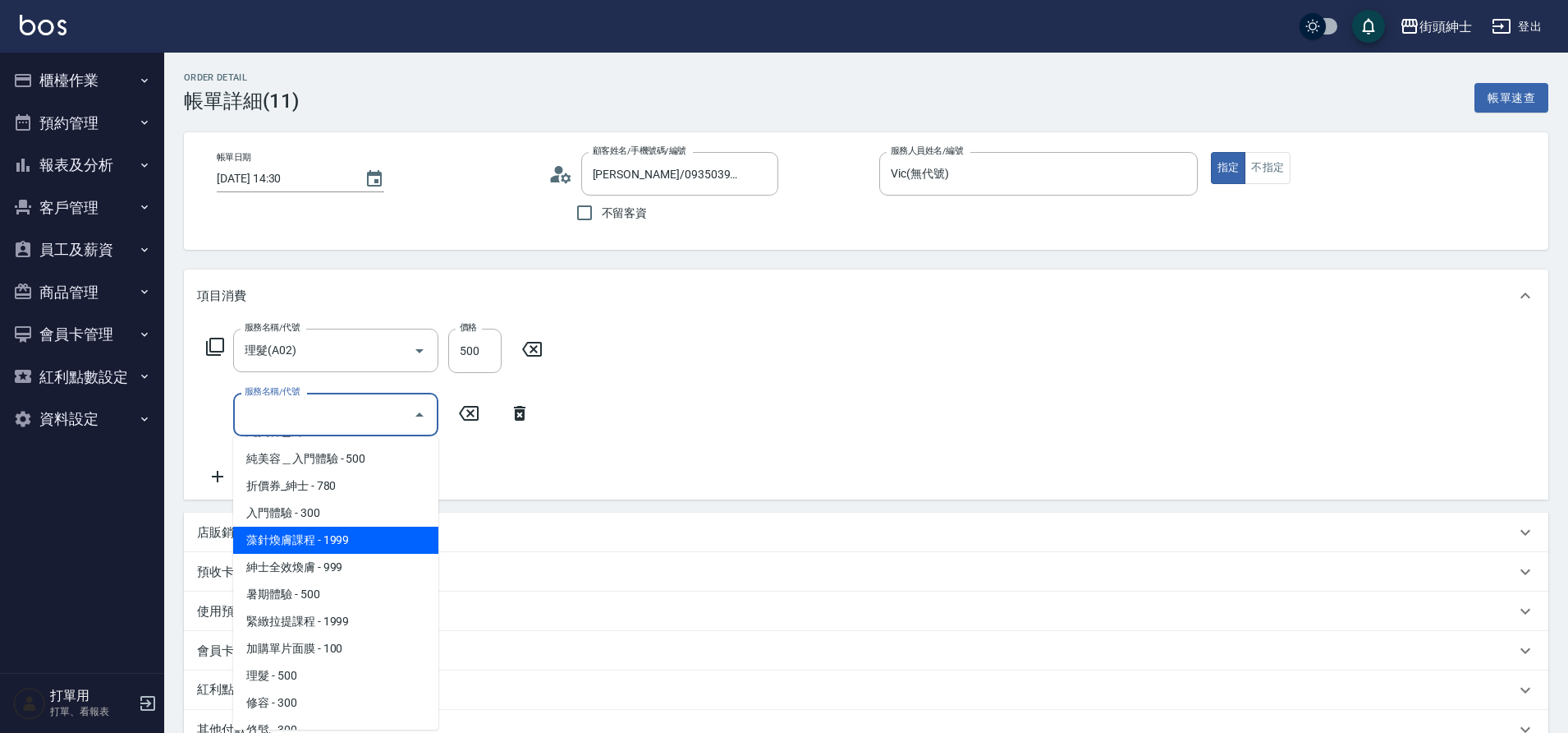
scroll to position [45, 0]
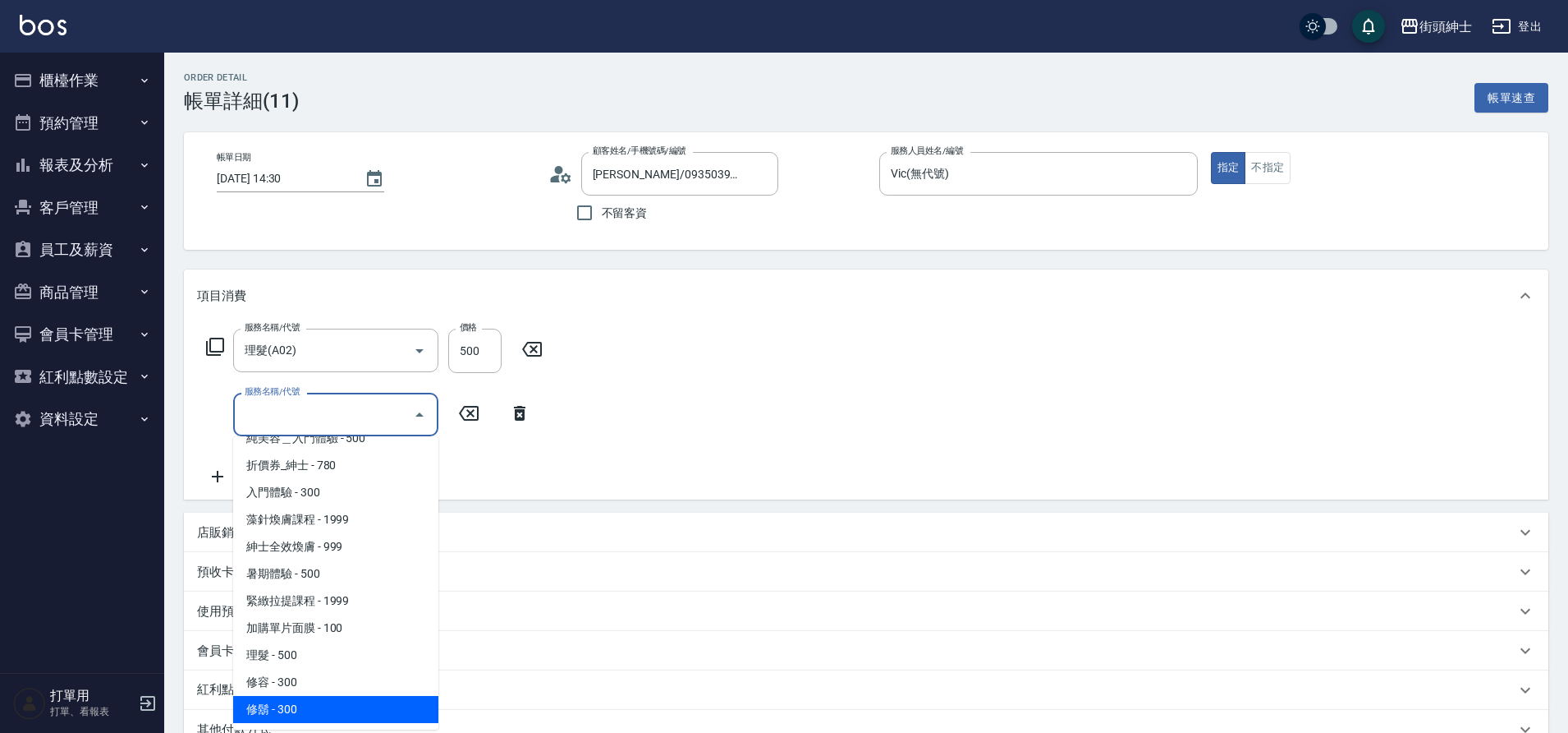
click at [303, 707] on span "修鬍 - 300" at bounding box center [335, 709] width 205 height 27
type input "修鬍(A04)"
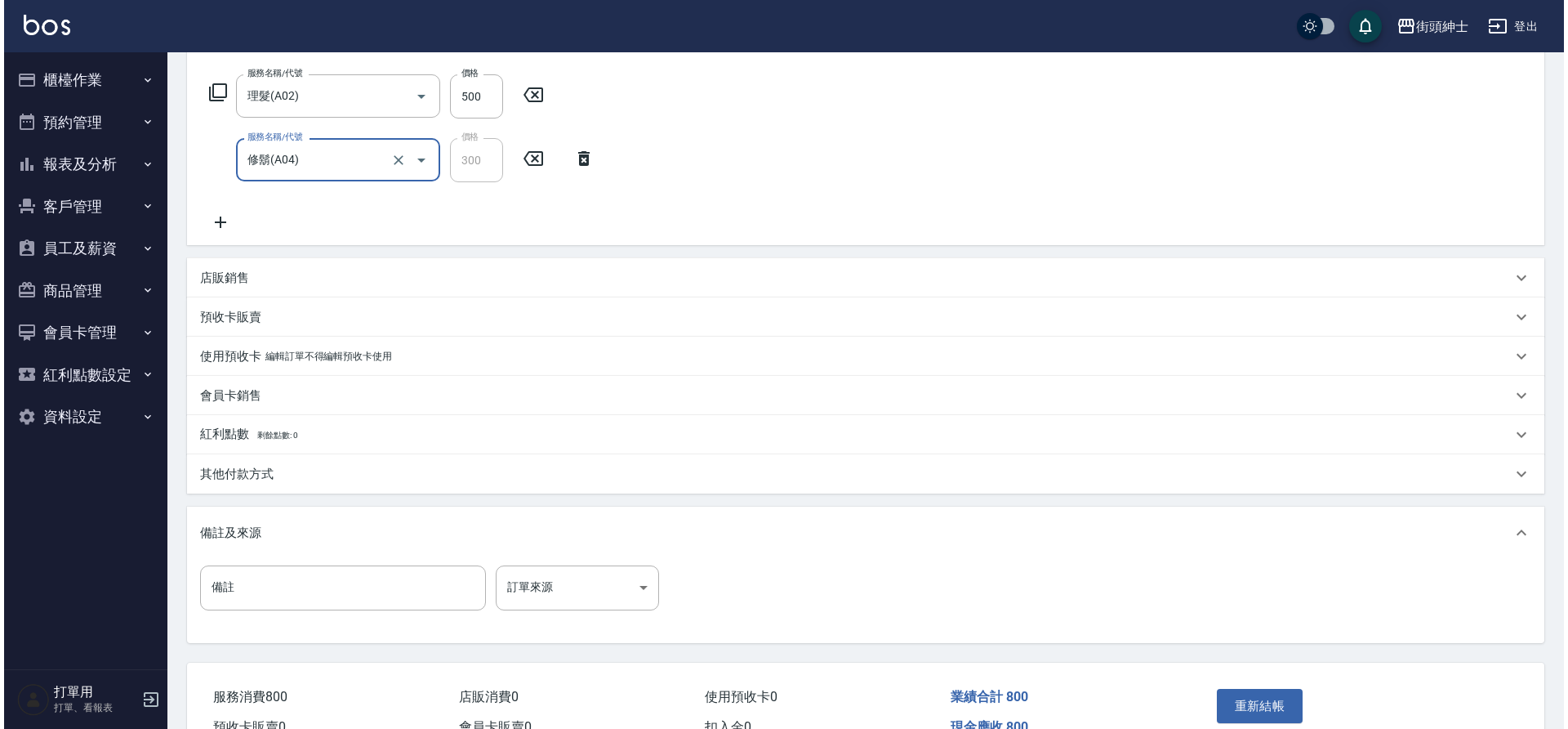
scroll to position [343, 0]
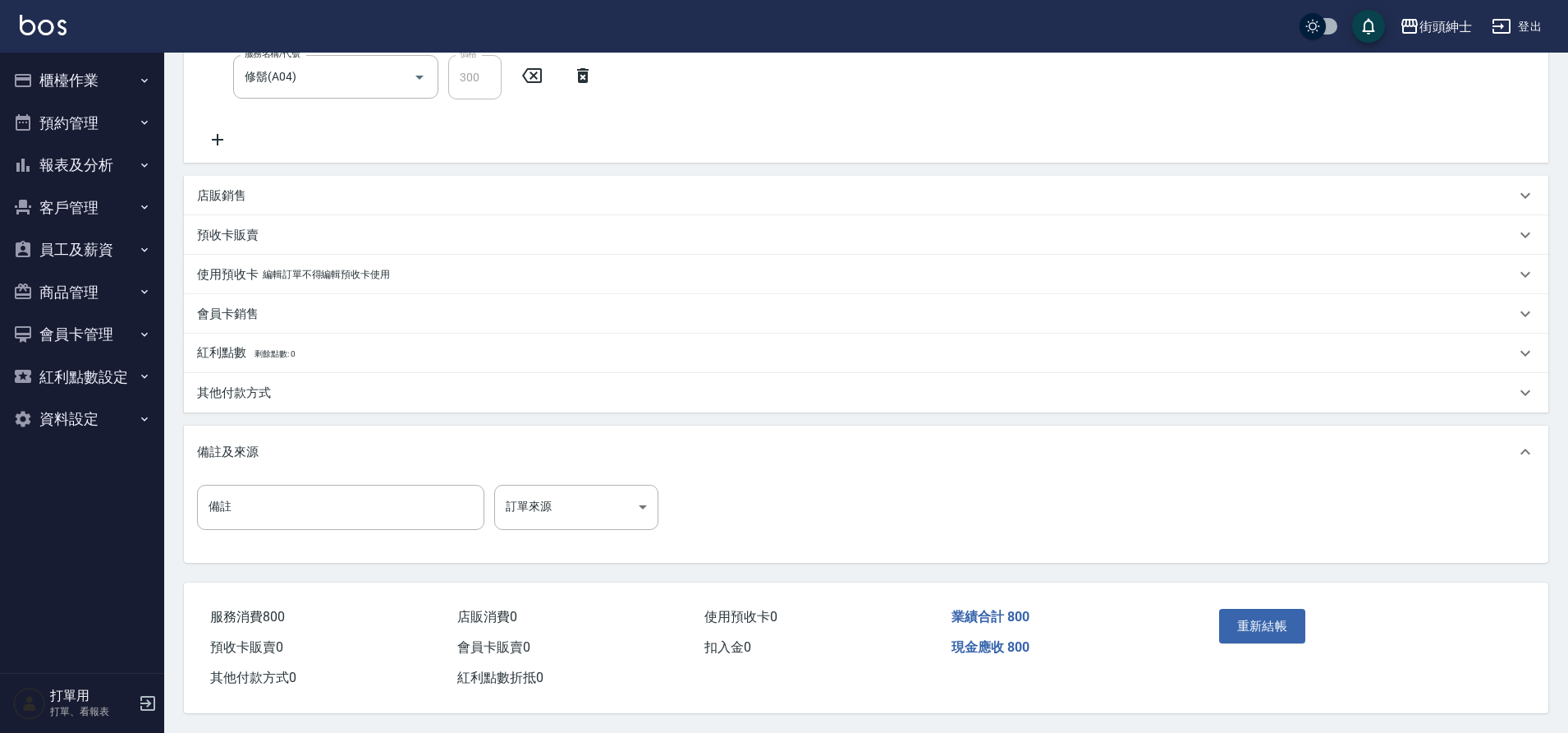
click at [1217, 613] on div "重新結帳" at bounding box center [1288, 638] width 149 height 72
click at [1237, 609] on button "重新結帳" at bounding box center [1263, 626] width 87 height 35
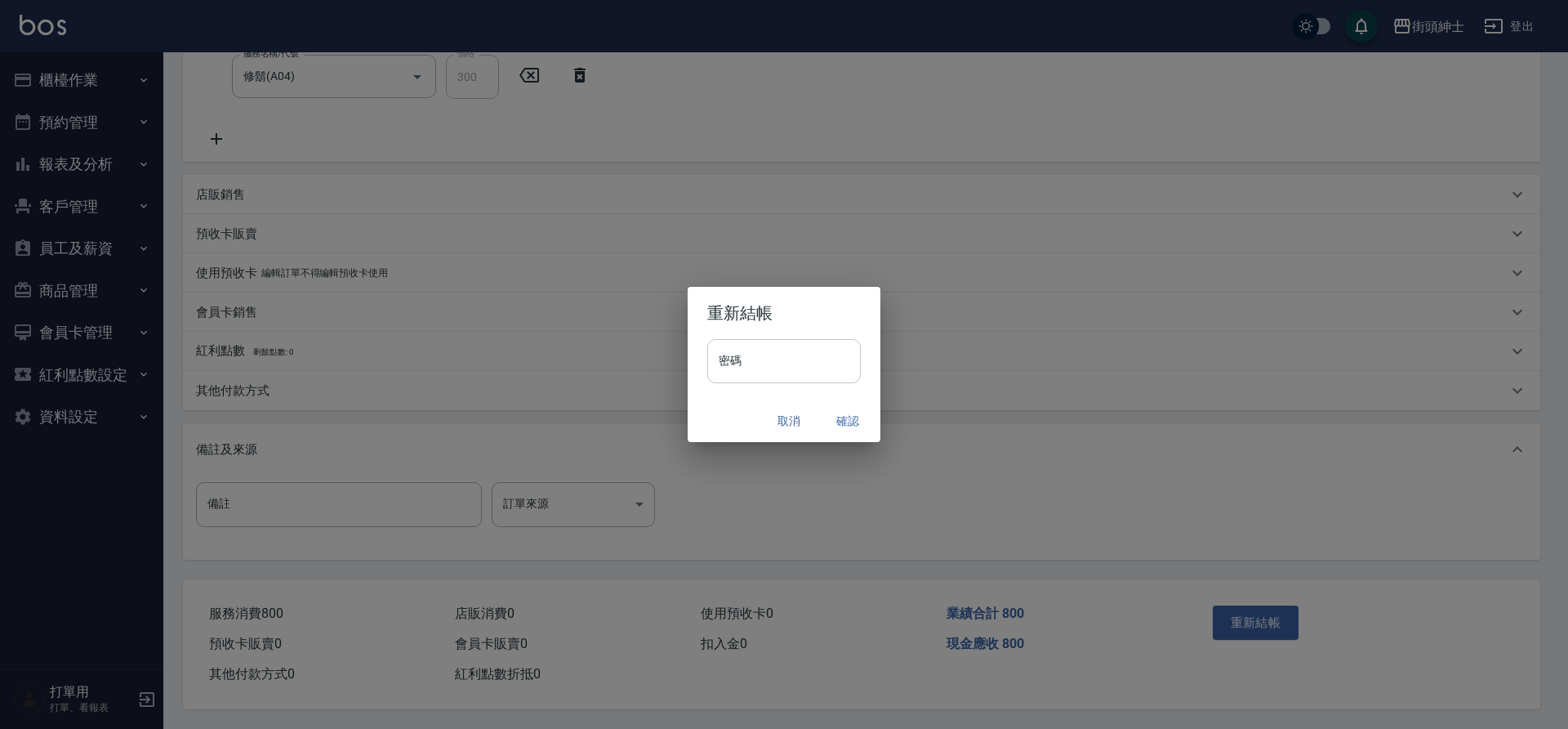
click at [795, 381] on input "密碼" at bounding box center [784, 361] width 154 height 44
type input "********"
click at [837, 423] on button "確認" at bounding box center [848, 421] width 52 height 30
click at [831, 364] on input "密碼" at bounding box center [784, 361] width 154 height 44
type input "********"
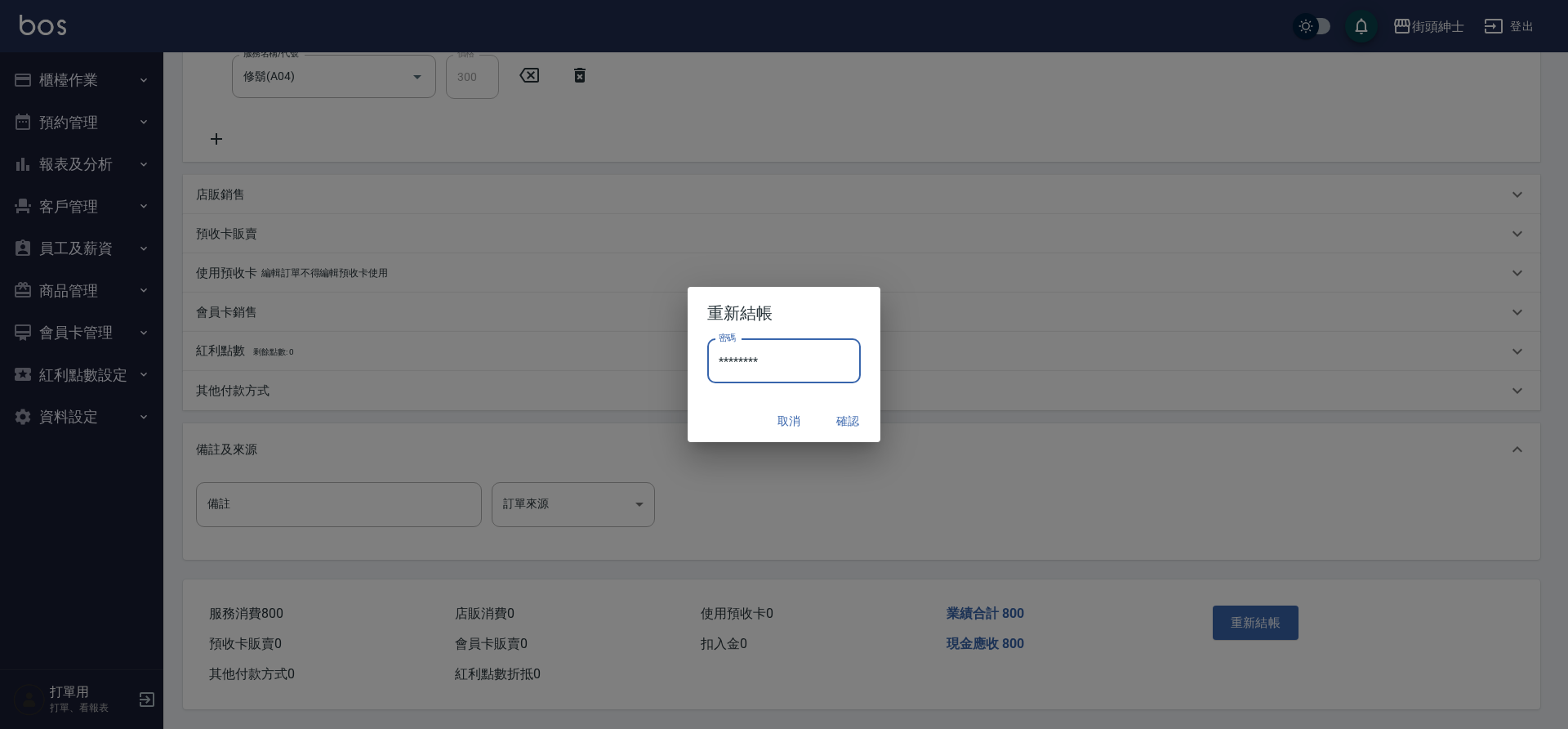
click at [843, 425] on button "確認" at bounding box center [848, 421] width 52 height 30
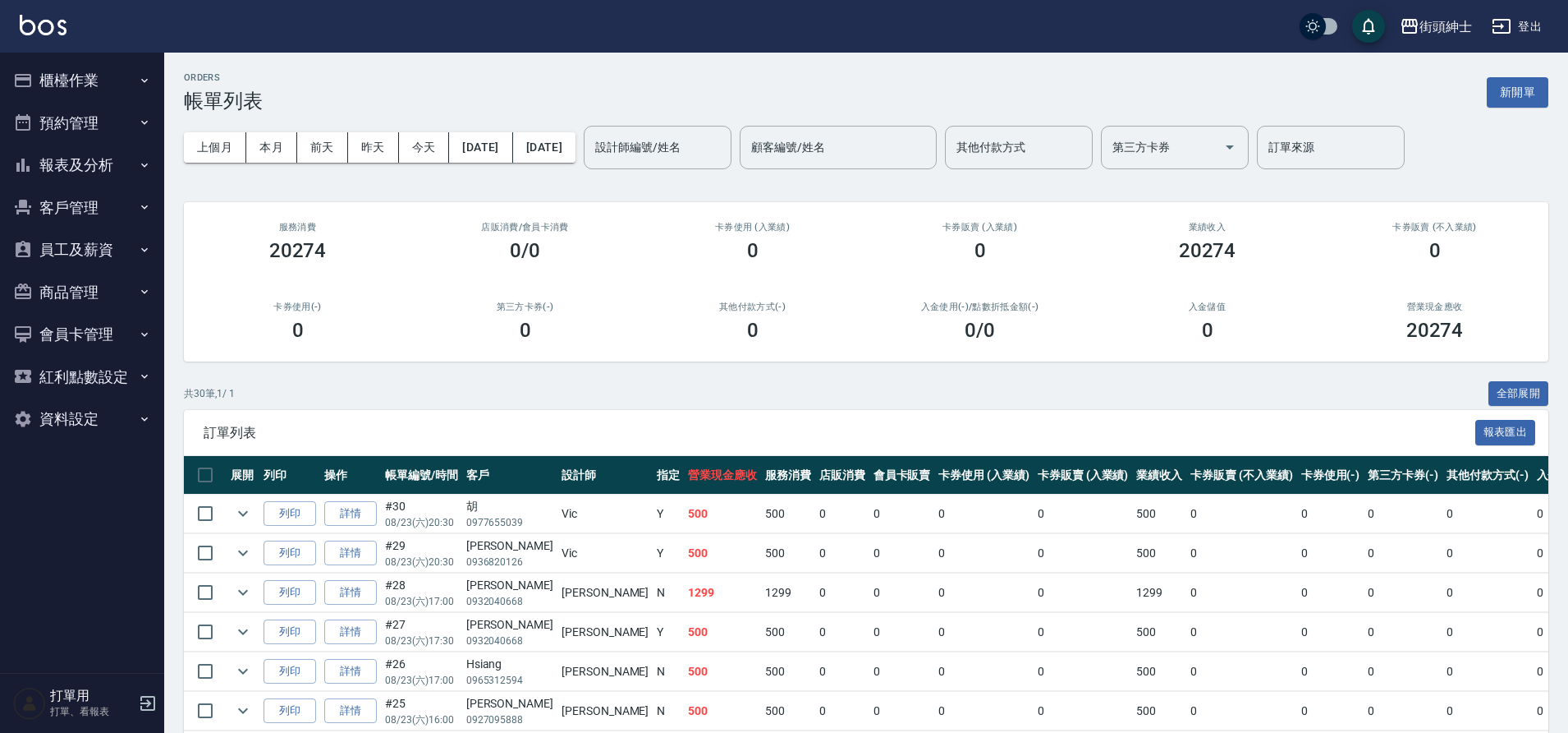
drag, startPoint x: 85, startPoint y: 117, endPoint x: 95, endPoint y: 138, distance: 23.3
click at [85, 118] on button "預約管理" at bounding box center [82, 123] width 151 height 42
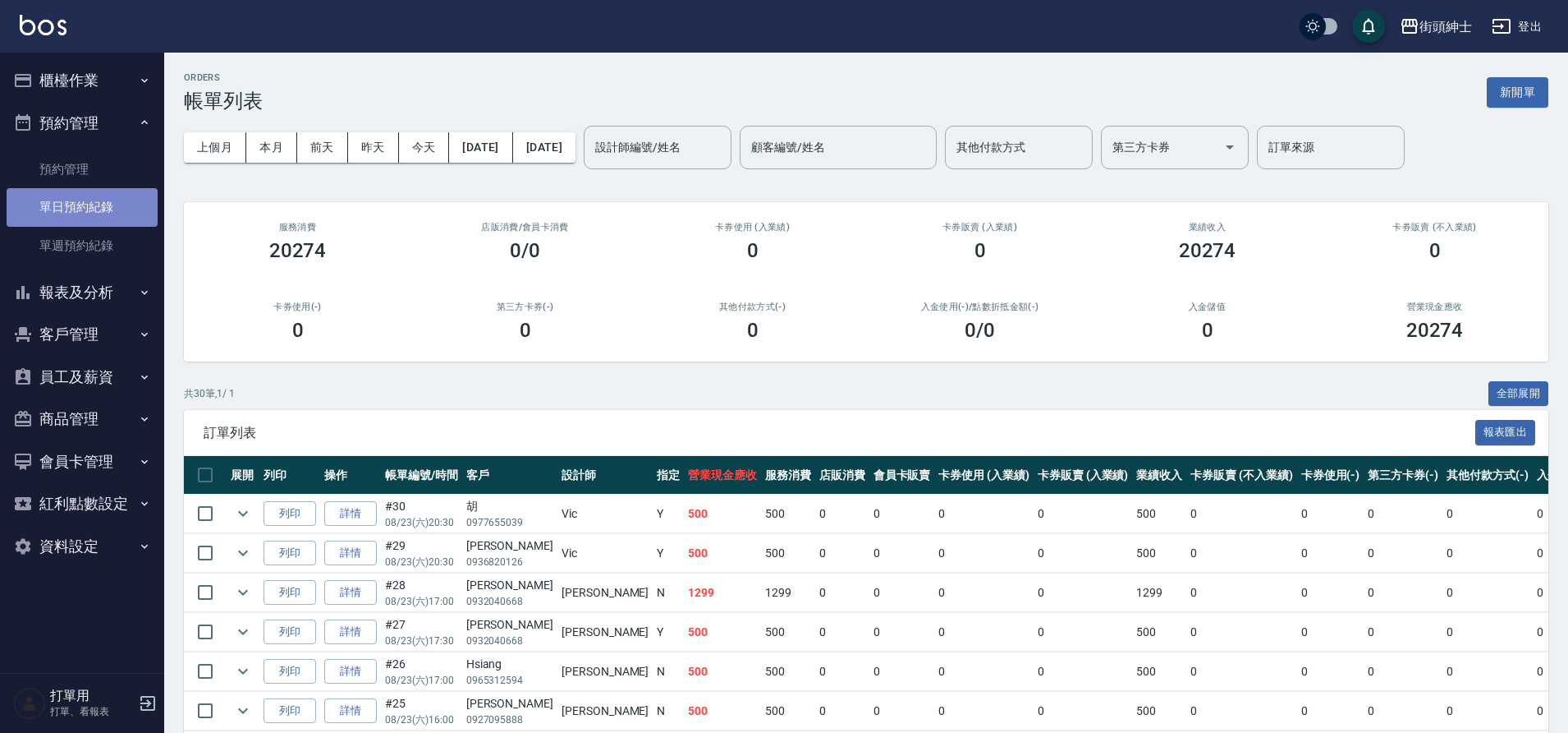
click at [113, 220] on link "單日預約紀錄" at bounding box center [82, 207] width 151 height 38
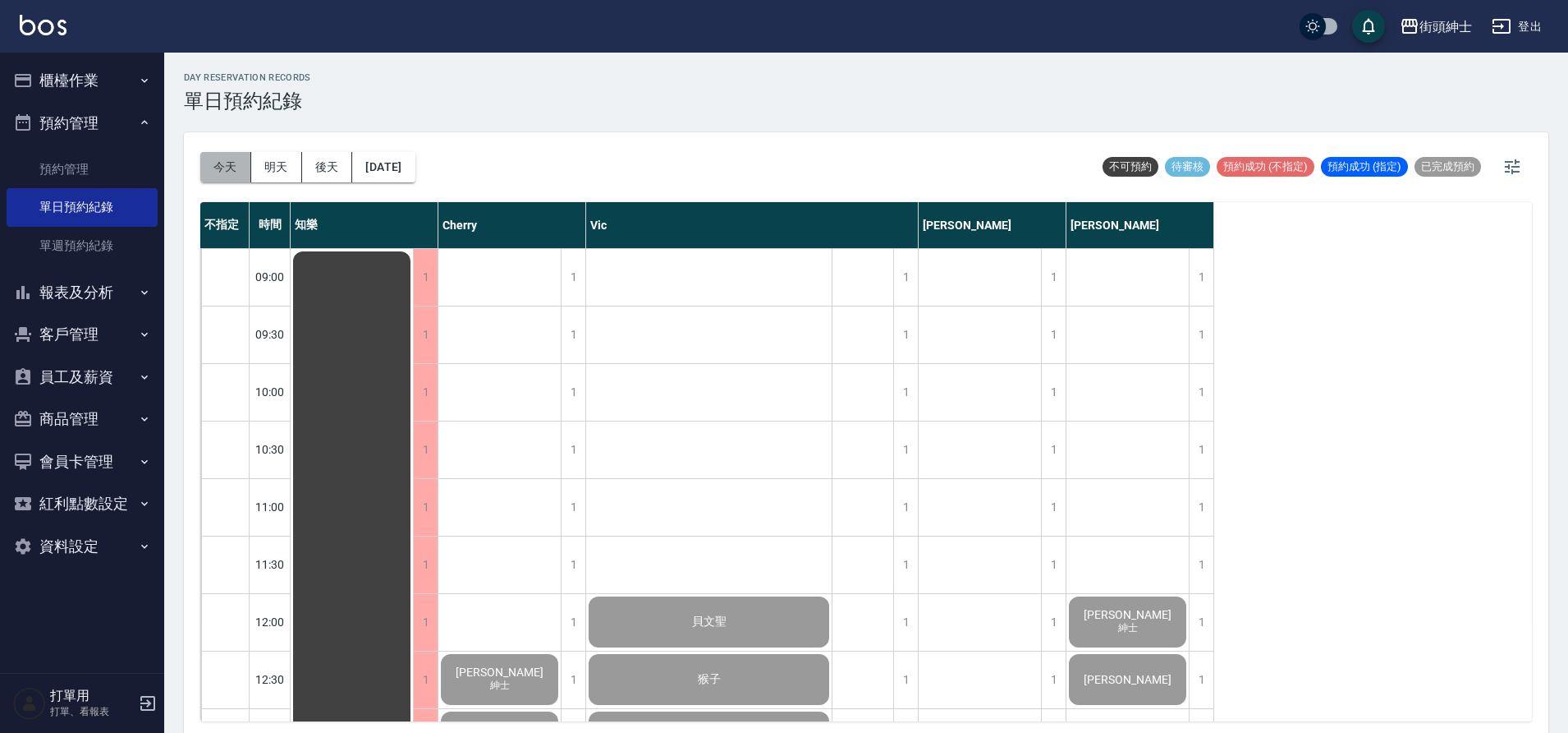
click at [223, 165] on button "今天" at bounding box center [225, 166] width 51 height 30
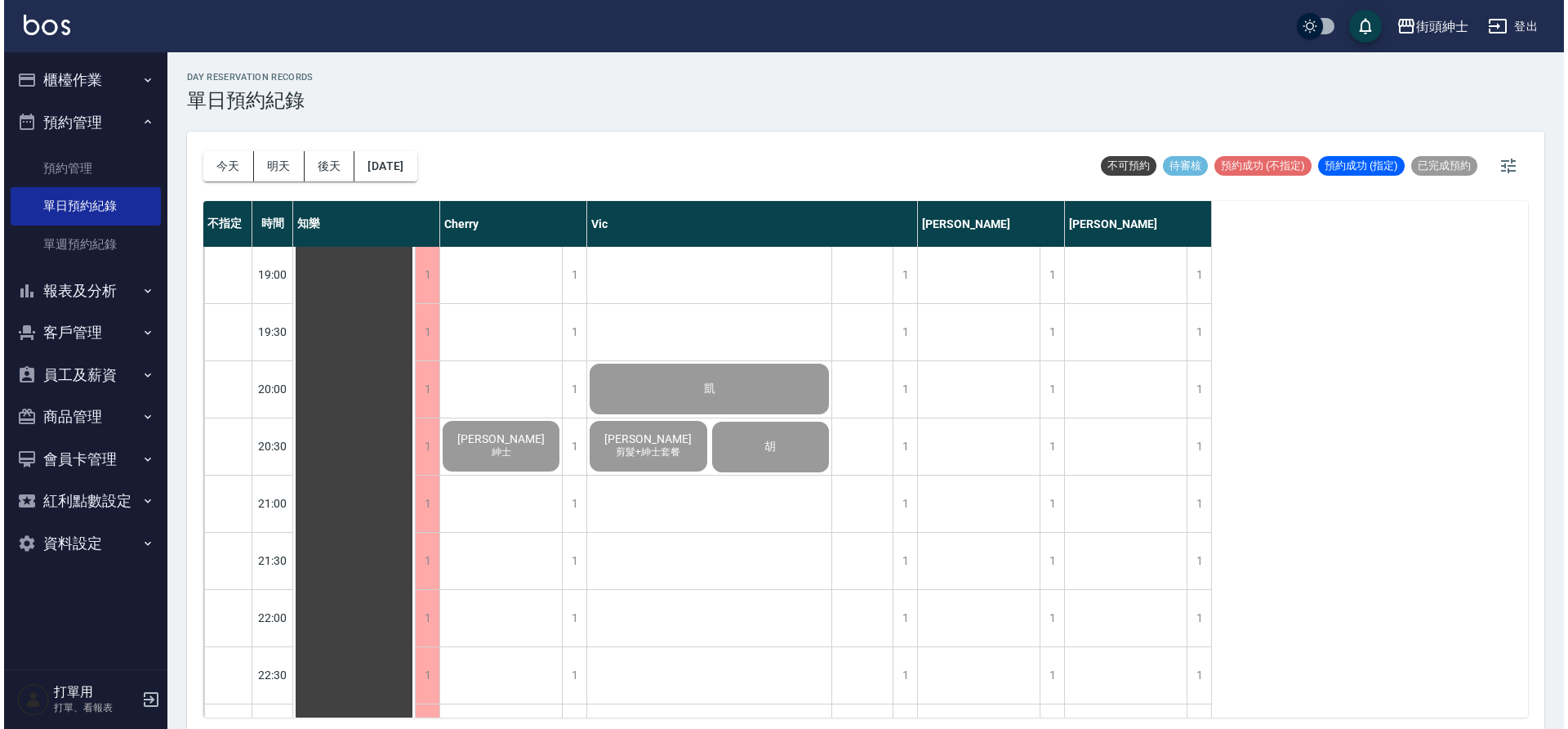
scroll to position [1201, 0]
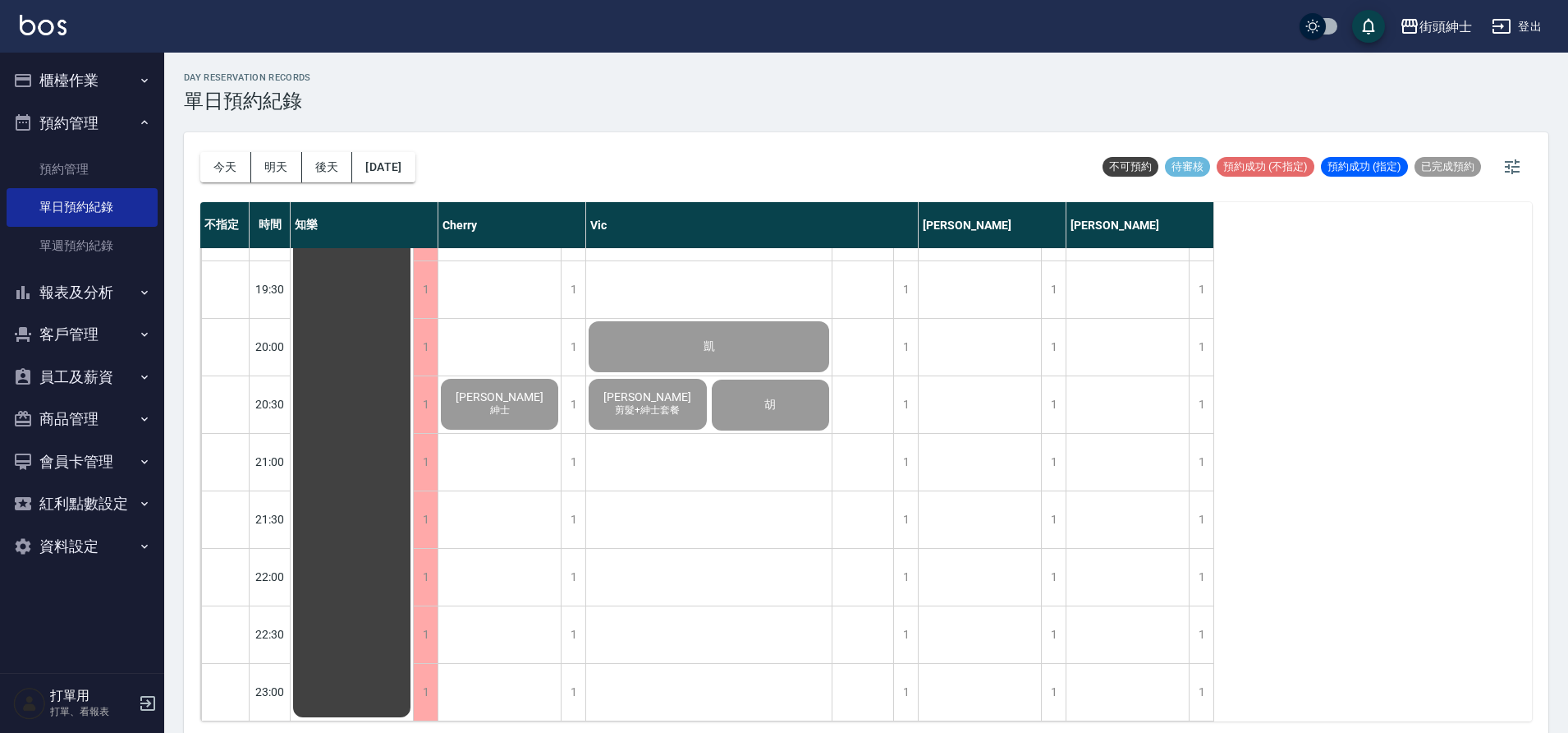
click at [276, 173] on button "明天" at bounding box center [276, 166] width 51 height 30
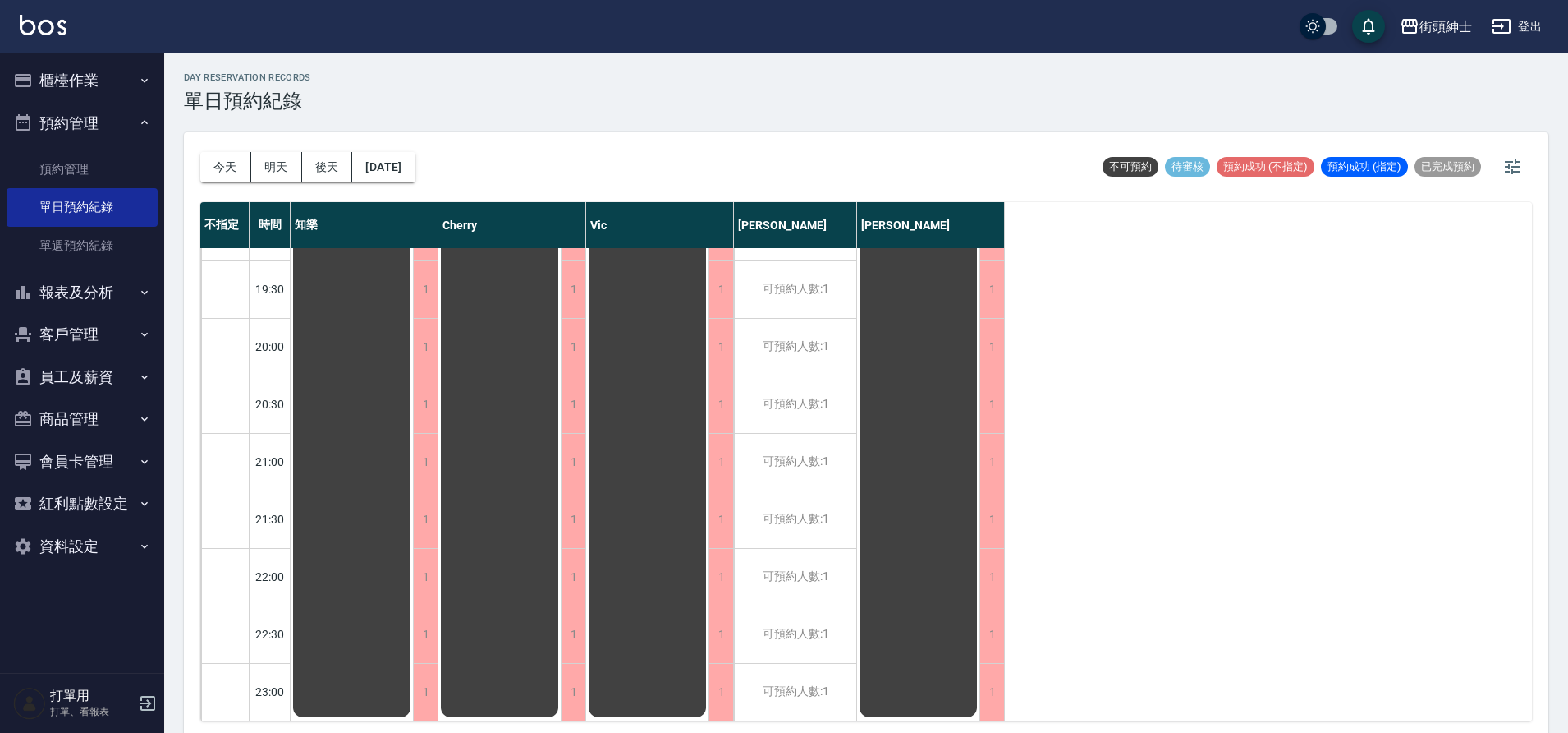
click at [150, 86] on icon "button" at bounding box center [144, 80] width 13 height 13
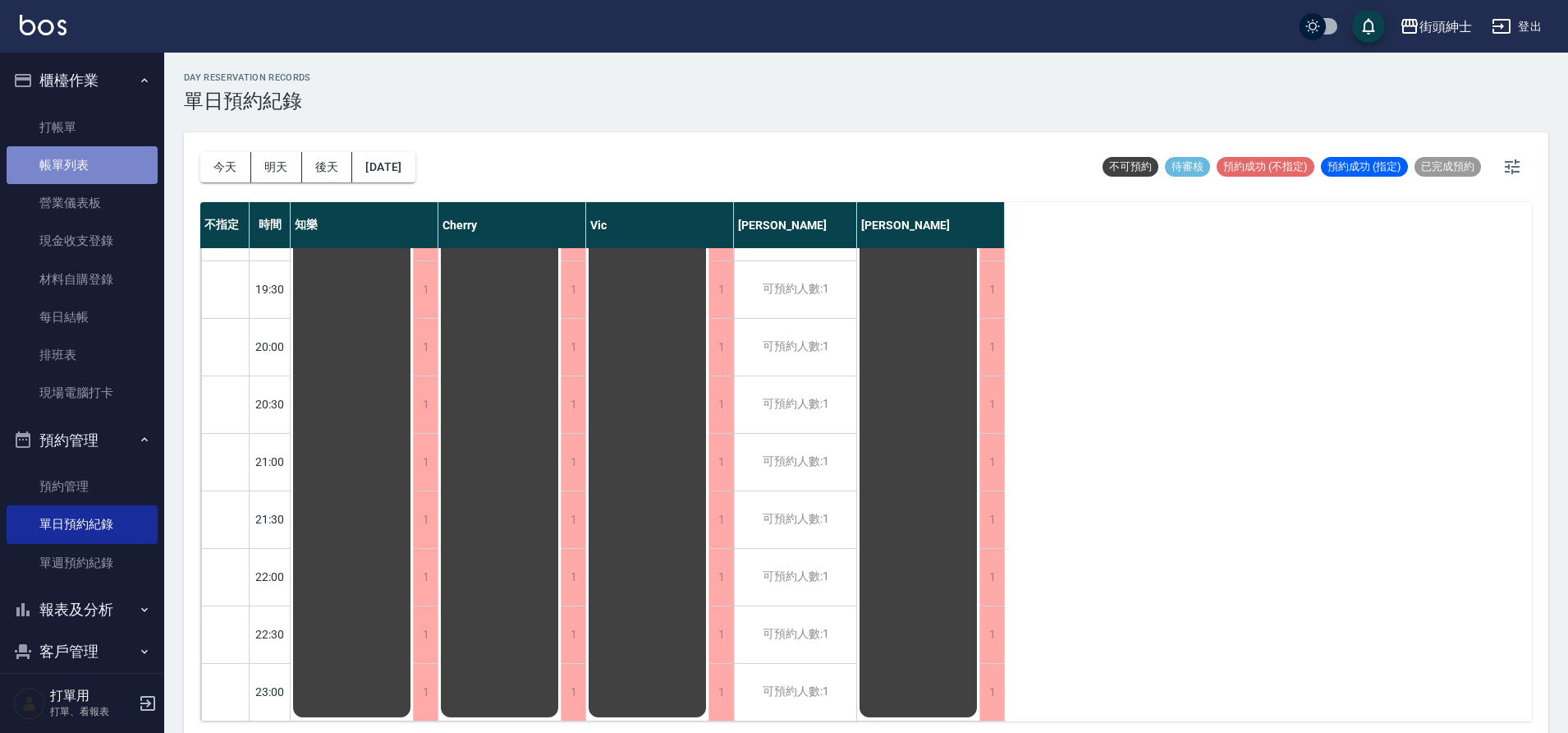
click at [119, 177] on link "帳單列表" at bounding box center [82, 165] width 151 height 38
drag, startPoint x: 119, startPoint y: 177, endPoint x: 77, endPoint y: 160, distance: 45.3
click at [119, 176] on link "帳單列表" at bounding box center [82, 165] width 151 height 38
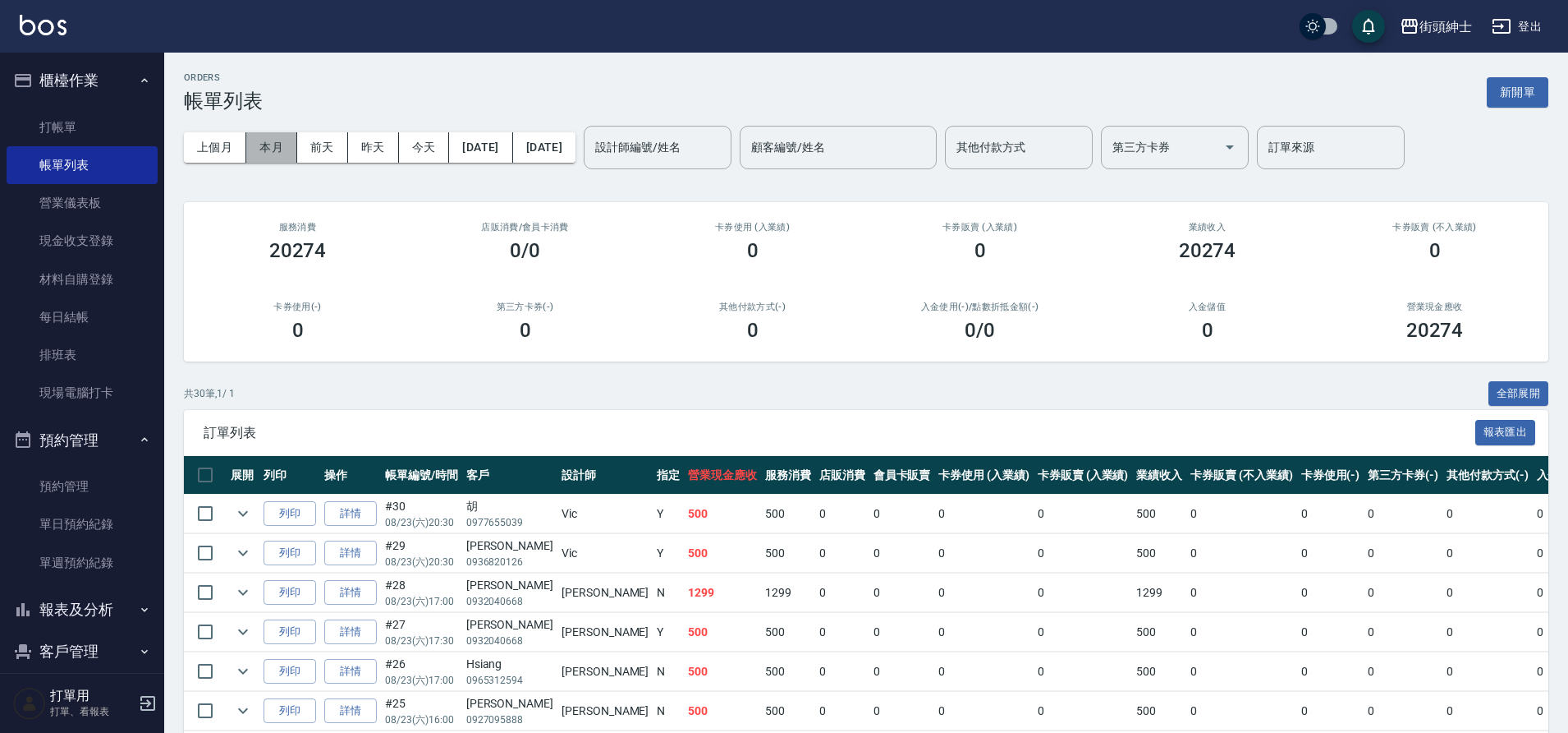
click at [261, 145] on button "本月" at bounding box center [271, 147] width 51 height 30
